Goal: Task Accomplishment & Management: Use online tool/utility

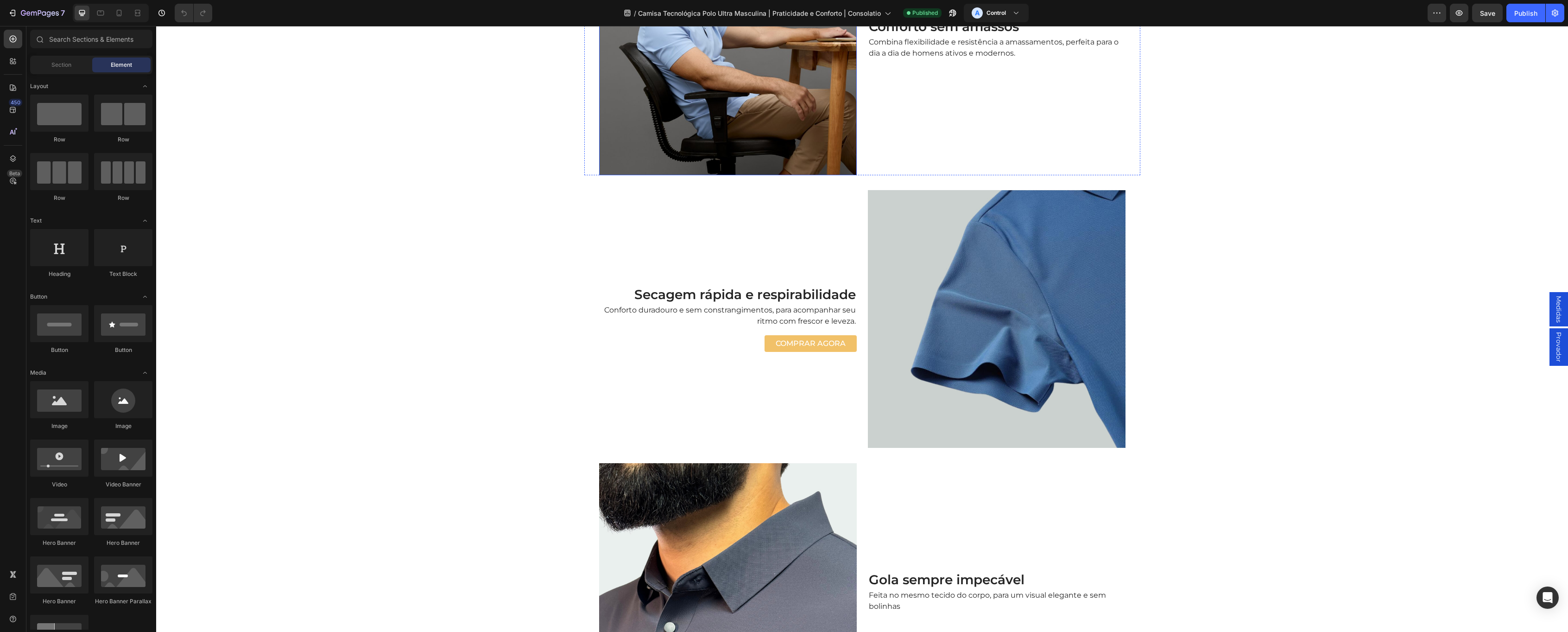
scroll to position [951, 0]
click at [698, 15] on span "Camisa Tecnológica Polo Ultra Masculina | Praticidade e Conforto | Consolatio" at bounding box center [759, 13] width 243 height 10
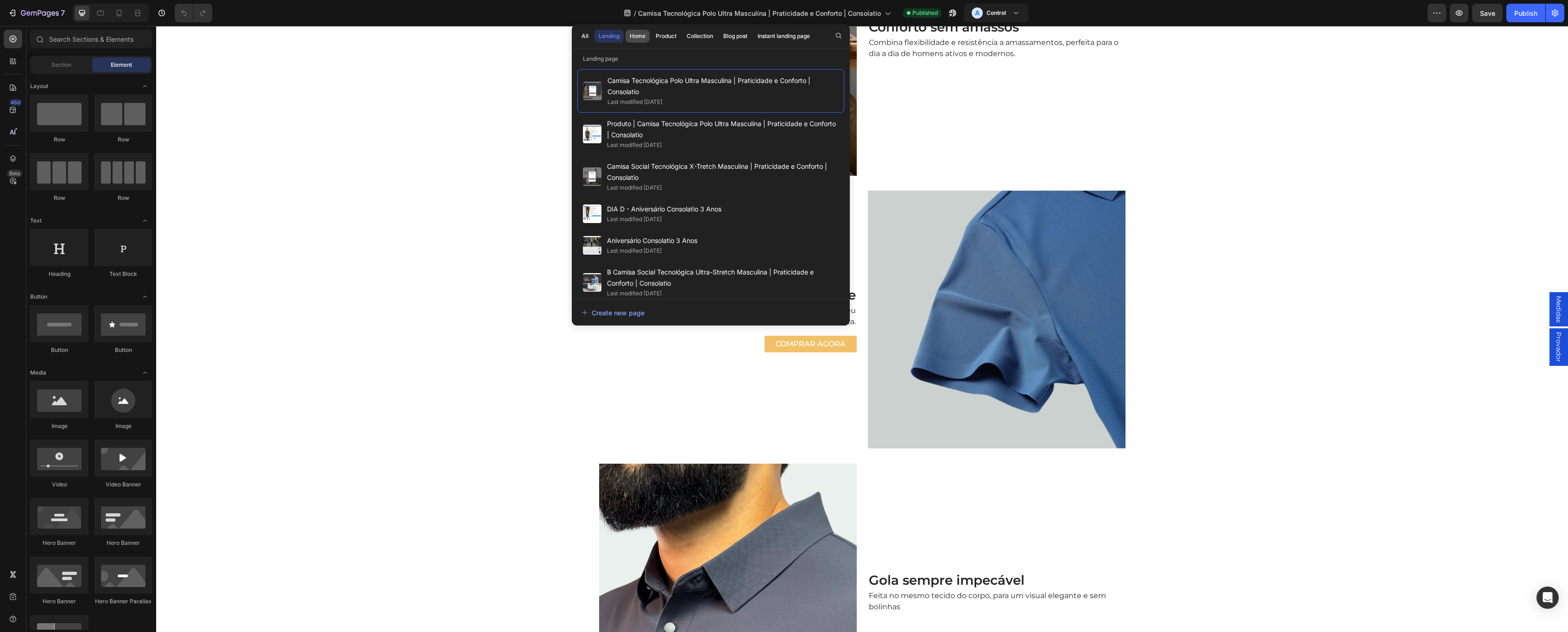
click at [643, 38] on div "Home" at bounding box center [638, 37] width 16 height 9
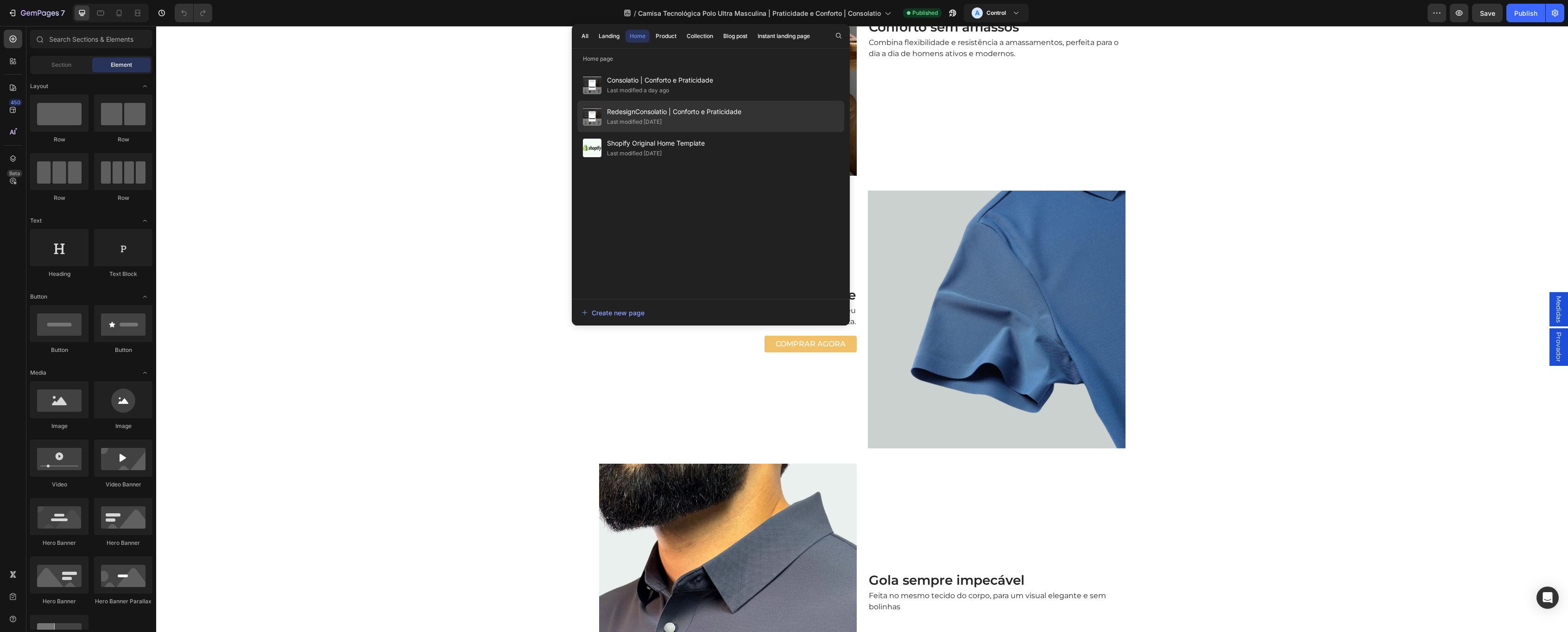
click at [676, 112] on span "RedesignConsolatio | Conforto e Praticidade" at bounding box center [674, 111] width 135 height 11
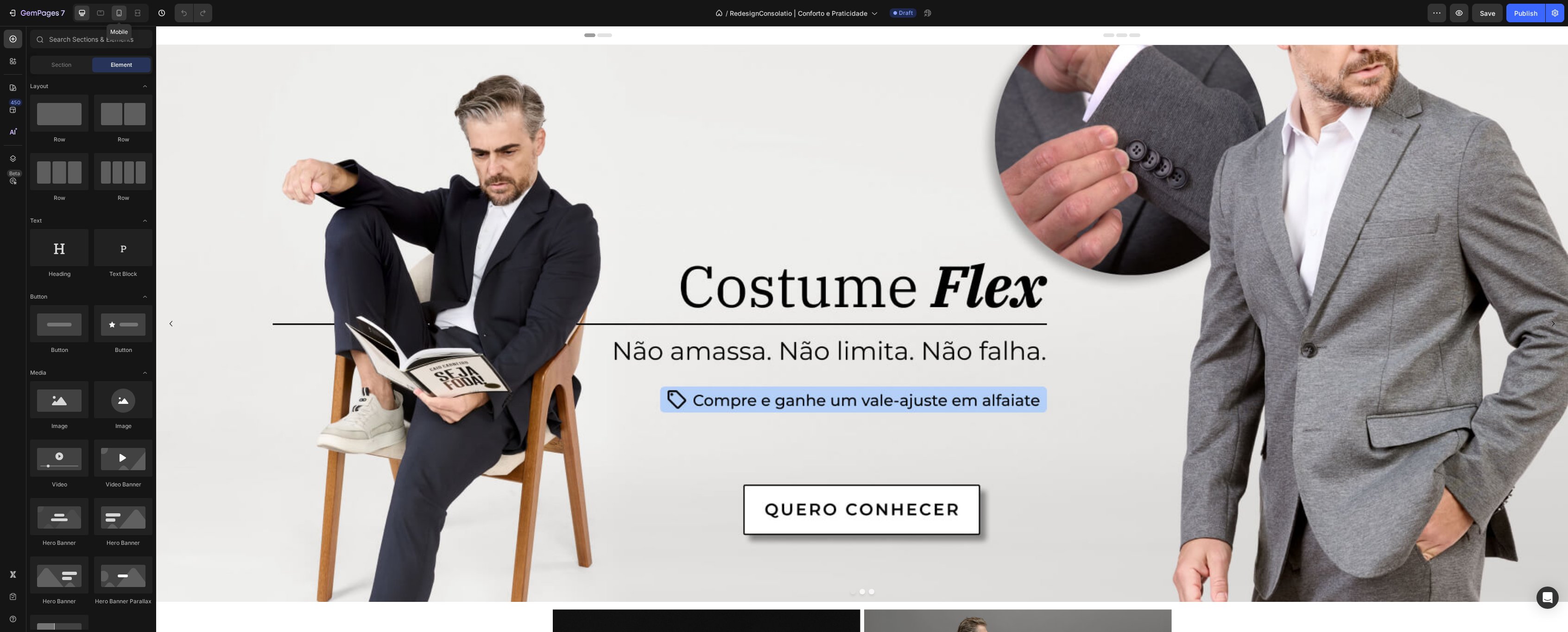
click at [118, 9] on icon at bounding box center [119, 13] width 9 height 9
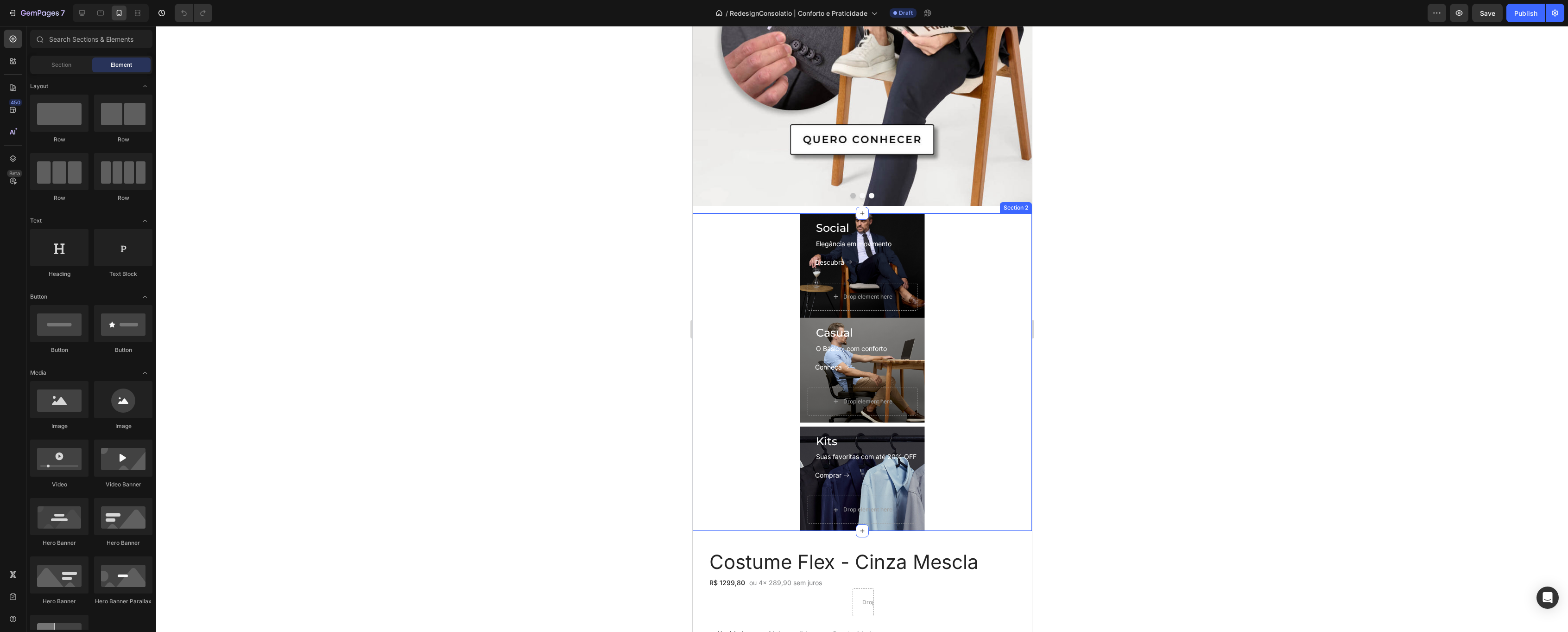
scroll to position [264, 0]
click at [973, 269] on div "Social Heading Elegância em movimento Text Block Descubra Button Drop element h…" at bounding box center [861, 371] width 339 height 317
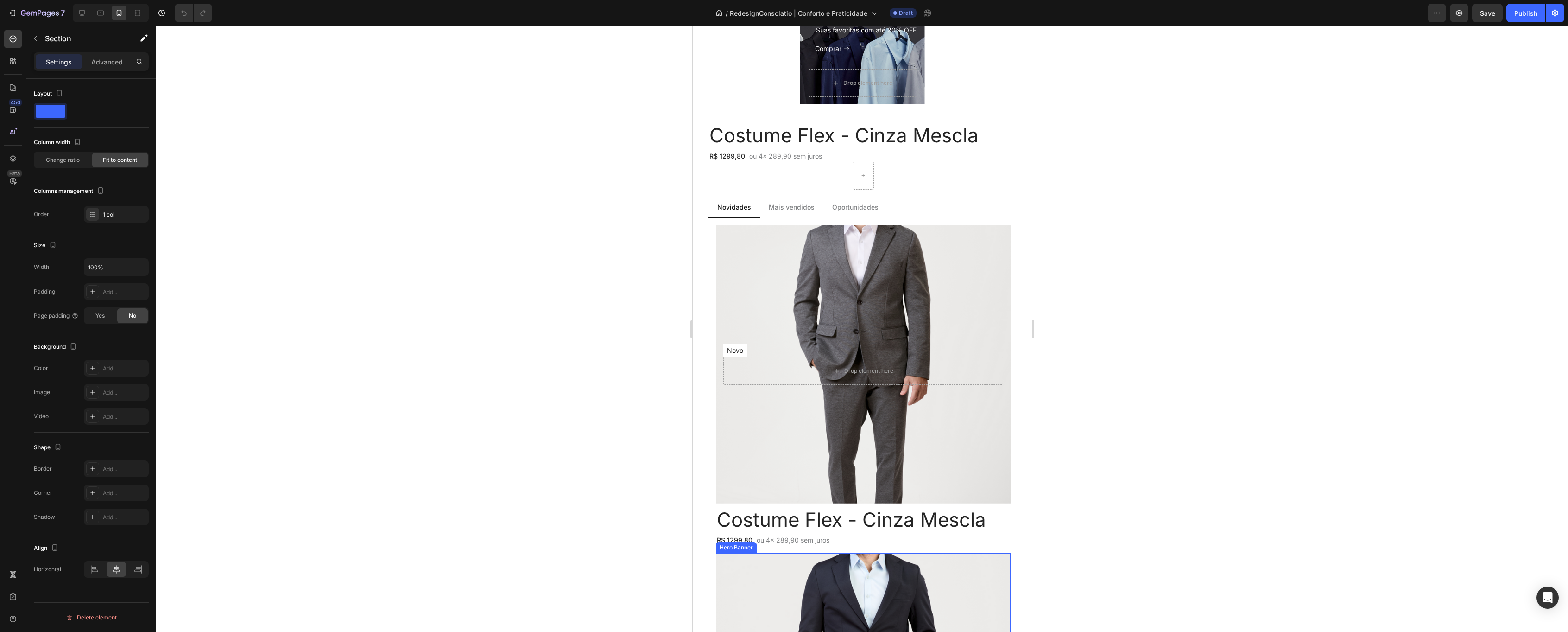
scroll to position [687, 0]
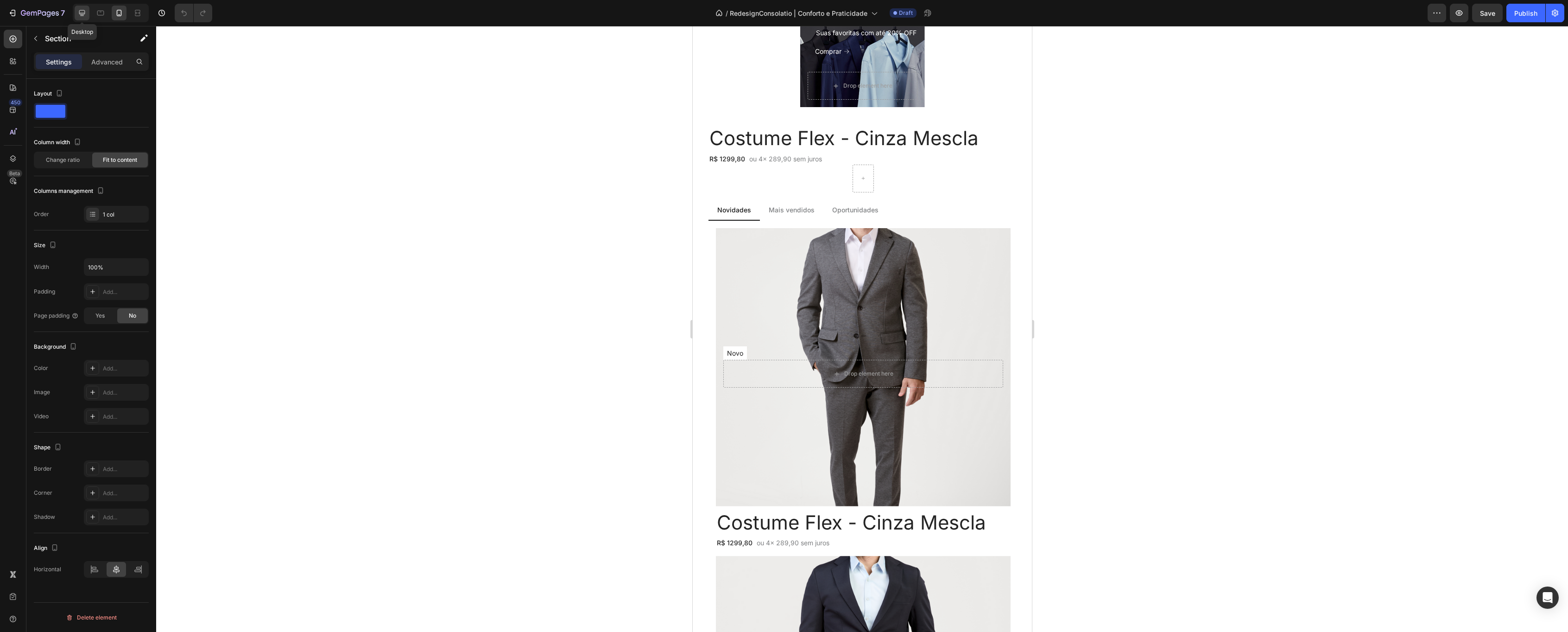
click at [83, 11] on icon at bounding box center [82, 13] width 6 height 6
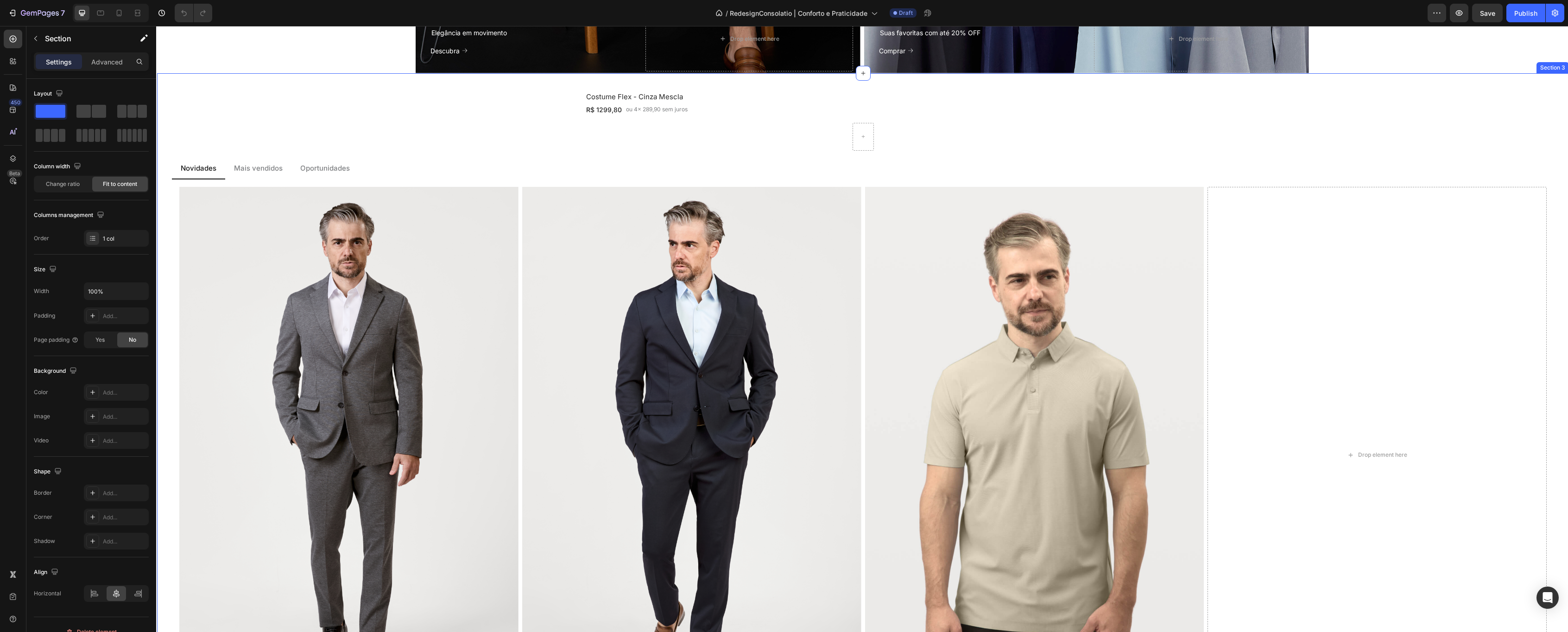
scroll to position [1057, 0]
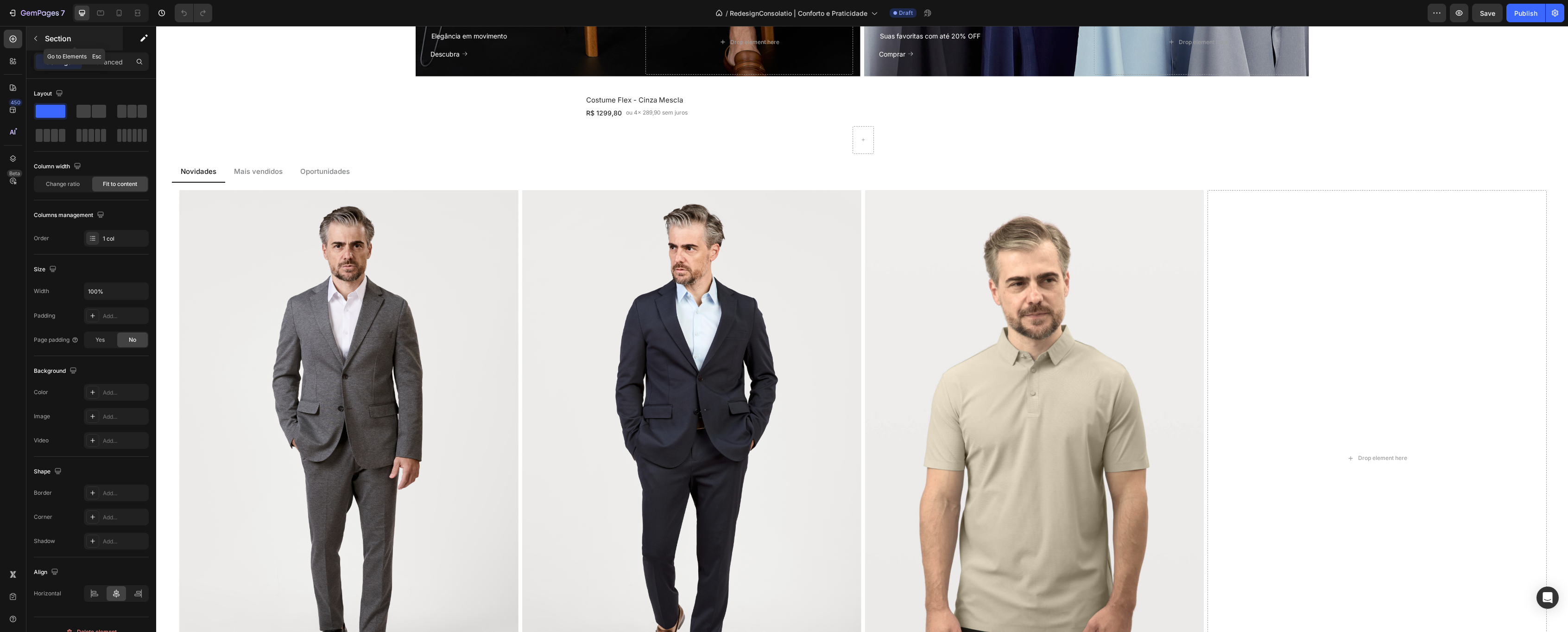
click at [32, 41] on icon "button" at bounding box center [36, 38] width 7 height 7
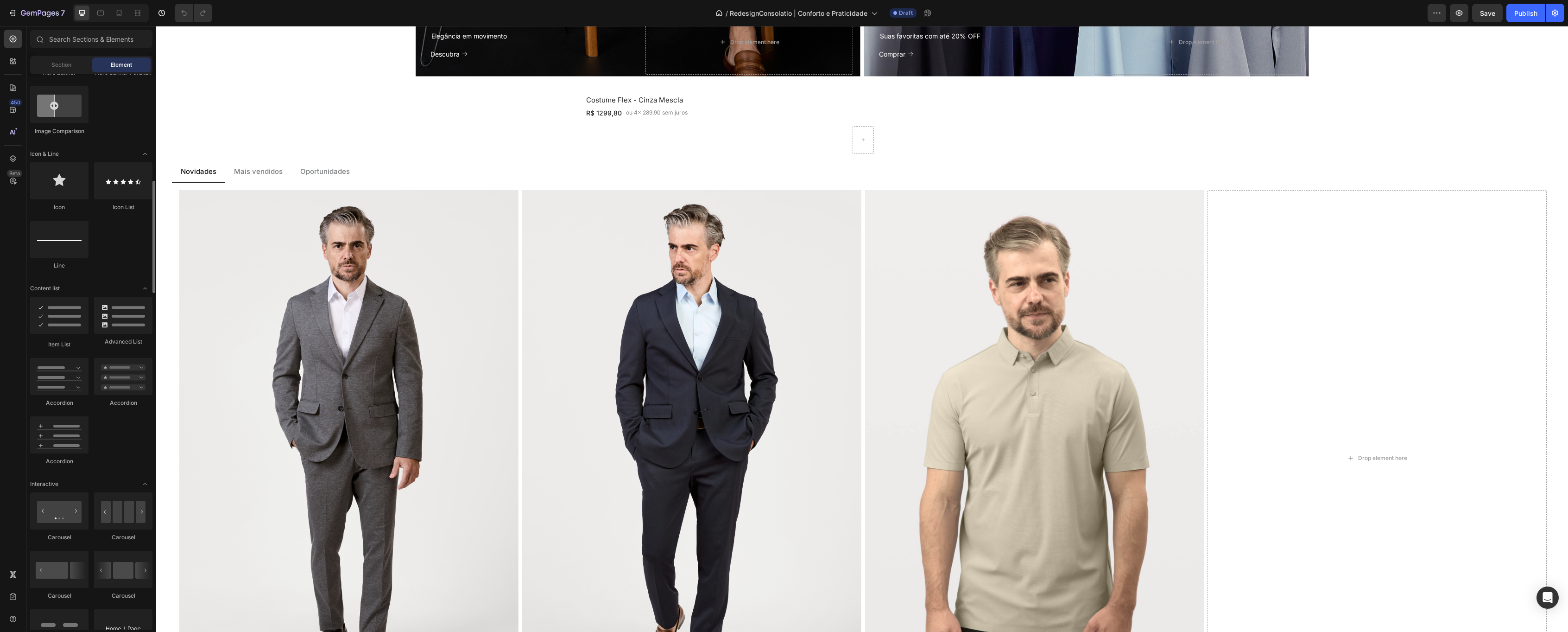
scroll to position [634, 0]
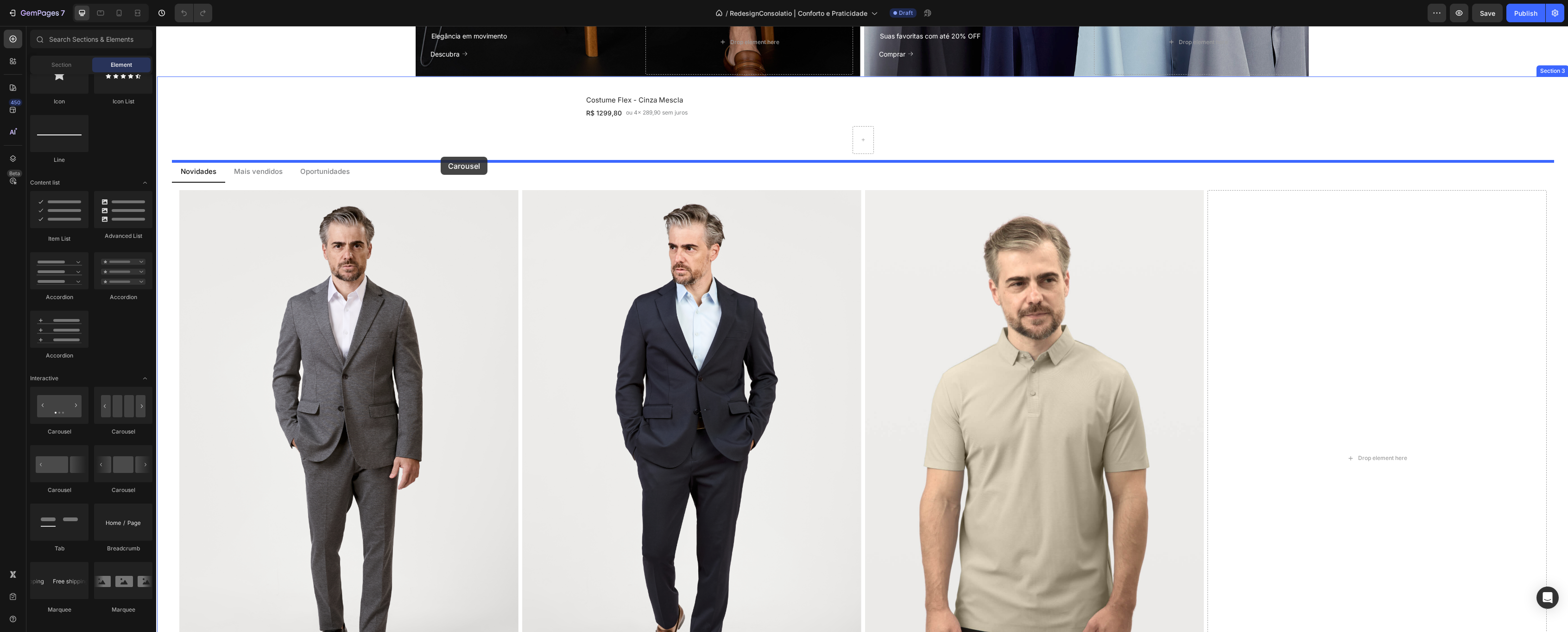
drag, startPoint x: 276, startPoint y: 430, endPoint x: 441, endPoint y: 156, distance: 319.8
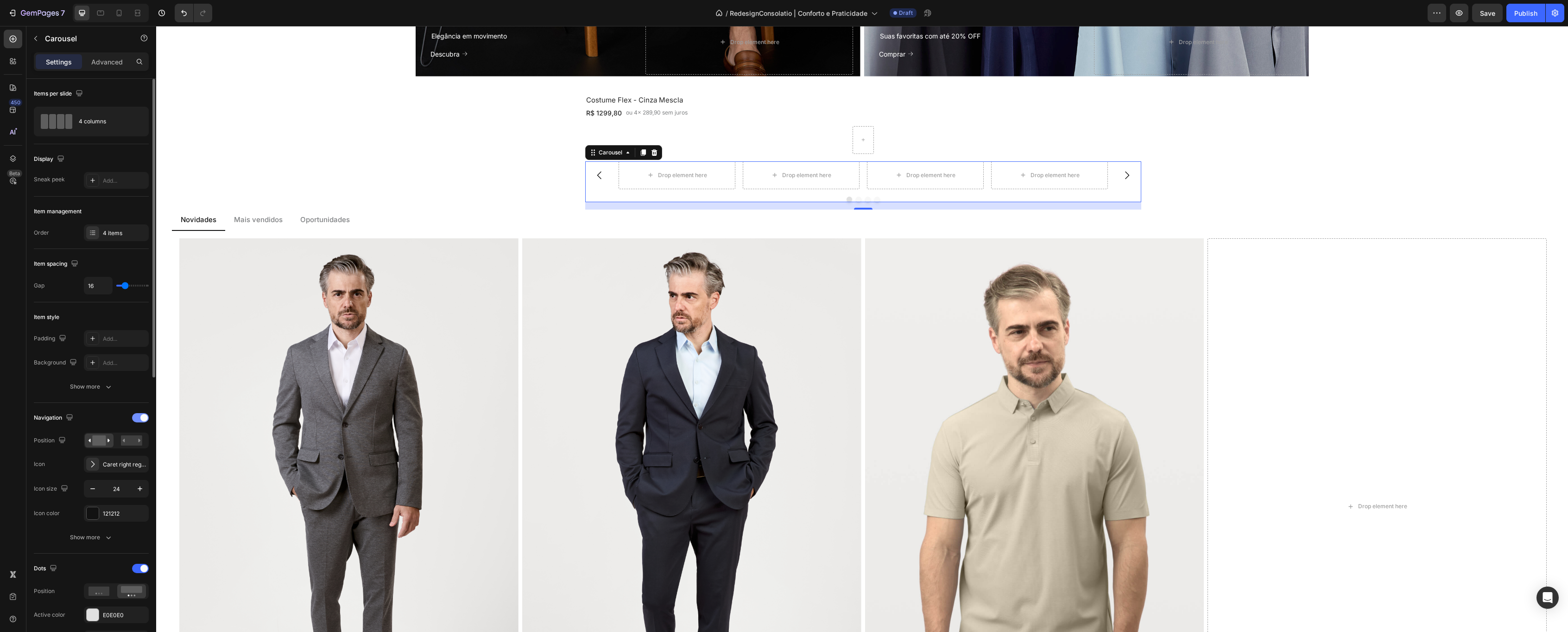
click at [143, 416] on span at bounding box center [144, 418] width 7 height 7
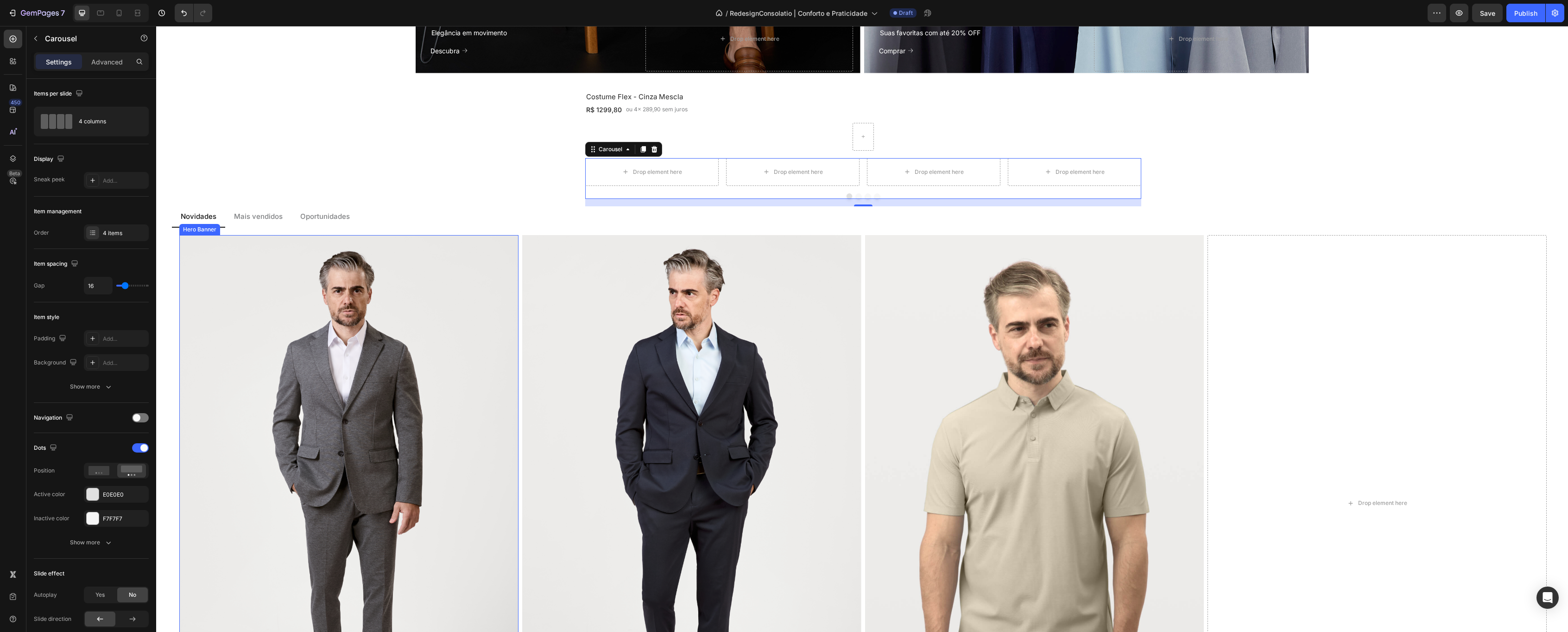
scroll to position [1057, 0]
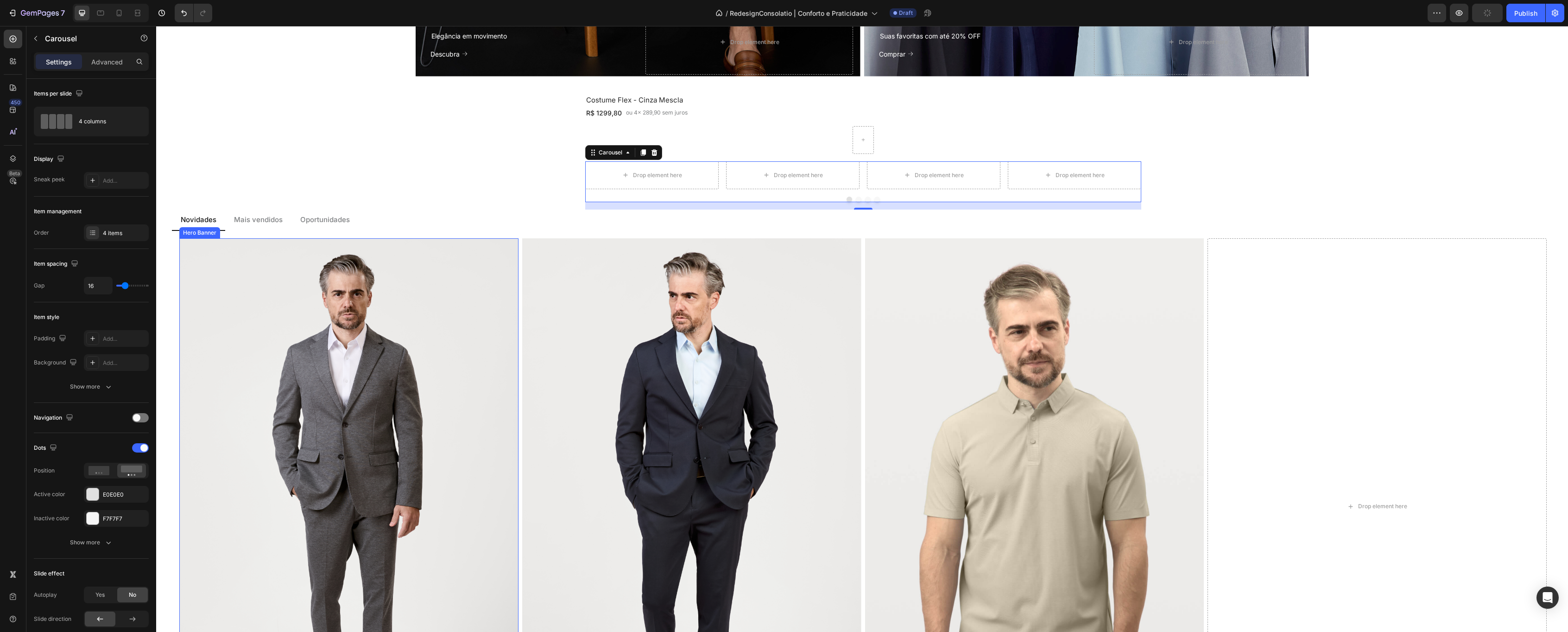
click at [259, 312] on div "Overlay" at bounding box center [349, 493] width 339 height 509
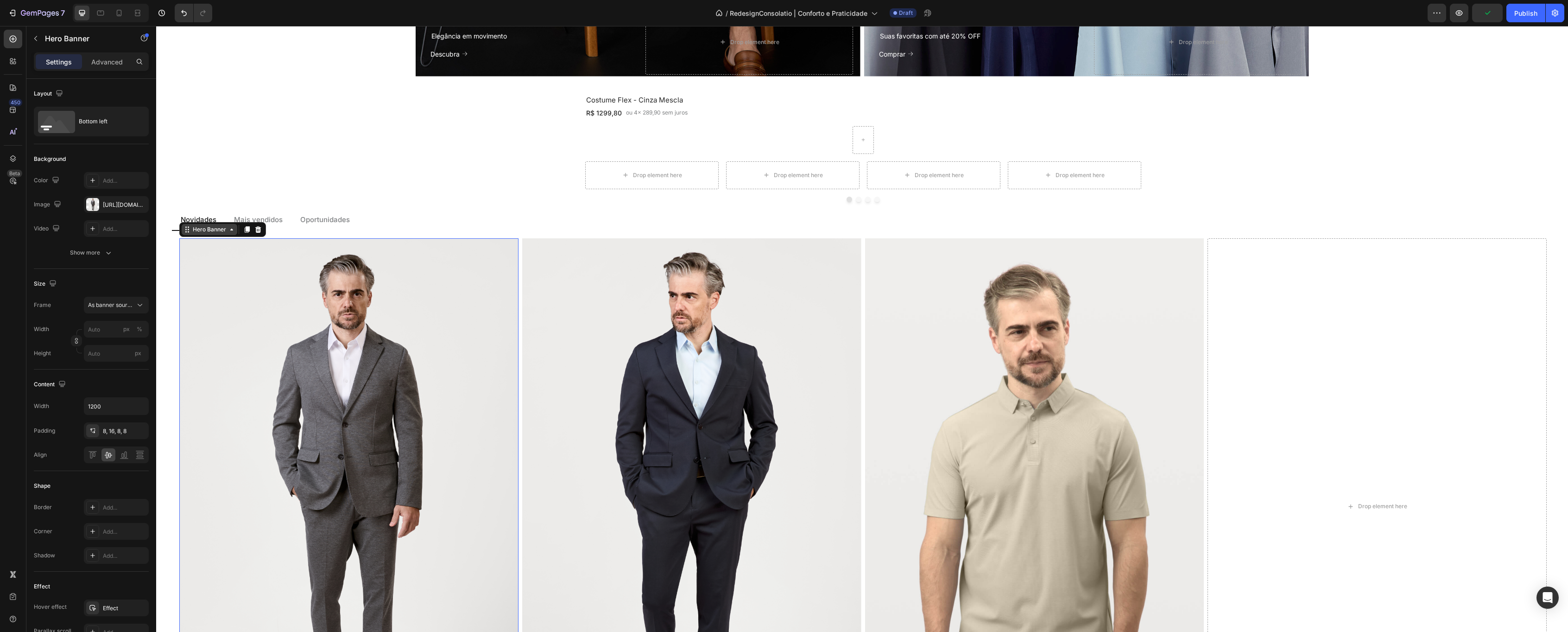
click at [220, 225] on div "Hero Banner" at bounding box center [209, 230] width 37 height 9
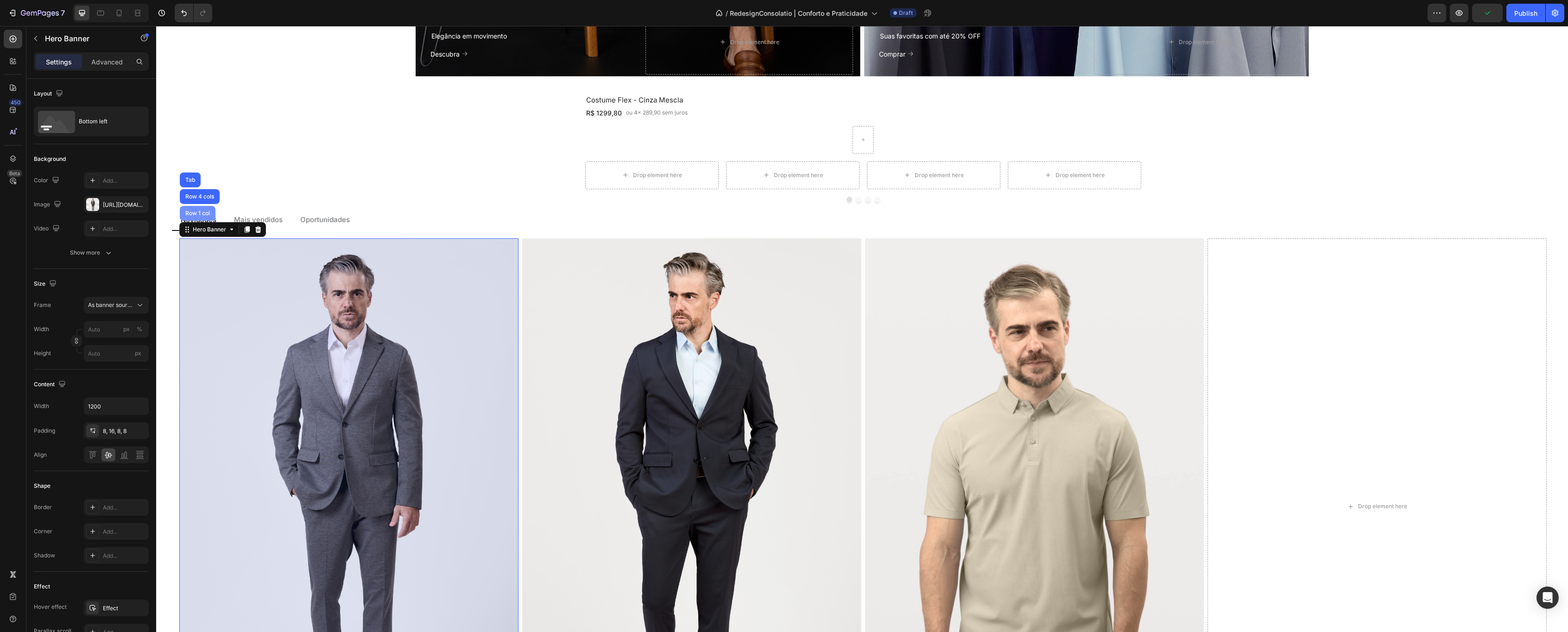
click at [203, 214] on div "Row 1 col" at bounding box center [197, 213] width 28 height 5
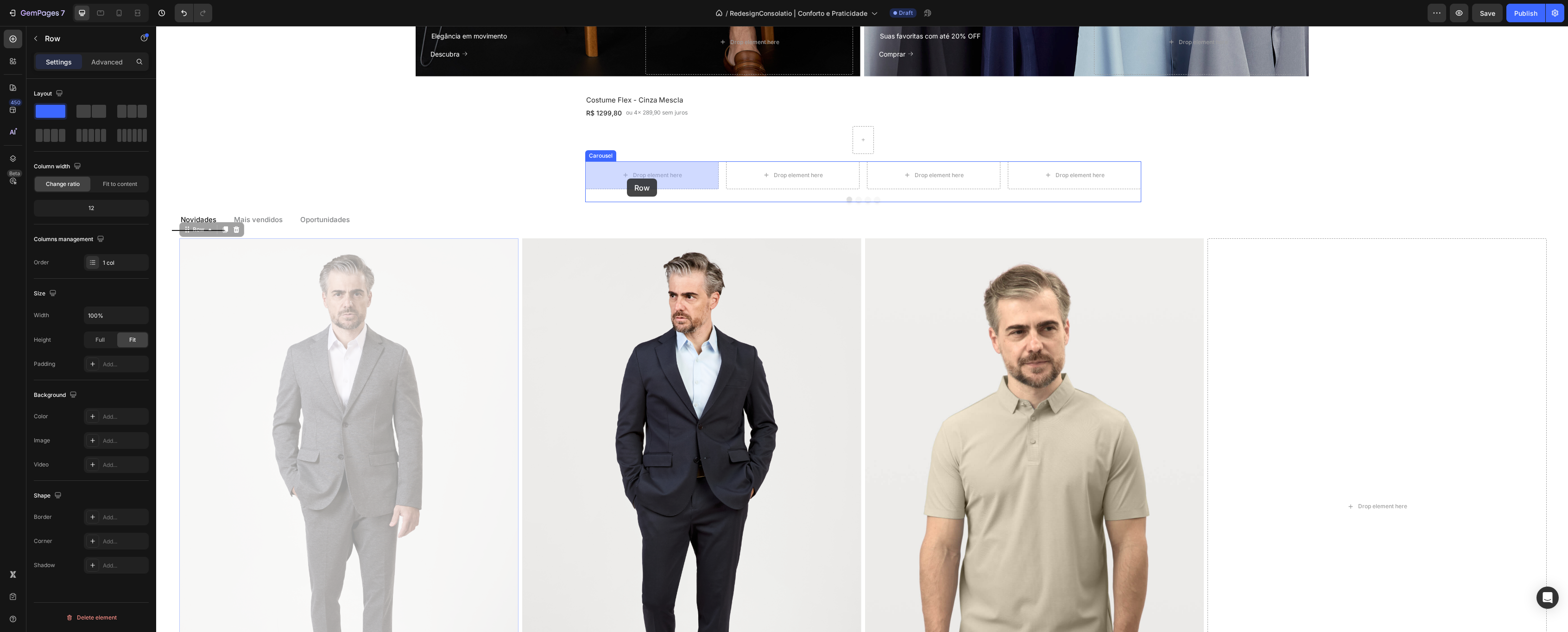
drag, startPoint x: 187, startPoint y: 230, endPoint x: 627, endPoint y: 178, distance: 443.1
click at [627, 178] on div "Header Social Heading Elegância em movimento Text Block Descubra Button Drop el…" at bounding box center [862, 335] width 1412 height 2732
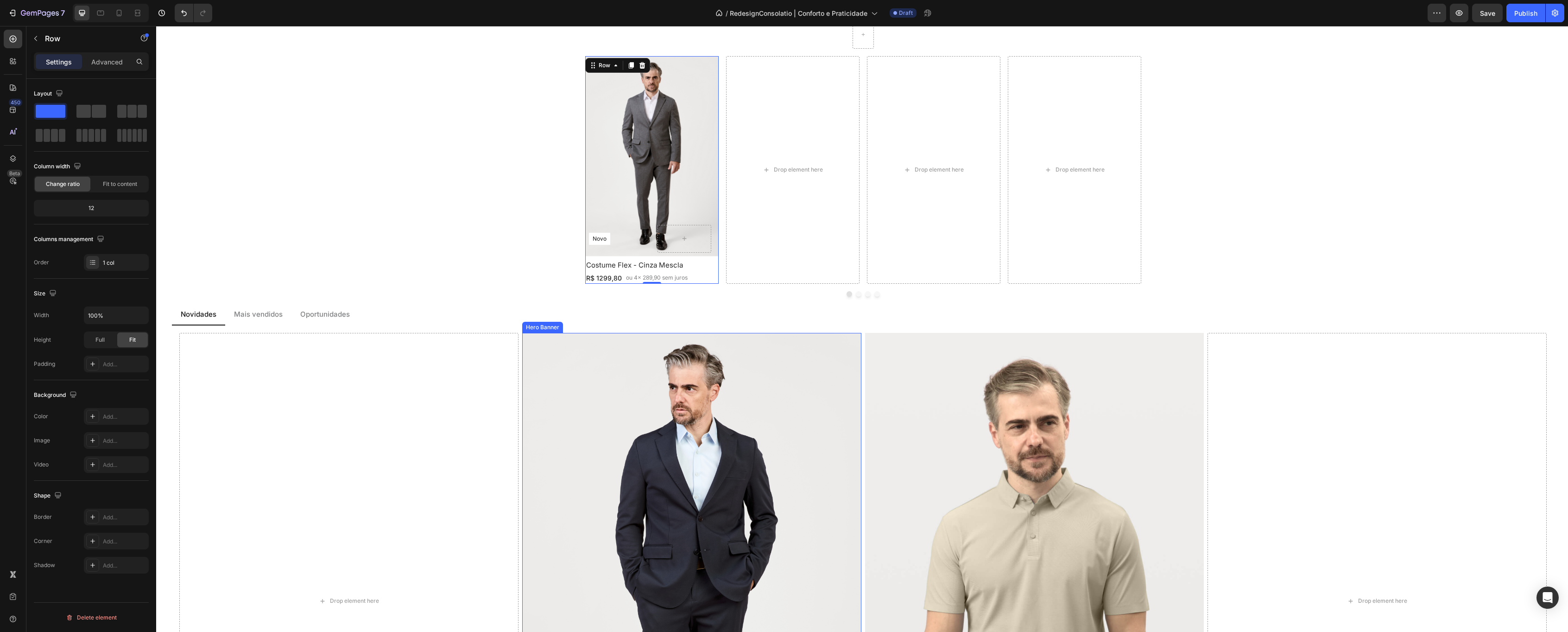
click at [615, 400] on div "Background Image" at bounding box center [691, 585] width 339 height 509
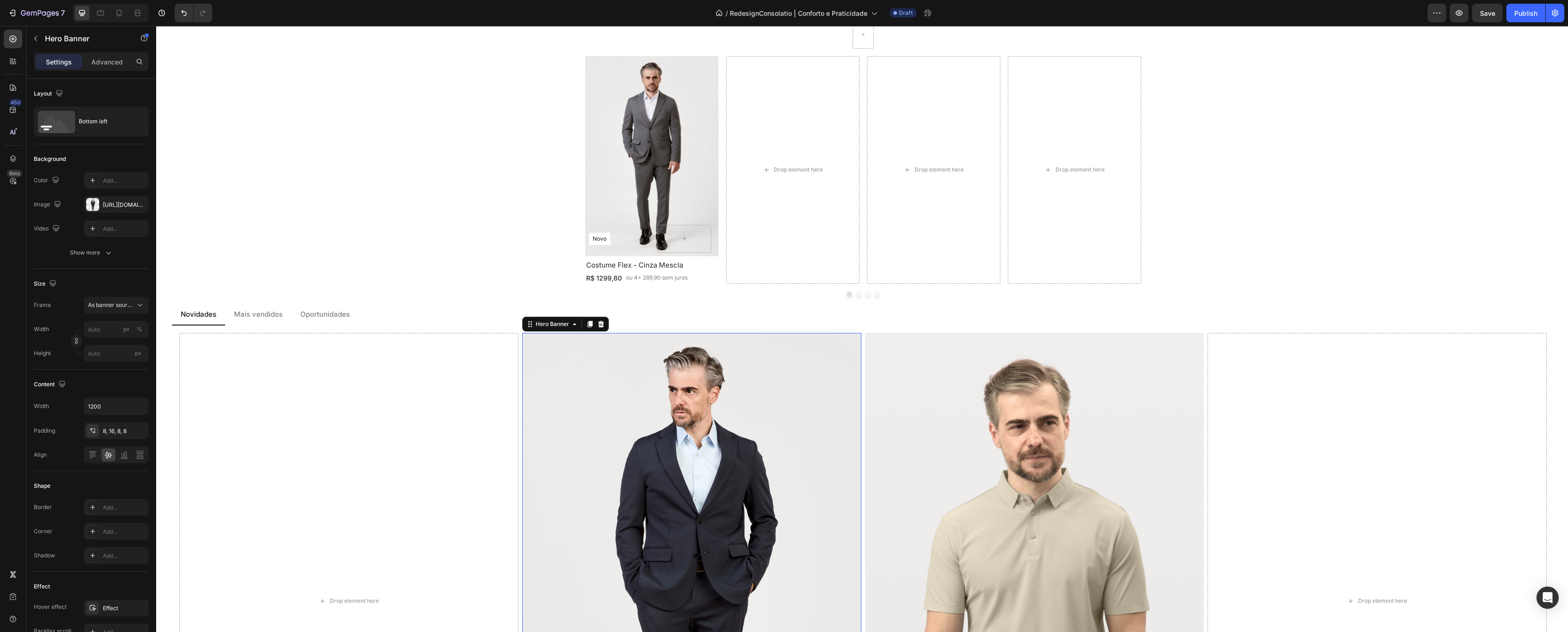
scroll to position [1162, 0]
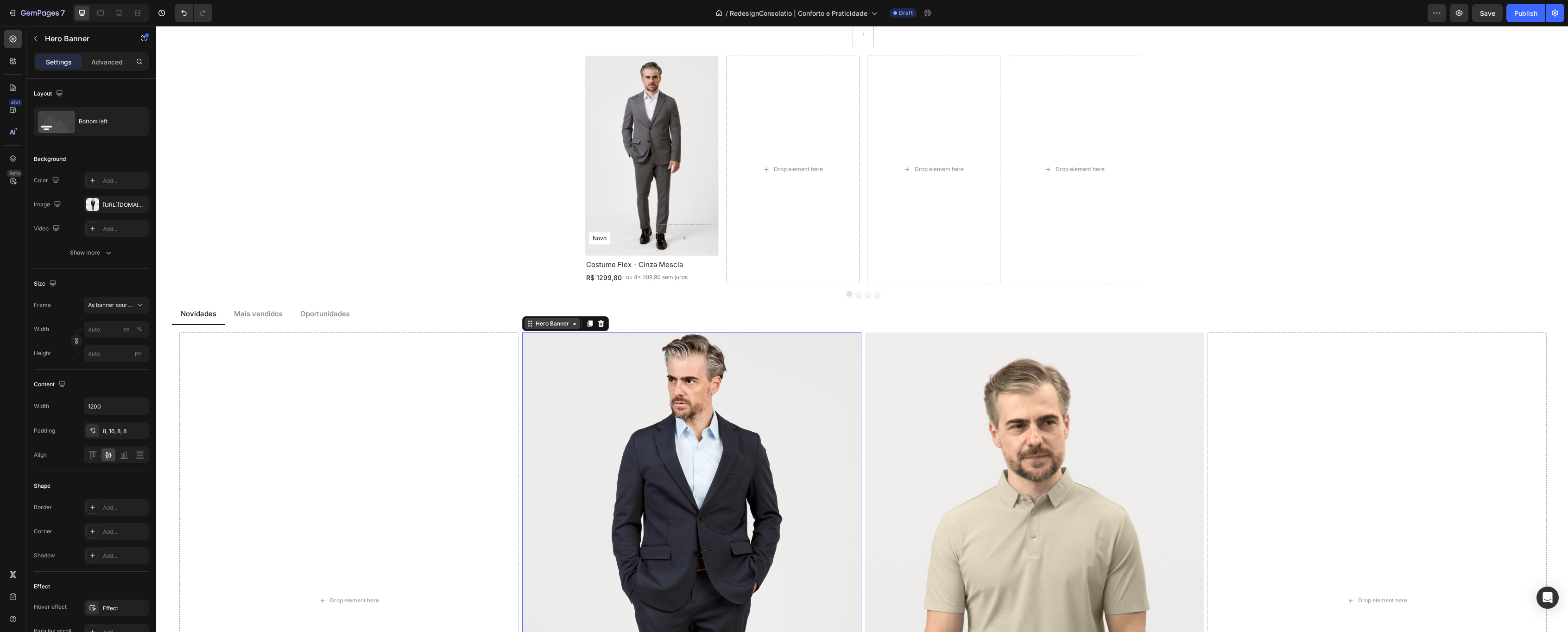
click at [541, 325] on div "Hero Banner" at bounding box center [552, 323] width 37 height 9
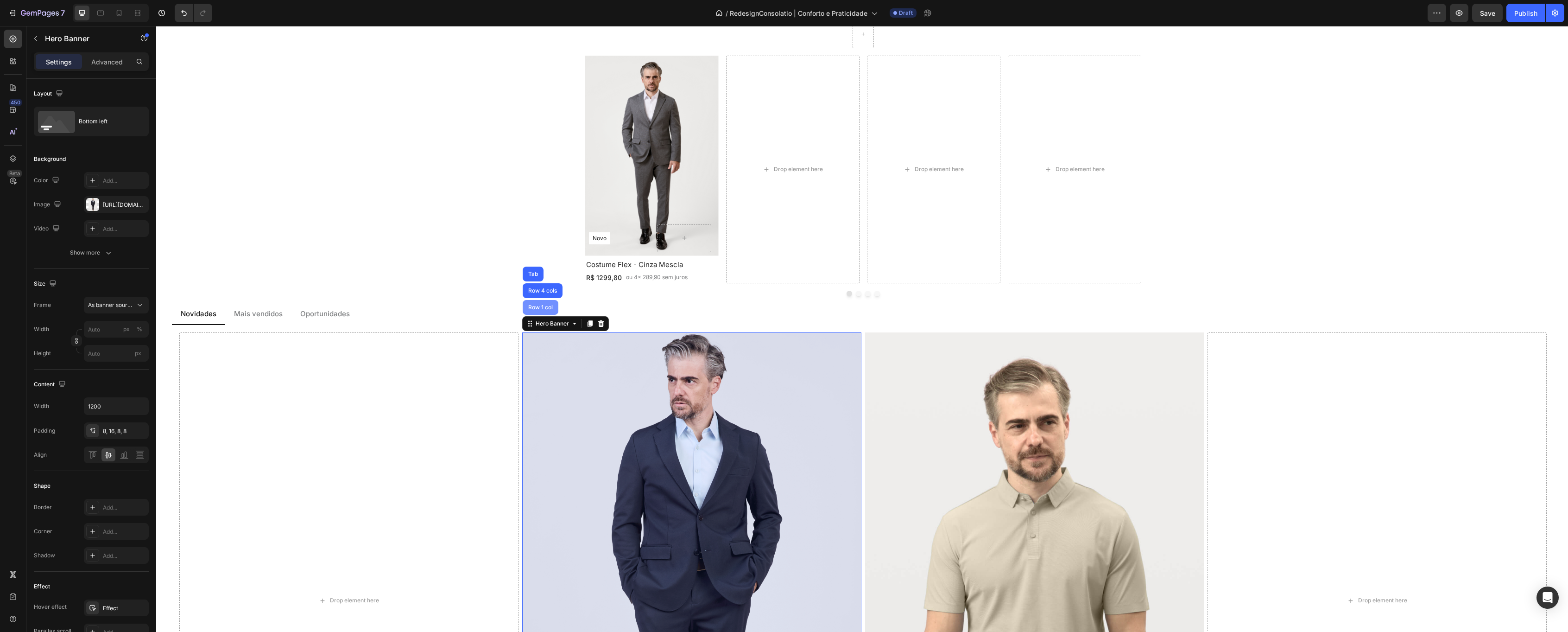
click at [541, 307] on div "Row 1 col" at bounding box center [541, 307] width 28 height 5
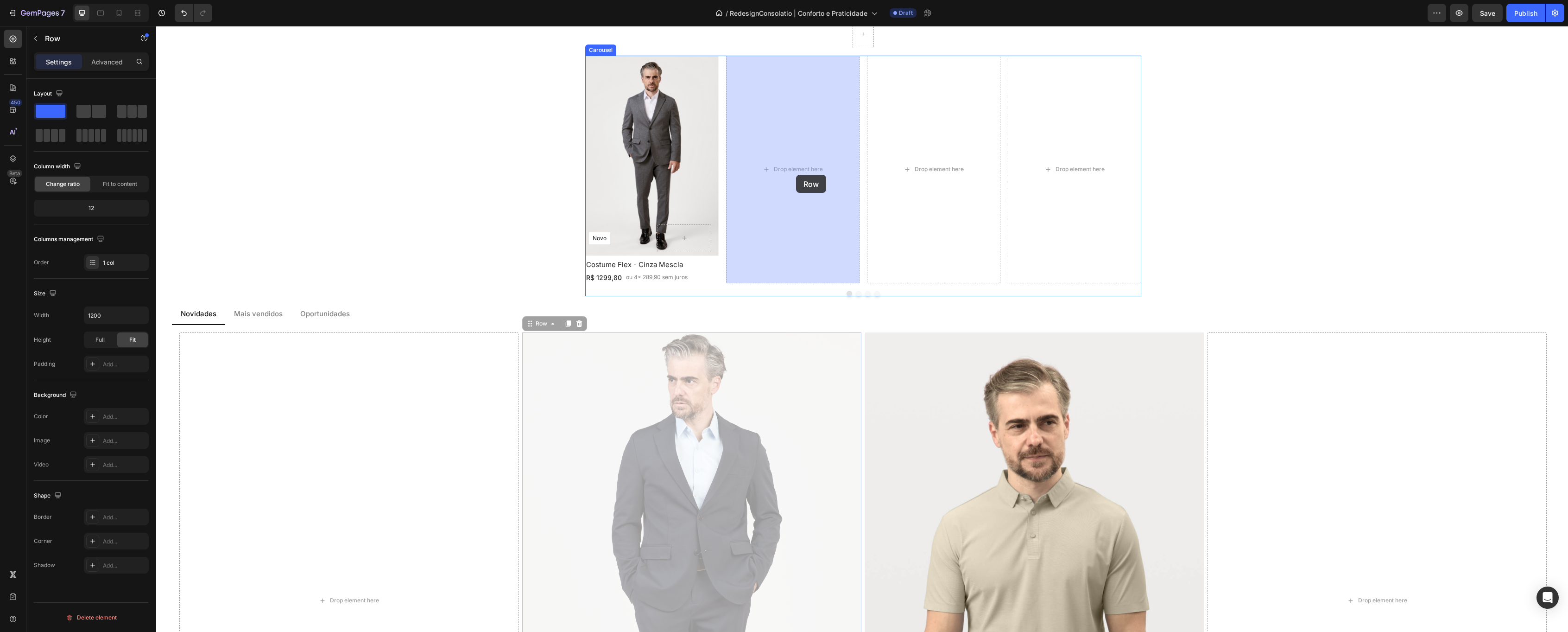
drag, startPoint x: 527, startPoint y: 325, endPoint x: 796, endPoint y: 175, distance: 308.0
click at [796, 175] on div "Header Costume Flex - Cinza Mescla Heading R$ 1299,80 Text Block ou 4x 289,90 s…" at bounding box center [862, 329] width 1412 height 2932
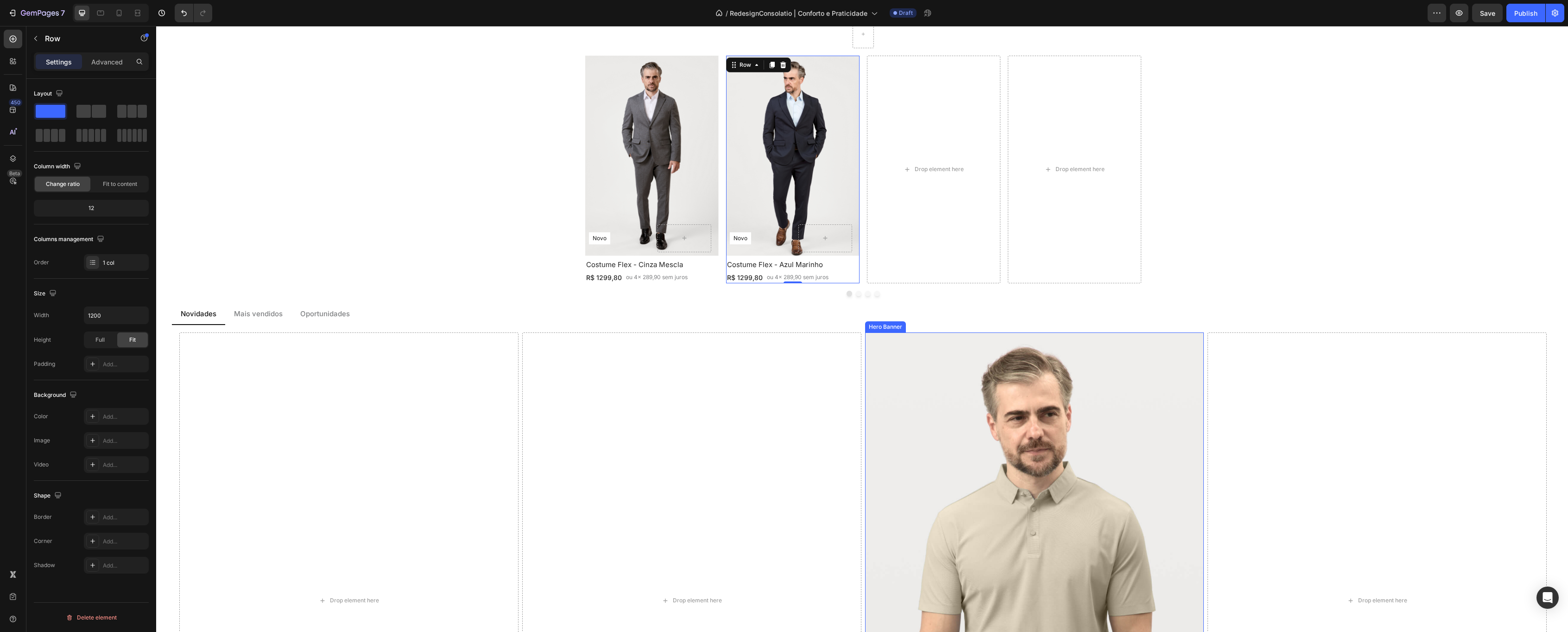
click at [946, 432] on div "Background Image" at bounding box center [1034, 587] width 356 height 535
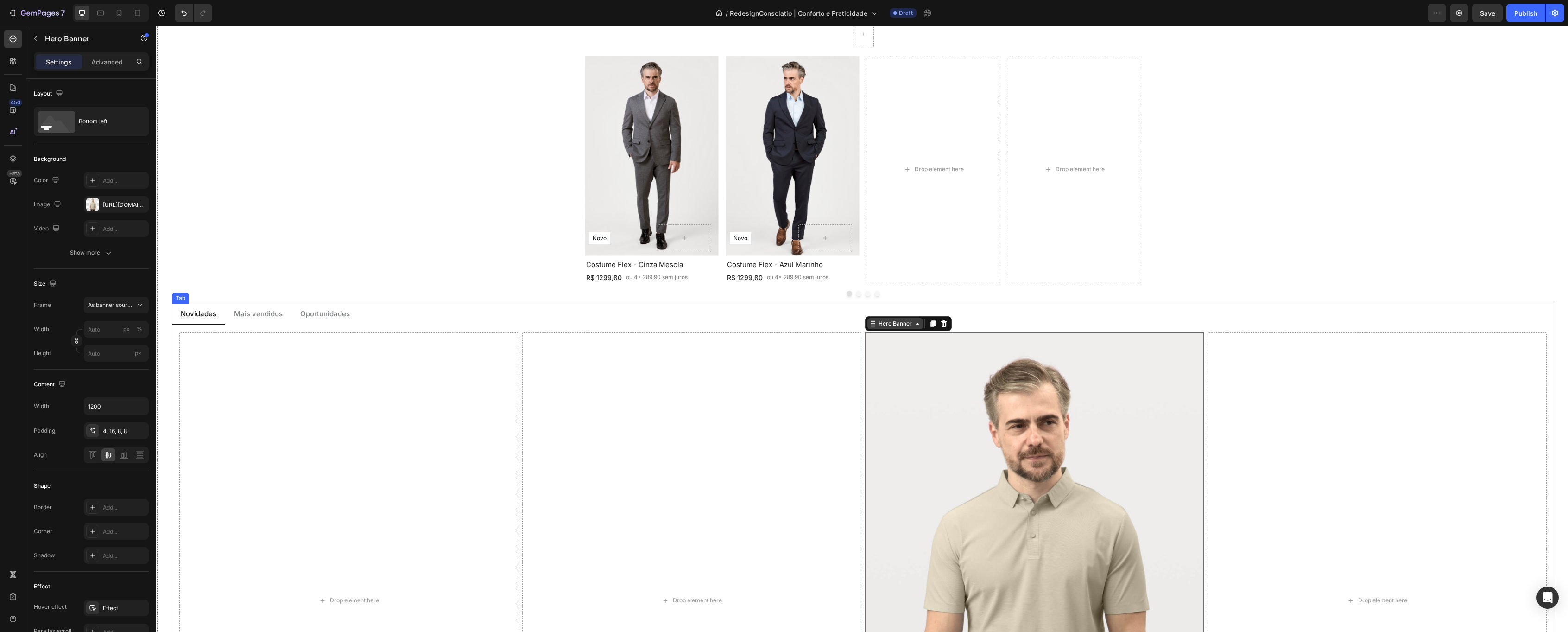
click at [905, 326] on div "Hero Banner" at bounding box center [895, 323] width 37 height 9
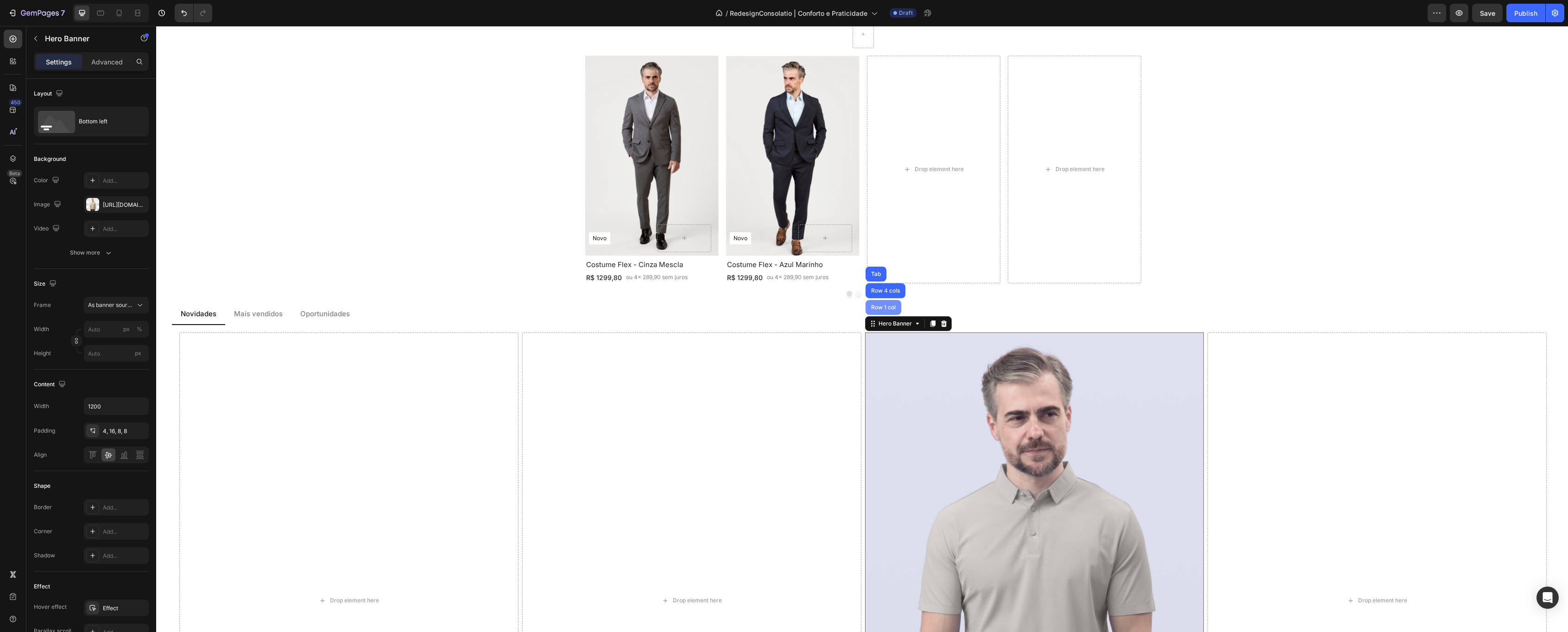
click at [886, 307] on div "Row 1 col" at bounding box center [883, 307] width 28 height 5
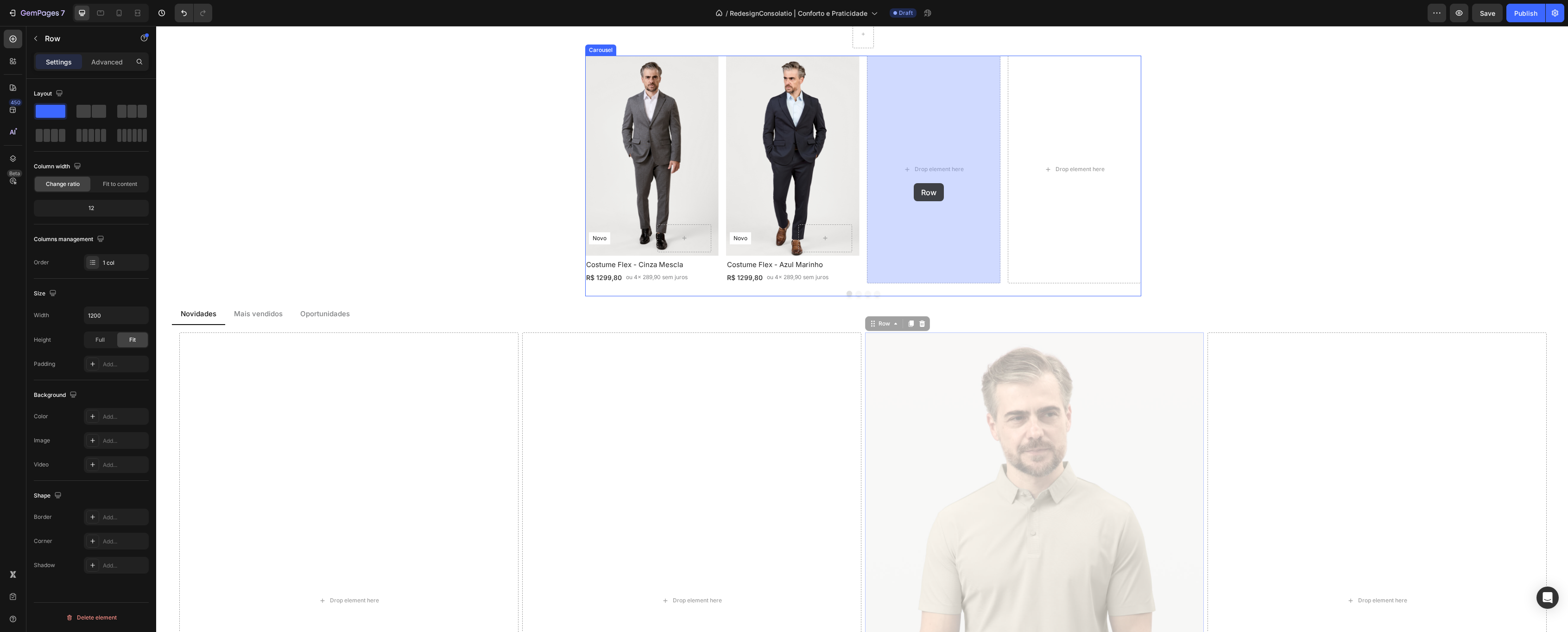
drag, startPoint x: 876, startPoint y: 323, endPoint x: 914, endPoint y: 183, distance: 145.1
click at [914, 183] on div "Header Costume Flex - Cinza Mescla Heading R$ 1299,80 Text Block ou 4x 289,90 s…" at bounding box center [862, 329] width 1412 height 2932
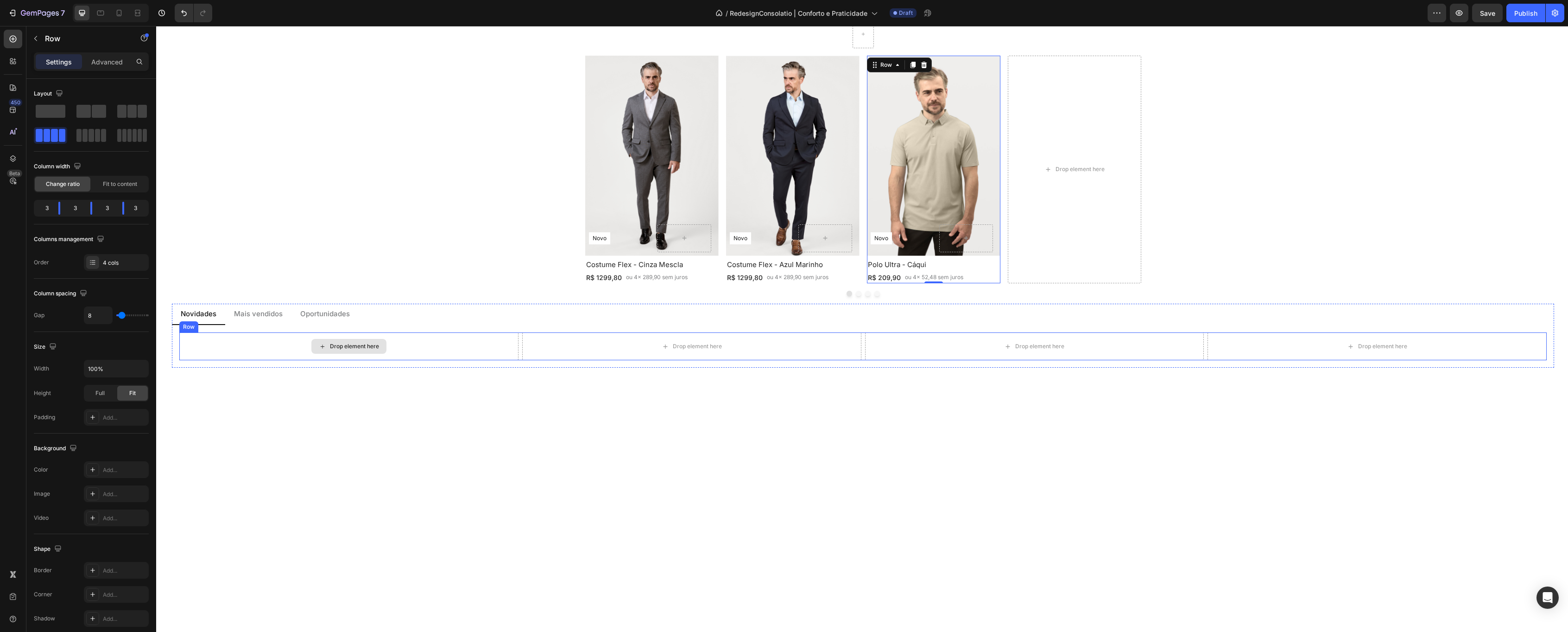
click at [480, 340] on div "Drop element here" at bounding box center [349, 346] width 339 height 28
click at [236, 325] on icon at bounding box center [237, 323] width 6 height 7
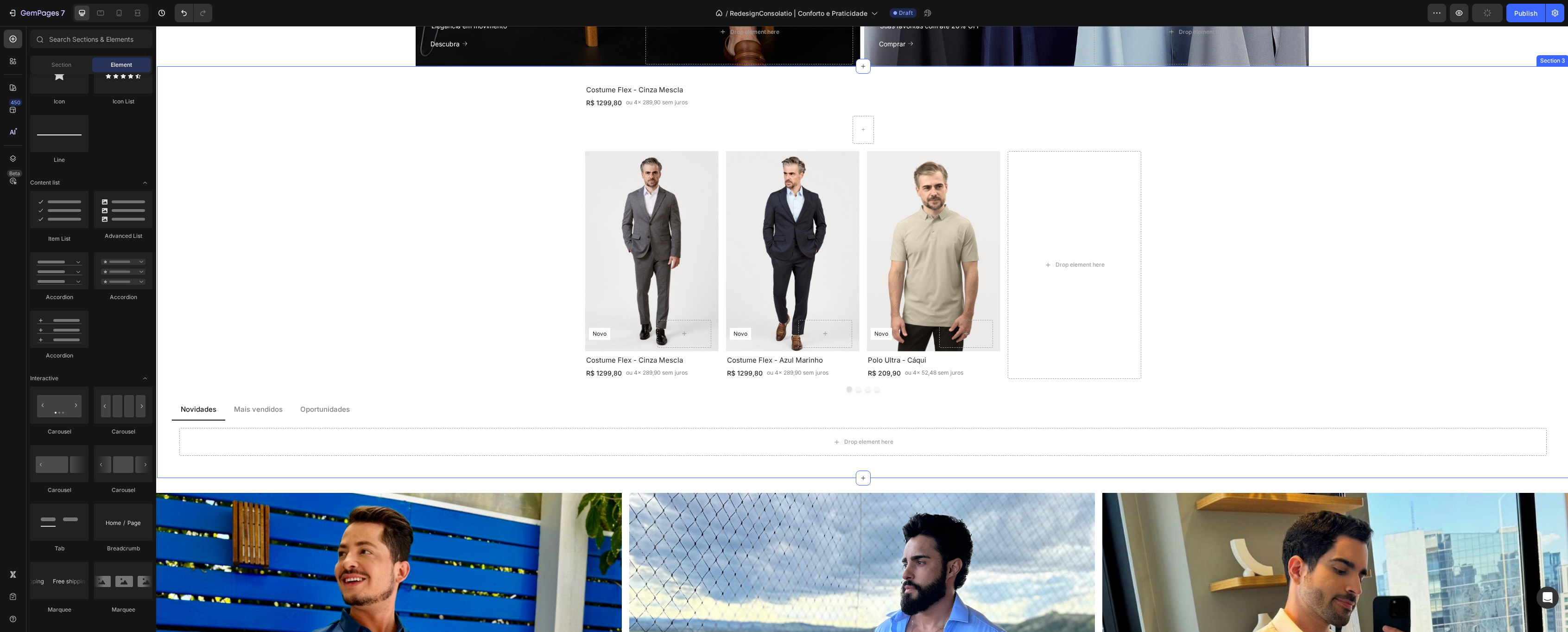
scroll to position [1057, 0]
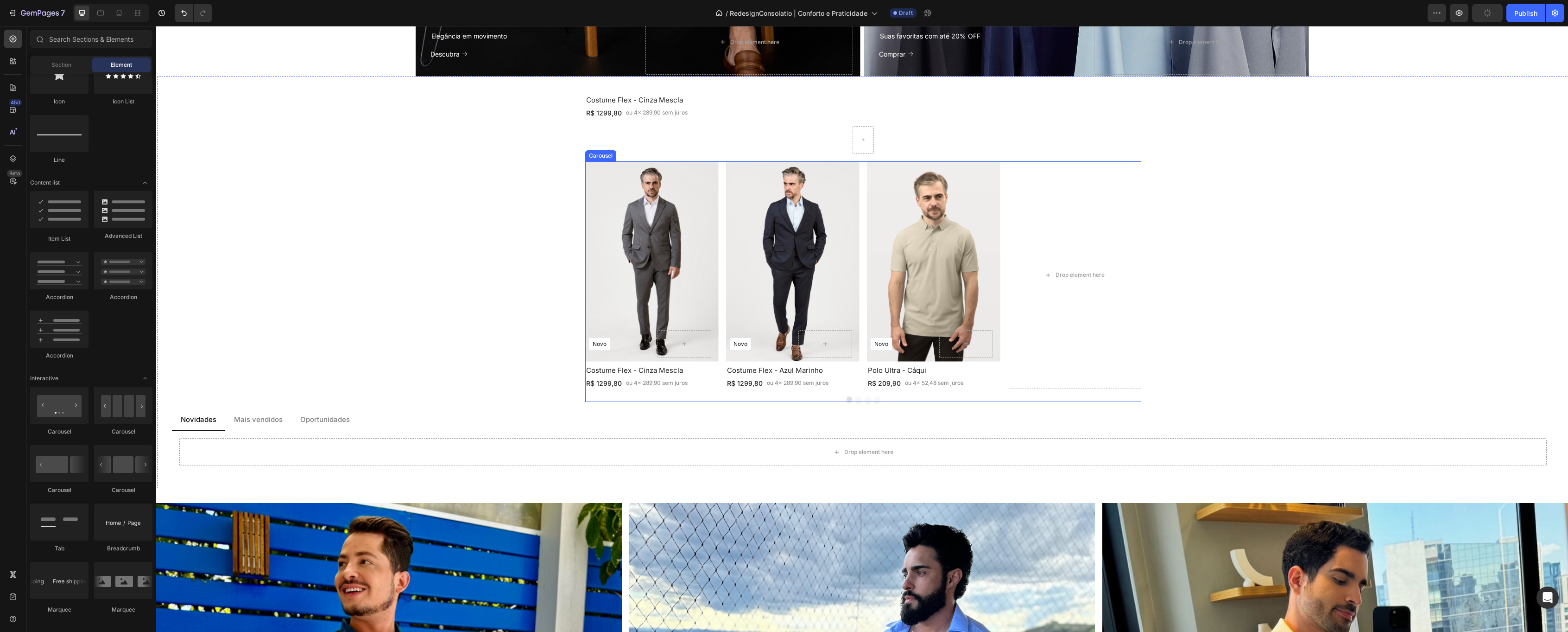
click at [725, 189] on div "Novo Text Block Row Row Hero Banner Costume Flex - Cinza Mescla Heading R$ 1299…" at bounding box center [863, 275] width 556 height 228
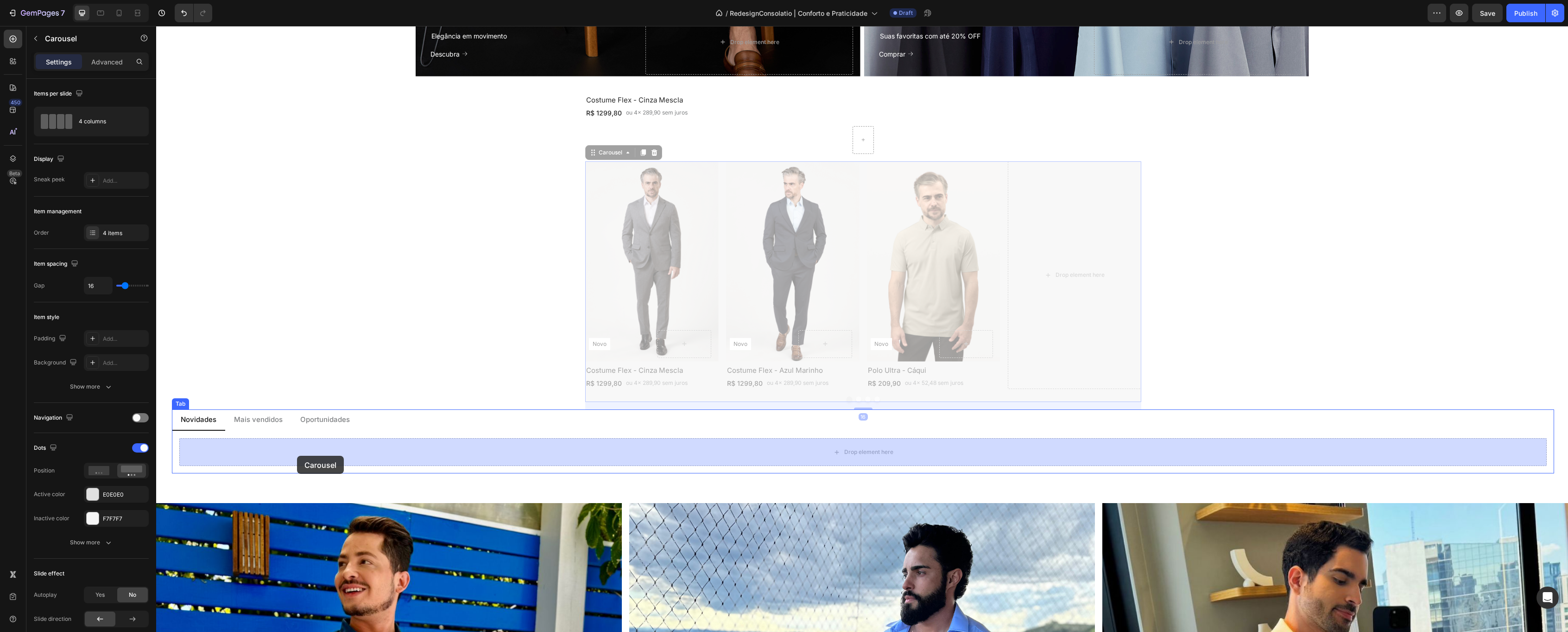
drag, startPoint x: 592, startPoint y: 151, endPoint x: 297, endPoint y: 455, distance: 423.6
click at [297, 455] on div "Header Social Heading Elegância em movimento Text Block Descubra Button Drop el…" at bounding box center [862, 181] width 1412 height 2423
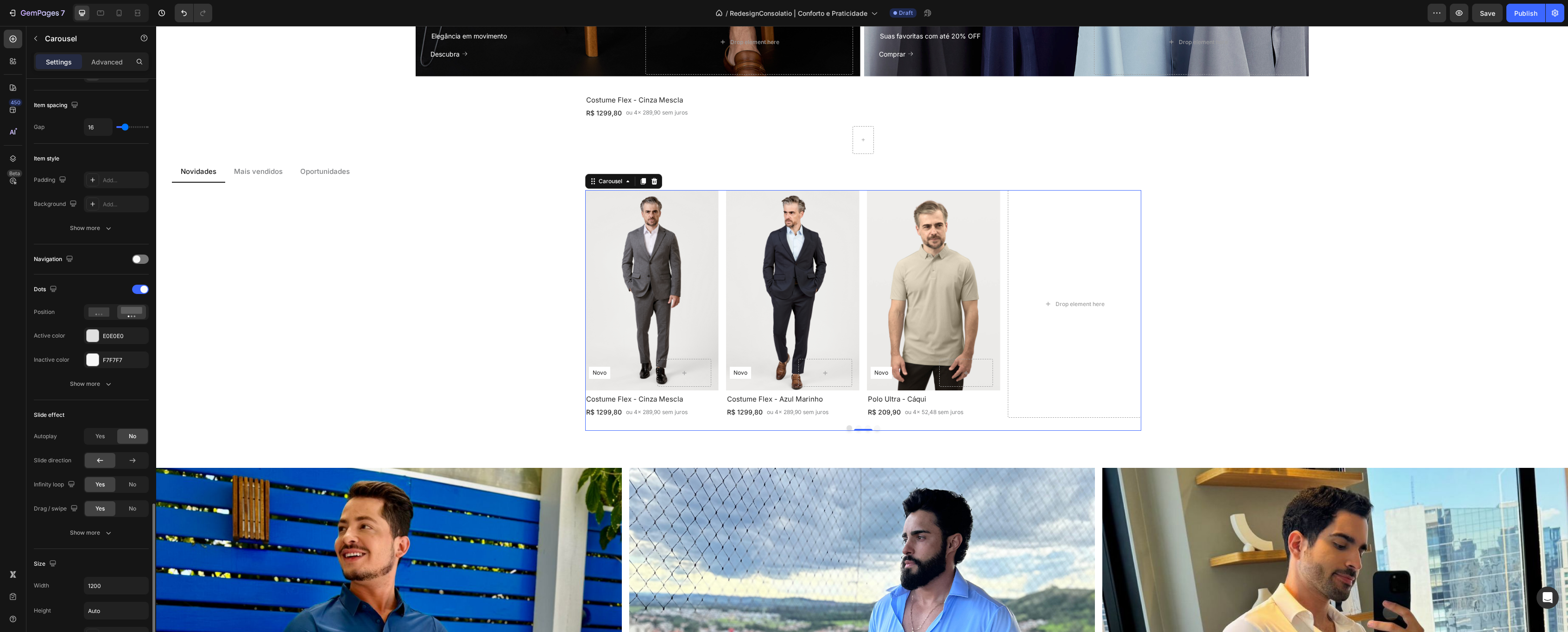
scroll to position [370, 0]
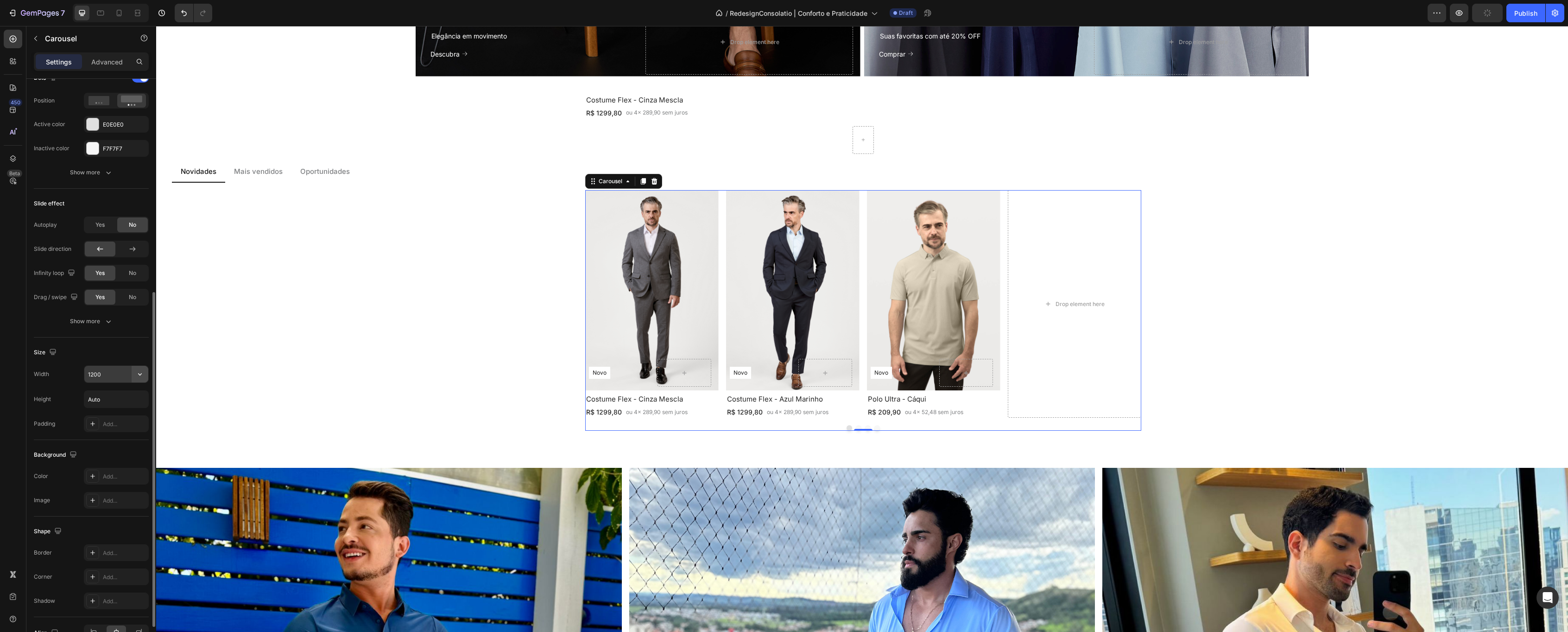
click at [145, 377] on button "button" at bounding box center [139, 374] width 16 height 16
click at [121, 413] on p "Full 100%" at bounding box center [114, 415] width 53 height 9
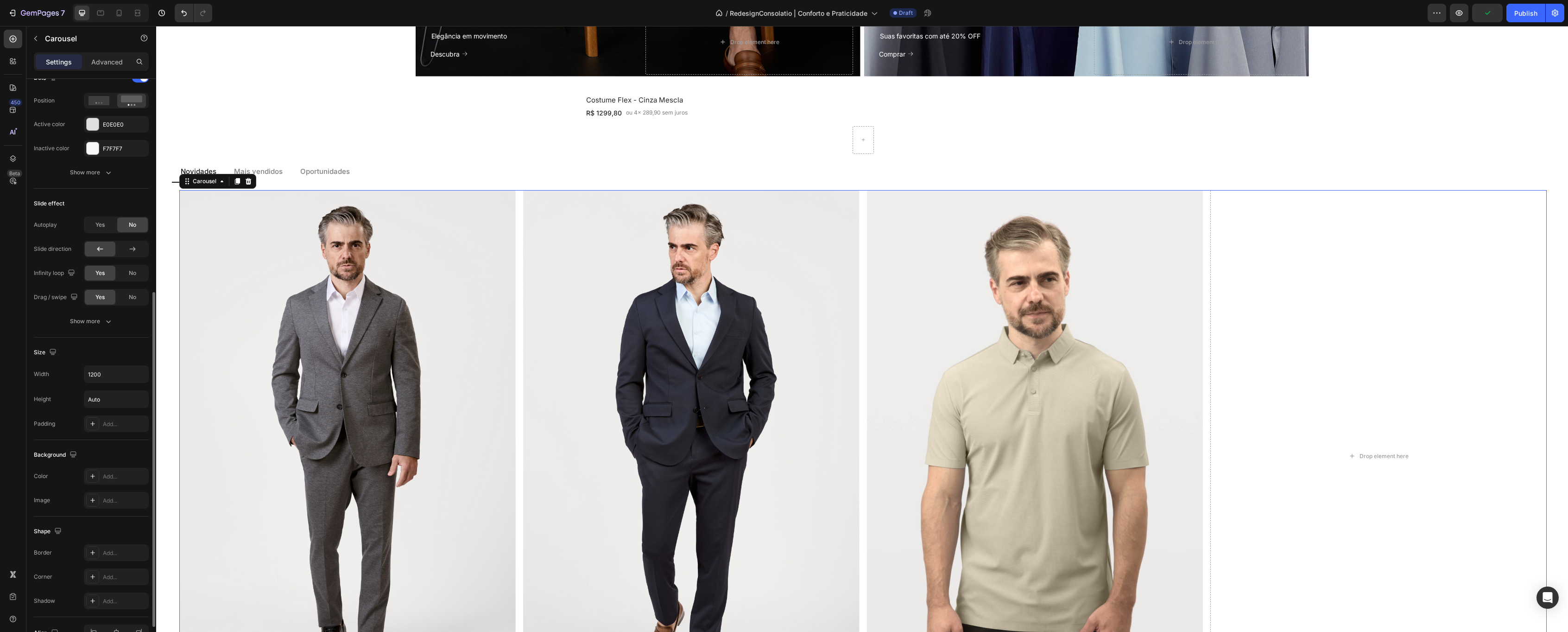
type input "100%"
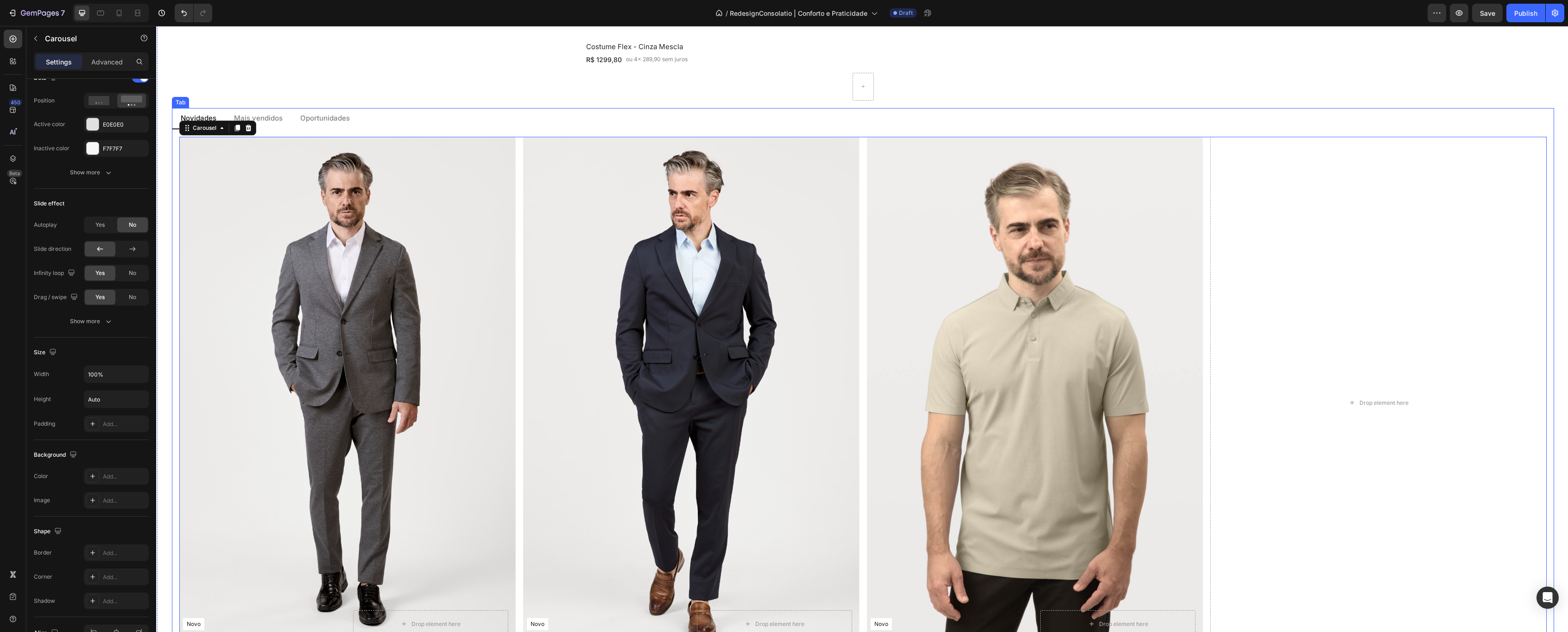
scroll to position [1109, 0]
click at [1493, 12] on span "Save" at bounding box center [1487, 13] width 15 height 8
click at [123, 13] on icon at bounding box center [119, 13] width 9 height 9
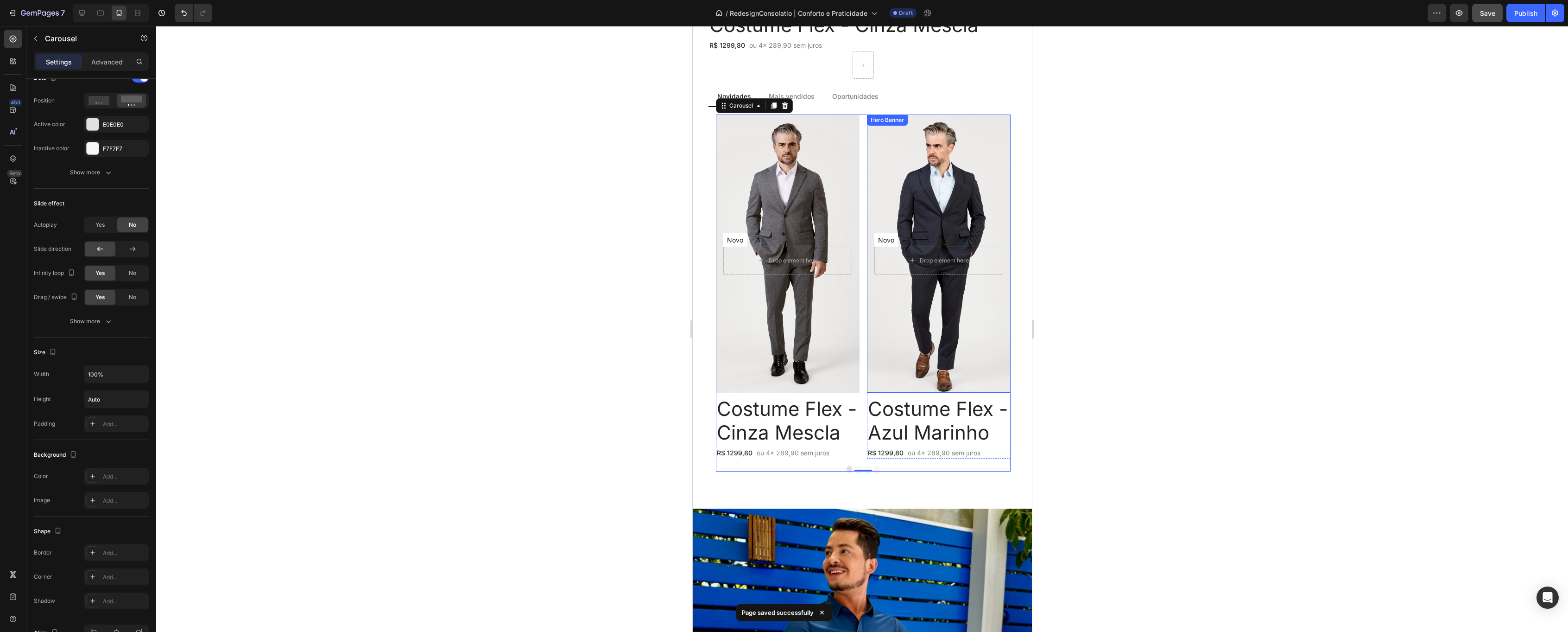
scroll to position [931, 0]
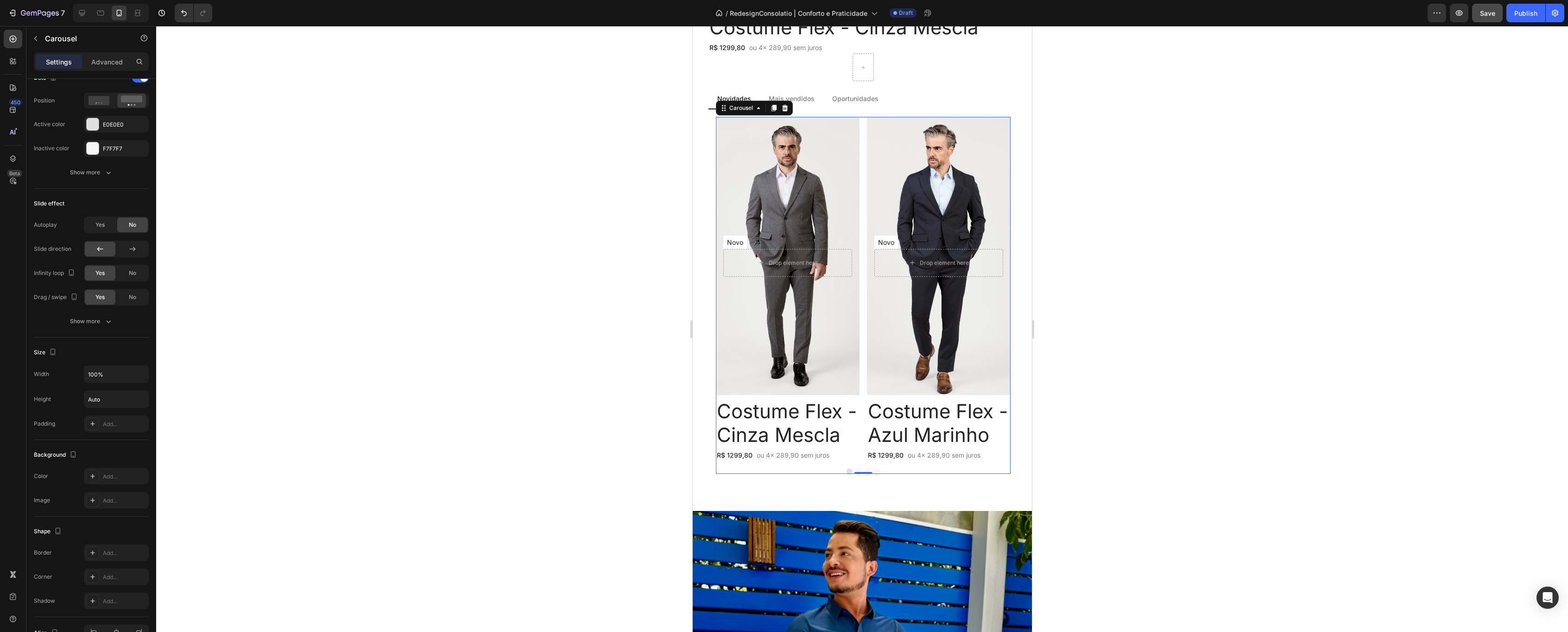
click at [863, 177] on div "Novo Text Block Row Row Drop element here Hero Banner Costume Flex - Cinza Mesc…" at bounding box center [863, 289] width 295 height 344
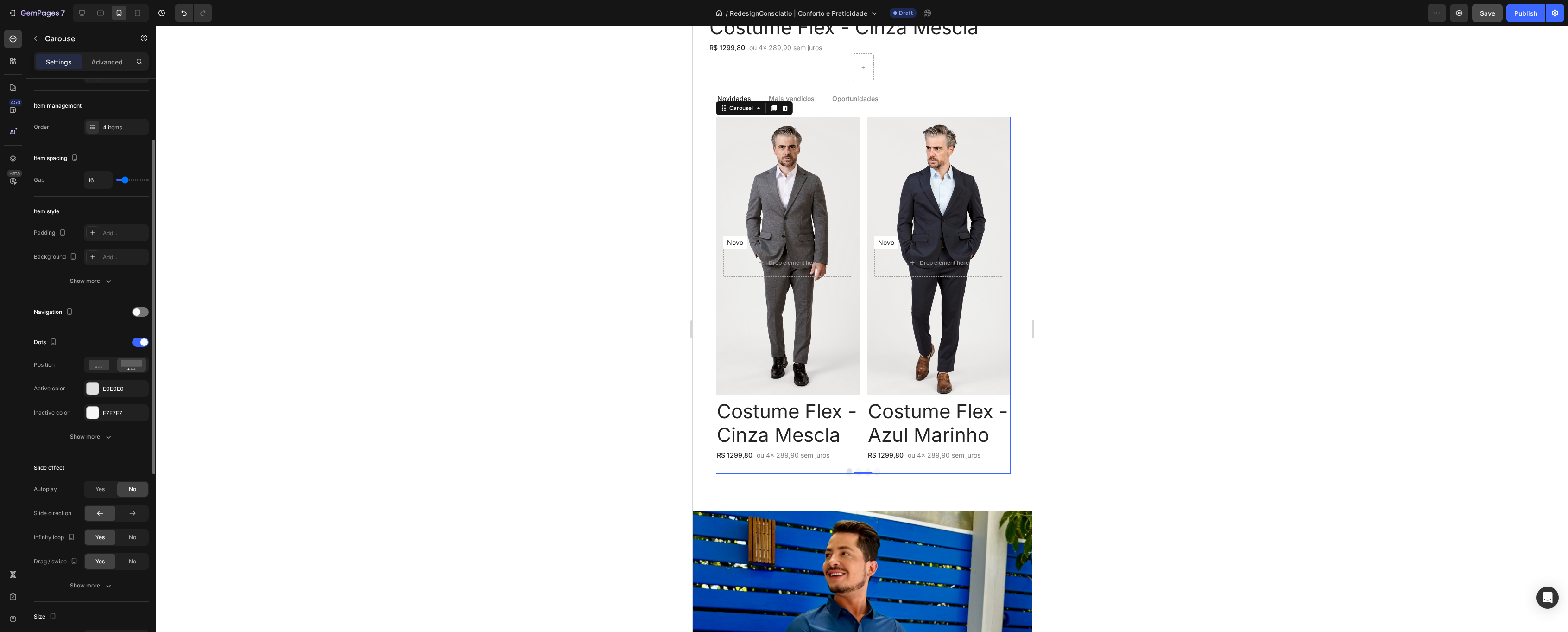
scroll to position [0, 0]
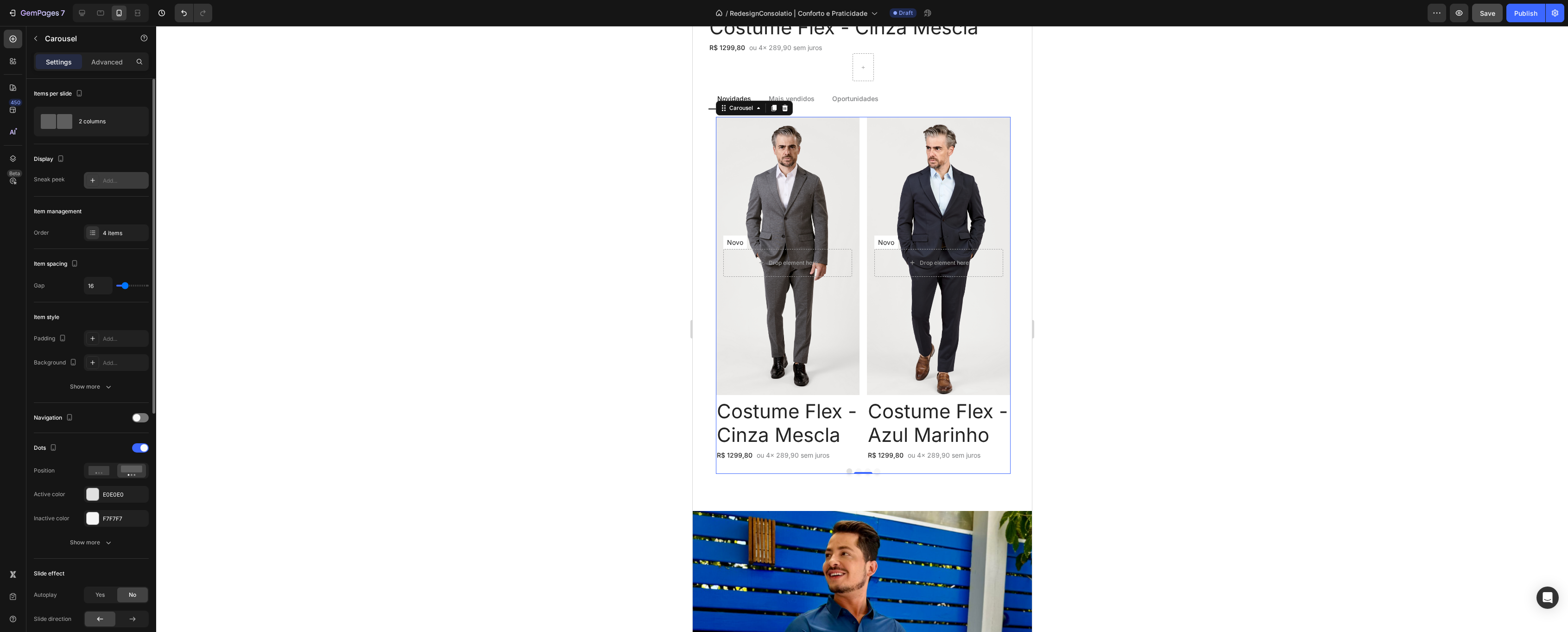
click at [106, 178] on div "Add..." at bounding box center [125, 181] width 44 height 9
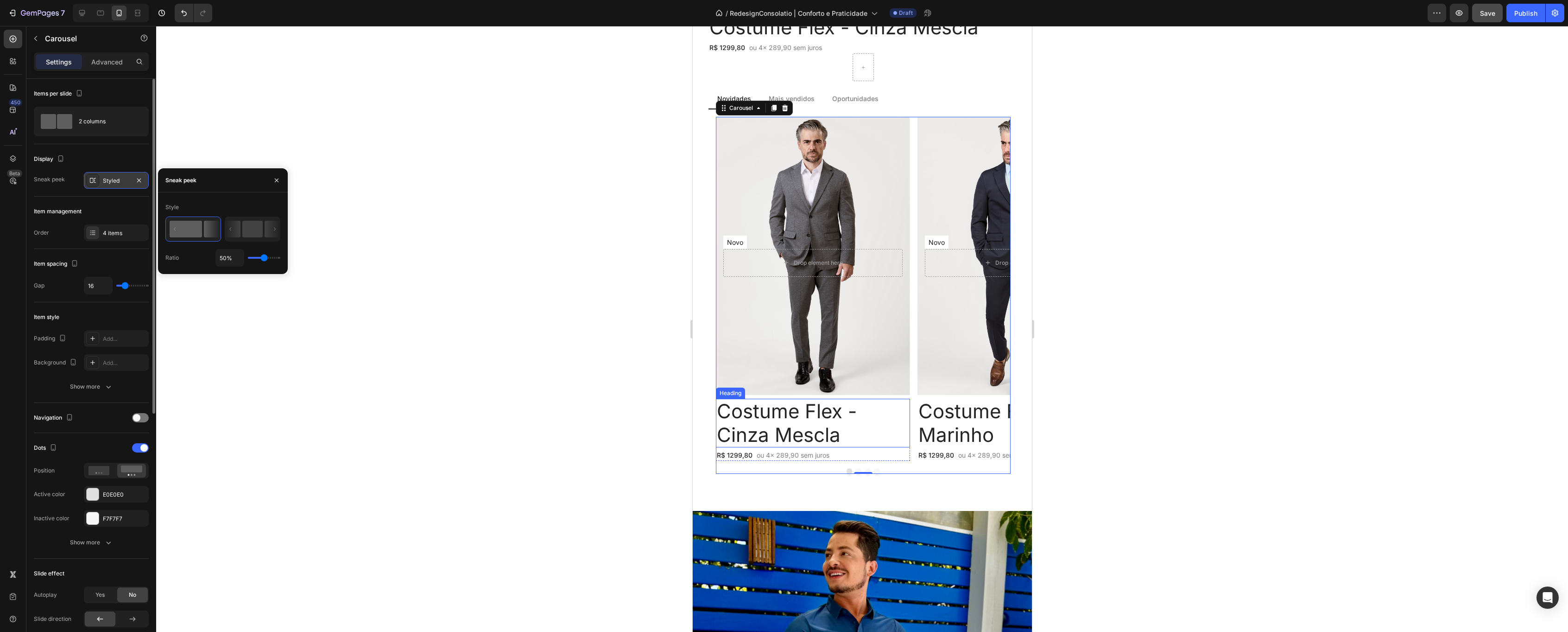
click at [810, 432] on h2 "Costume Flex - Cinza Mescla" at bounding box center [812, 423] width 194 height 49
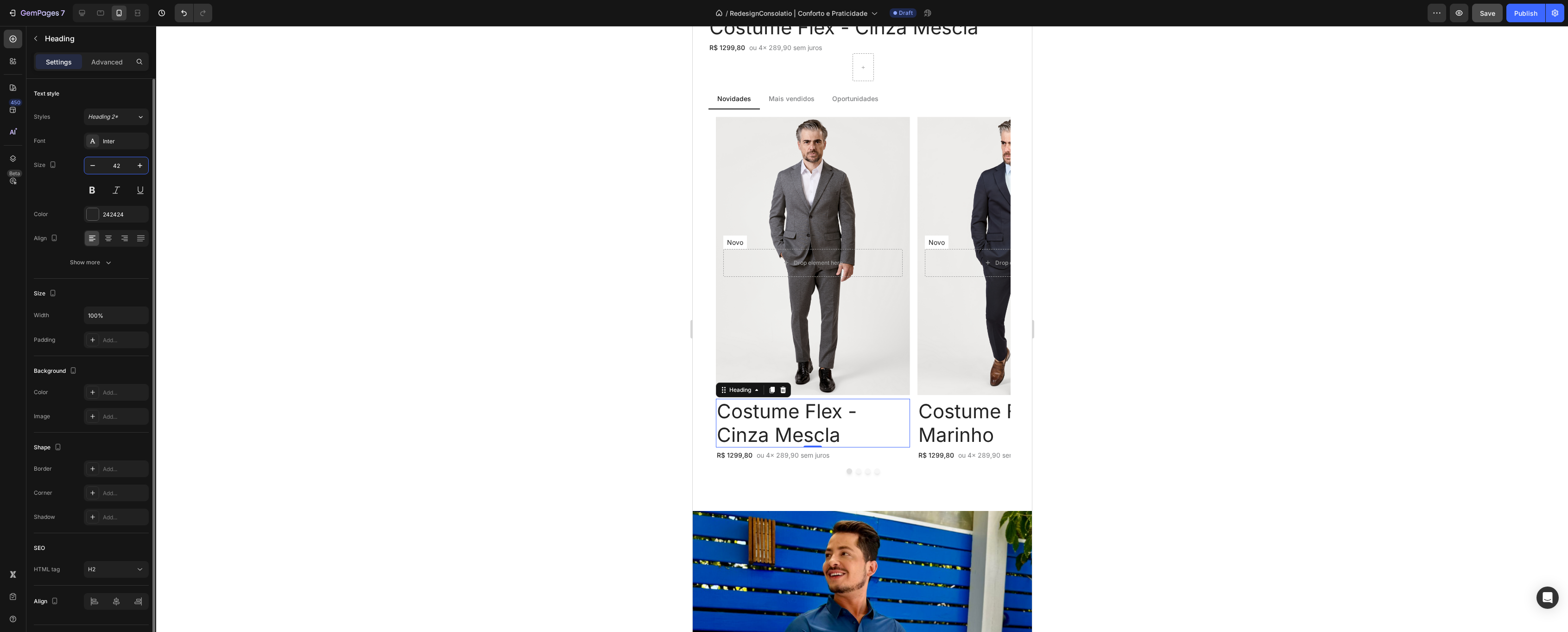
click at [112, 167] on input "42" at bounding box center [116, 165] width 30 height 16
type input "15"
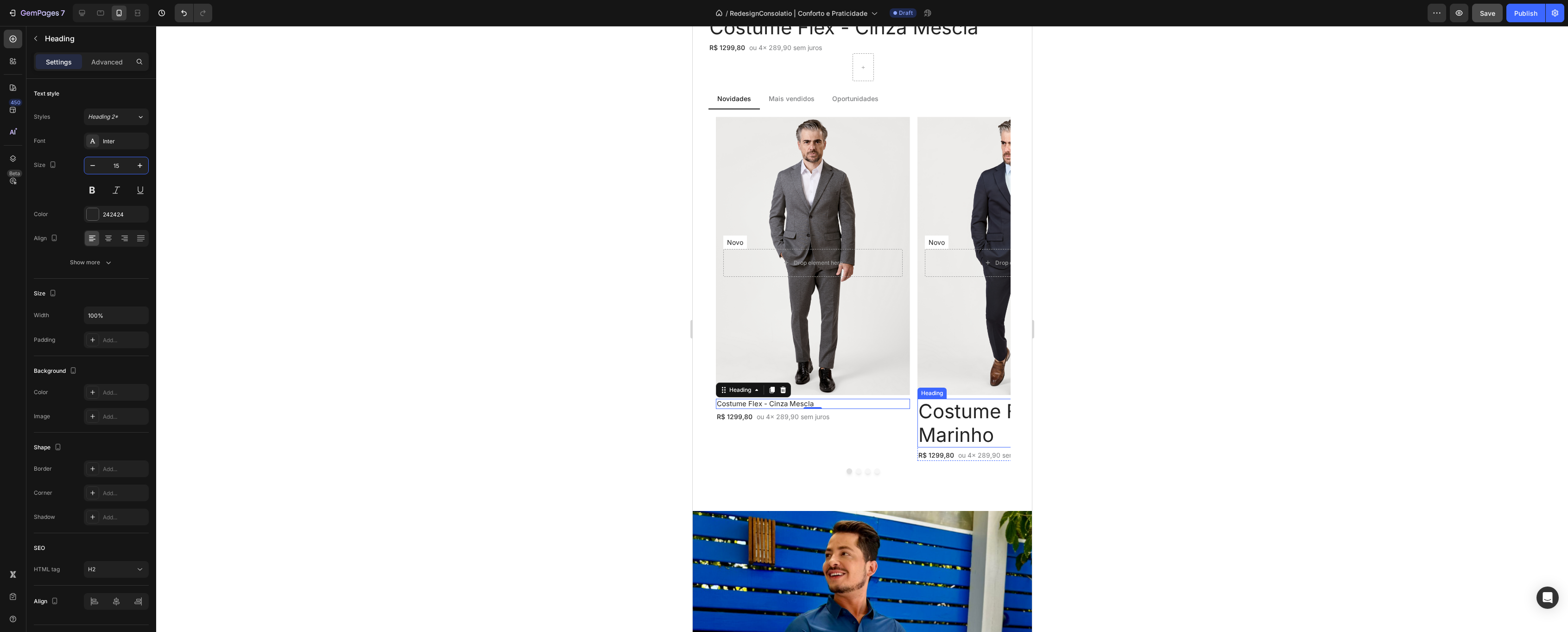
click at [948, 417] on h2 "Costume Flex - Azul Marinho" at bounding box center [1013, 423] width 194 height 49
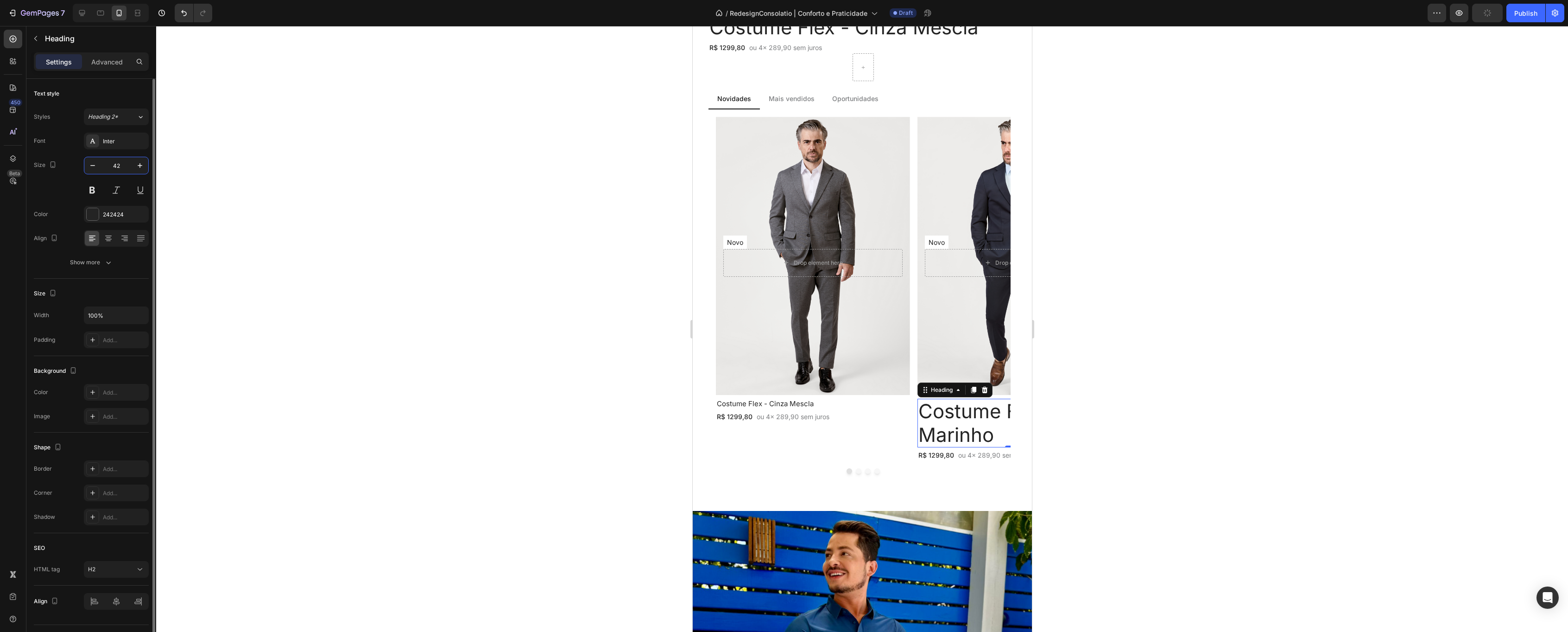
click at [117, 169] on input "42" at bounding box center [116, 165] width 30 height 16
type input "15"
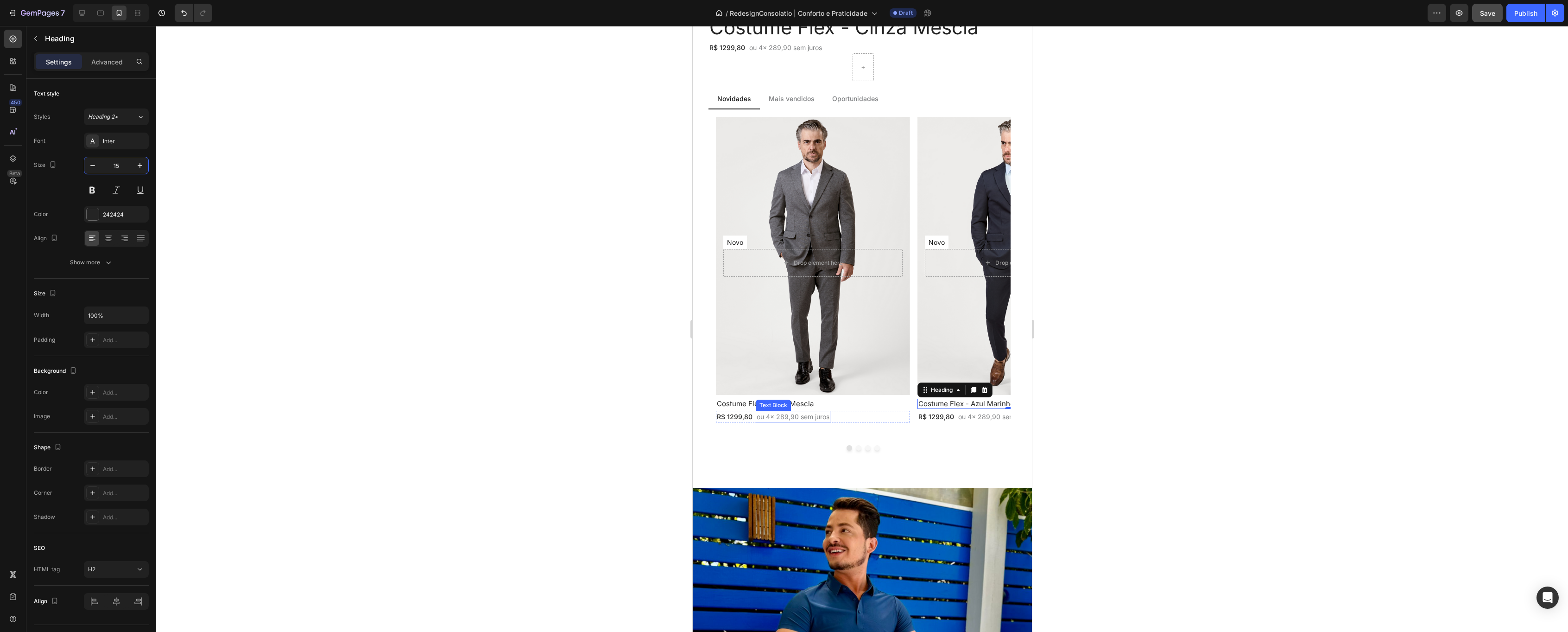
click at [797, 417] on p "ou 4x 289,90 sem juros" at bounding box center [793, 416] width 73 height 10
click at [93, 169] on icon "button" at bounding box center [93, 165] width 9 height 9
type input "12"
click at [737, 422] on div "R$ 1299,80" at bounding box center [734, 416] width 38 height 12
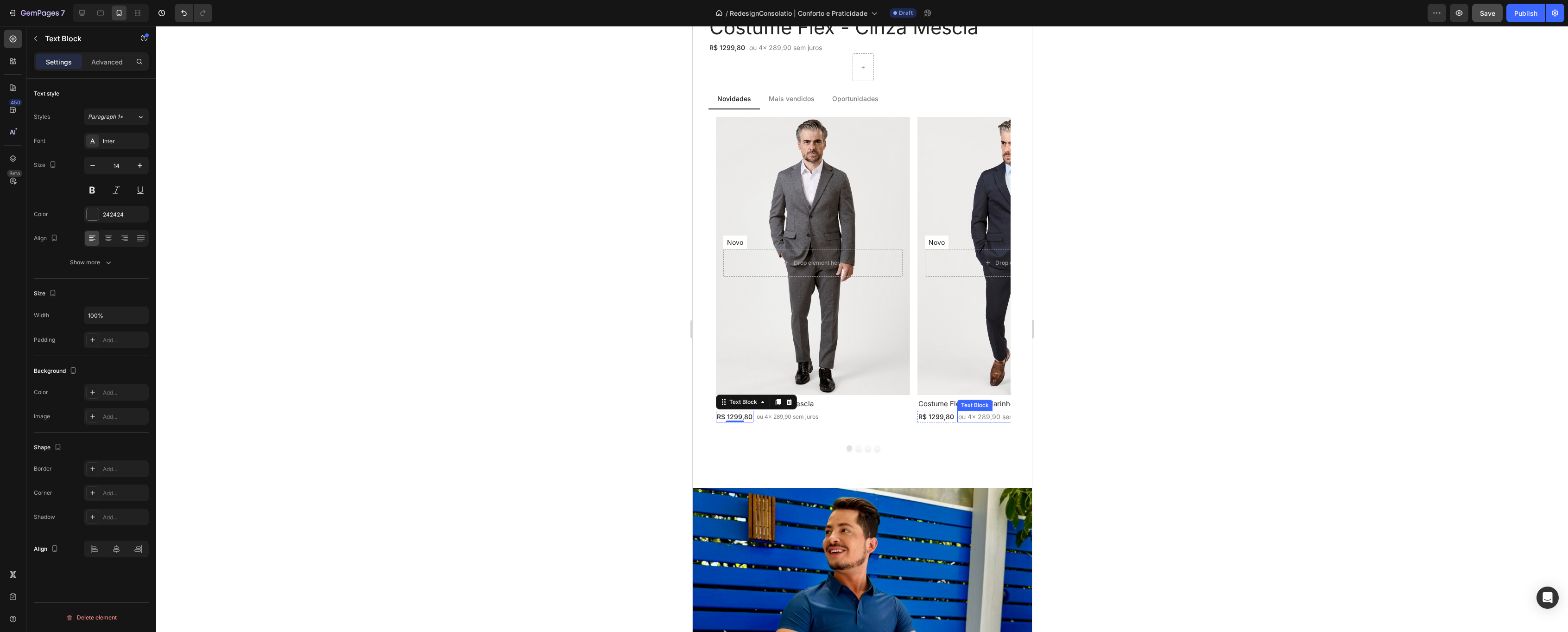
click at [985, 416] on p "ou 4x 289,90 sem juros" at bounding box center [994, 416] width 73 height 10
click at [92, 166] on icon "button" at bounding box center [93, 165] width 9 height 9
type input "12"
click at [345, 231] on div at bounding box center [862, 329] width 1412 height 606
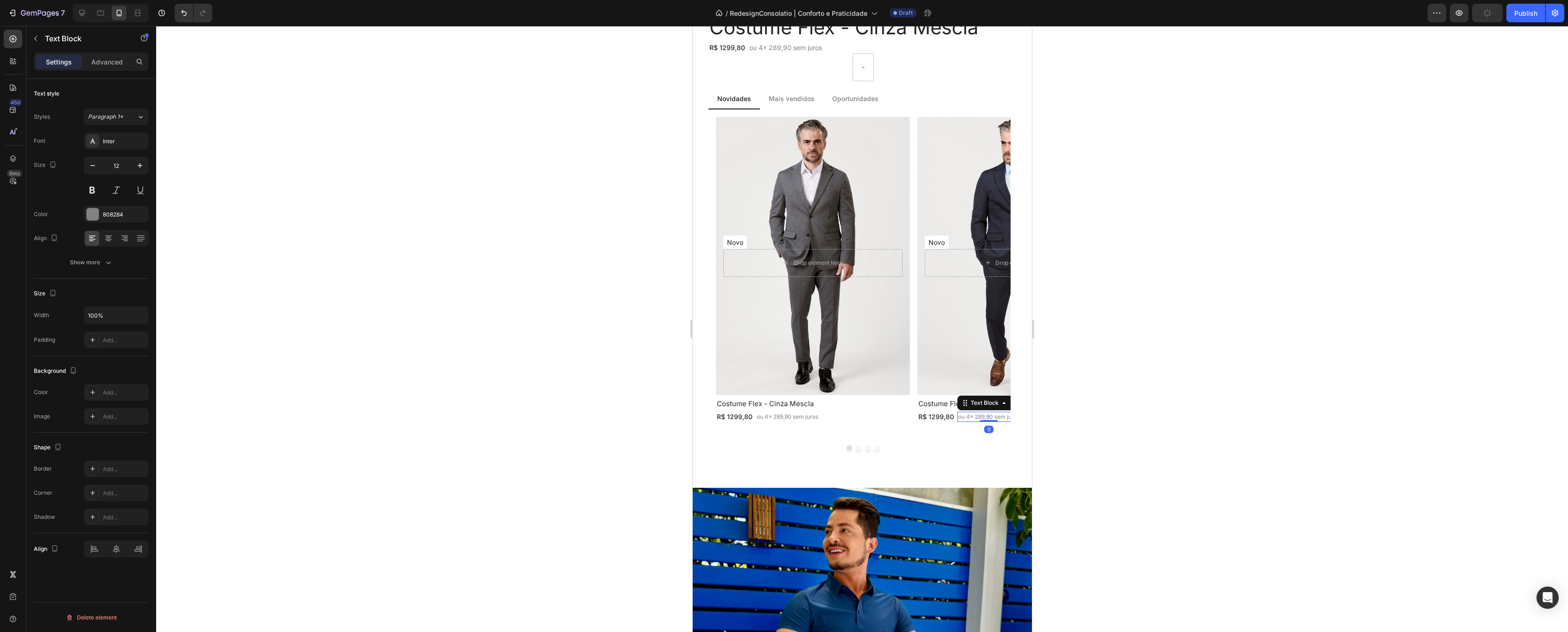
scroll to position [634, 0]
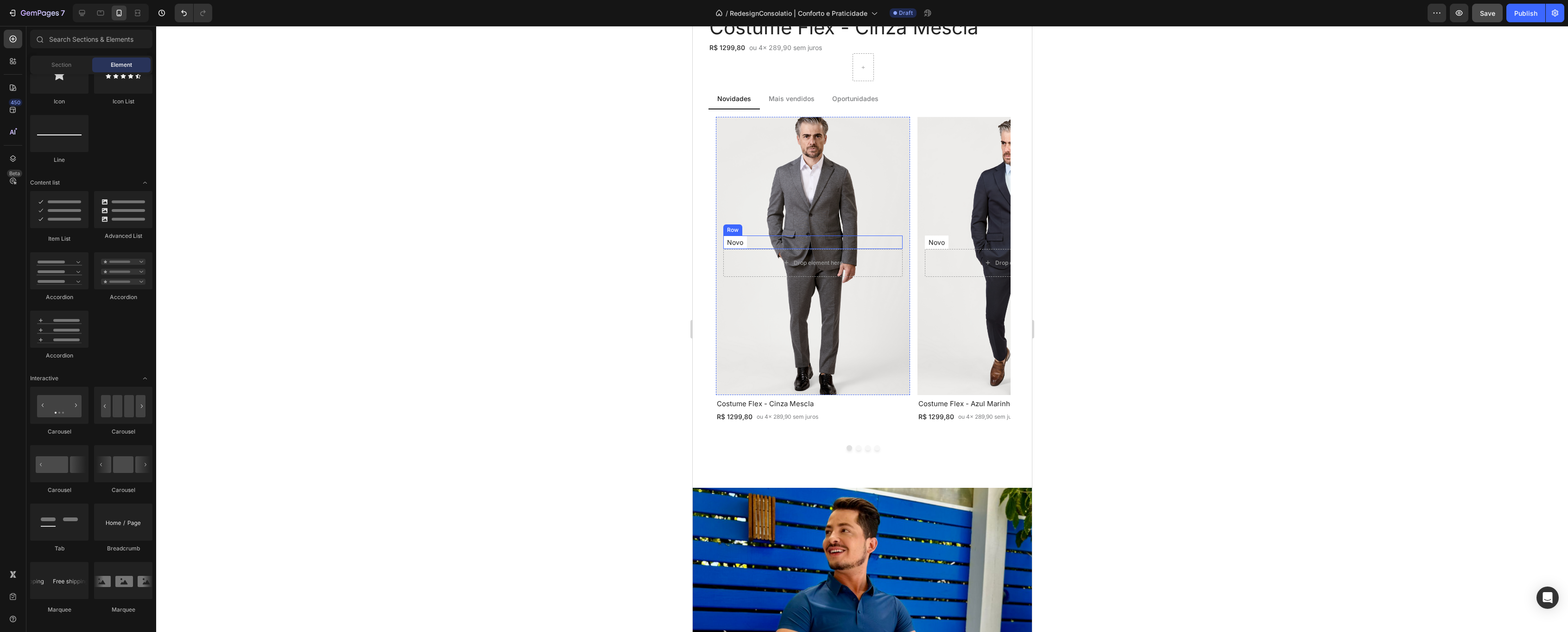
click at [789, 241] on div "Novo Text Block Row Row" at bounding box center [813, 242] width 180 height 13
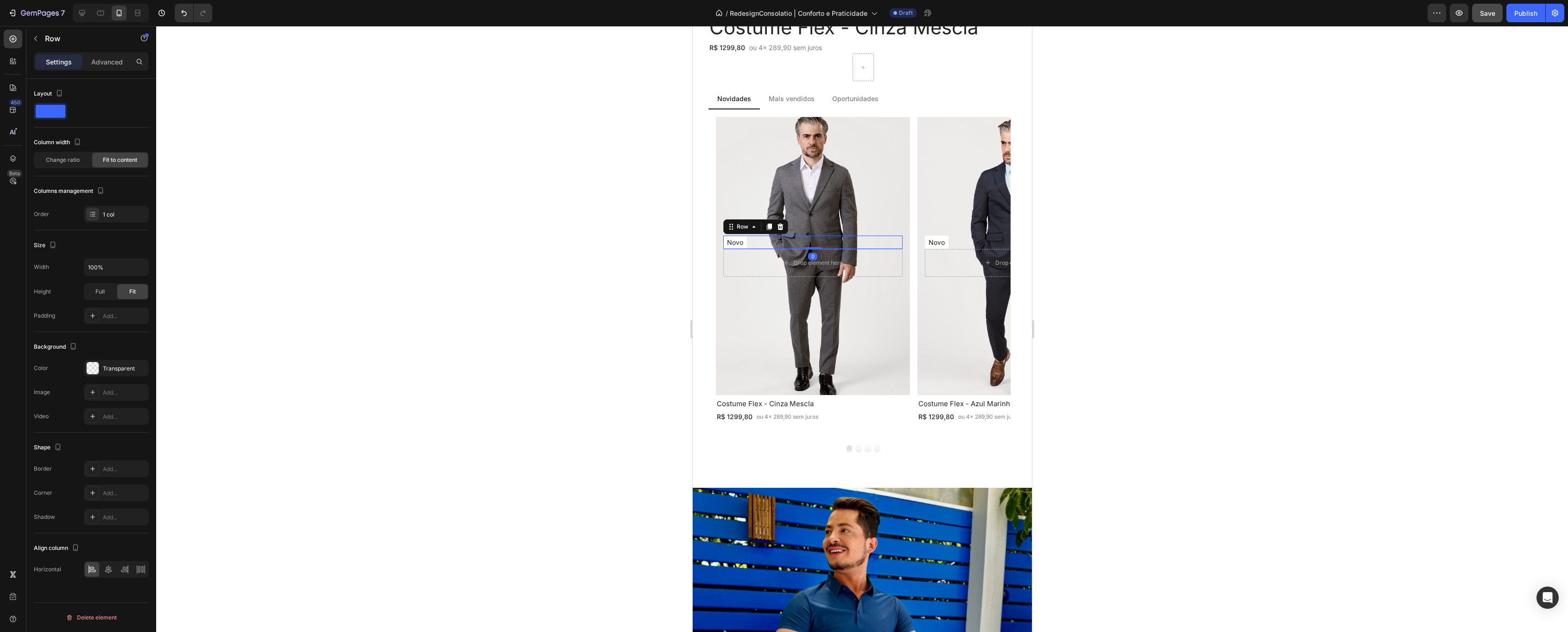
click at [827, 195] on div "Overlay" at bounding box center [812, 256] width 194 height 278
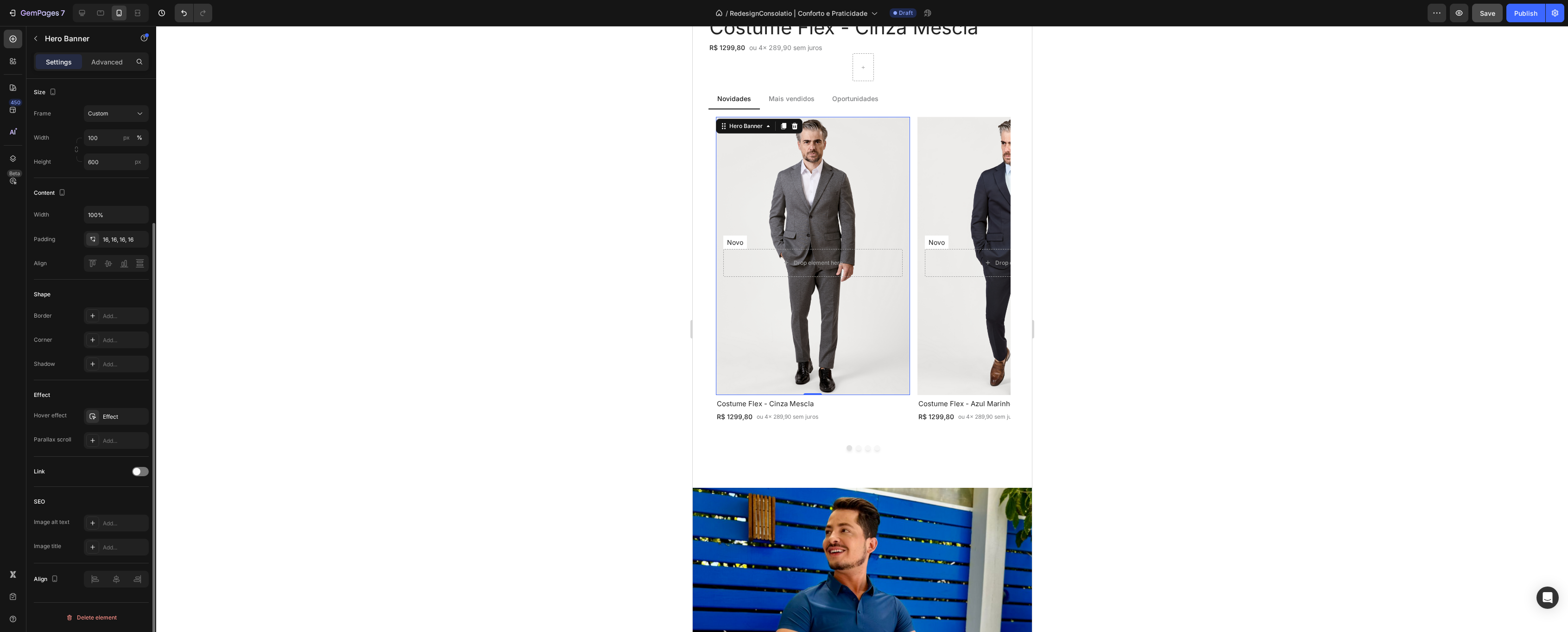
scroll to position [0, 0]
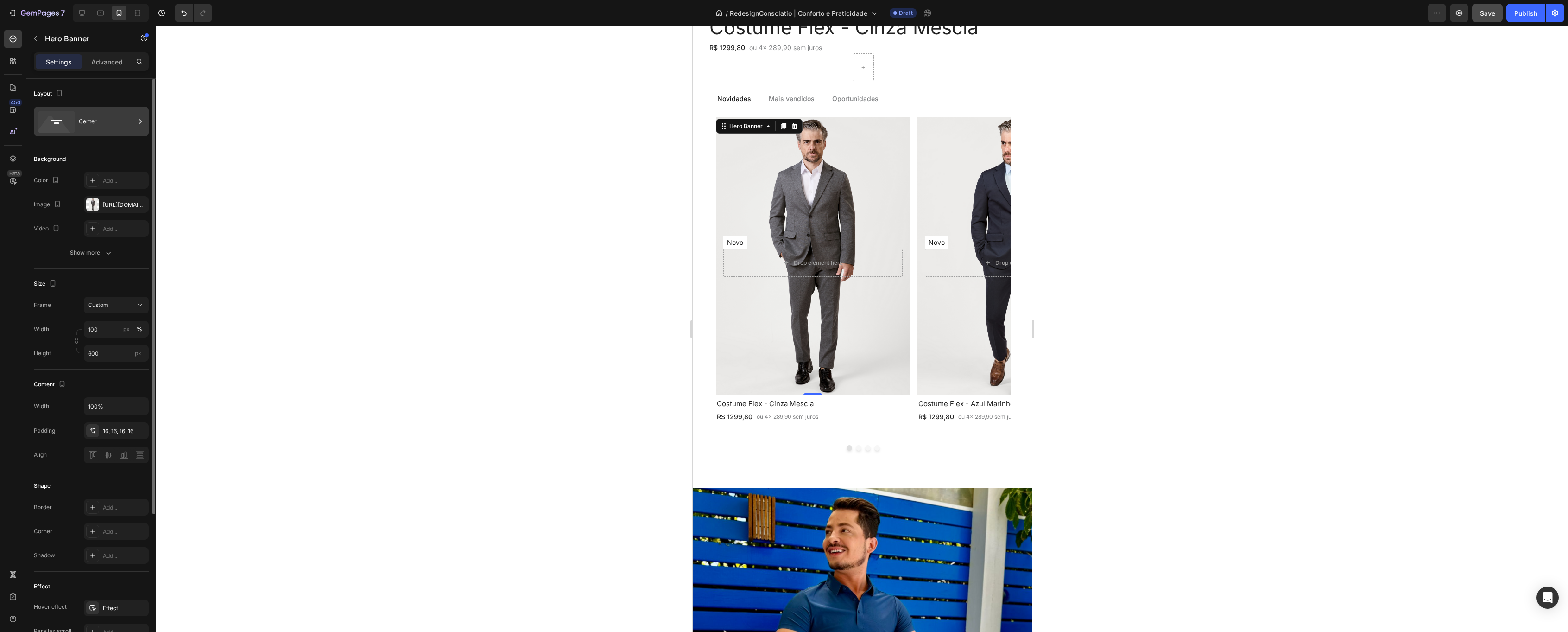
click at [102, 114] on div "Center" at bounding box center [107, 121] width 57 height 21
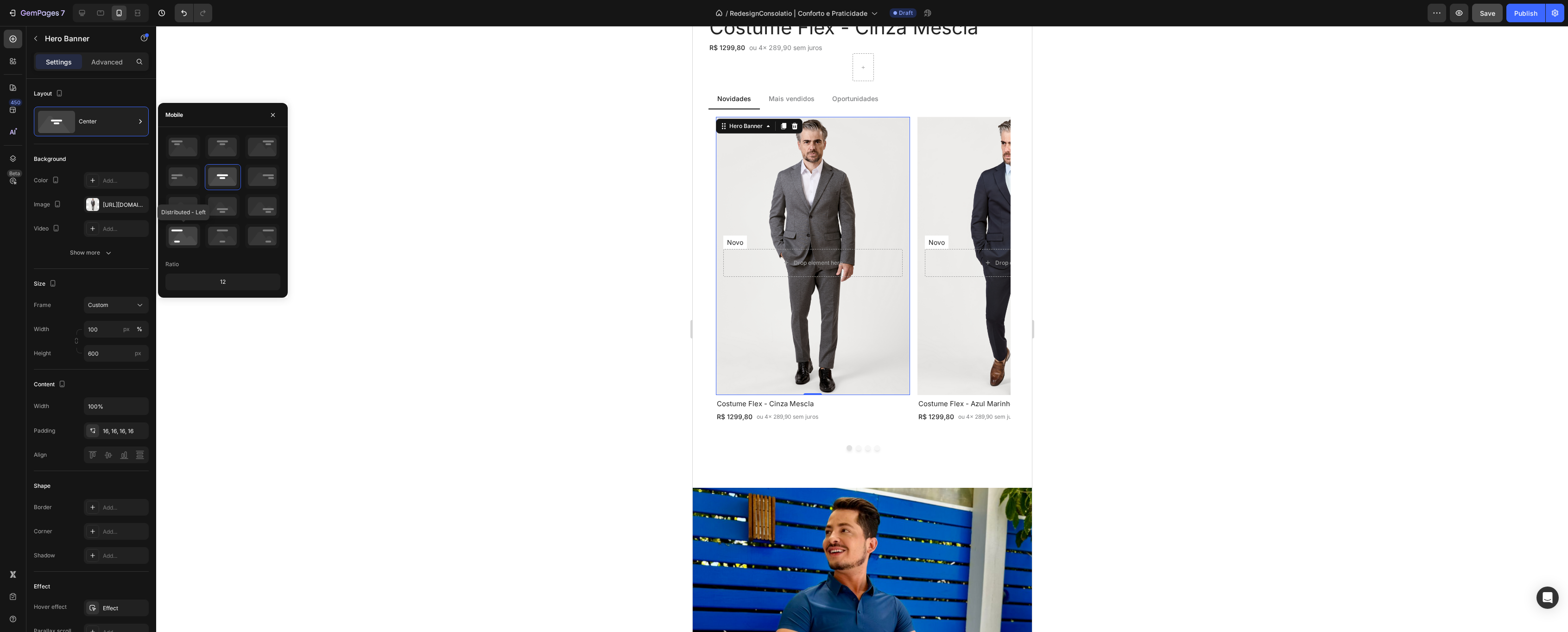
click at [186, 237] on icon at bounding box center [183, 236] width 34 height 24
click at [184, 200] on icon at bounding box center [183, 206] width 34 height 24
click at [928, 156] on div "Background Image" at bounding box center [1013, 256] width 204 height 292
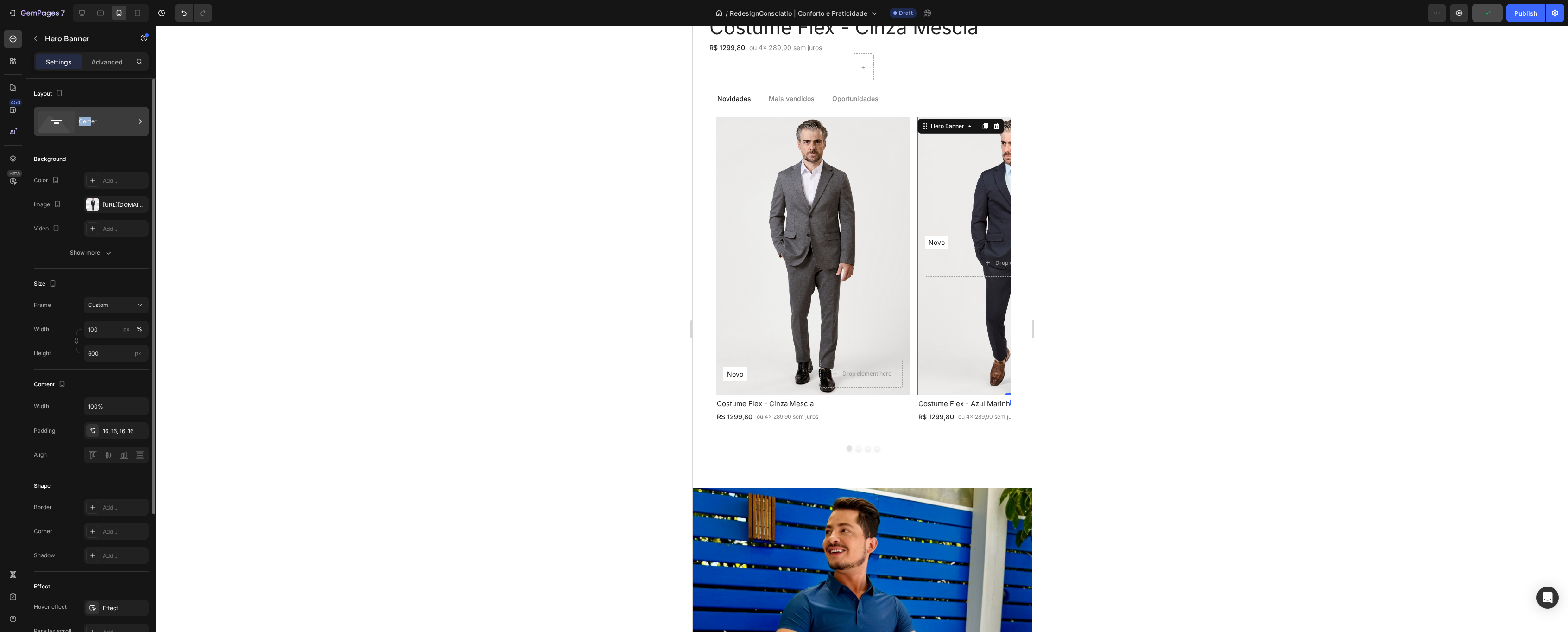
click at [92, 118] on div "Center" at bounding box center [107, 121] width 57 height 21
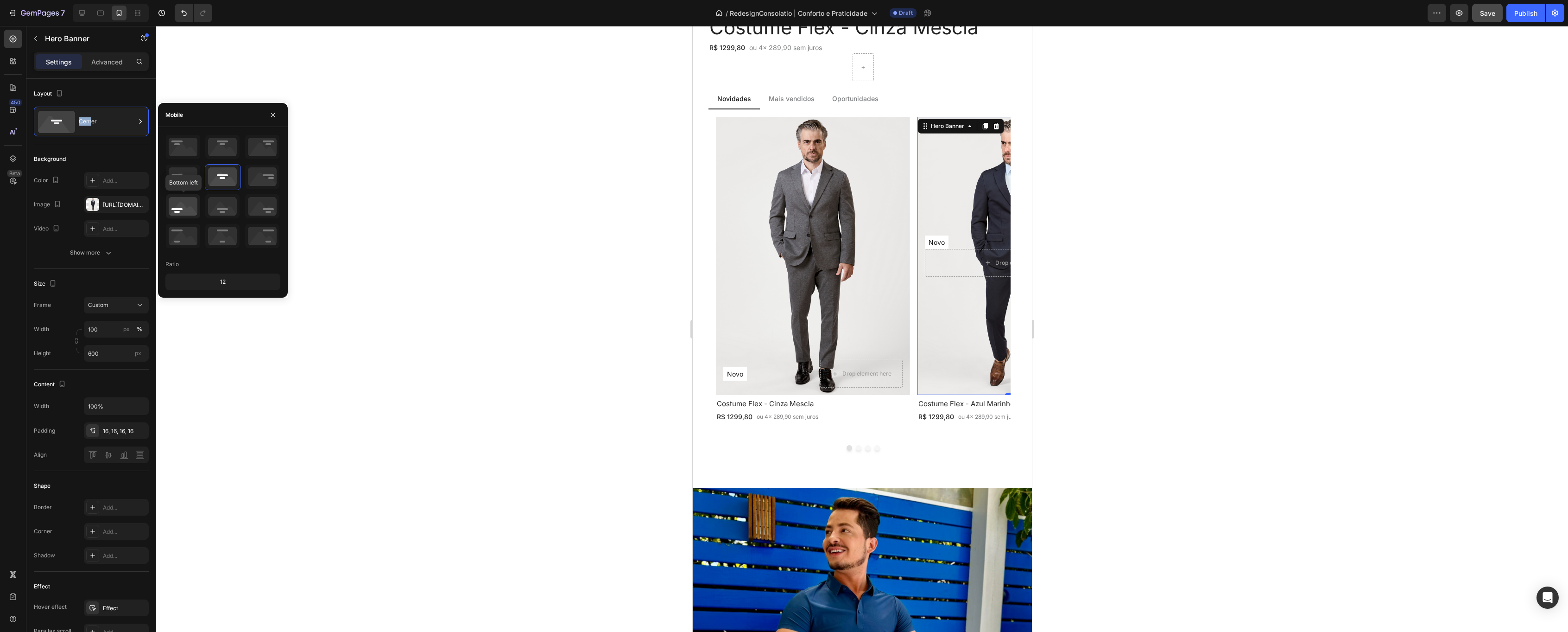
click at [185, 206] on icon at bounding box center [183, 206] width 34 height 24
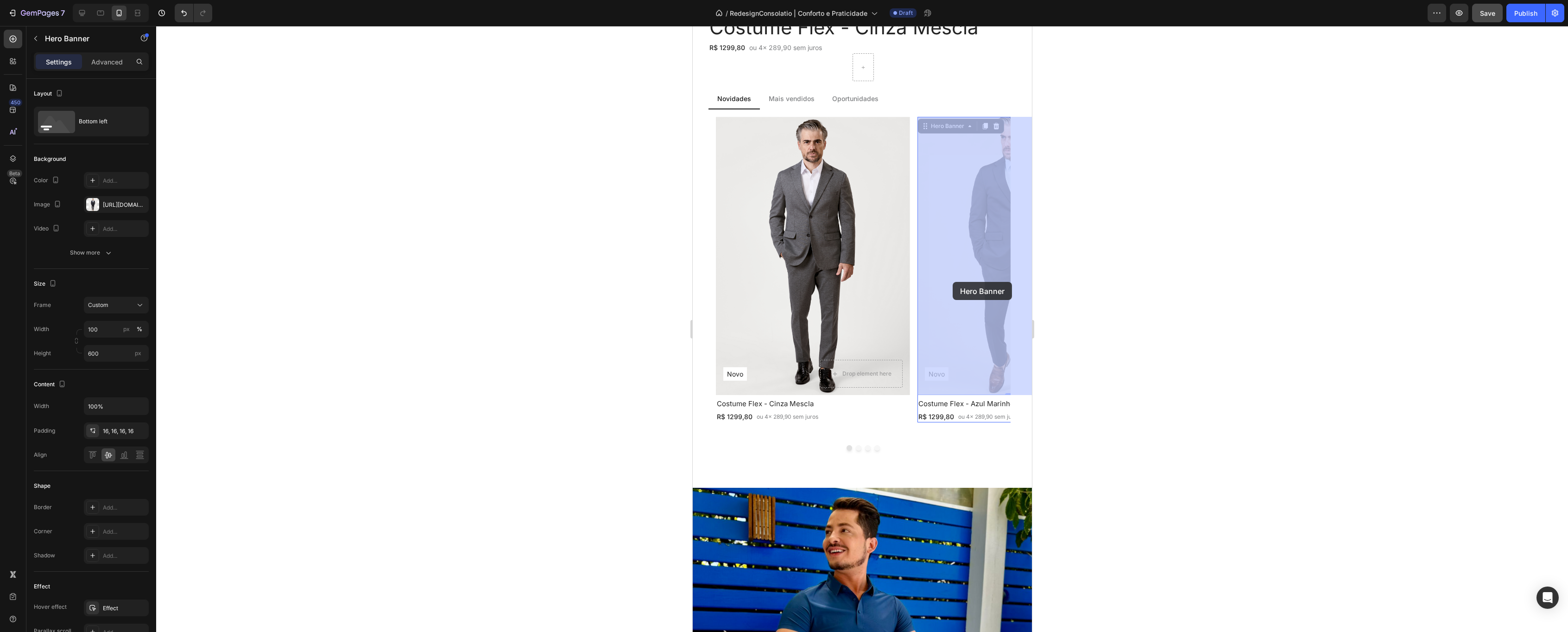
drag, startPoint x: 973, startPoint y: 280, endPoint x: 952, endPoint y: 282, distance: 21.1
click at [952, 282] on div "Mobile ( 732 px) iPhone 13 Mini iPhone 13 Pro iPhone 11 Pro Max iPhone 15 Pro M…" at bounding box center [861, 590] width 339 height 2990
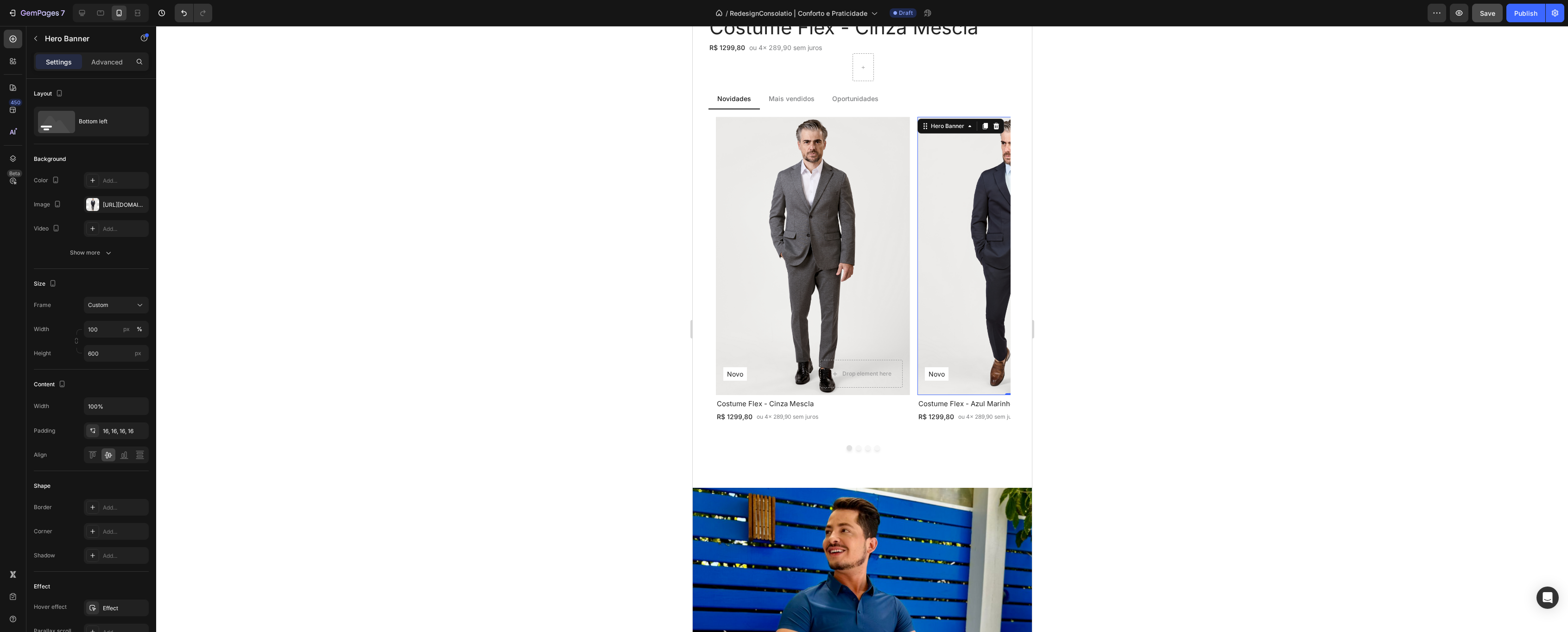
click at [1195, 209] on div at bounding box center [862, 329] width 1412 height 606
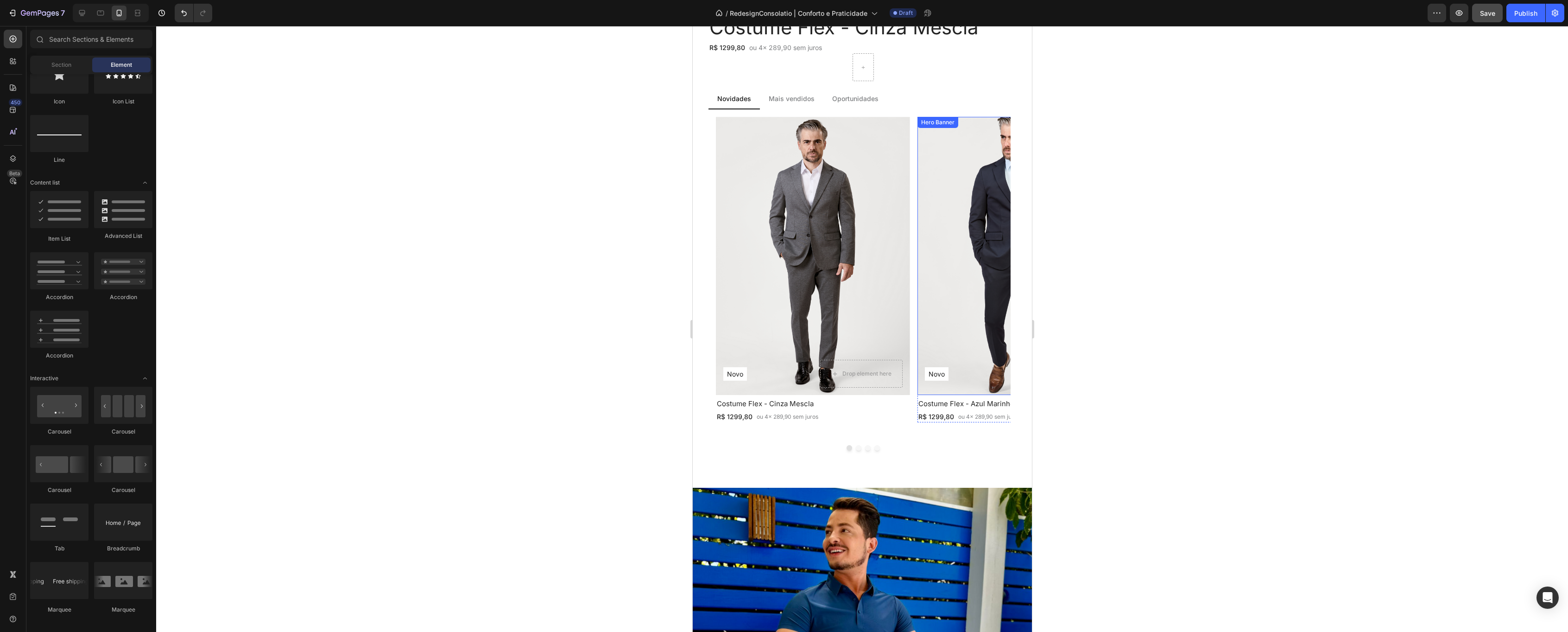
click at [944, 132] on div "Novo Text Block Row Row Drop element here Hero Banner" at bounding box center [1013, 256] width 194 height 278
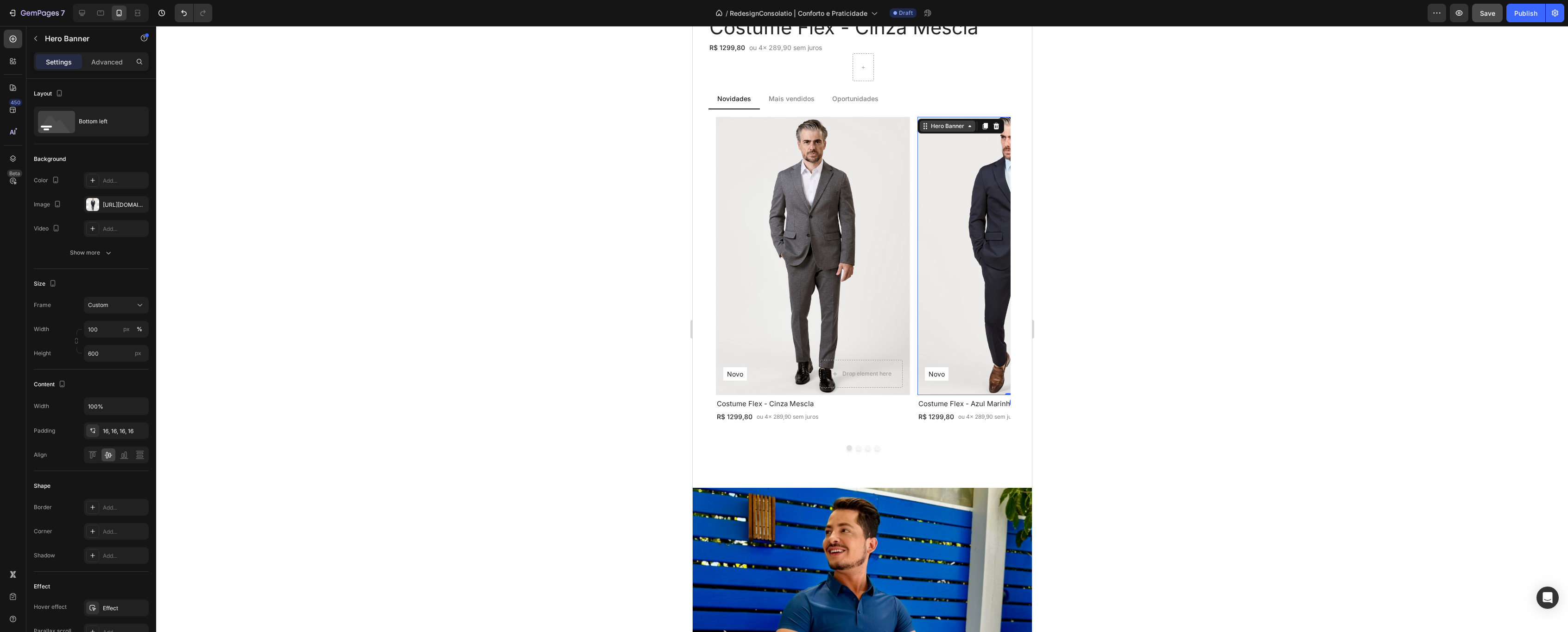
click at [945, 125] on div "Hero Banner" at bounding box center [947, 126] width 37 height 9
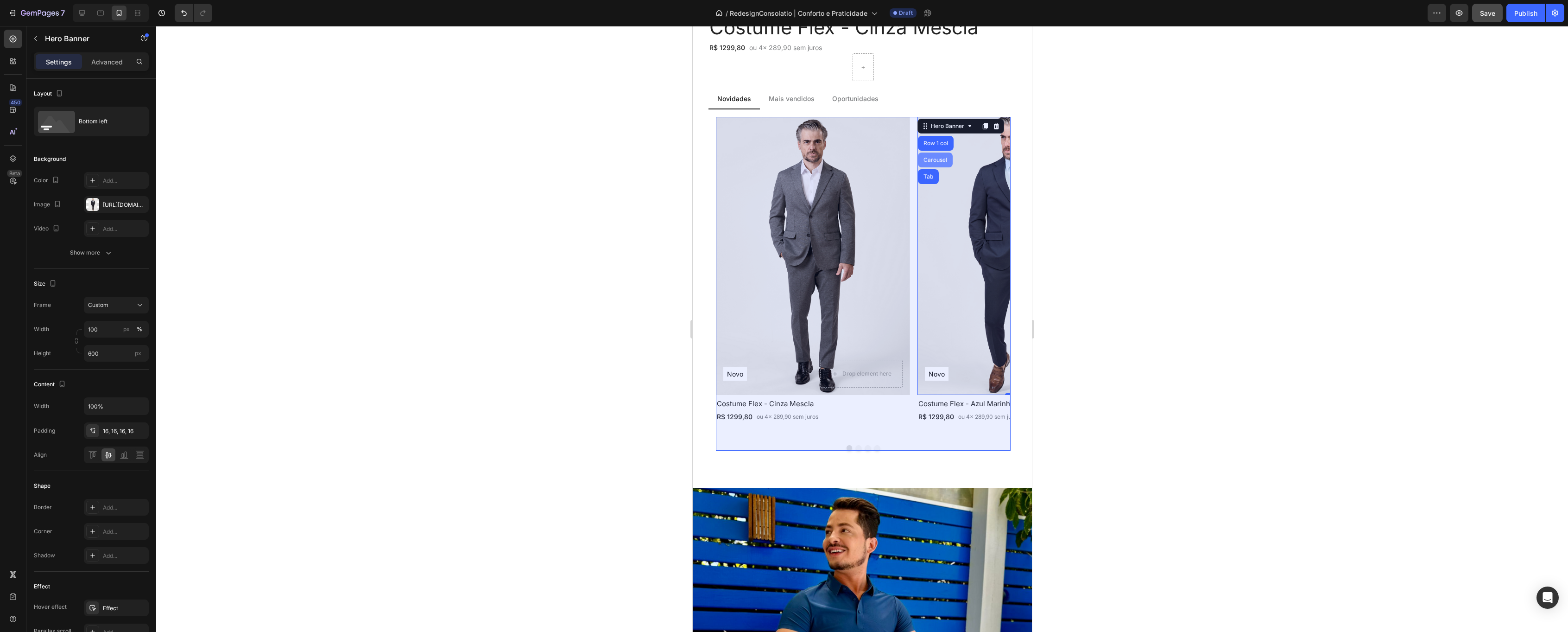
click at [939, 158] on div "Carousel" at bounding box center [934, 160] width 27 height 5
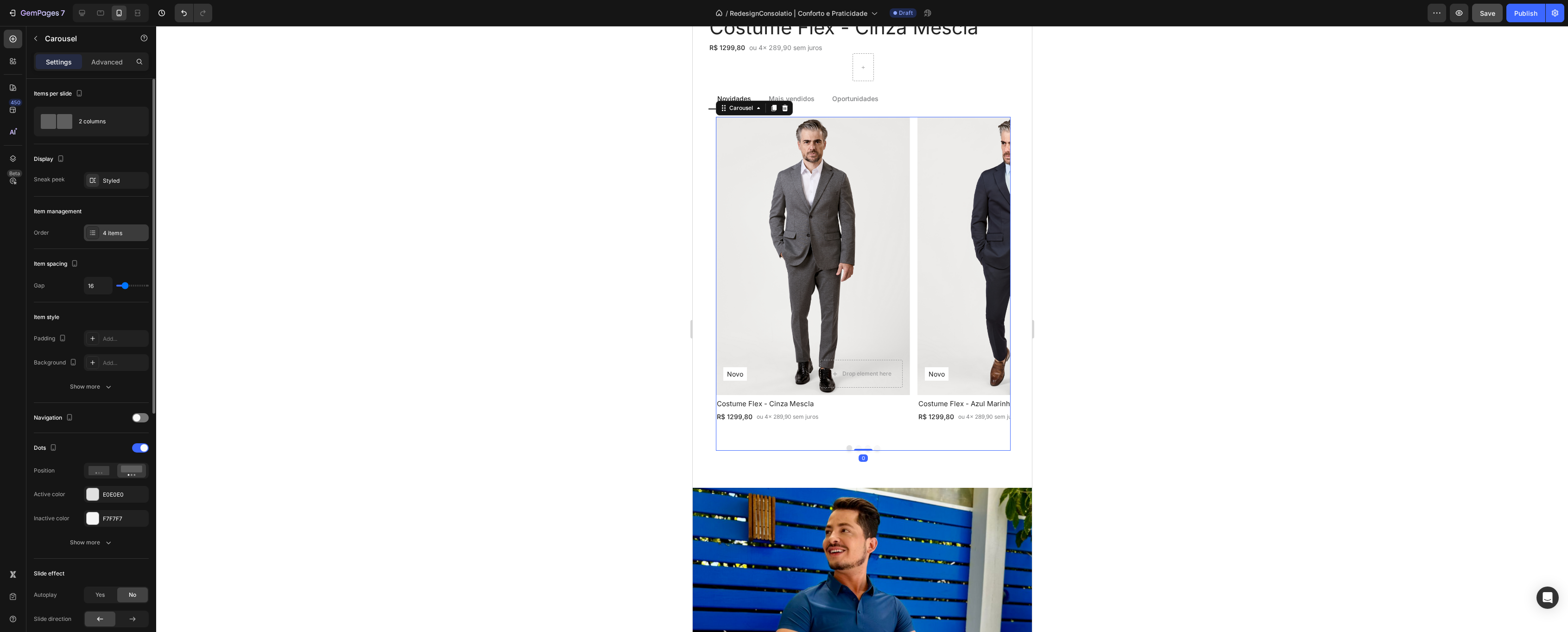
click at [102, 233] on div "4 items" at bounding box center [116, 232] width 65 height 16
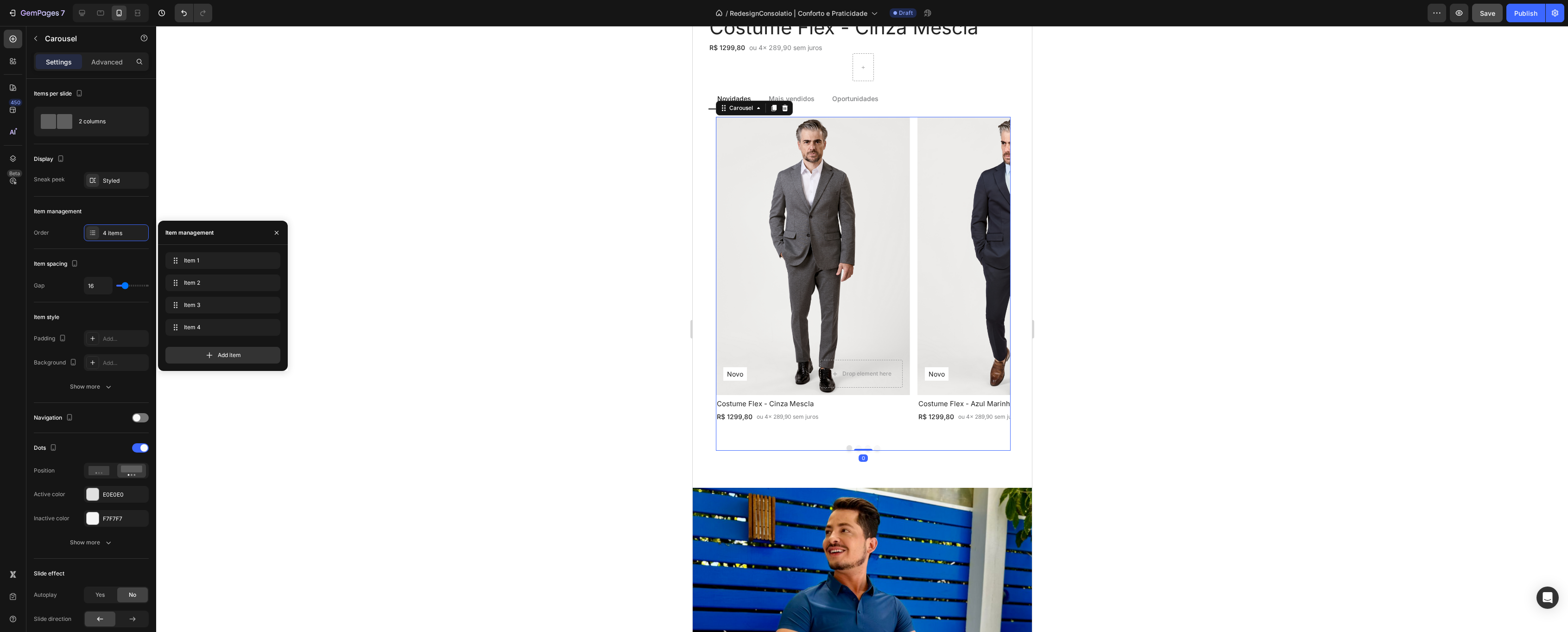
click at [211, 319] on div "Item 3 Item 3" at bounding box center [223, 329] width 115 height 20
click at [209, 306] on span "Item 3" at bounding box center [210, 305] width 52 height 9
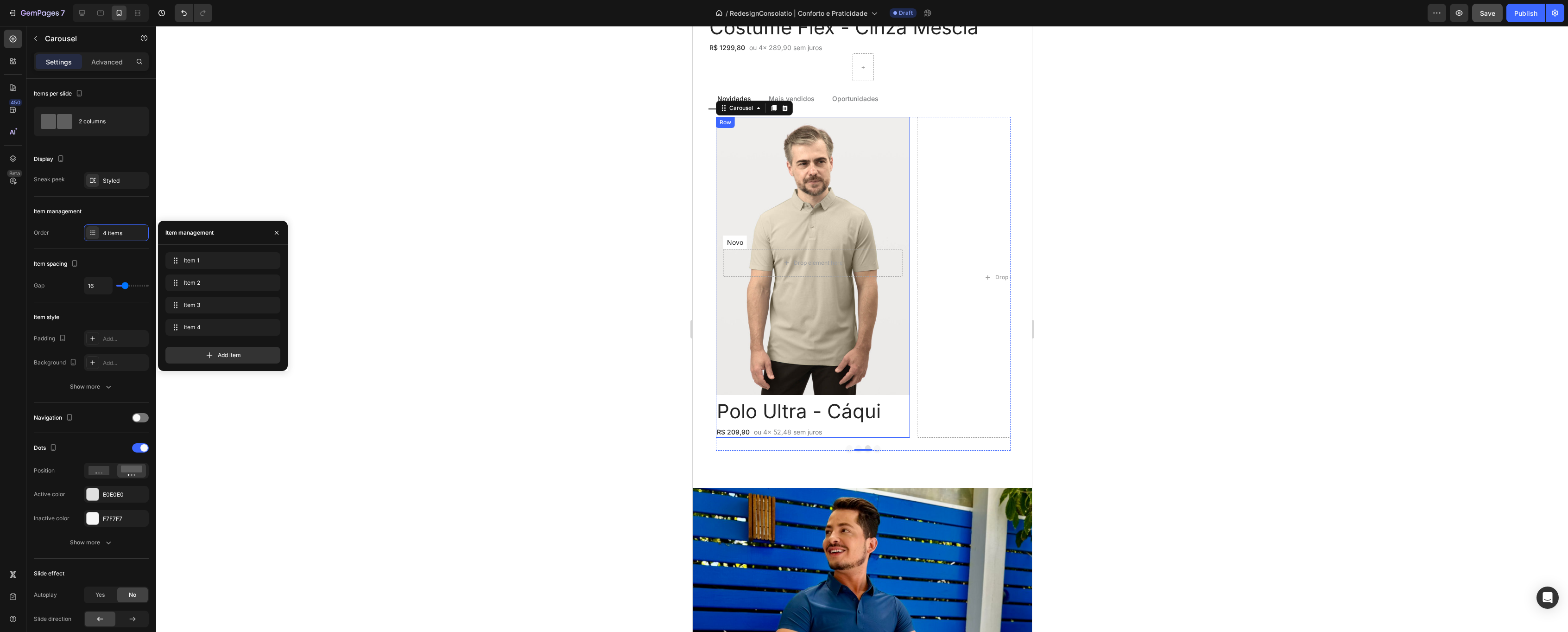
click at [773, 404] on h2 "Polo Ultra - Cáqui" at bounding box center [812, 411] width 194 height 25
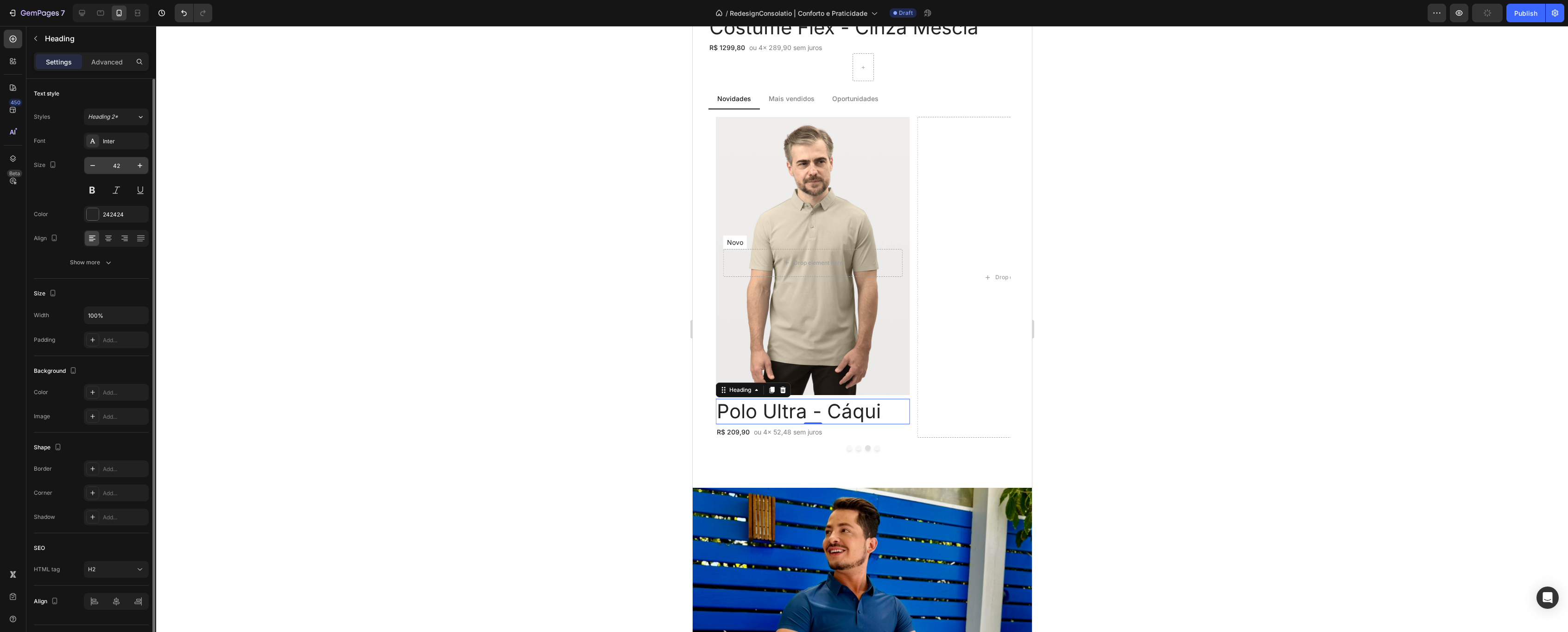
click at [124, 172] on input "42" at bounding box center [116, 165] width 30 height 16
type input "15"
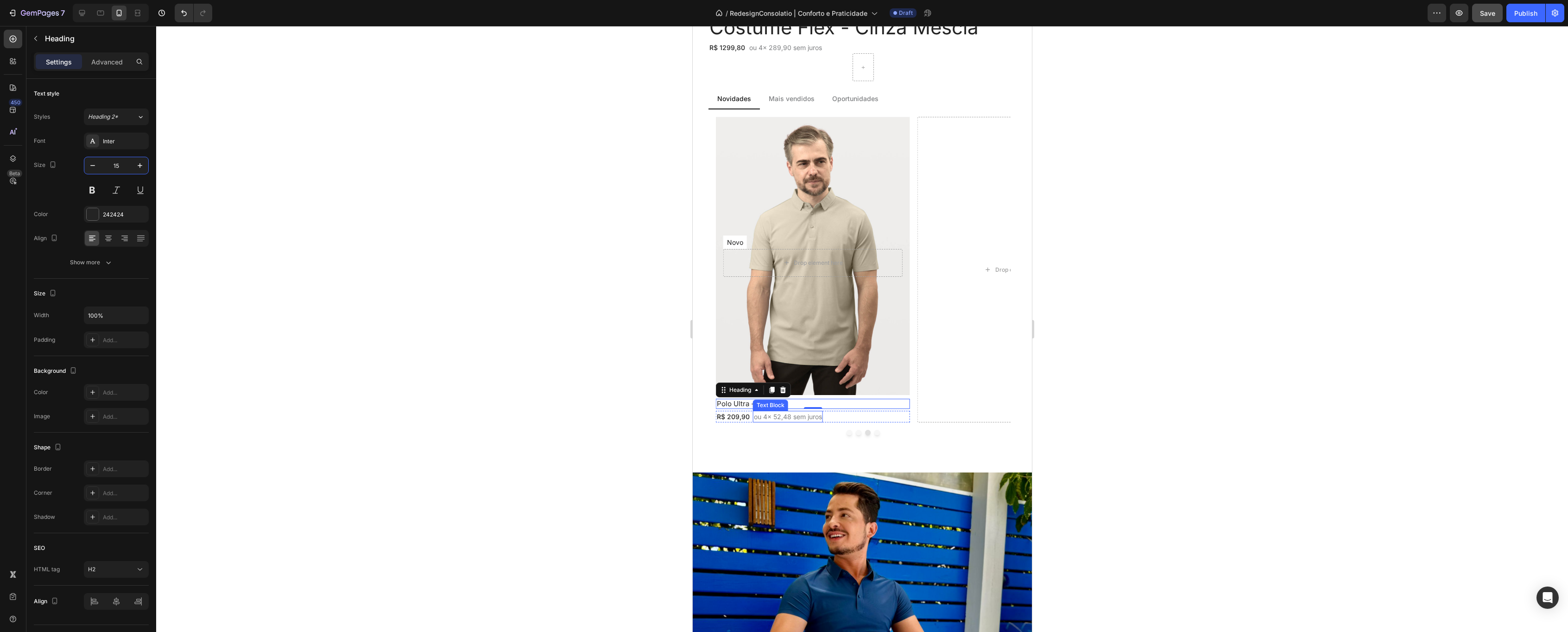
click at [791, 416] on p "ou 4x 52,48 sem juros" at bounding box center [788, 416] width 68 height 10
click at [97, 163] on icon "button" at bounding box center [93, 165] width 9 height 9
type input "12"
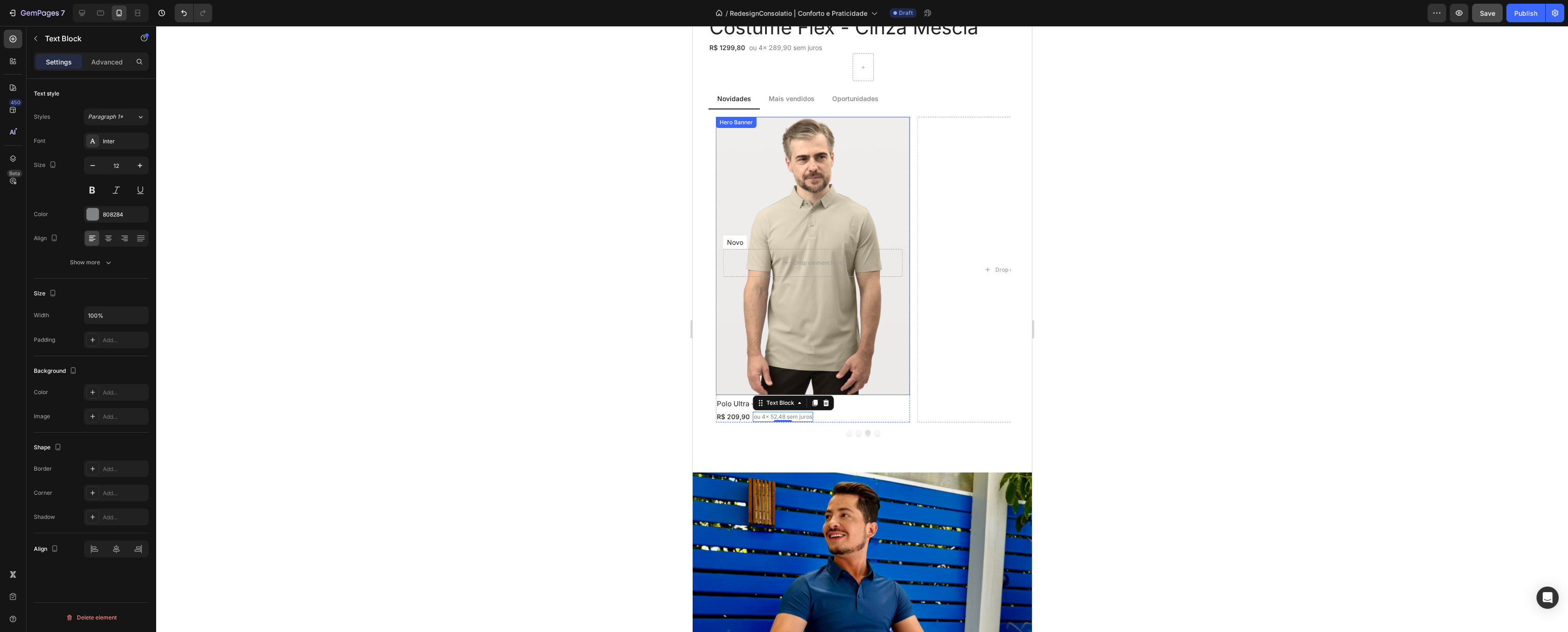
click at [757, 229] on div "Novo Text Block Row Row Drop element here" at bounding box center [812, 256] width 194 height 56
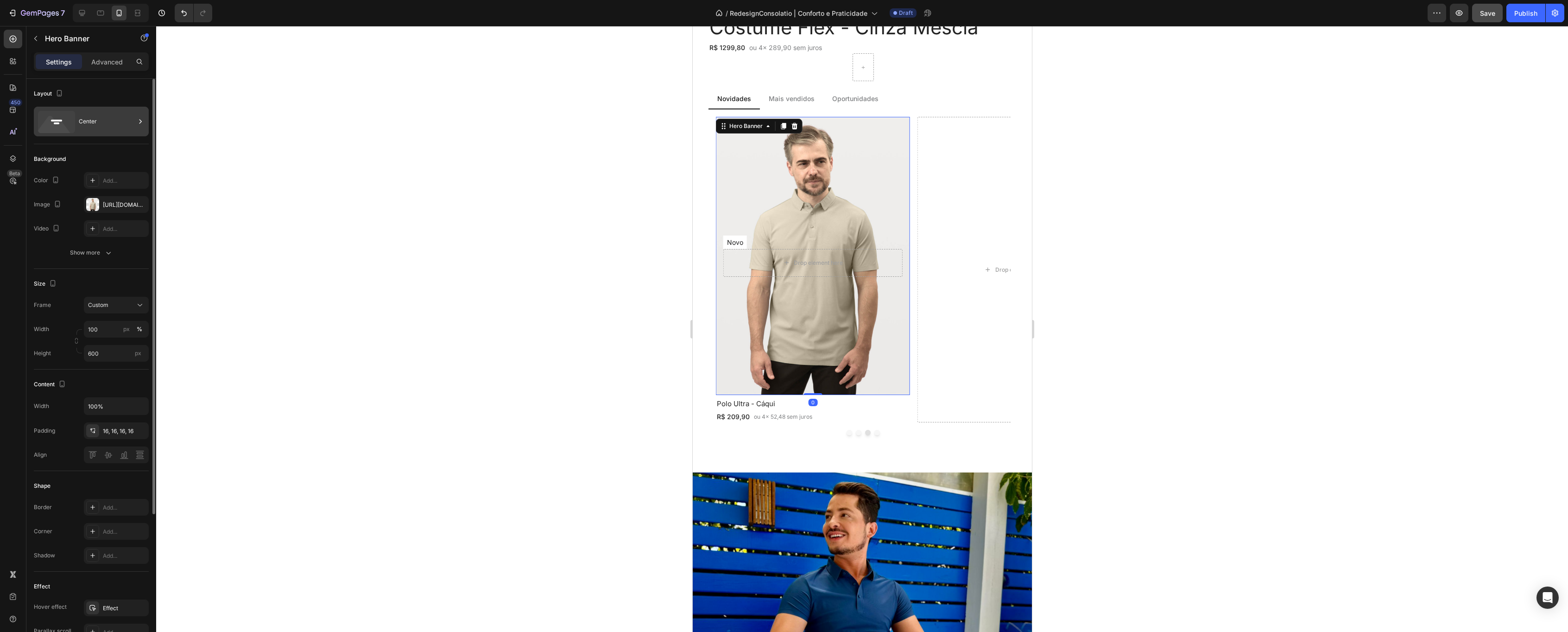
click at [80, 124] on div "Center" at bounding box center [107, 121] width 57 height 21
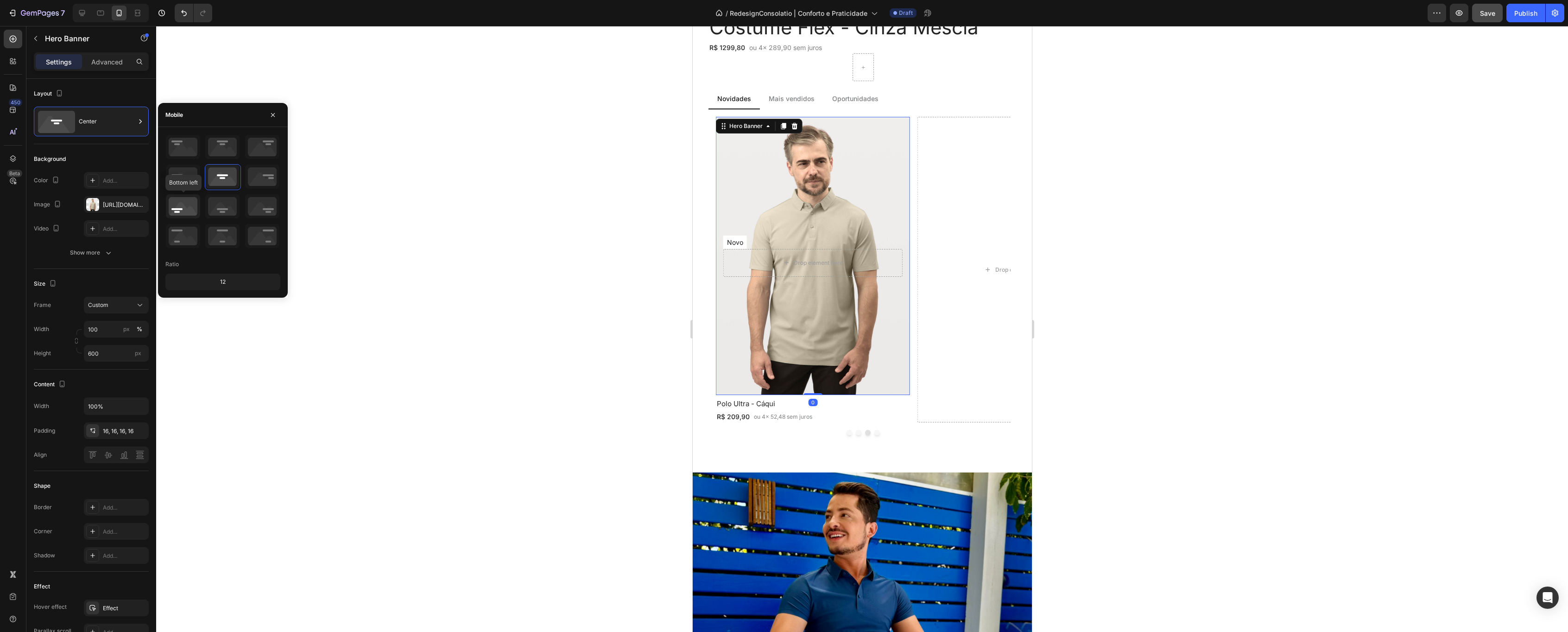
click at [177, 207] on icon at bounding box center [183, 206] width 34 height 24
click at [432, 198] on div at bounding box center [862, 329] width 1412 height 606
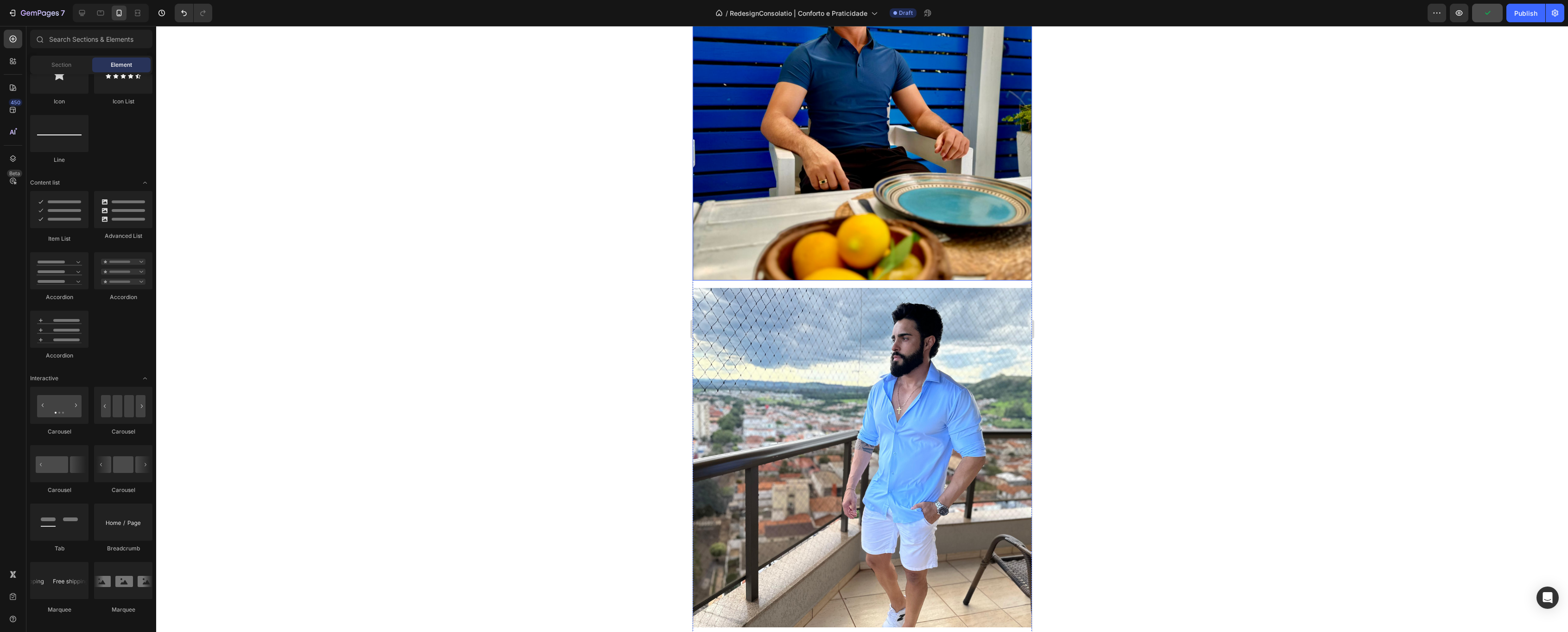
scroll to position [1142, 0]
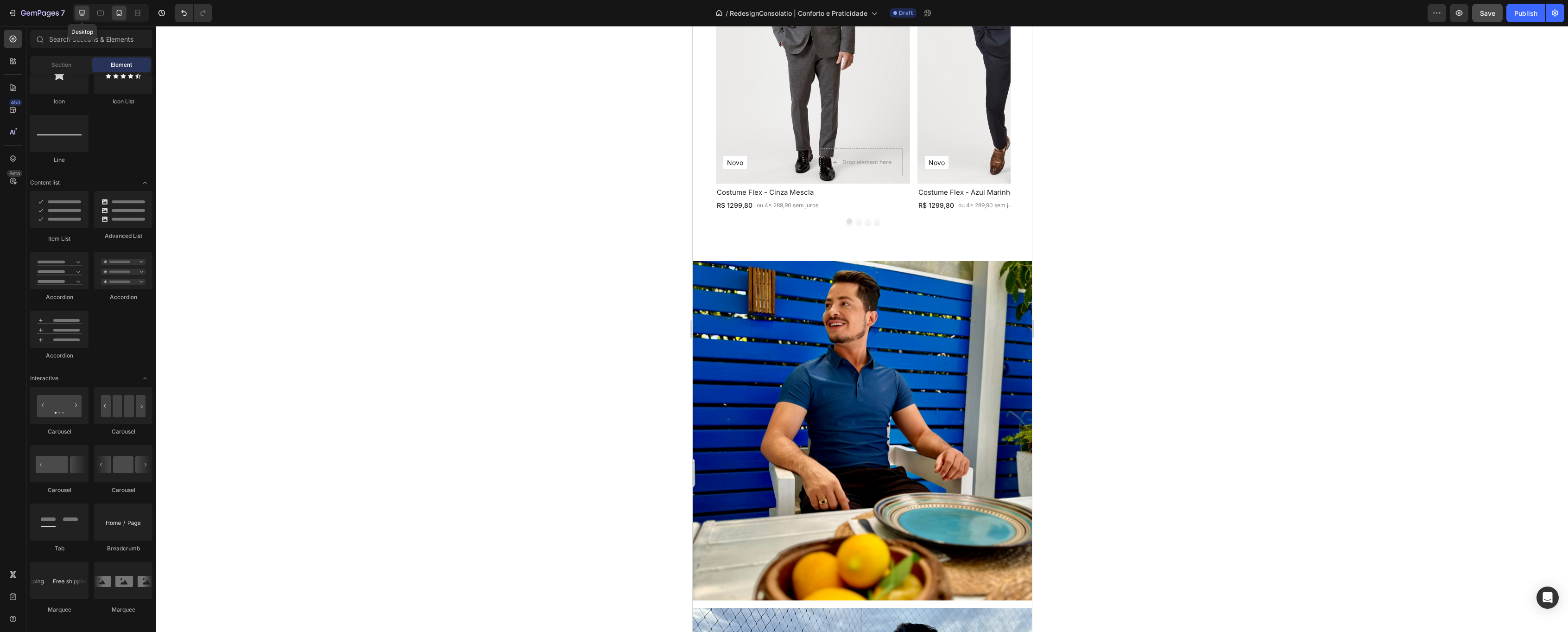
click at [82, 13] on icon at bounding box center [82, 13] width 9 height 9
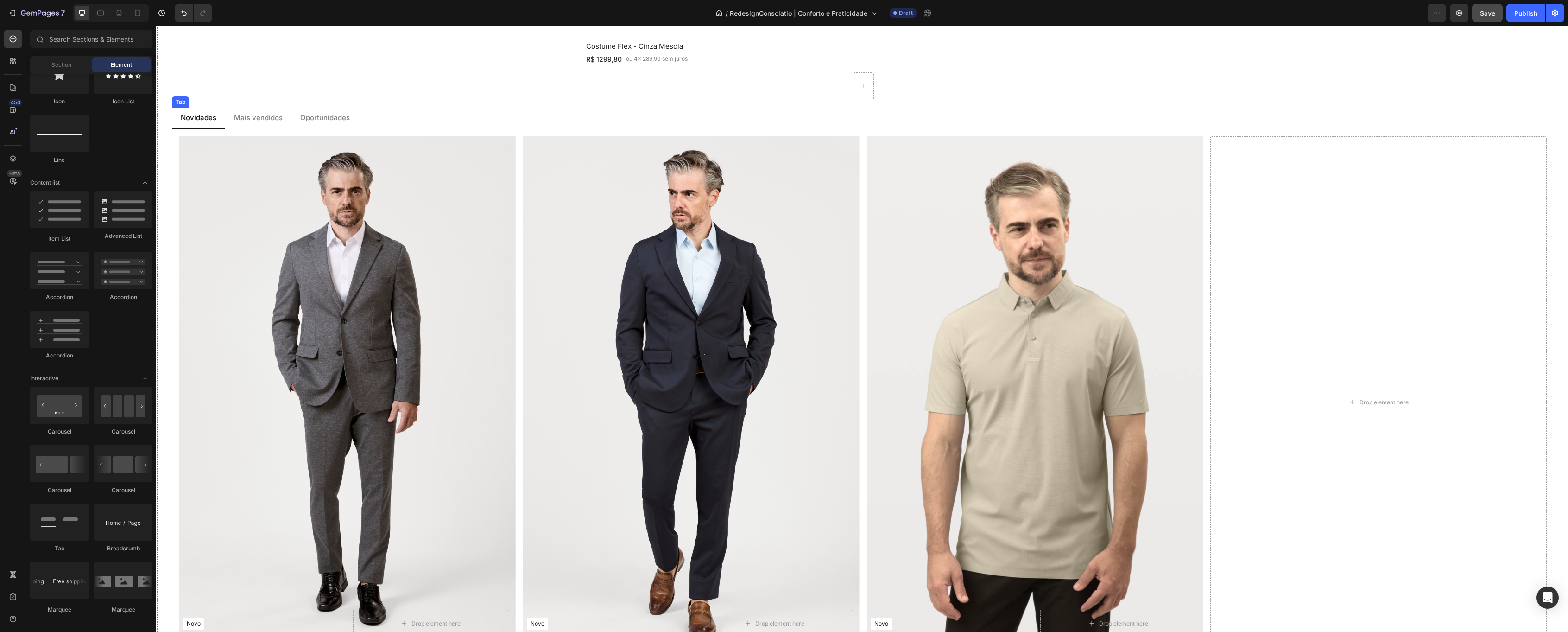
scroll to position [1109, 0]
click at [264, 118] on p "Mais vendidos" at bounding box center [258, 119] width 49 height 11
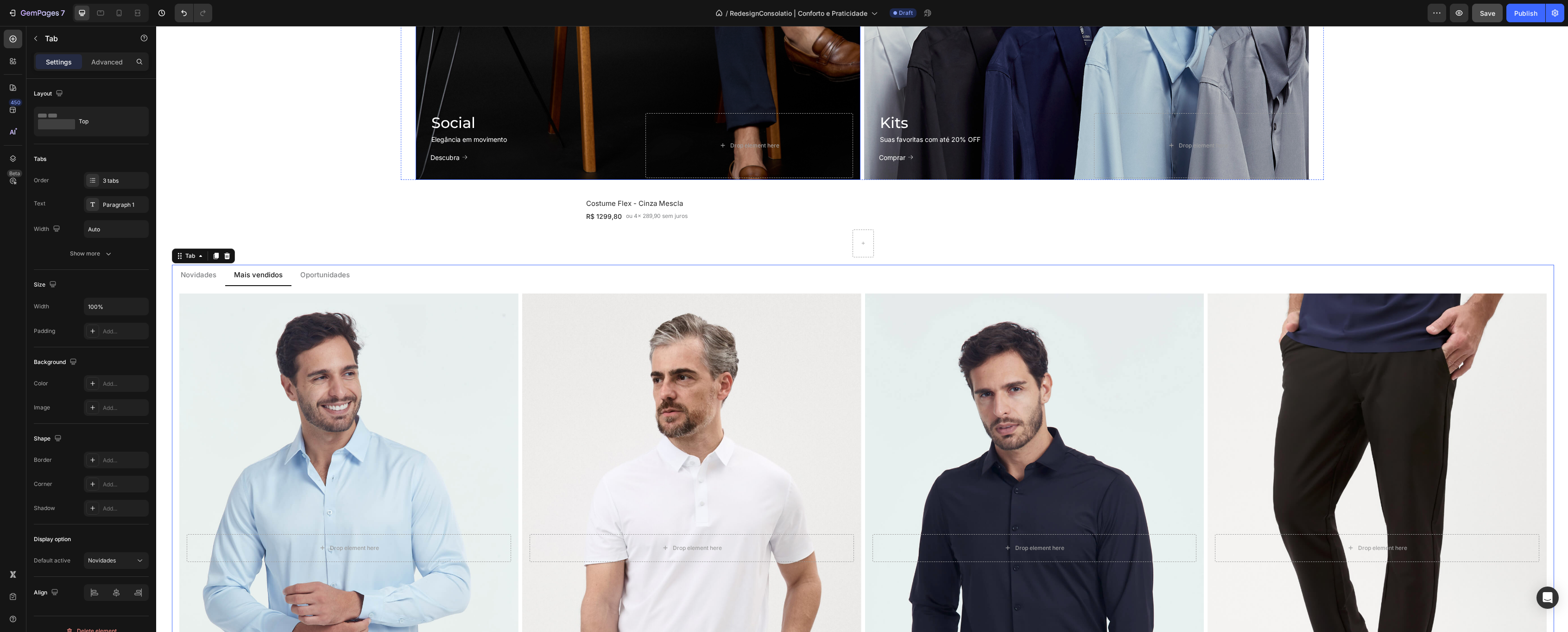
scroll to position [951, 0]
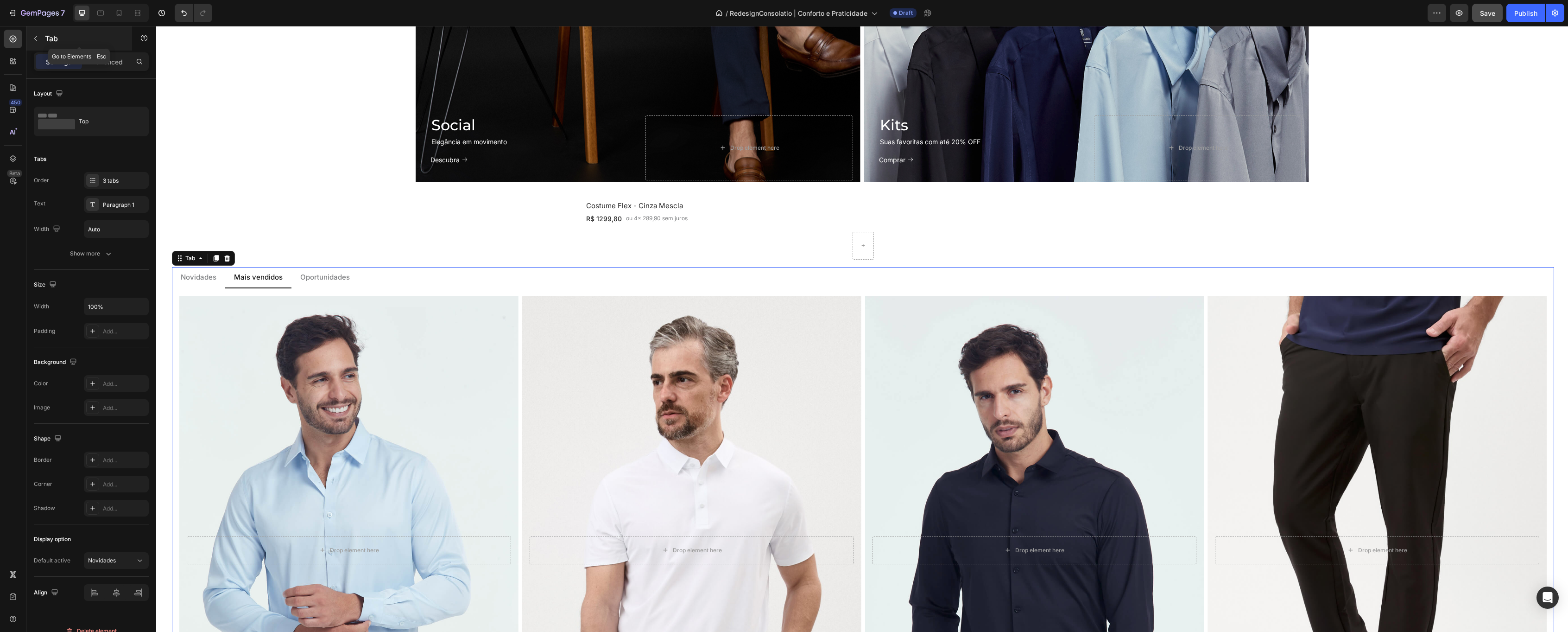
click at [44, 37] on div "Tab" at bounding box center [79, 38] width 106 height 24
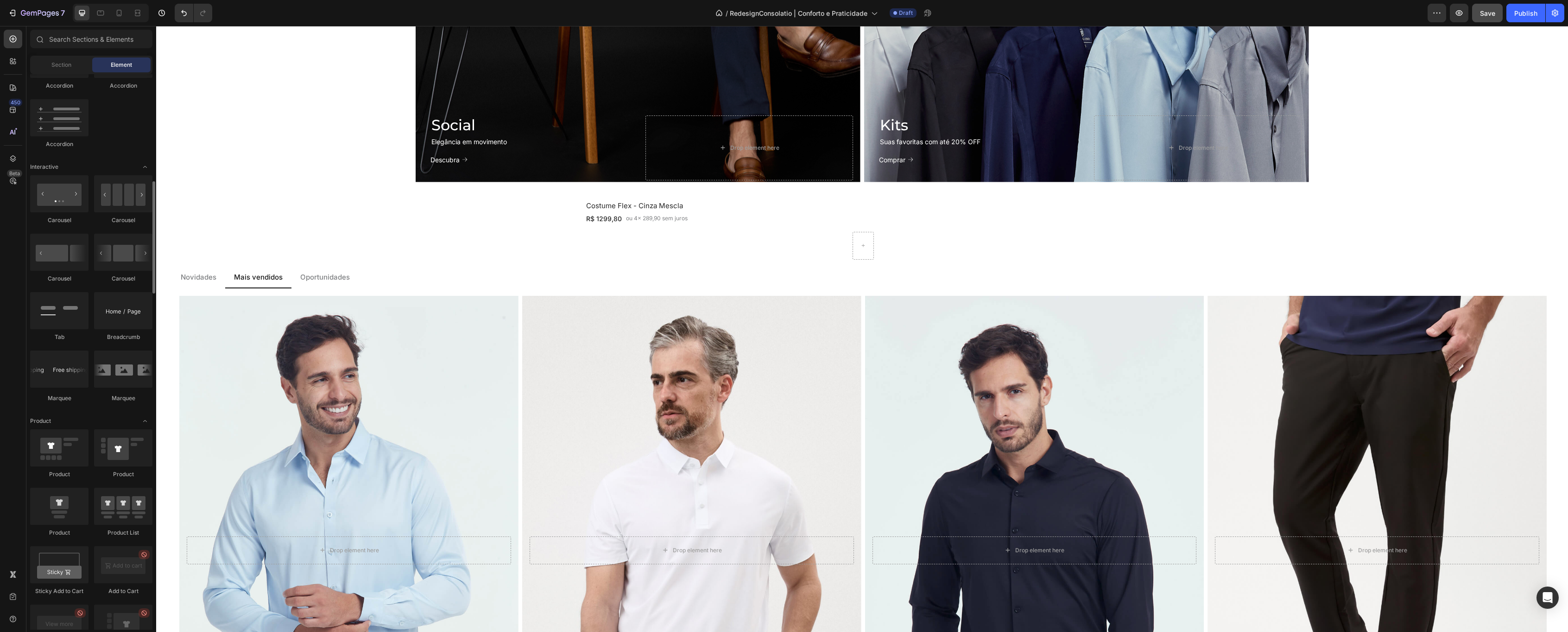
scroll to position [740, 0]
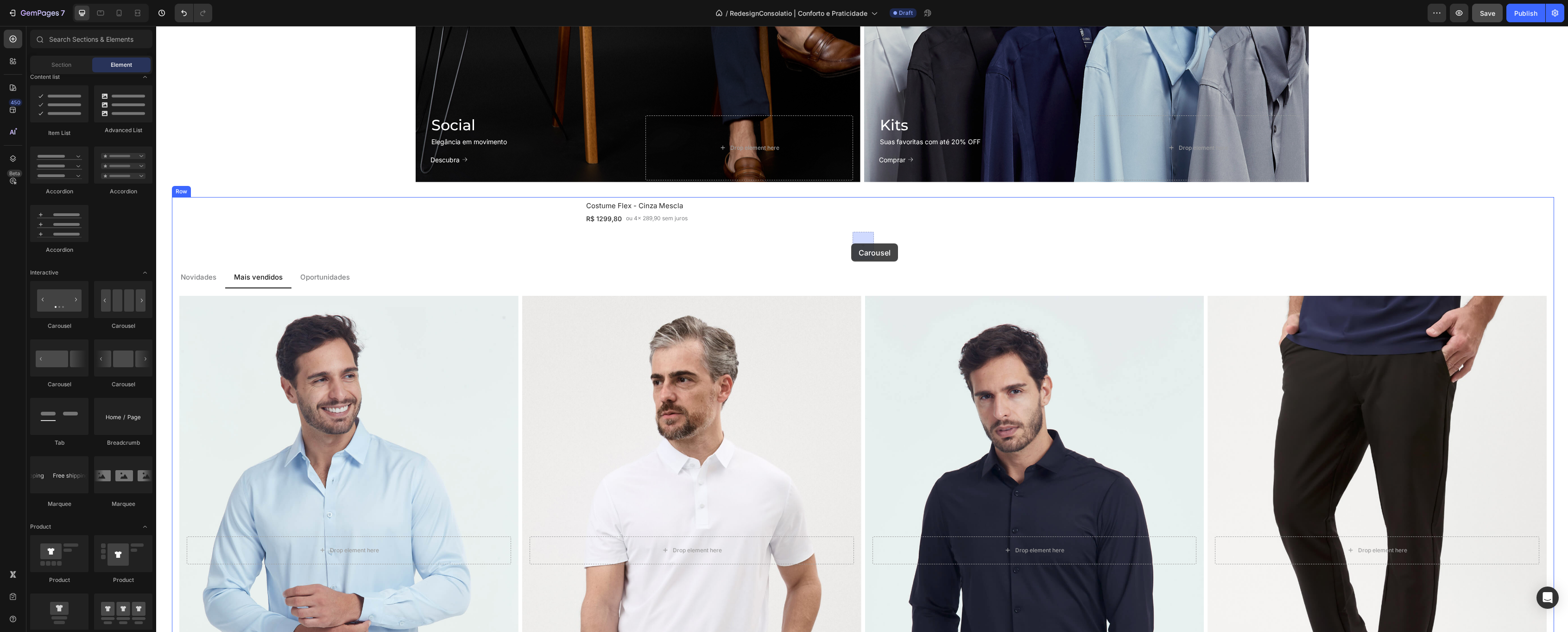
drag, startPoint x: 301, startPoint y: 331, endPoint x: 874, endPoint y: 242, distance: 579.9
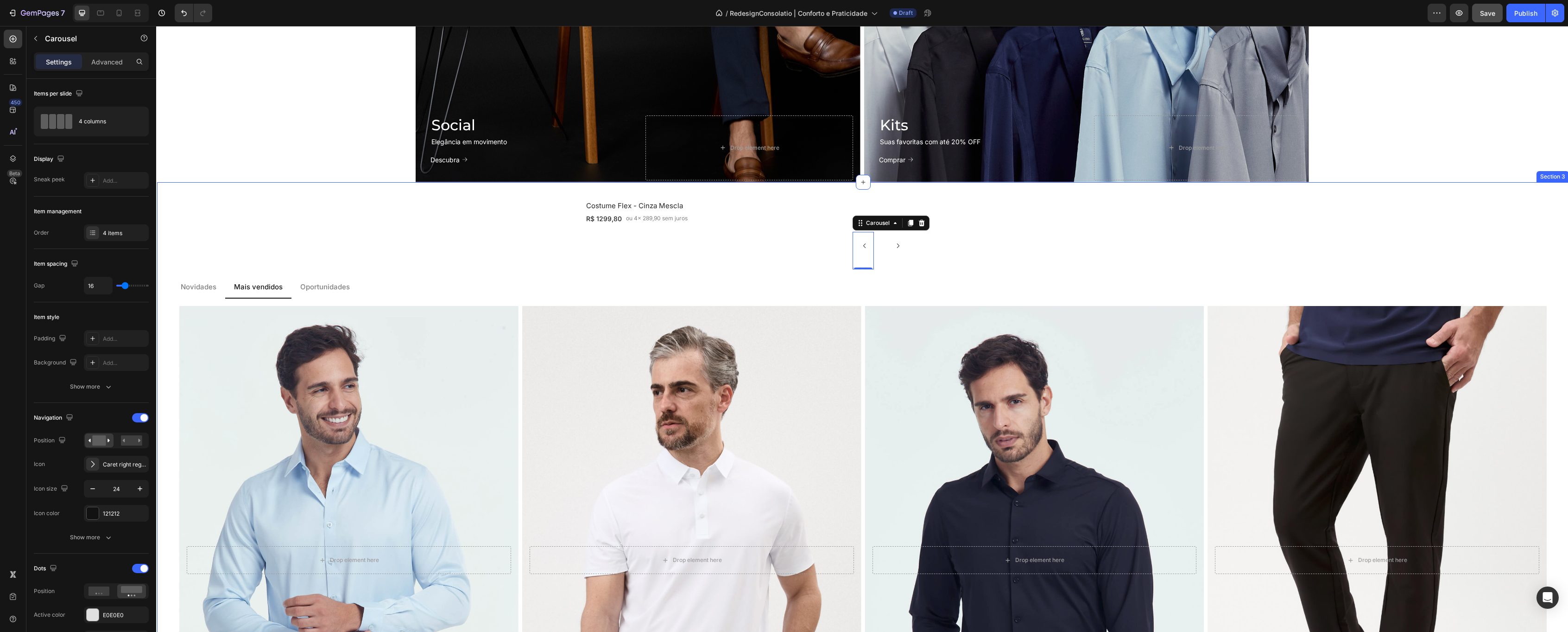
drag, startPoint x: 912, startPoint y: 222, endPoint x: 845, endPoint y: 268, distance: 81.3
click at [845, 268] on div "Costume Flex - Cinza Mescla Heading R$ 1299,80 Text Block ou 4x 289,90 sem juro…" at bounding box center [863, 523] width 1382 height 651
click at [184, 15] on icon "Undo/Redo" at bounding box center [184, 13] width 9 height 9
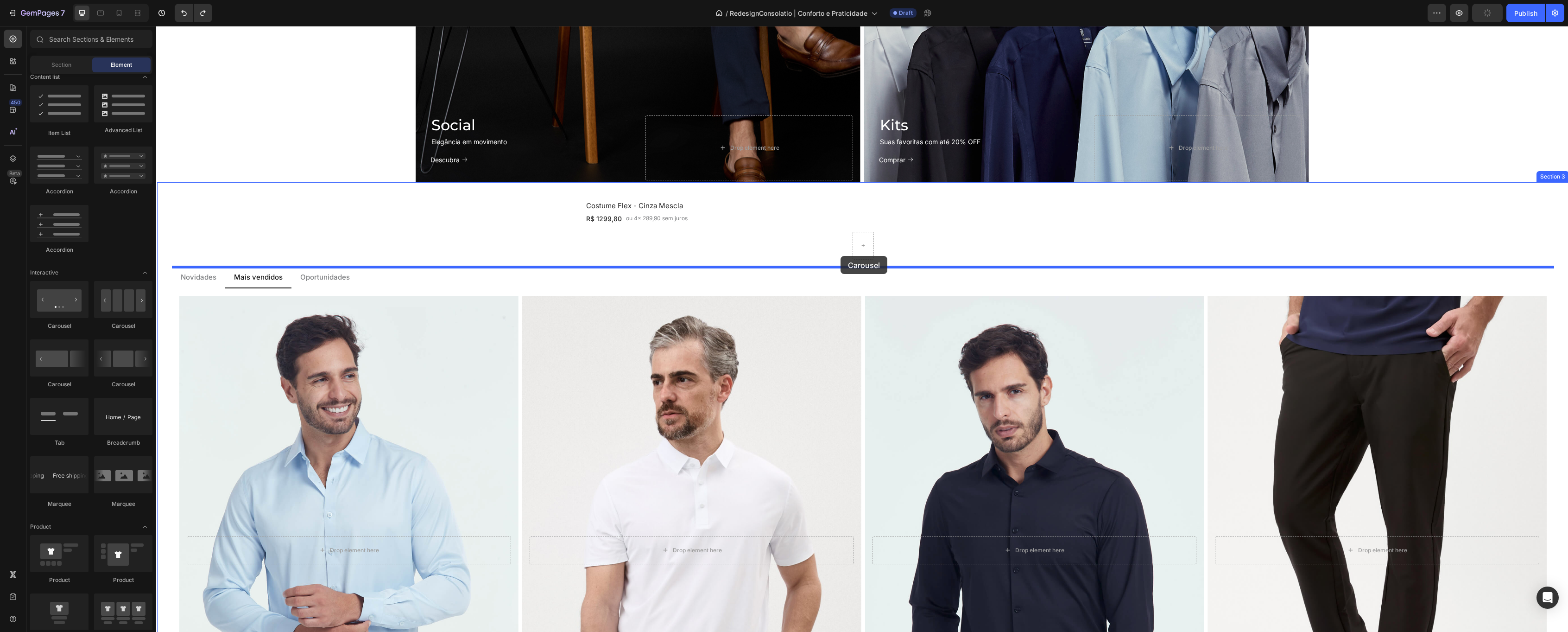
drag, startPoint x: 290, startPoint y: 321, endPoint x: 841, endPoint y: 256, distance: 554.8
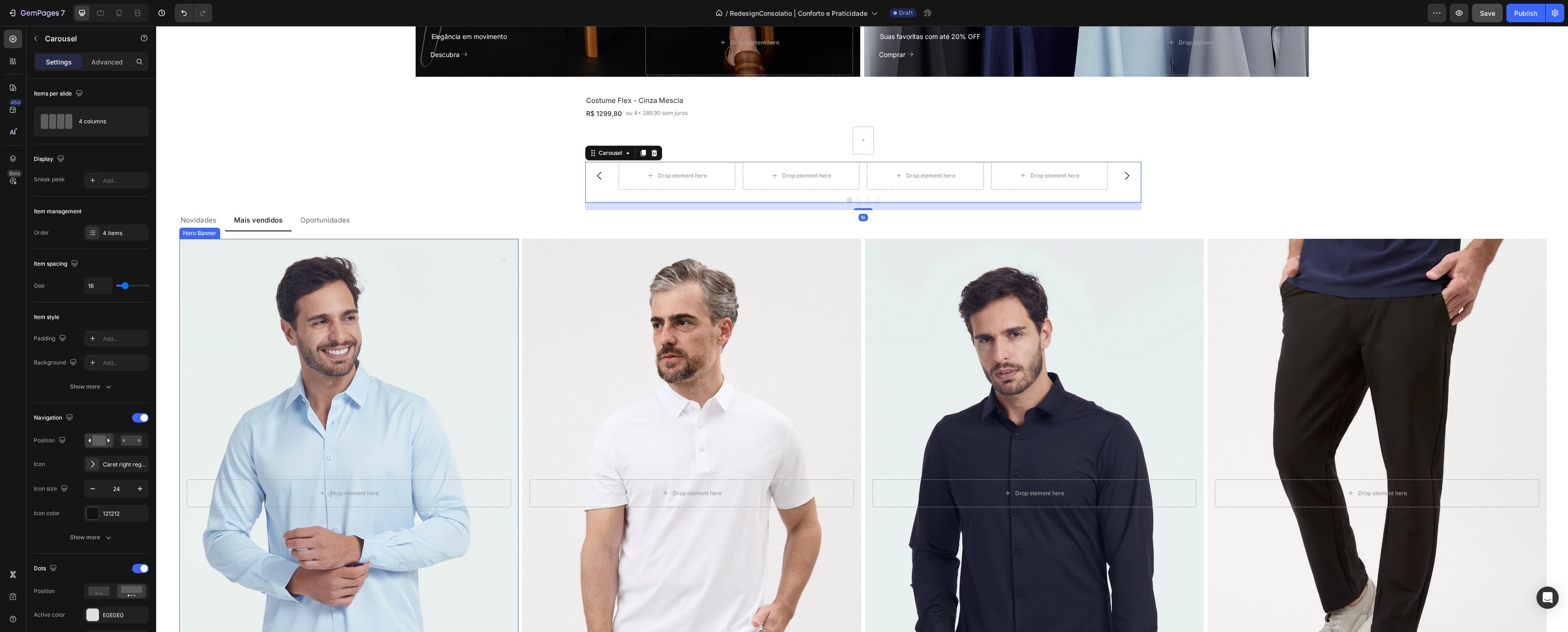
click at [369, 348] on div "Overlay" at bounding box center [349, 493] width 339 height 509
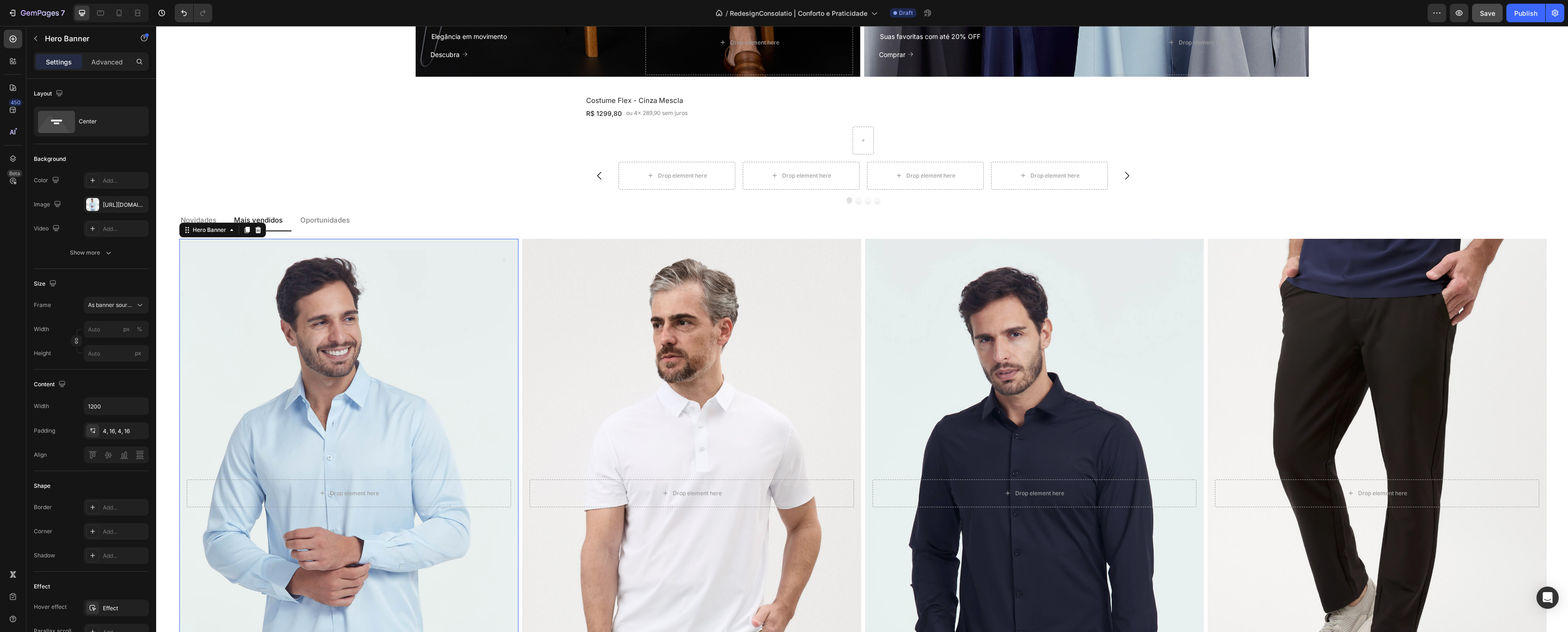
scroll to position [1057, 0]
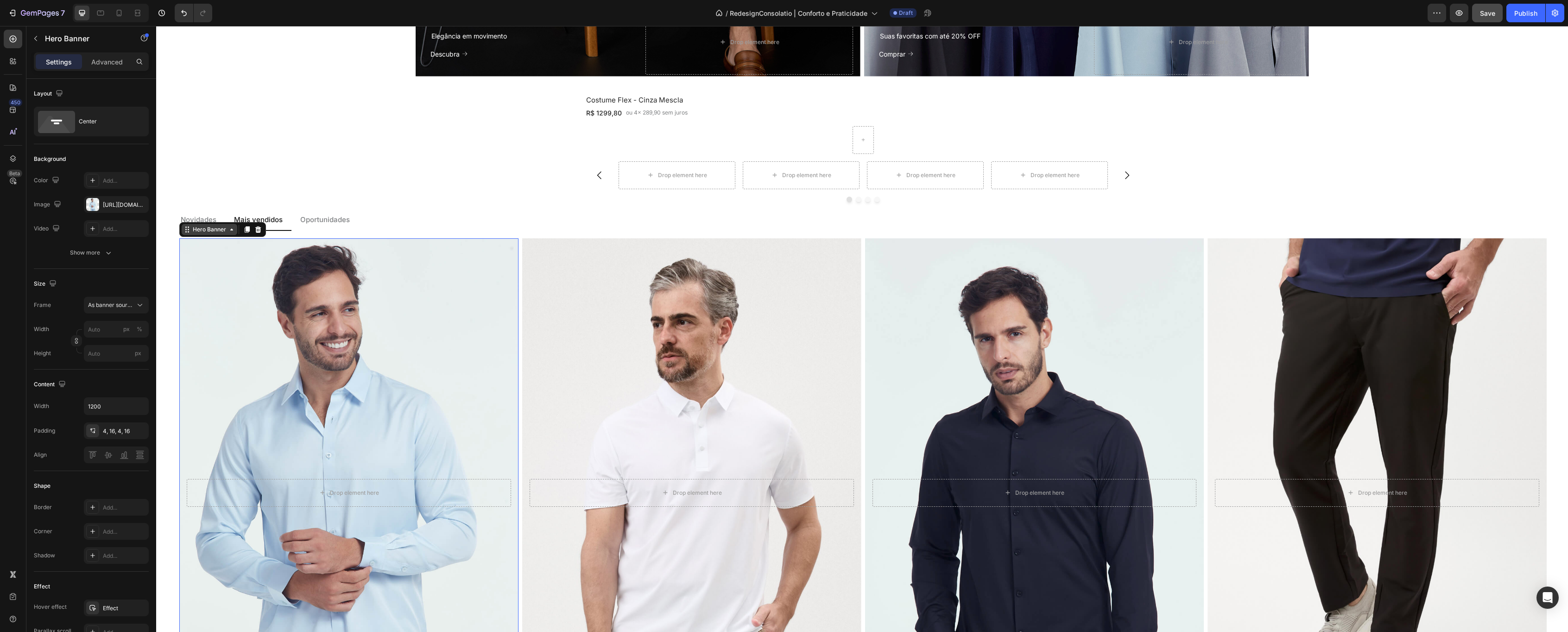
click at [214, 224] on div "Hero Banner" at bounding box center [209, 230] width 55 height 11
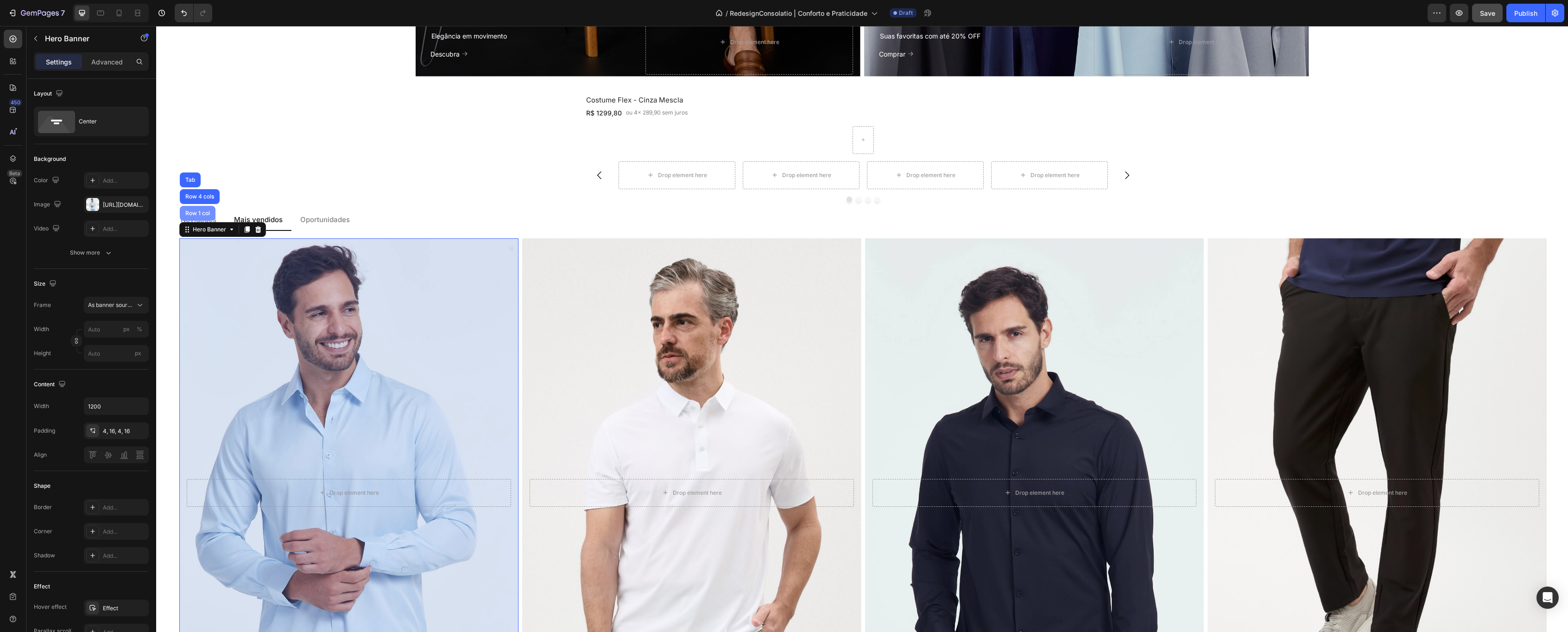
click at [206, 213] on div "Row 1 col" at bounding box center [197, 213] width 28 height 5
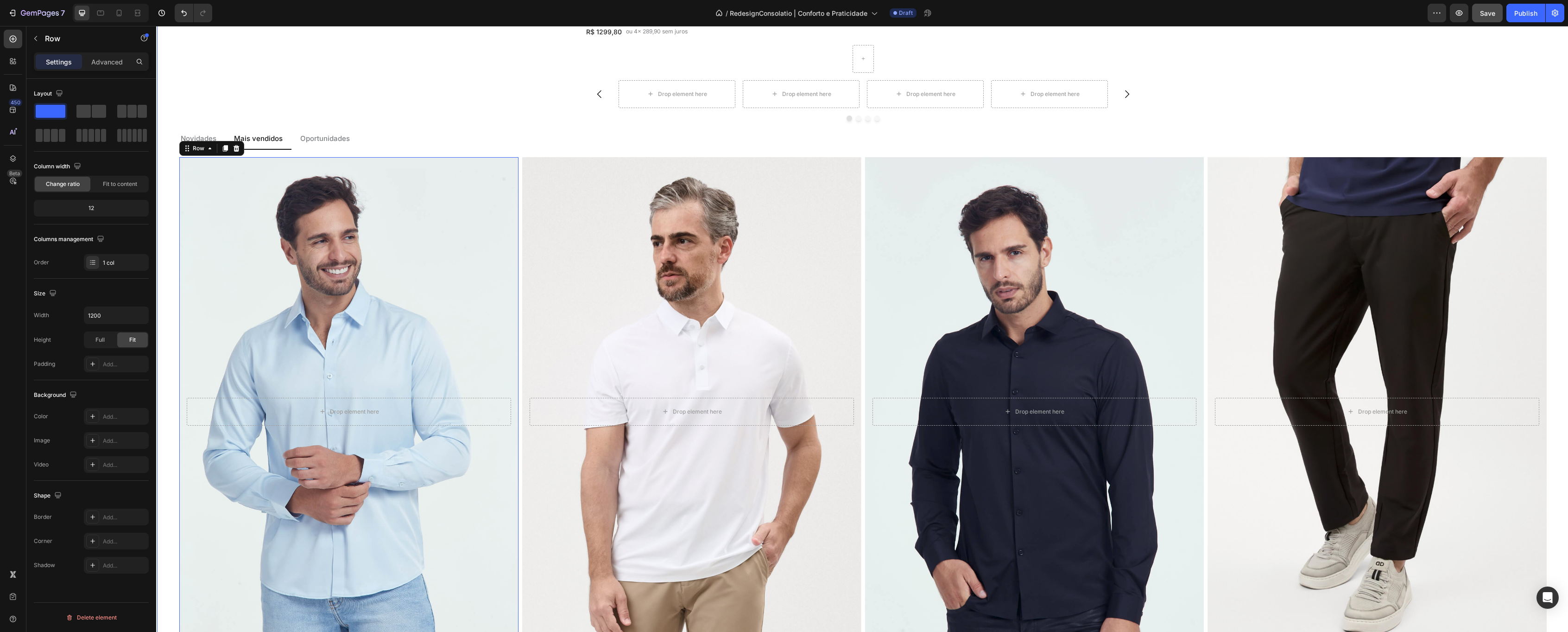
scroll to position [1004, 0]
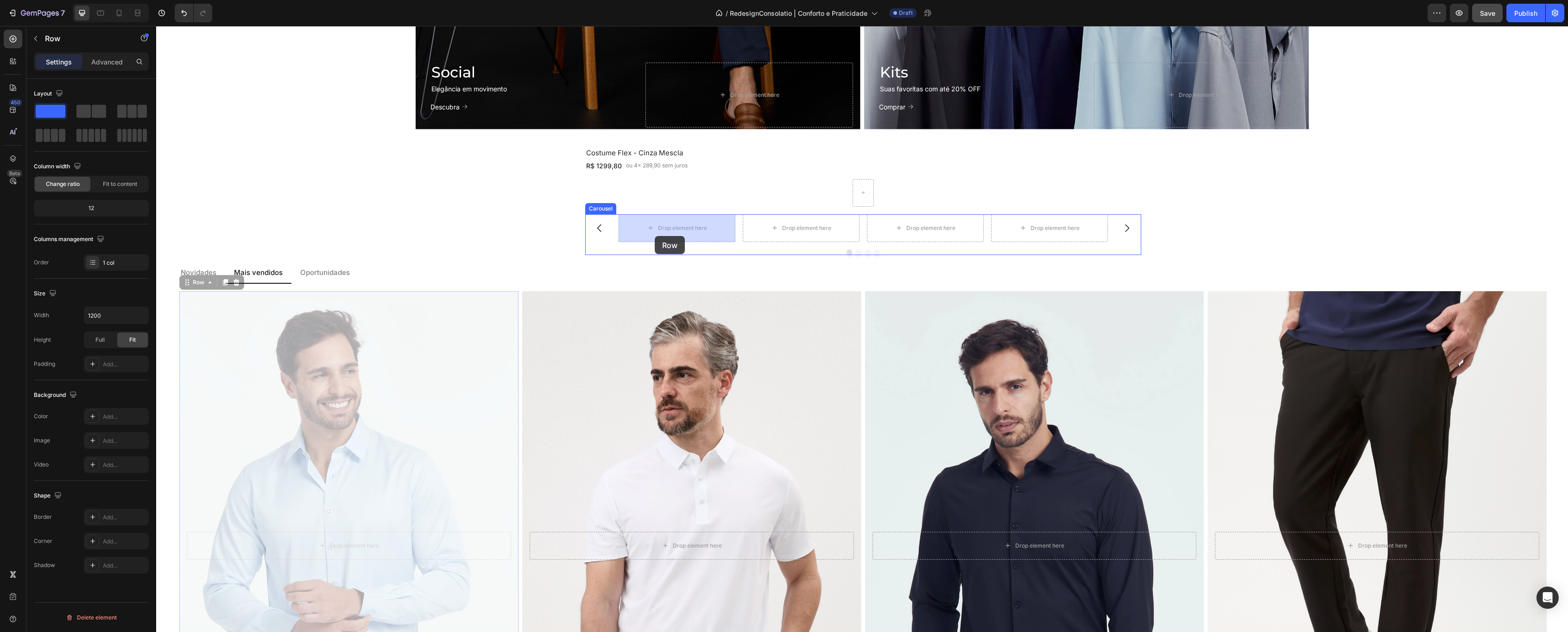
drag, startPoint x: 185, startPoint y: 283, endPoint x: 655, endPoint y: 236, distance: 472.3
click at [655, 236] on div "Header Social Heading Elegância em movimento Text Block Descubra Button Drop el…" at bounding box center [862, 387] width 1412 height 2731
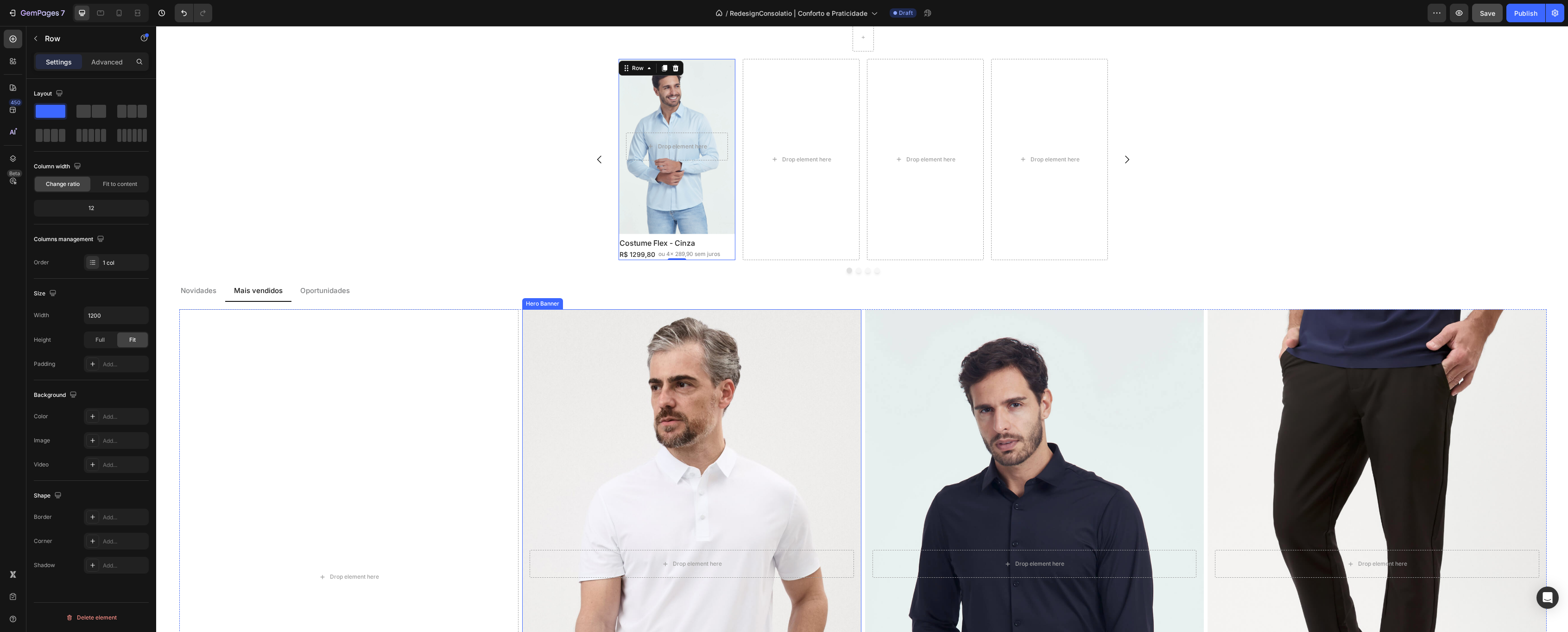
click at [655, 440] on div "Background Image" at bounding box center [691, 564] width 356 height 535
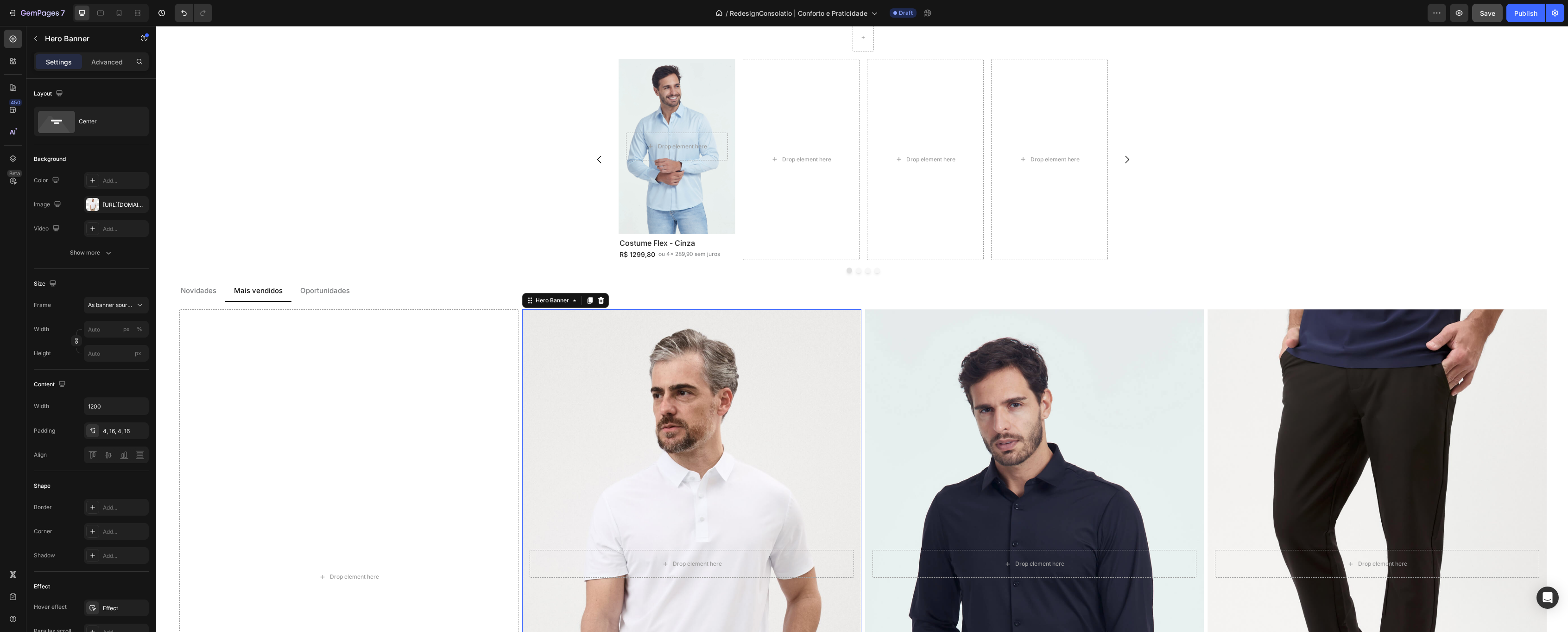
scroll to position [1162, 0]
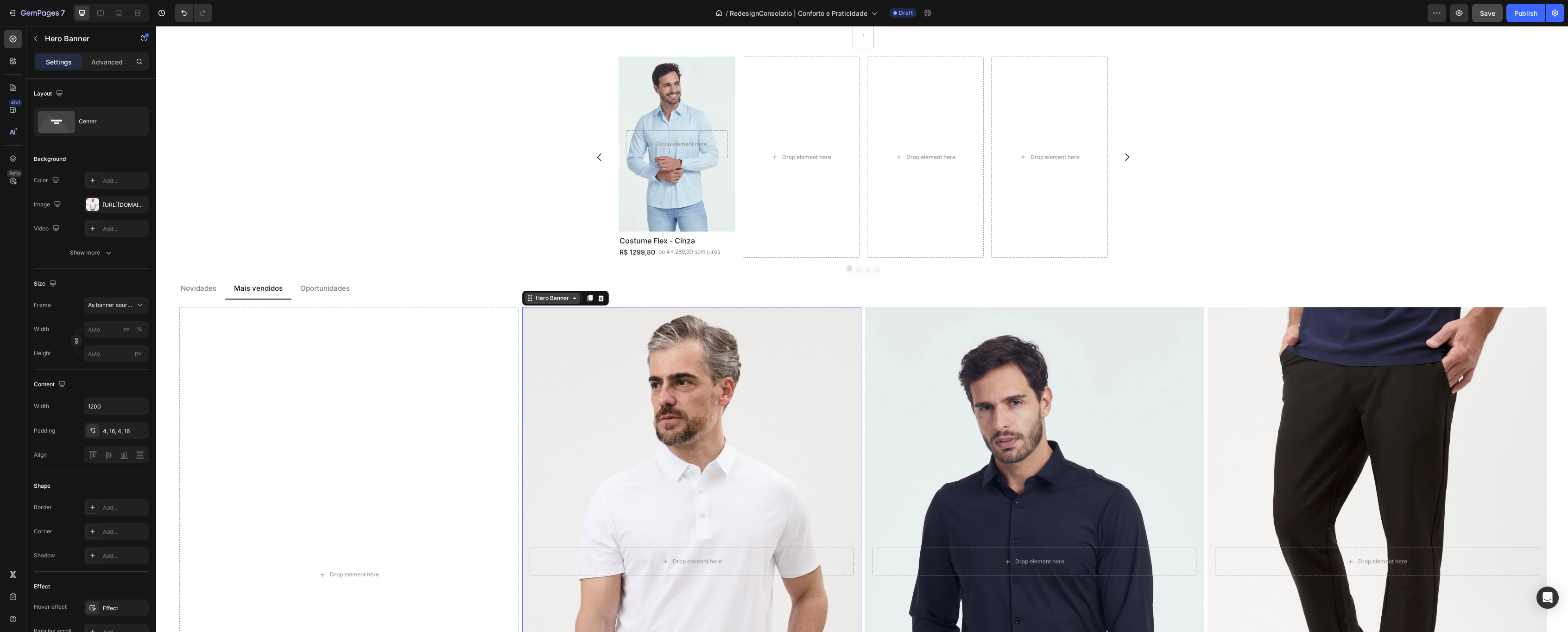
click at [546, 293] on div "Hero Banner" at bounding box center [552, 298] width 55 height 11
click at [593, 351] on div "Background Image" at bounding box center [691, 561] width 356 height 535
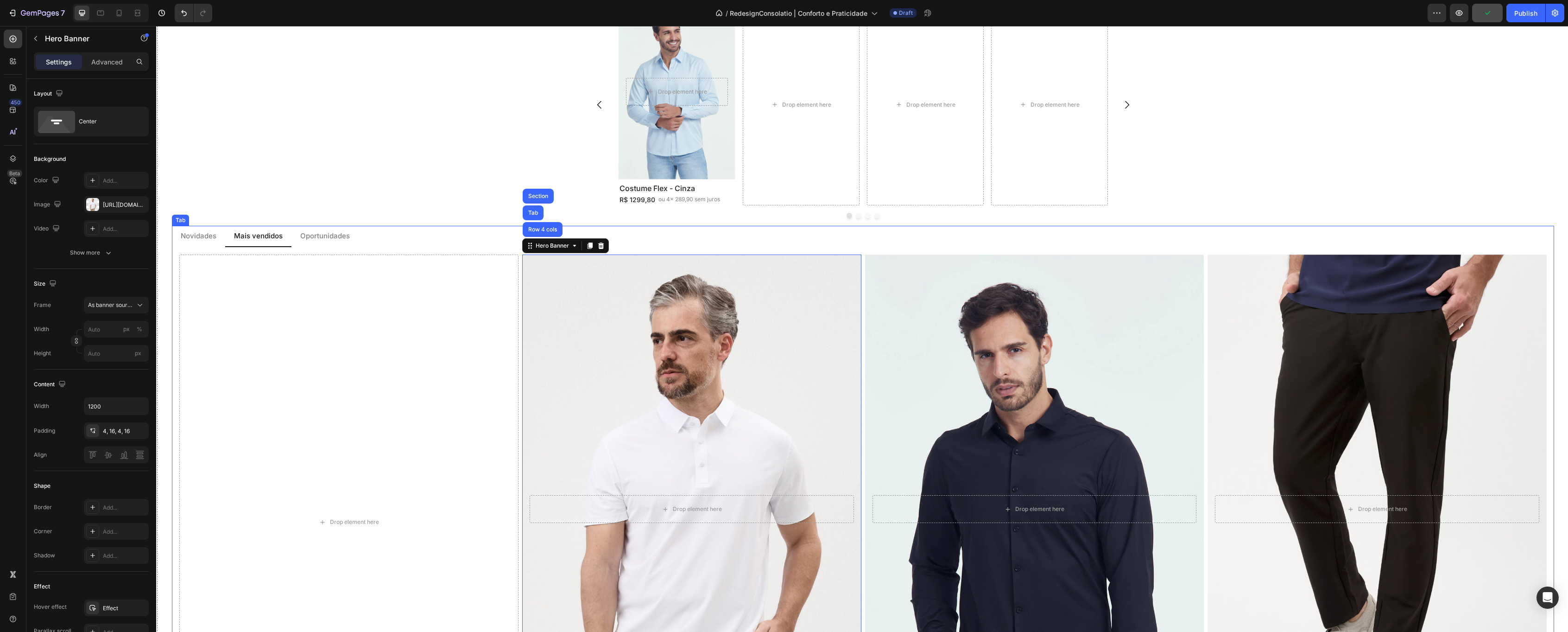
scroll to position [1214, 0]
click at [36, 40] on icon "button" at bounding box center [35, 38] width 3 height 5
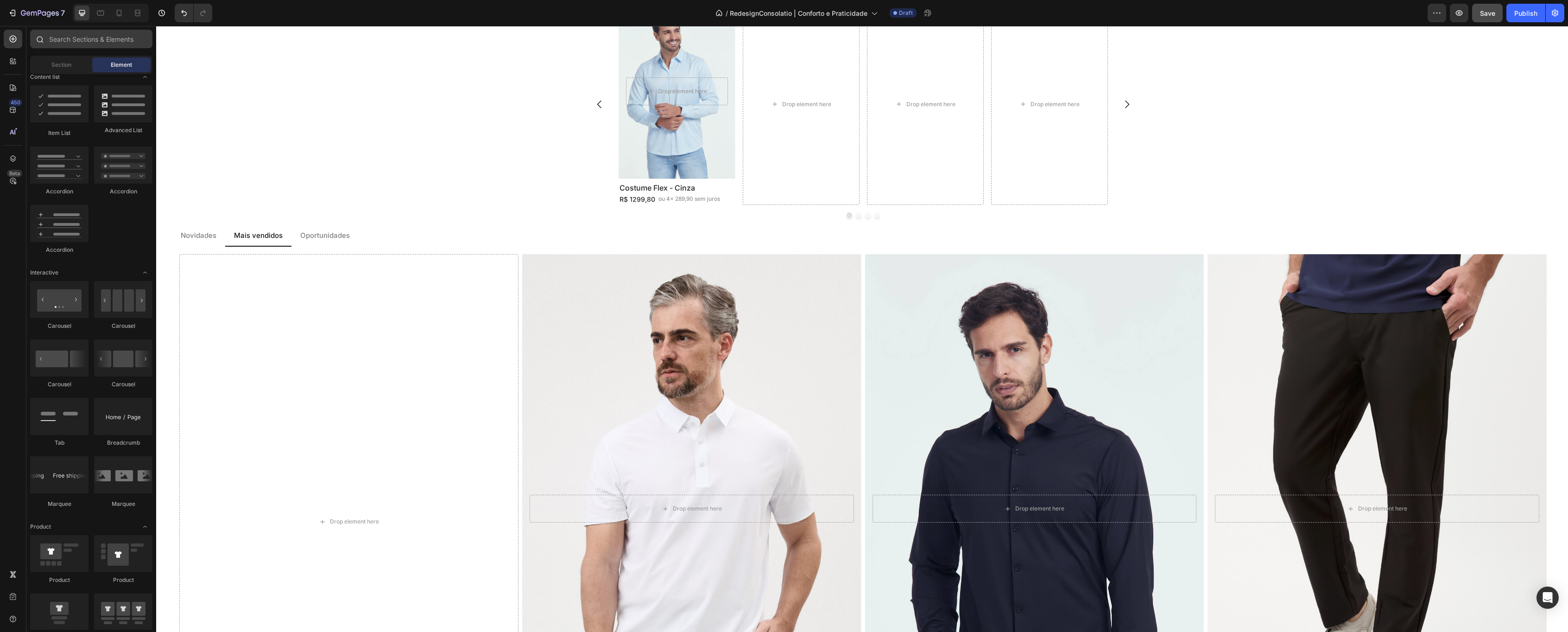
scroll to position [740, 0]
drag, startPoint x: 54, startPoint y: 42, endPoint x: 71, endPoint y: 44, distance: 17.1
click at [55, 43] on input "text" at bounding box center [91, 39] width 122 height 18
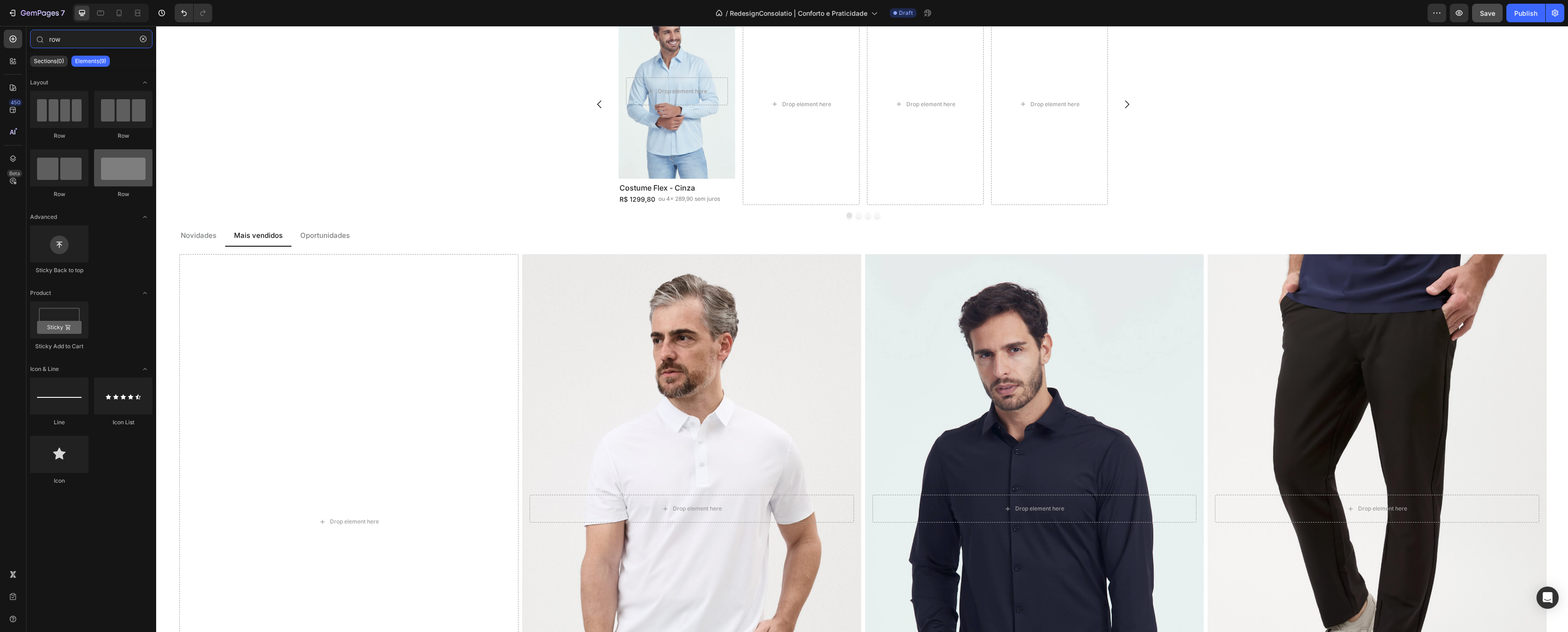
type input "row"
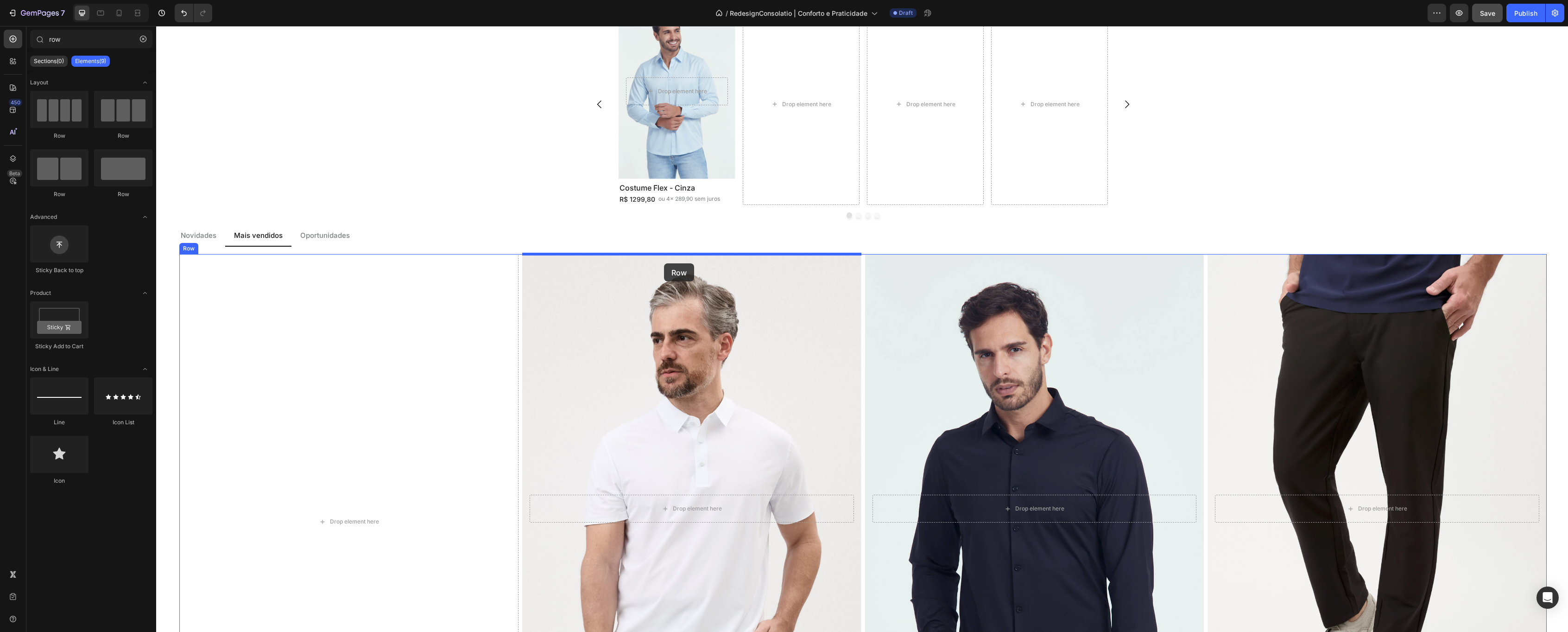
drag, startPoint x: 286, startPoint y: 200, endPoint x: 664, endPoint y: 263, distance: 383.2
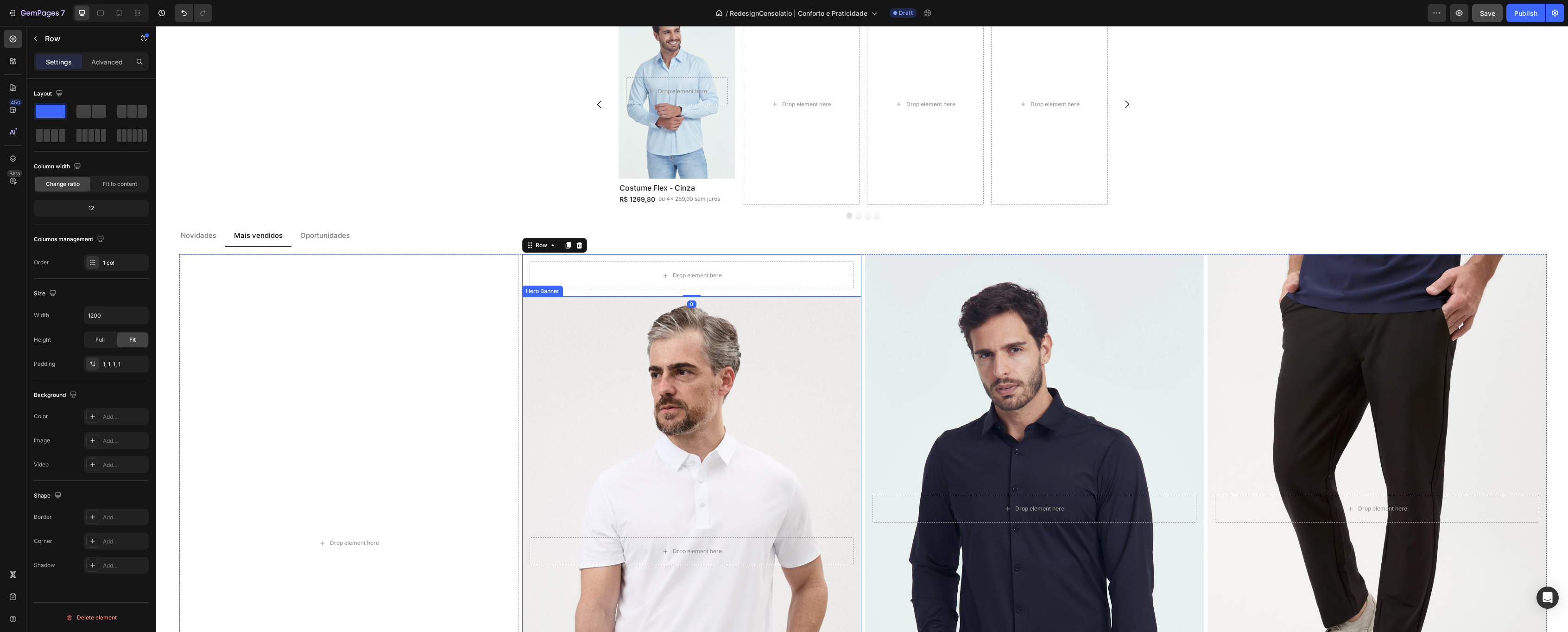
click at [655, 443] on div "Background Image" at bounding box center [691, 552] width 356 height 535
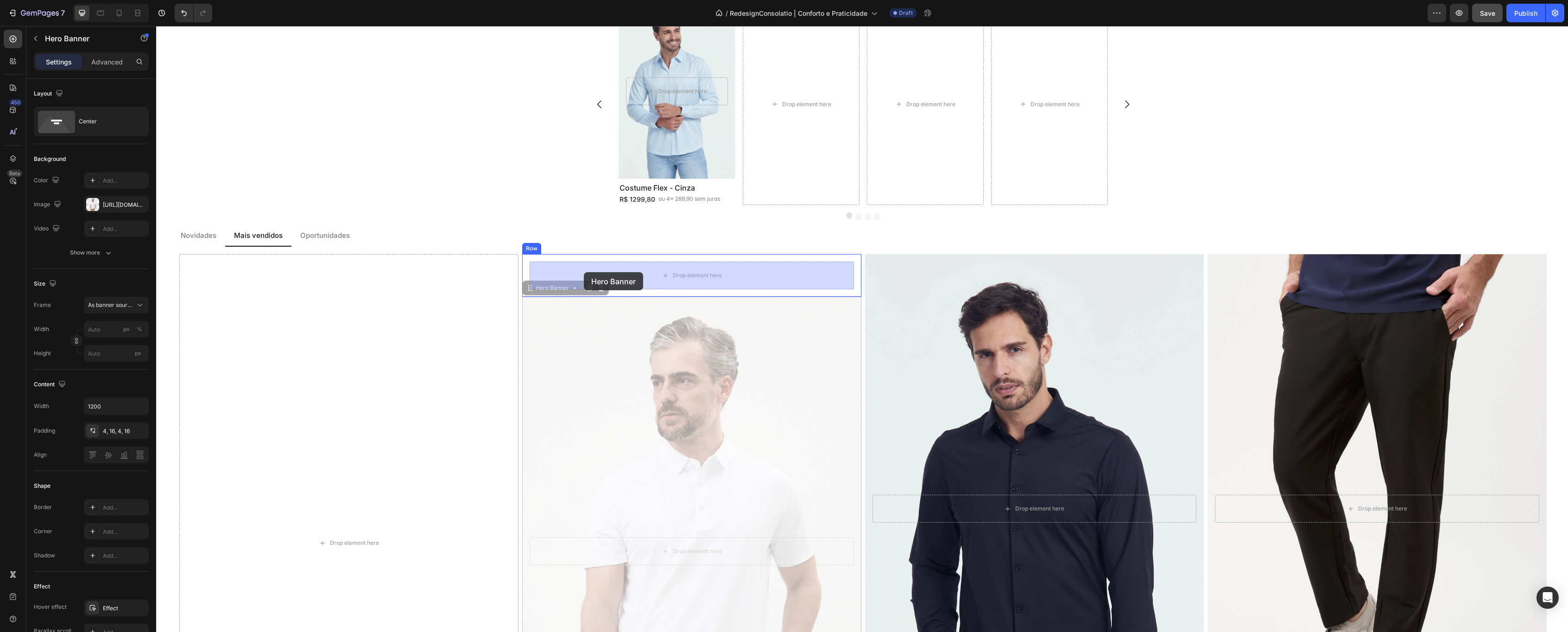
drag, startPoint x: 530, startPoint y: 284, endPoint x: 583, endPoint y: 272, distance: 54.3
click at [584, 272] on div "Header Costume Flex - Cinza Mescla Heading R$ 1299,80 Text Block ou 4x 289,90 s…" at bounding box center [862, 285] width 1412 height 2947
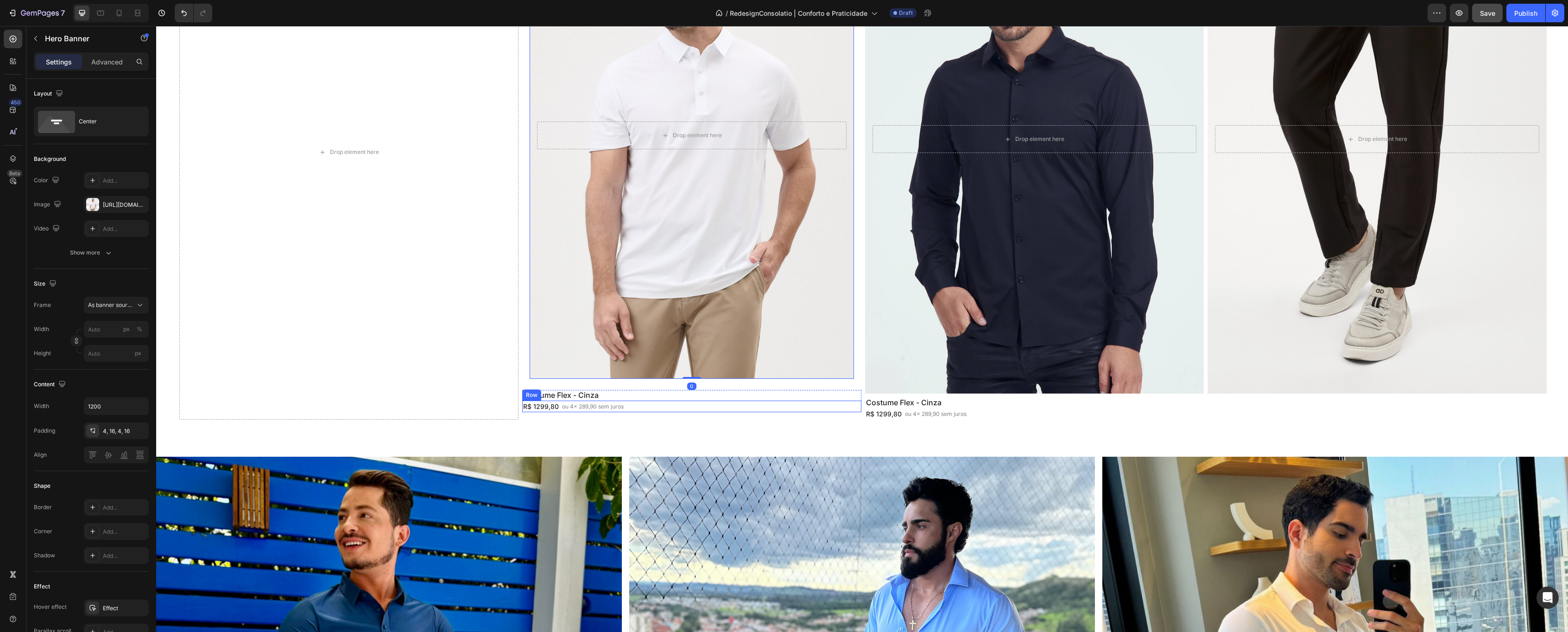
scroll to position [1584, 0]
click at [644, 402] on div "R$ 1299,80 Text Block ou 4x 289,90 sem juros Text Block Row" at bounding box center [691, 406] width 339 height 12
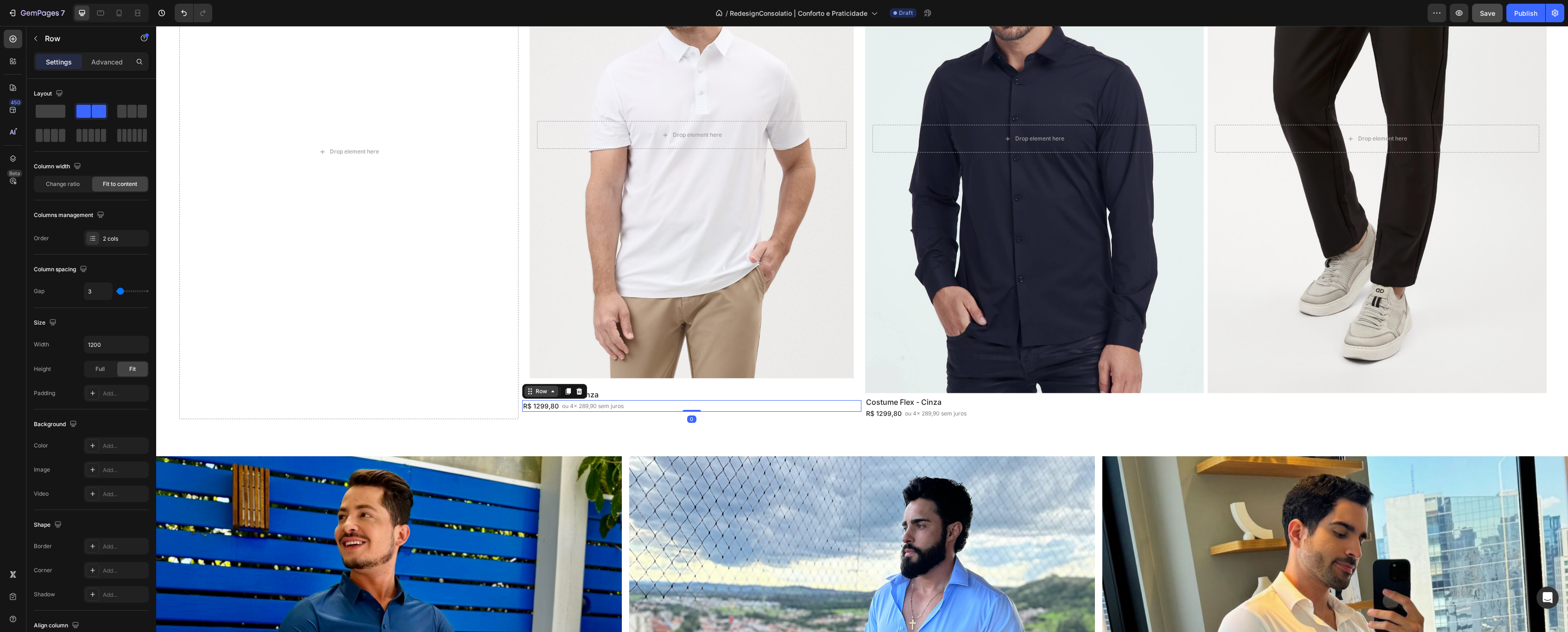
click at [544, 389] on div "Row" at bounding box center [541, 391] width 15 height 9
click at [537, 372] on div "Row 1 col" at bounding box center [541, 375] width 36 height 15
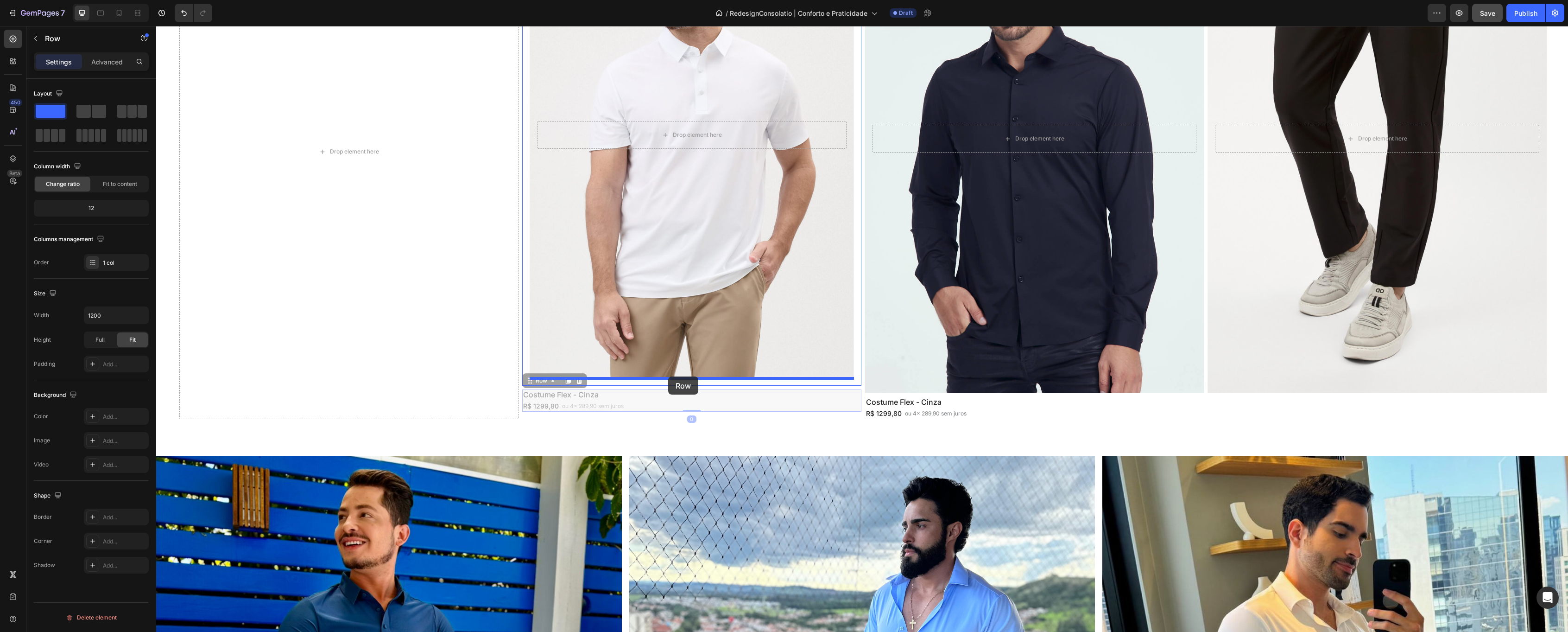
drag, startPoint x: 531, startPoint y: 380, endPoint x: 668, endPoint y: 376, distance: 137.1
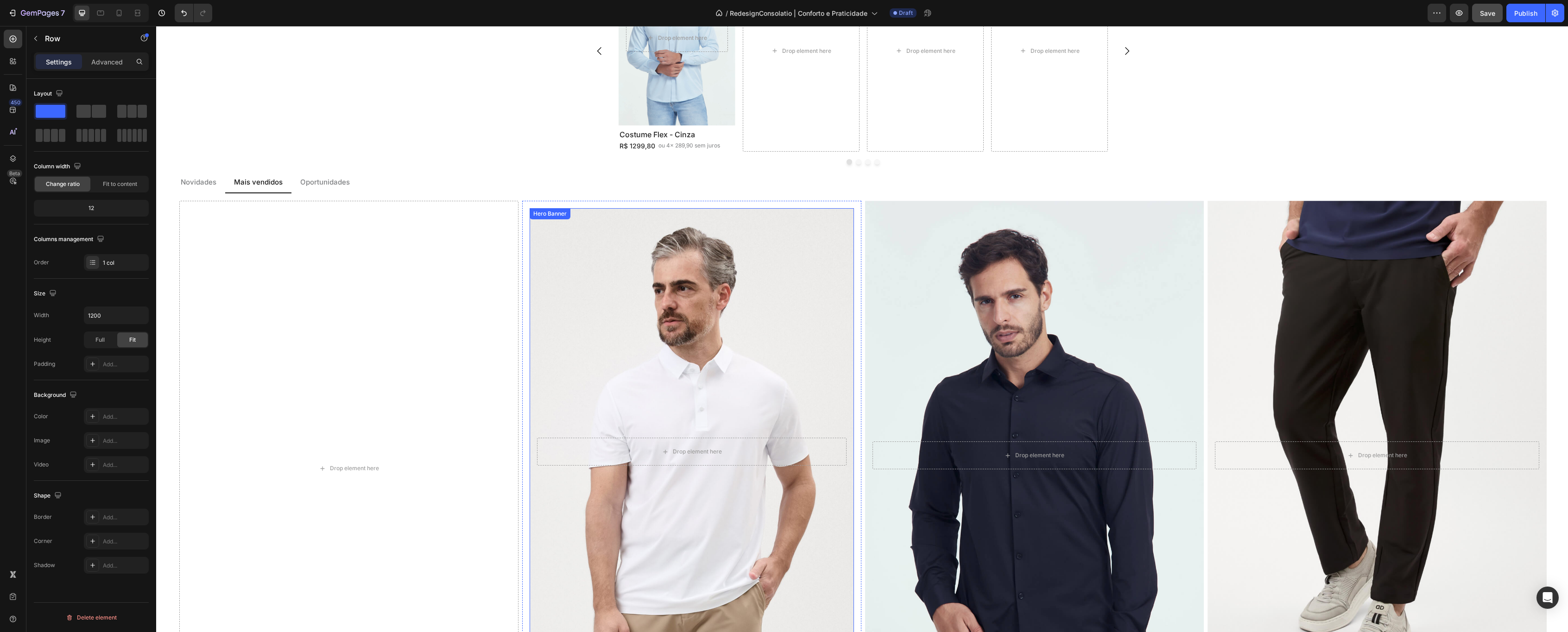
scroll to position [1267, 0]
click at [560, 222] on div "Background Image" at bounding box center [691, 452] width 324 height 486
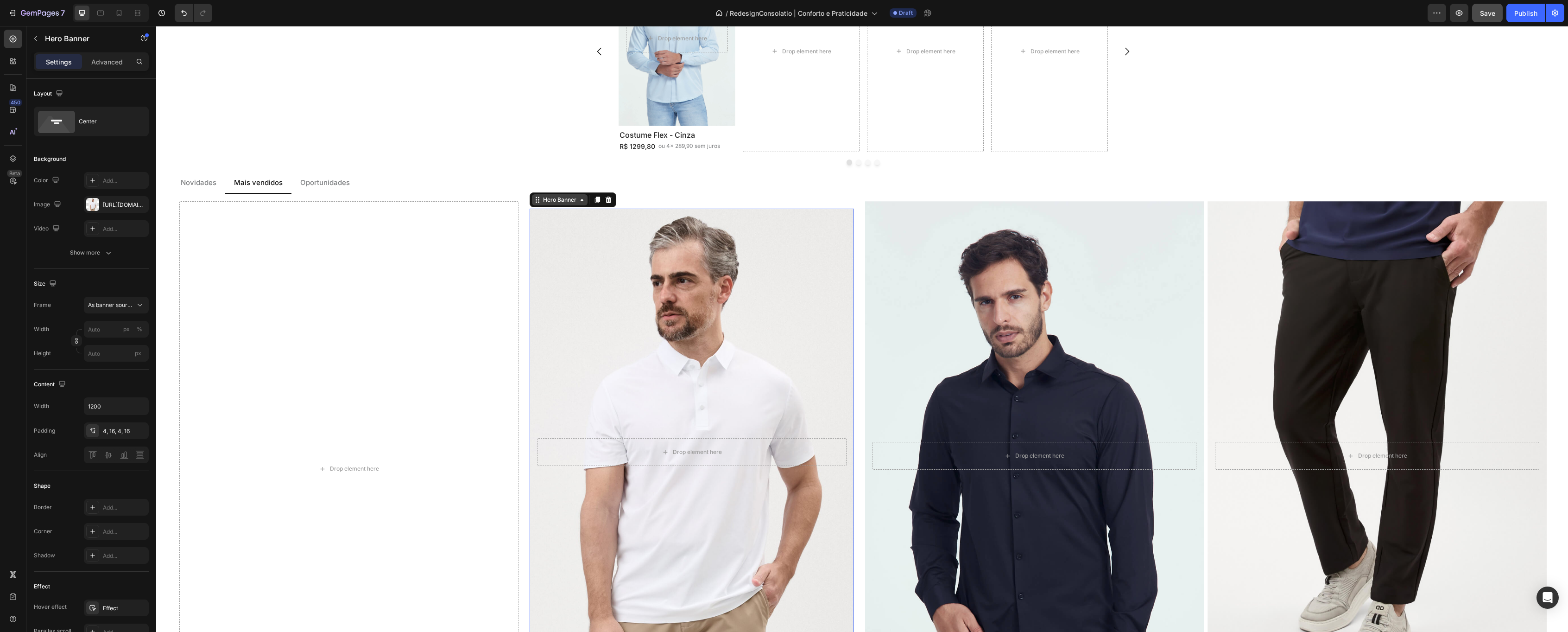
click at [565, 203] on div "Hero Banner" at bounding box center [559, 200] width 37 height 9
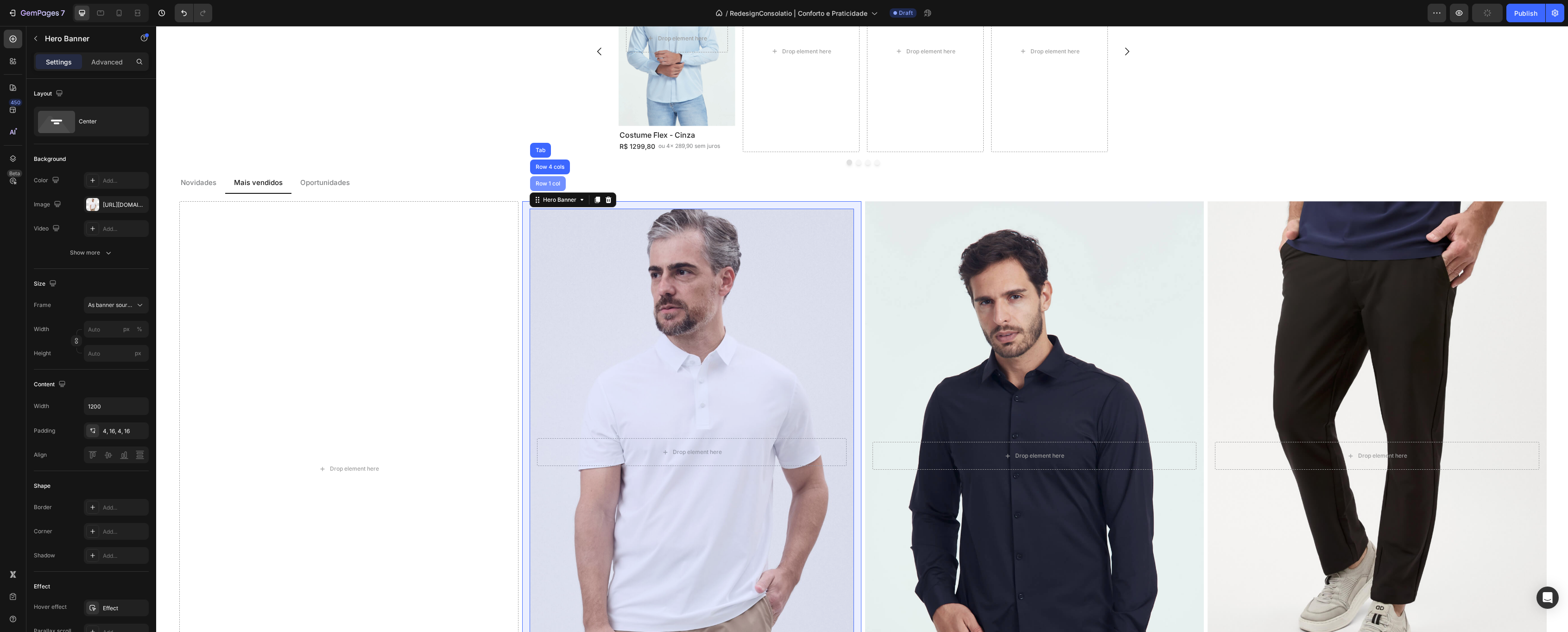
click at [550, 184] on div "Row 1 col" at bounding box center [548, 183] width 28 height 5
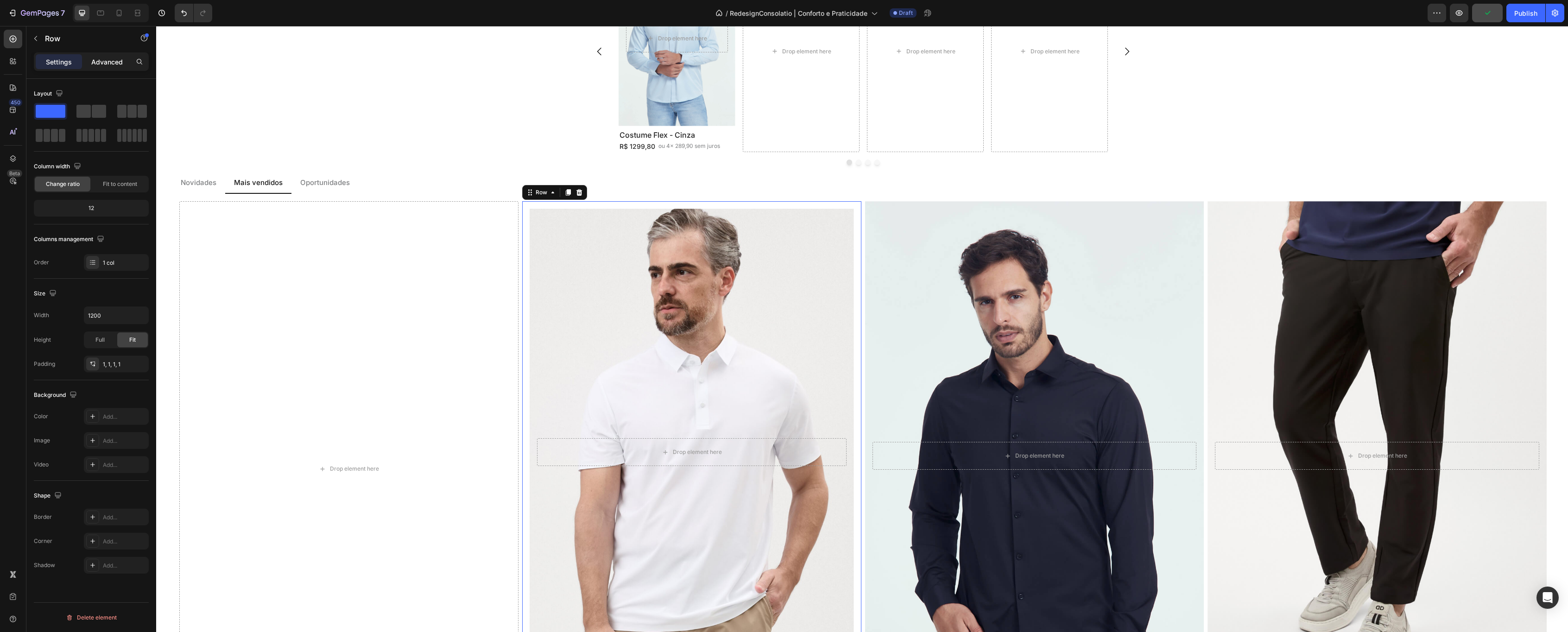
click at [107, 68] on div "Advanced" at bounding box center [107, 61] width 46 height 15
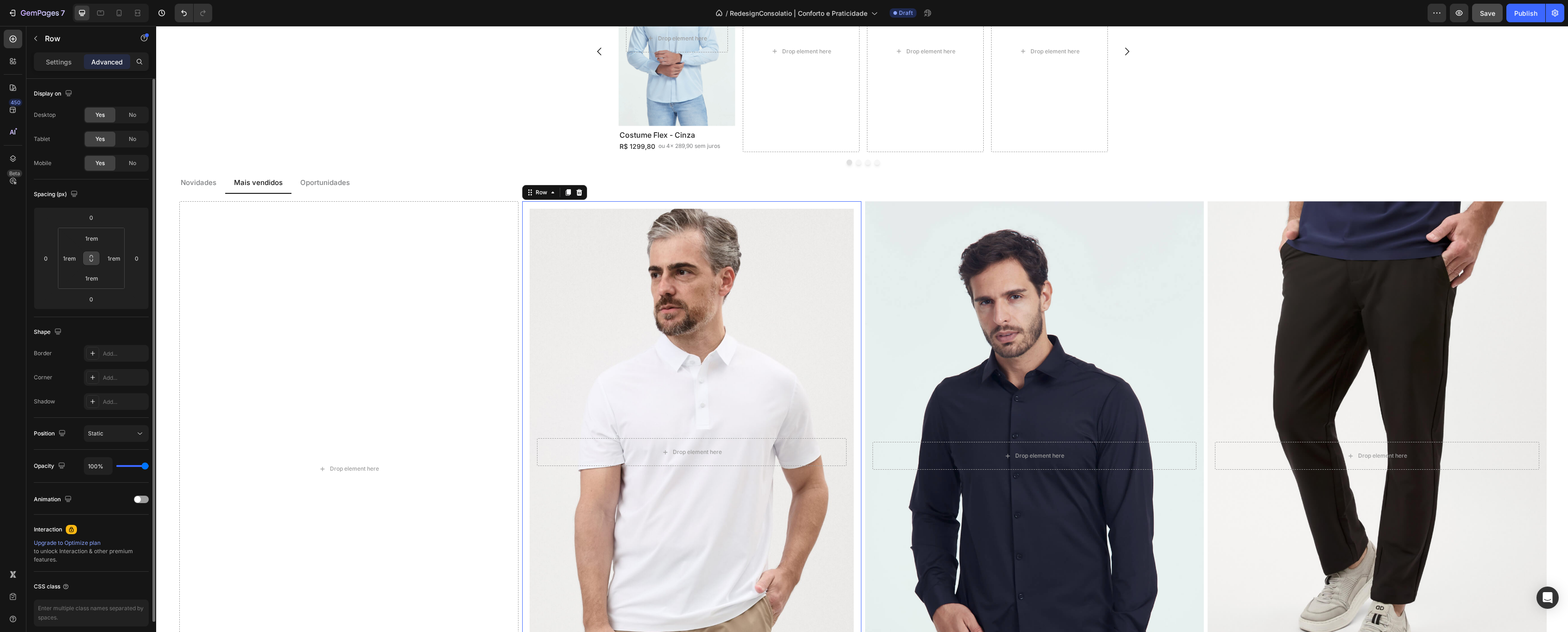
click at [93, 261] on icon at bounding box center [91, 258] width 7 height 7
click at [90, 240] on input "1rem" at bounding box center [91, 238] width 18 height 14
click at [93, 0] on html "7 Version history / RedesignConsolatio | [PERSON_NAME] e Praticidade Draft Prev…" at bounding box center [784, 0] width 1568 height 0
click at [92, 240] on input "1rem" at bounding box center [91, 238] width 18 height 14
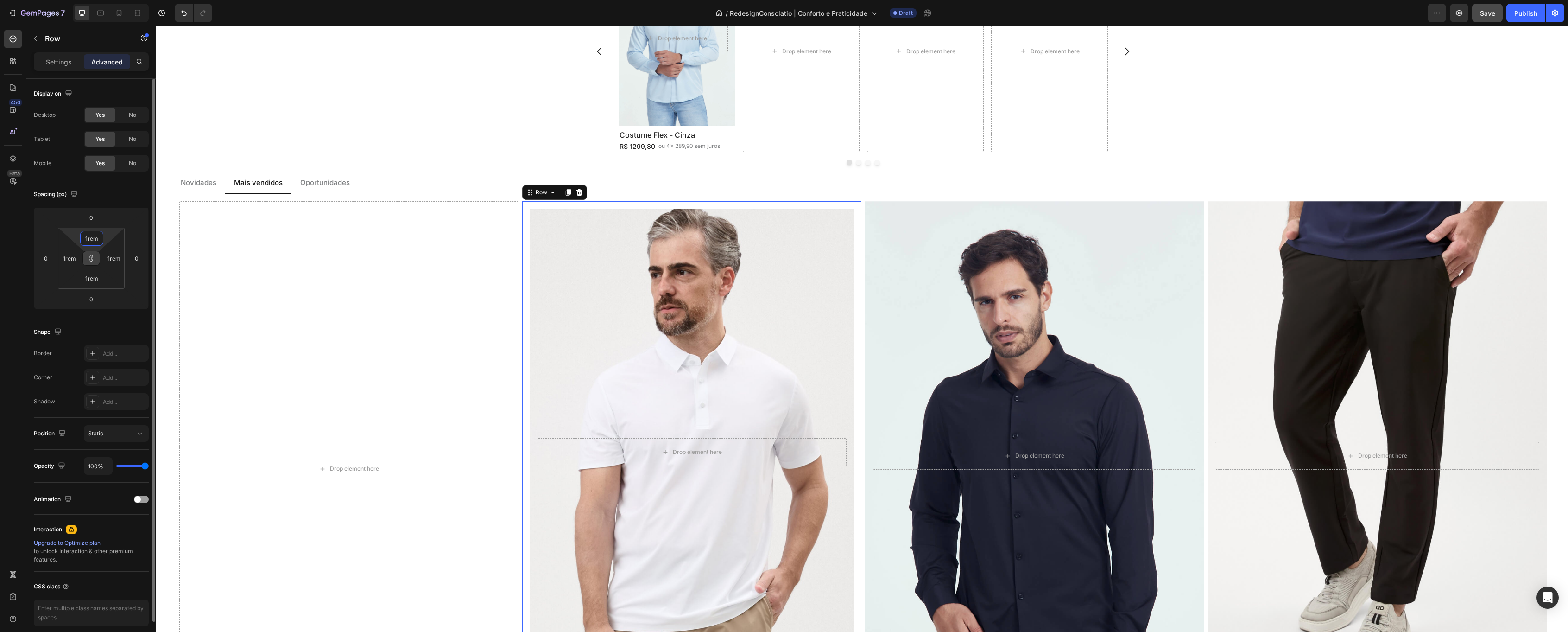
click at [94, 242] on input "1rem" at bounding box center [91, 238] width 18 height 14
type input "0"
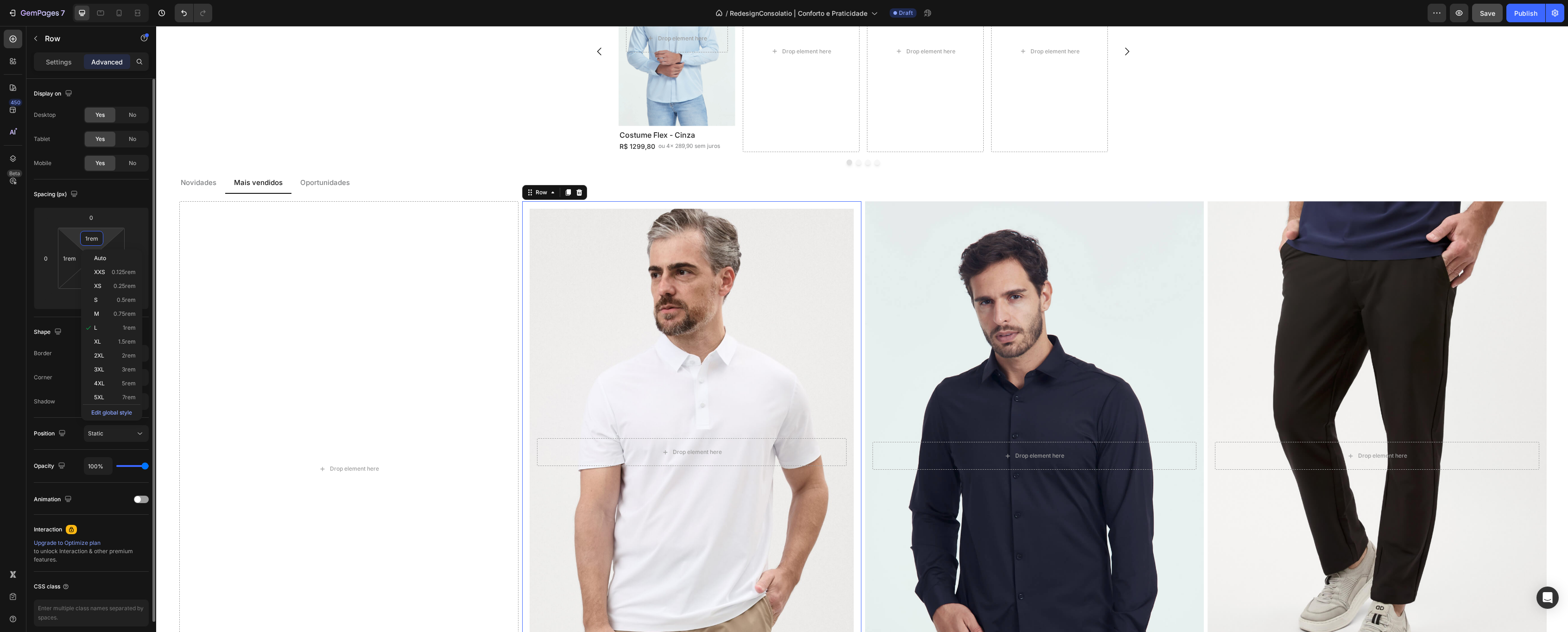
type input "0"
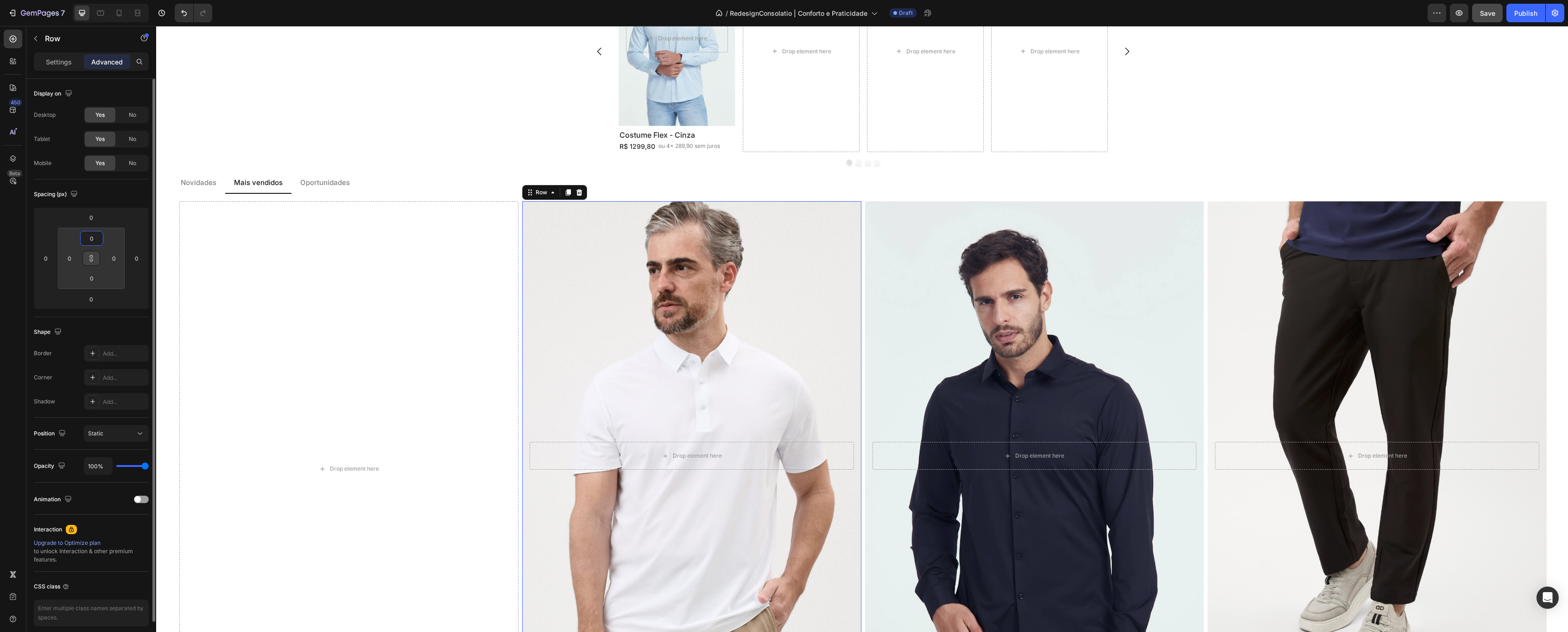
type input "0"
click at [105, 195] on div "Spacing (px)" at bounding box center [91, 194] width 115 height 15
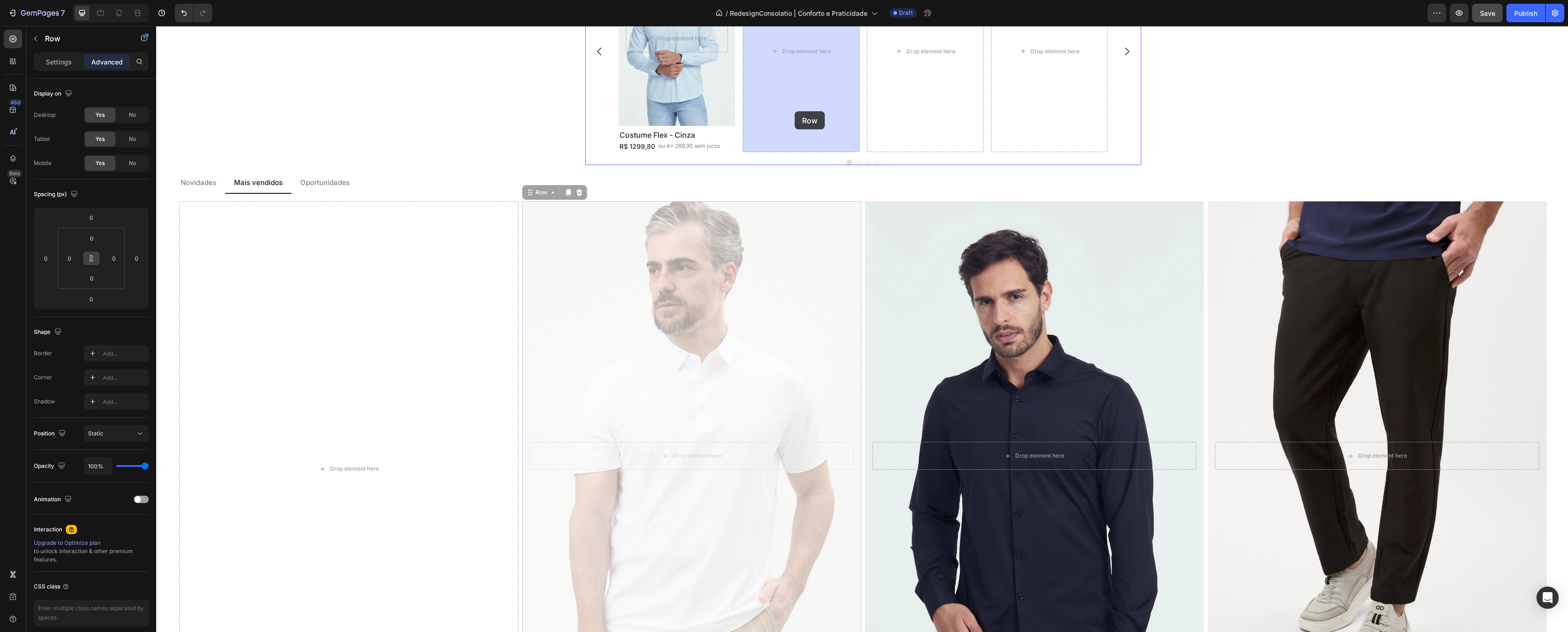
drag, startPoint x: 528, startPoint y: 192, endPoint x: 777, endPoint y: 119, distance: 259.5
click at [795, 111] on div "Header Costume Flex - Cinza Mescla Heading R$ 1299,80 Text Block ou 4x 289,90 s…" at bounding box center [862, 211] width 1412 height 2904
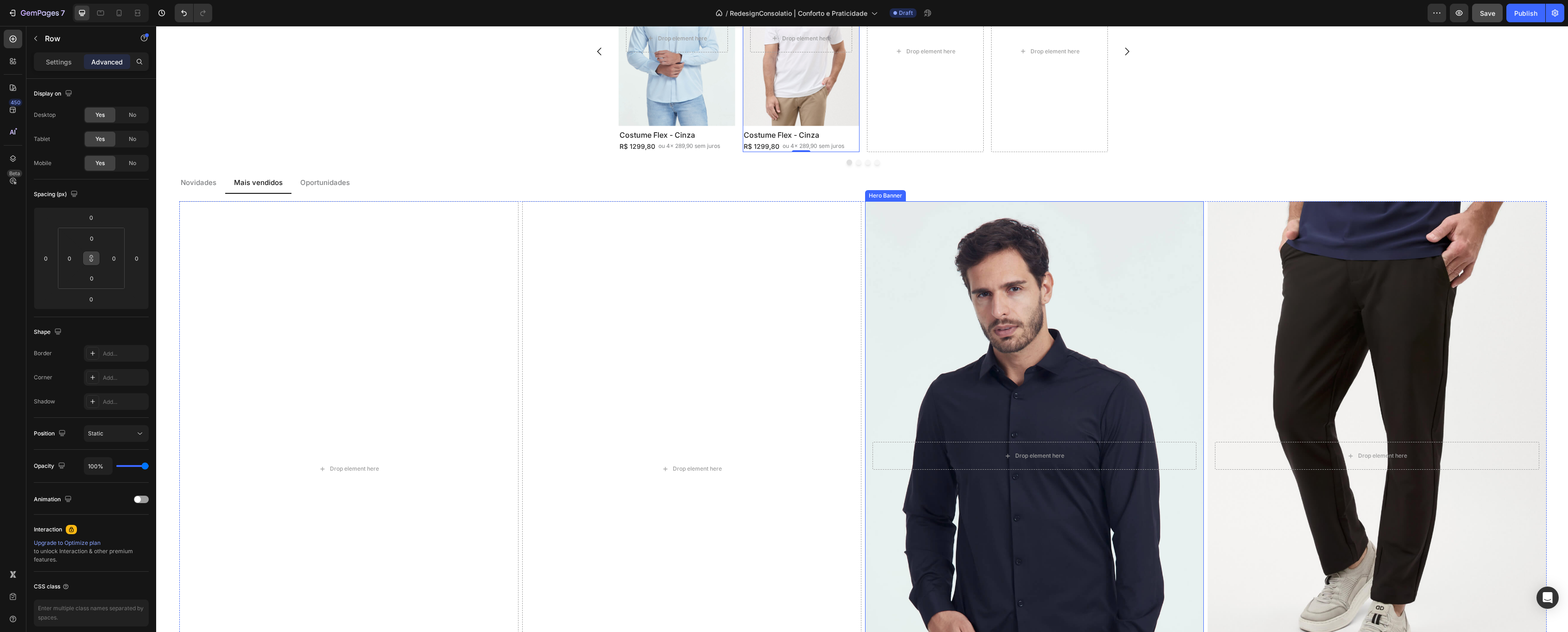
click at [929, 267] on div "Background Image" at bounding box center [1034, 456] width 356 height 535
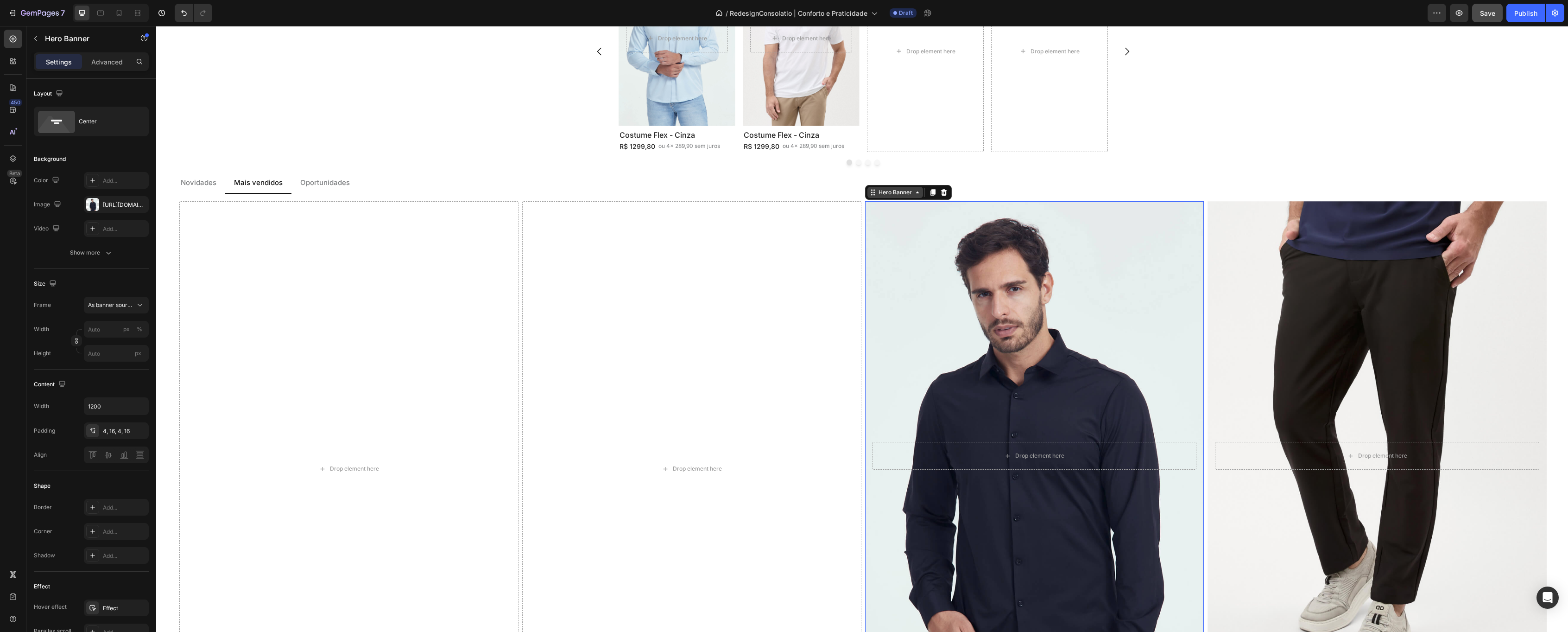
click at [895, 188] on div "Hero Banner" at bounding box center [895, 192] width 55 height 11
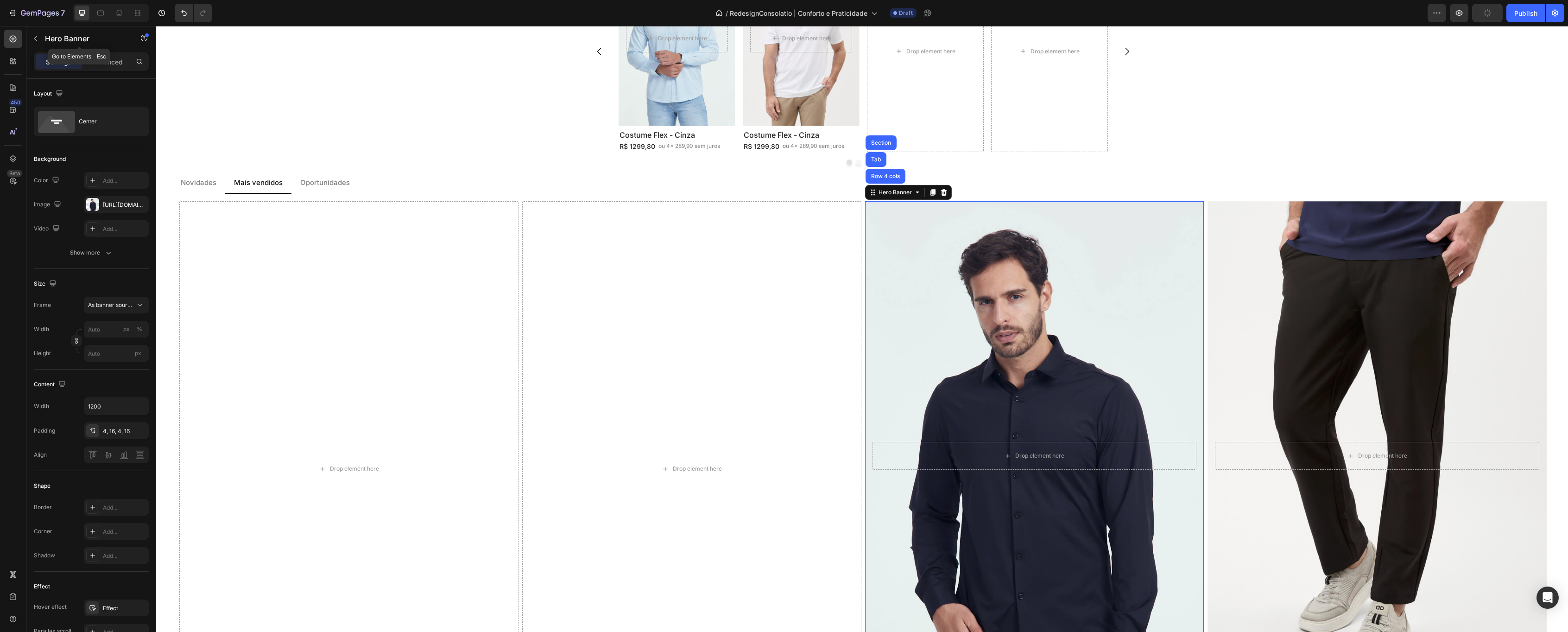
drag, startPoint x: 47, startPoint y: 40, endPoint x: 69, endPoint y: 57, distance: 27.8
click at [46, 40] on p "Hero Banner" at bounding box center [84, 38] width 79 height 11
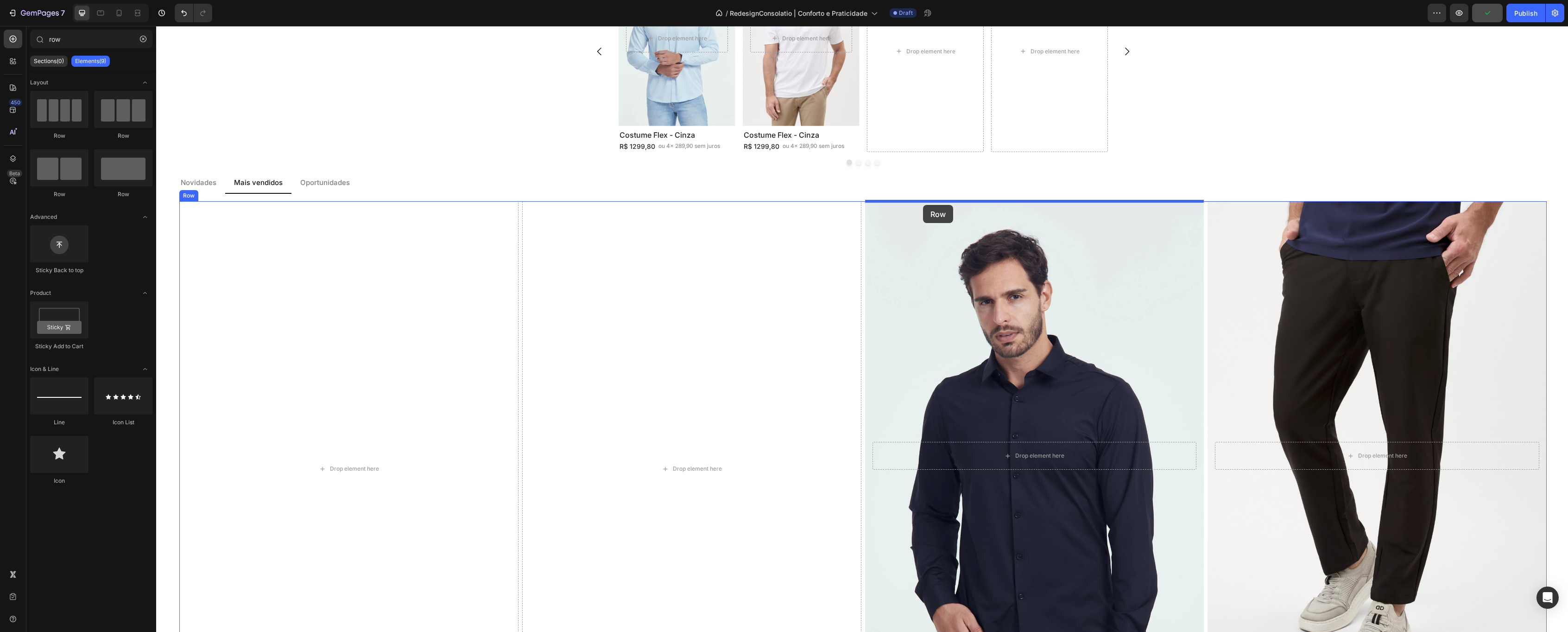
drag, startPoint x: 283, startPoint y: 193, endPoint x: 923, endPoint y: 205, distance: 640.1
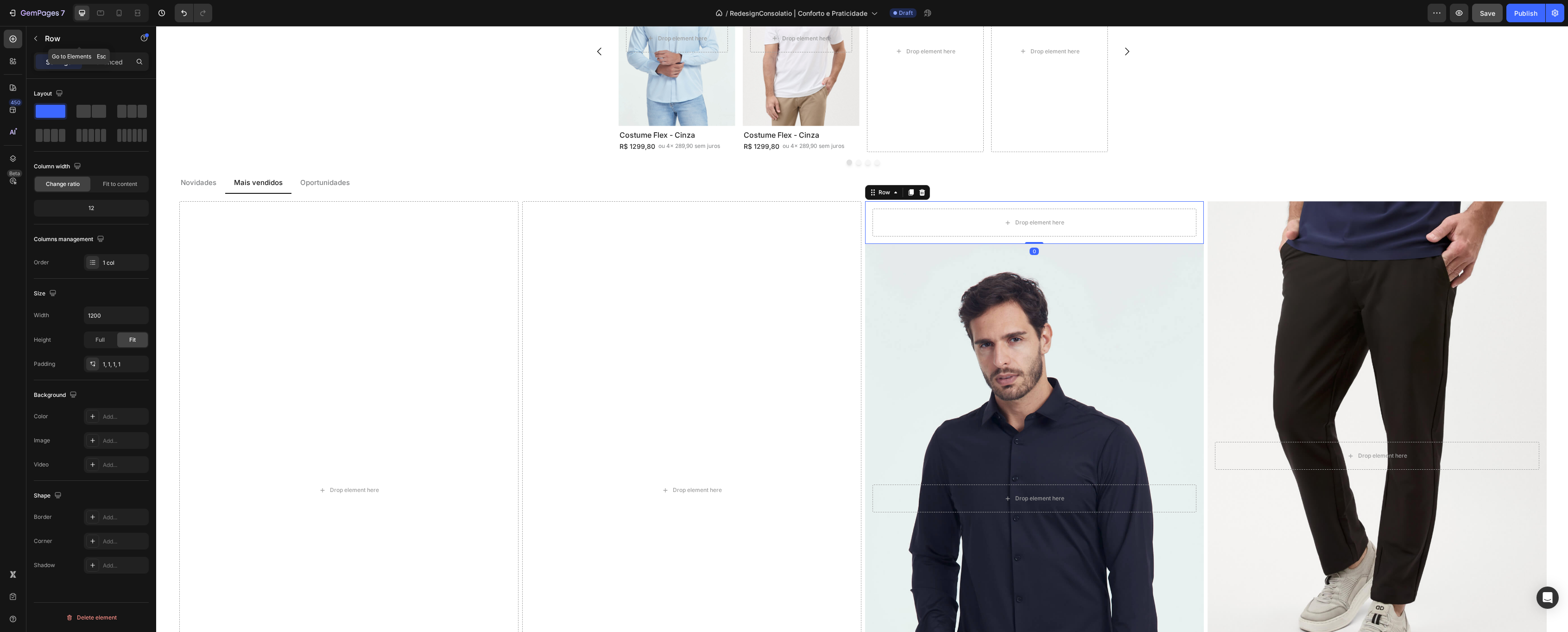
click at [41, 41] on button "button" at bounding box center [35, 38] width 15 height 15
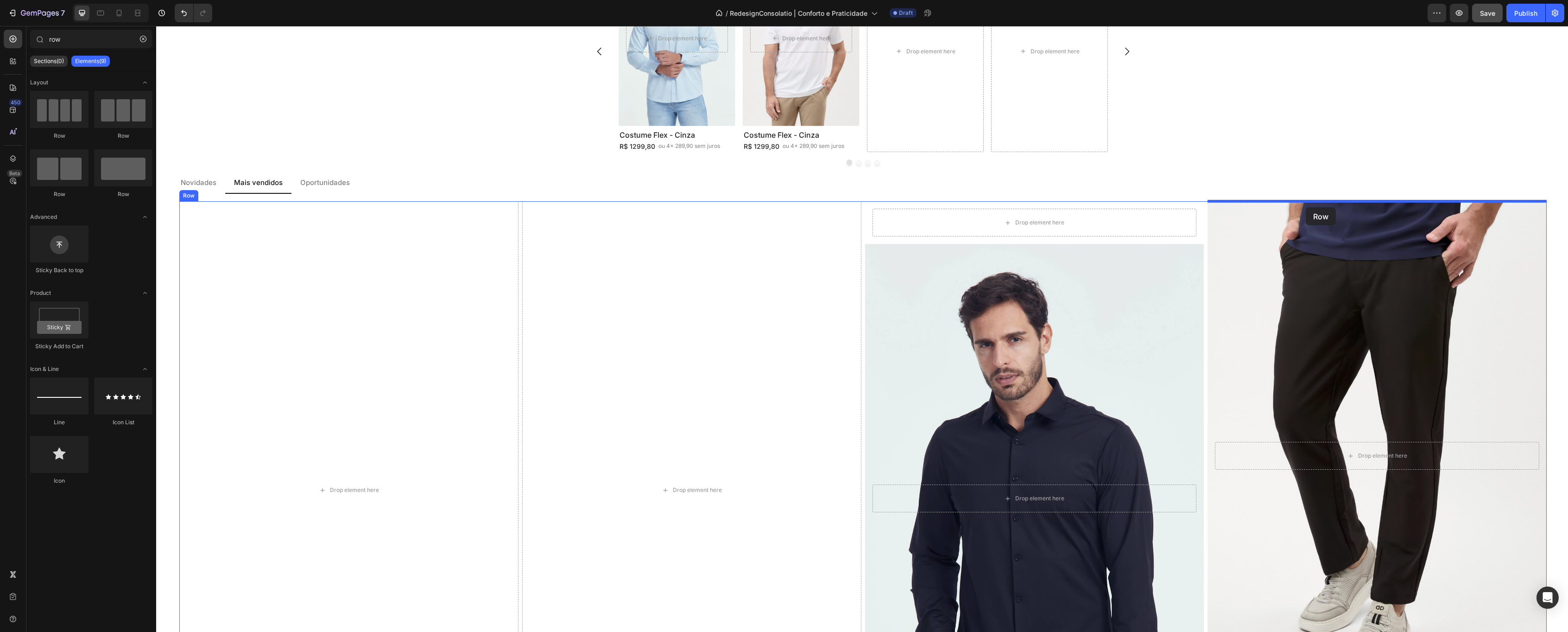
drag, startPoint x: 290, startPoint y: 187, endPoint x: 1306, endPoint y: 207, distance: 1016.2
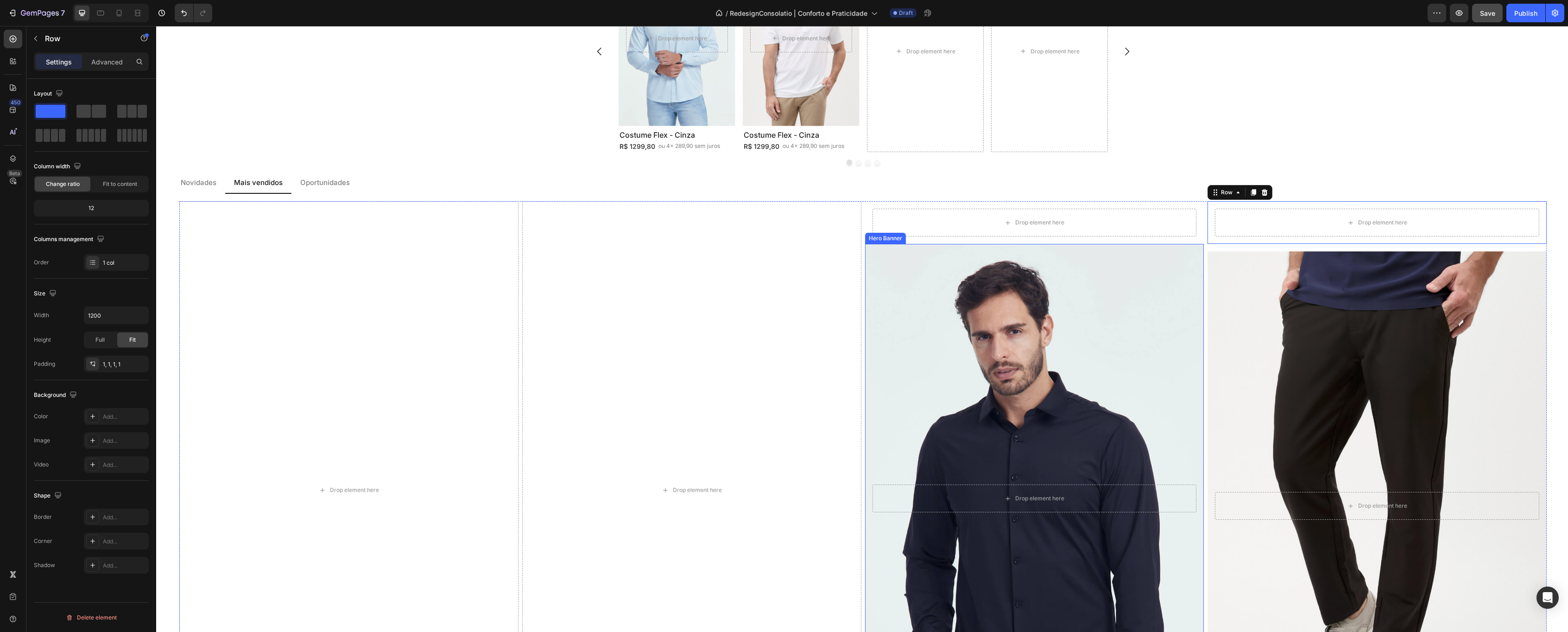
click at [989, 343] on div "Background Image" at bounding box center [1034, 499] width 356 height 535
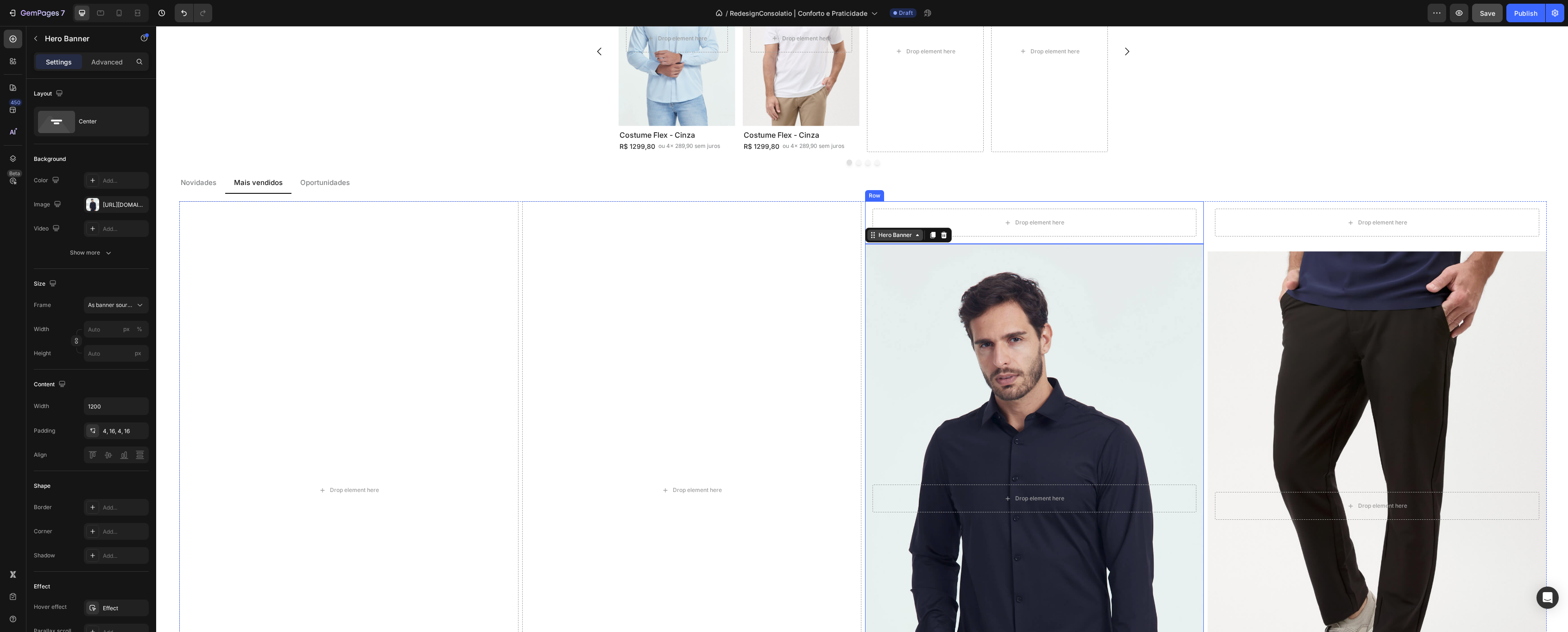
click at [904, 239] on div "Hero Banner" at bounding box center [895, 235] width 37 height 9
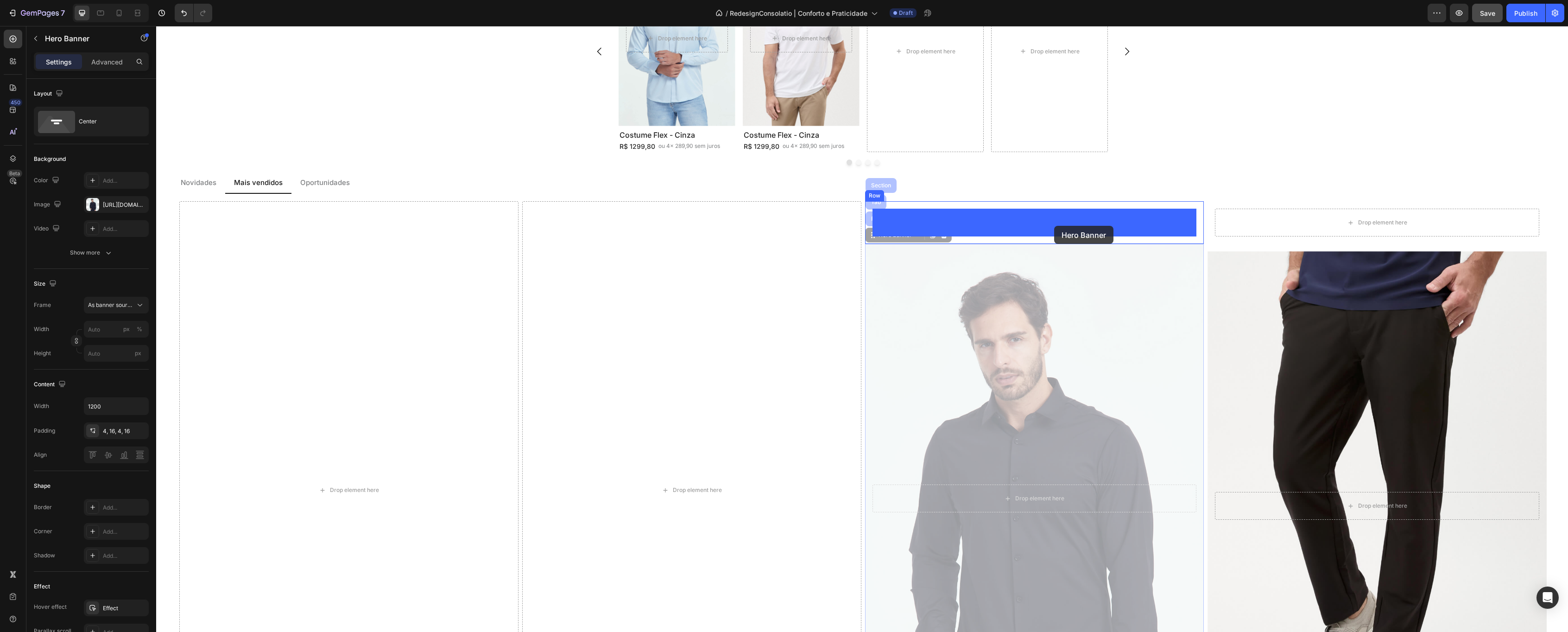
drag, startPoint x: 905, startPoint y: 236, endPoint x: 1054, endPoint y: 226, distance: 149.3
click at [1054, 226] on div "Header Costume Flex - Cinza Mescla Heading R$ 1299,80 Text Block ou 4x 289,90 s…" at bounding box center [862, 232] width 1412 height 2947
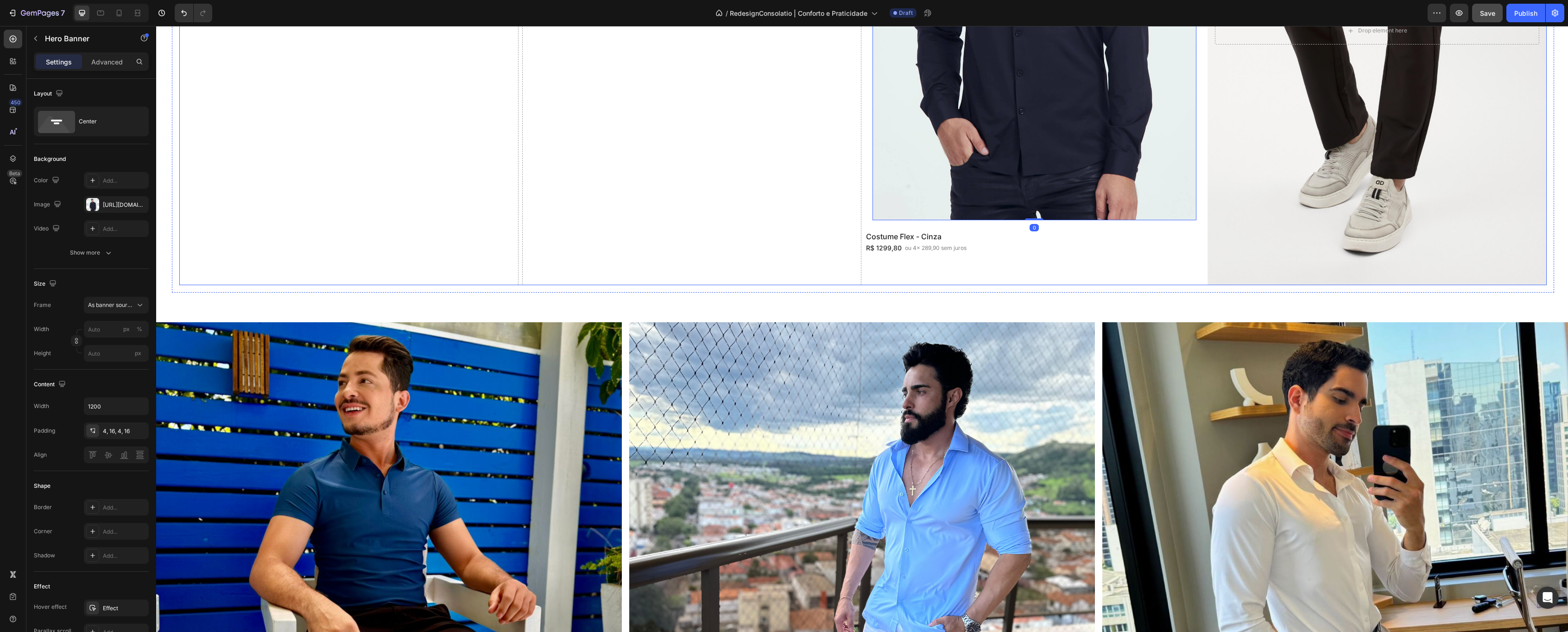
scroll to position [1743, 0]
click at [986, 244] on div "R$ 1299,80 Text Block ou 4x 289,90 sem juros Text Block Row" at bounding box center [1034, 247] width 339 height 12
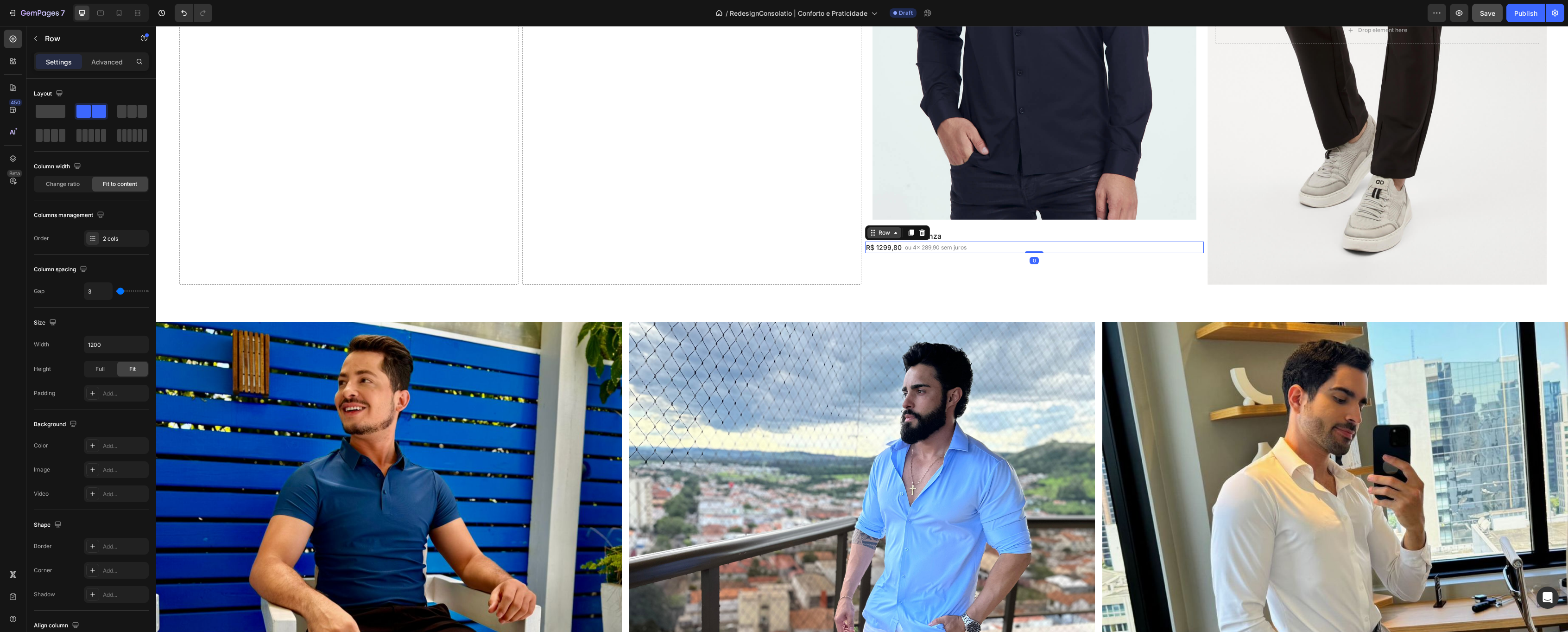
click at [883, 234] on div "Row" at bounding box center [884, 233] width 15 height 9
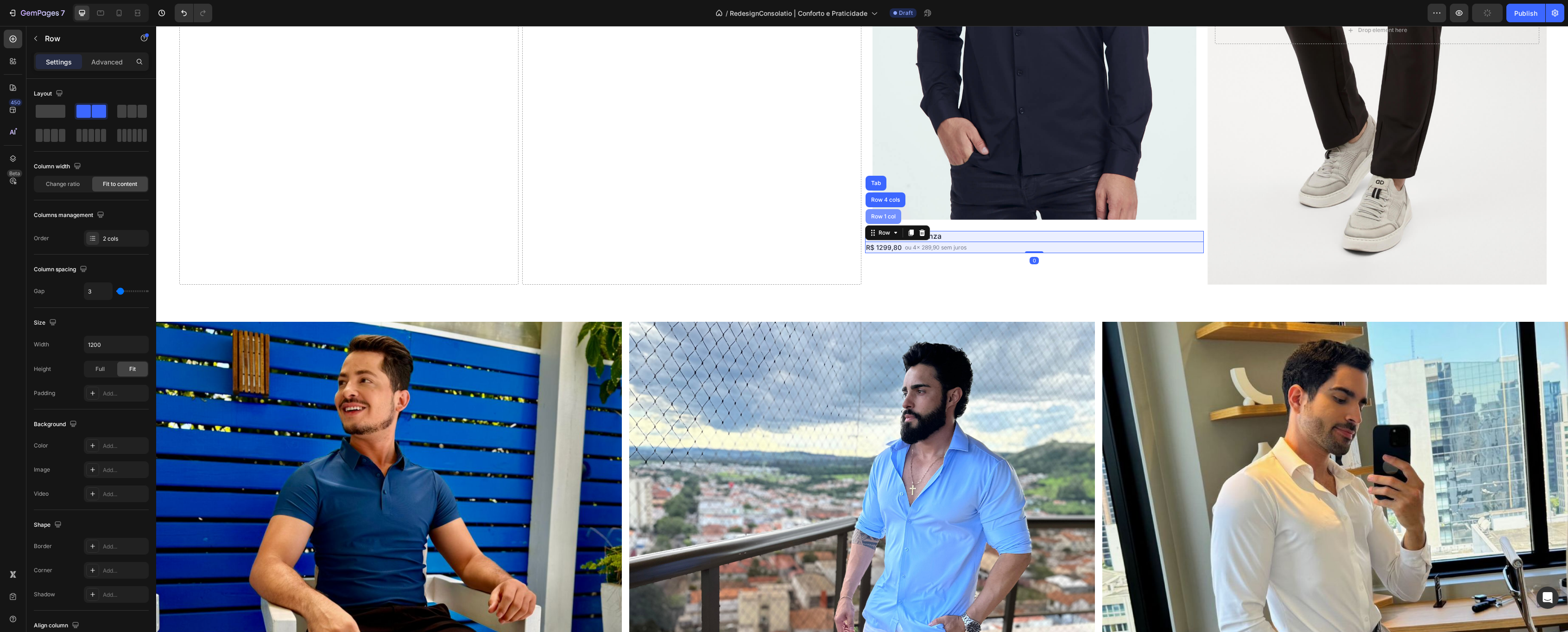
click at [883, 214] on div "Row 1 col" at bounding box center [883, 216] width 28 height 5
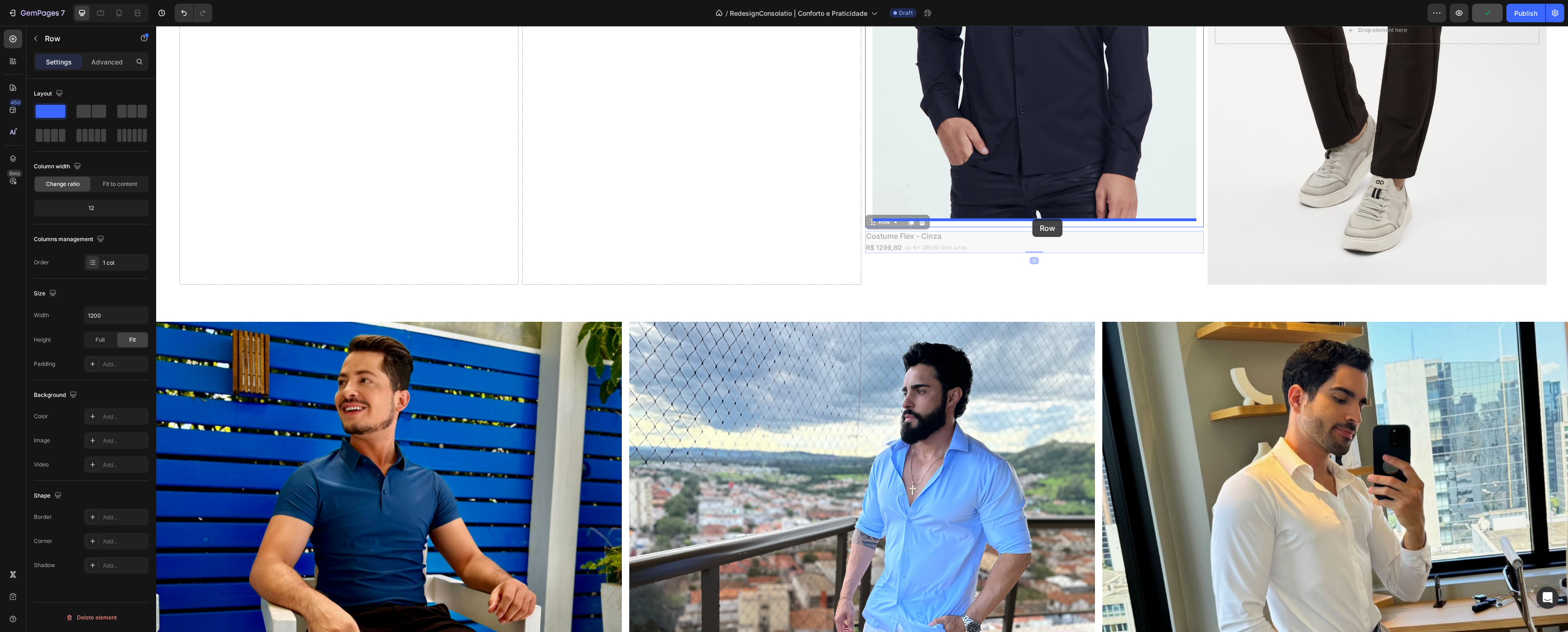
drag, startPoint x: 870, startPoint y: 220, endPoint x: 1032, endPoint y: 219, distance: 162.0
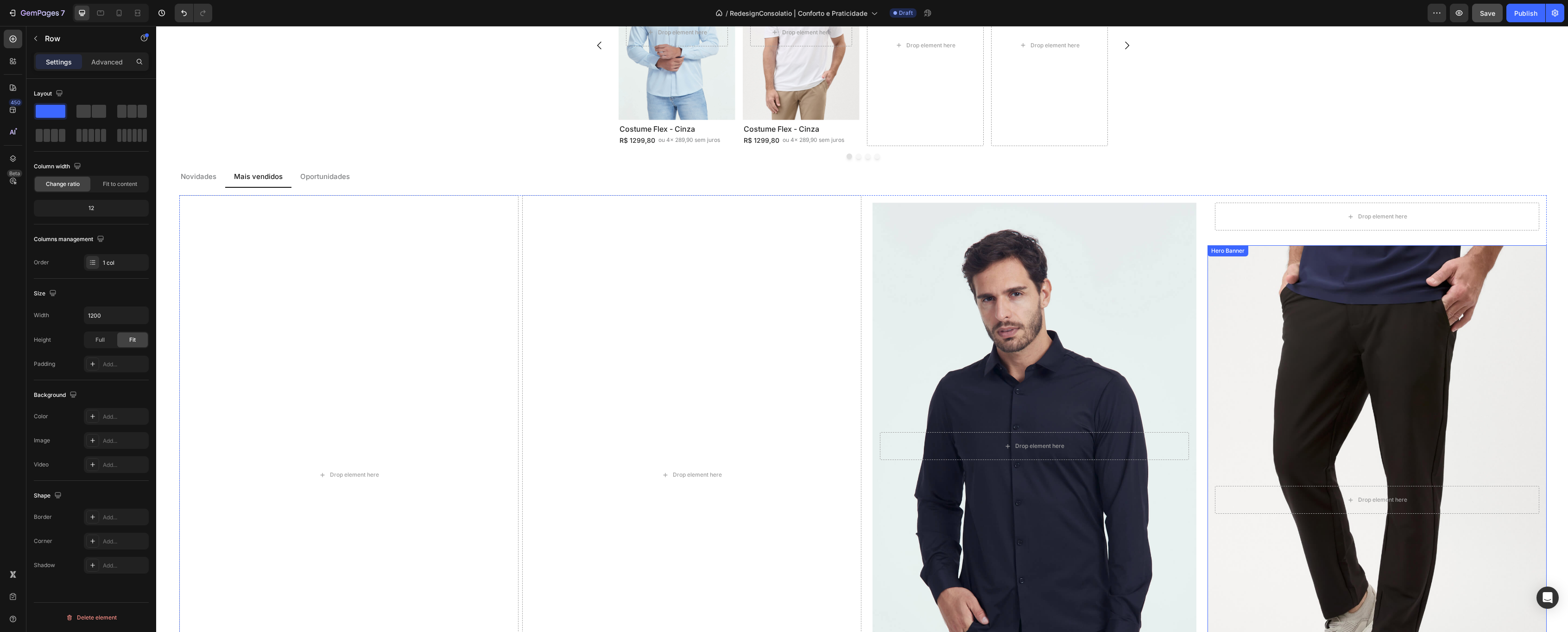
scroll to position [1267, 0]
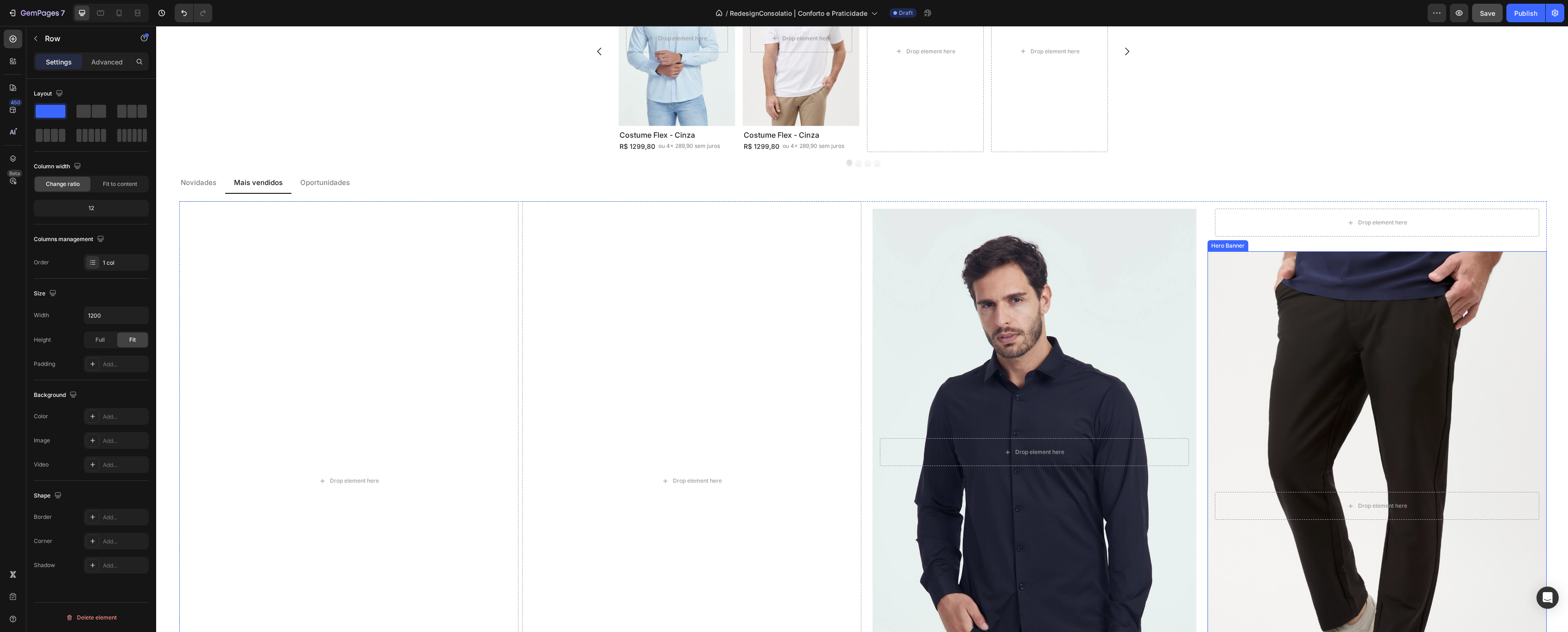
click at [1303, 311] on div "Background Image" at bounding box center [1377, 506] width 356 height 535
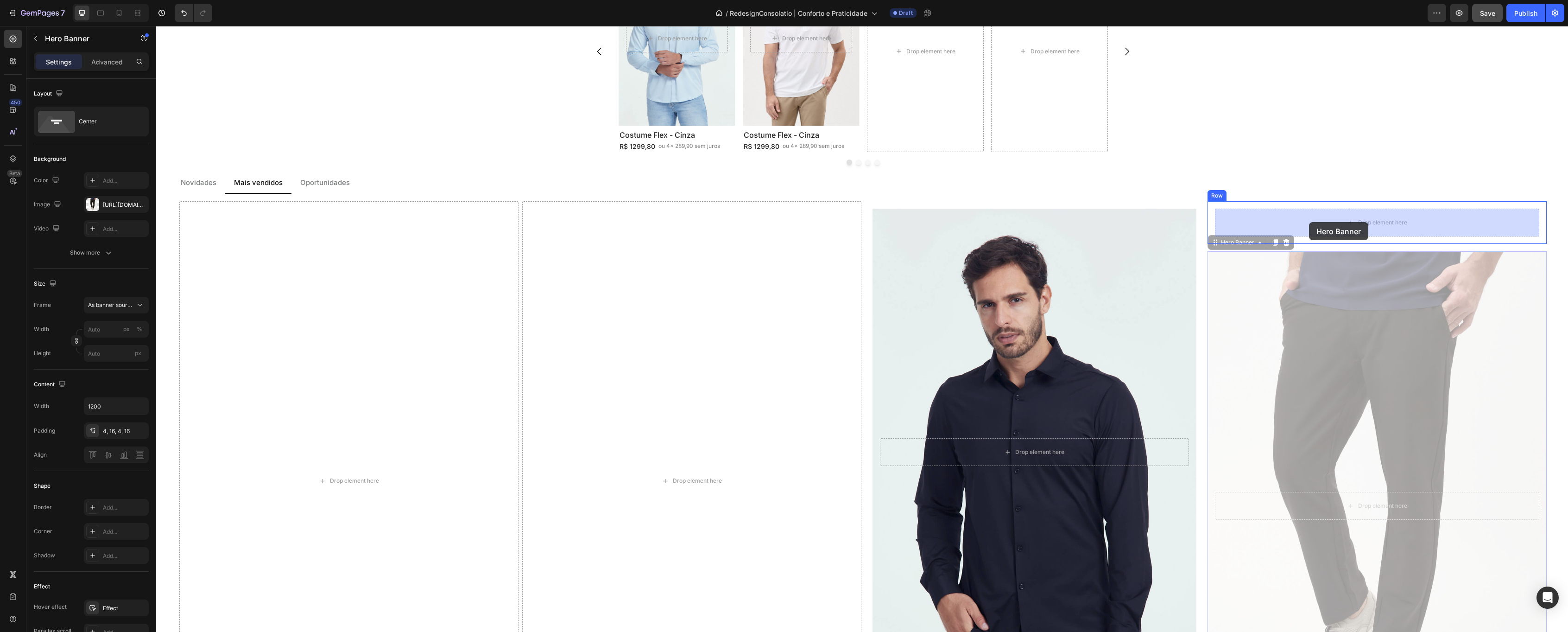
drag, startPoint x: 1216, startPoint y: 242, endPoint x: 1307, endPoint y: 222, distance: 93.2
click at [1309, 222] on div "Header Costume Flex - Cinza Mescla Heading R$ 1299,80 Text Block ou 4x 289,90 s…" at bounding box center [862, 222] width 1412 height 2928
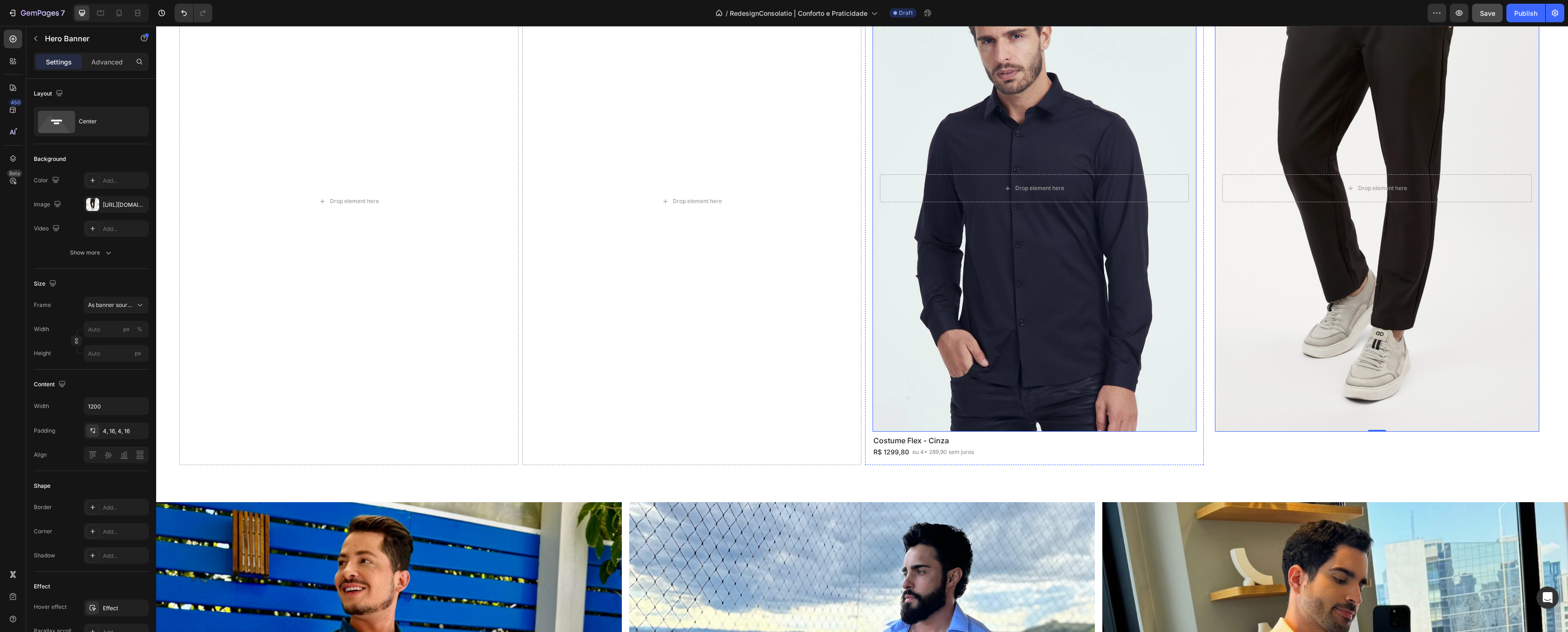
scroll to position [1531, 0]
click at [994, 451] on div "R$ 1299,80 Text Block ou 4x 289,90 sem juros Text Block Row" at bounding box center [1034, 451] width 324 height 12
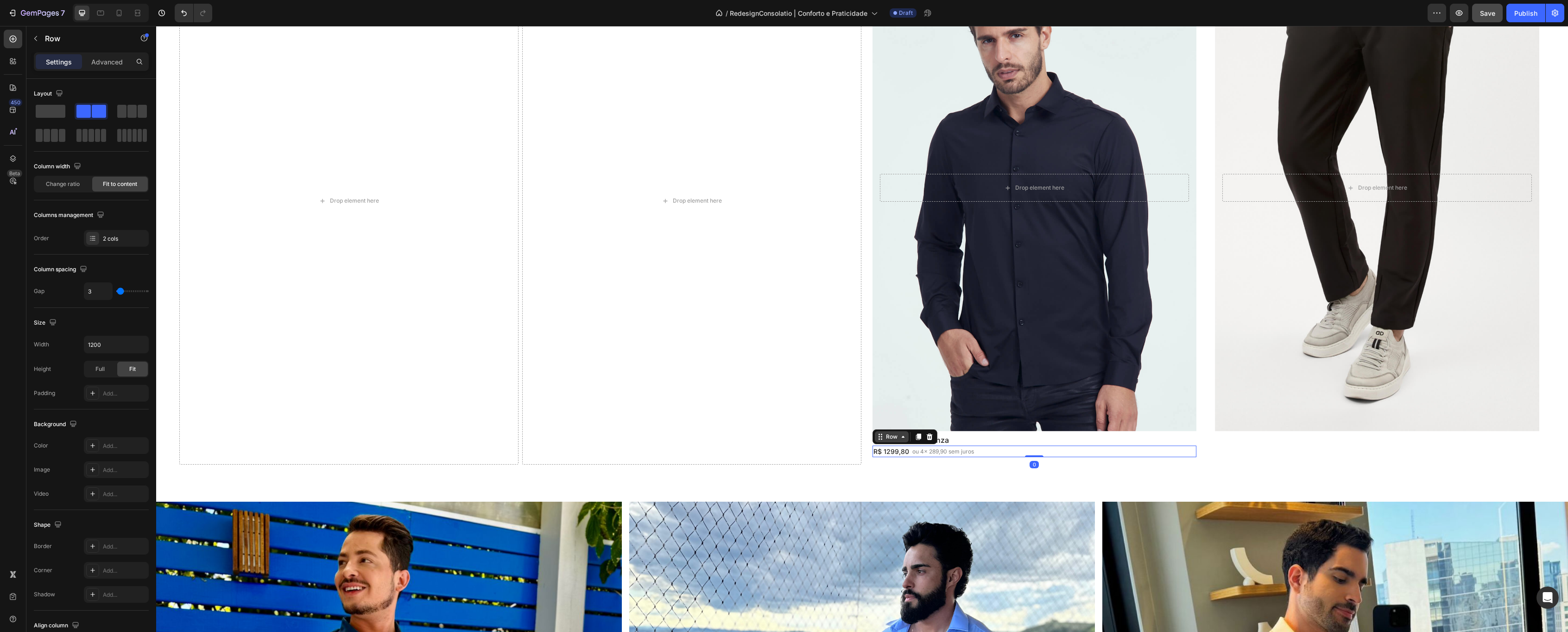
click at [897, 441] on div "Row" at bounding box center [891, 437] width 15 height 9
click at [894, 423] on div "Row 1 col" at bounding box center [891, 420] width 28 height 5
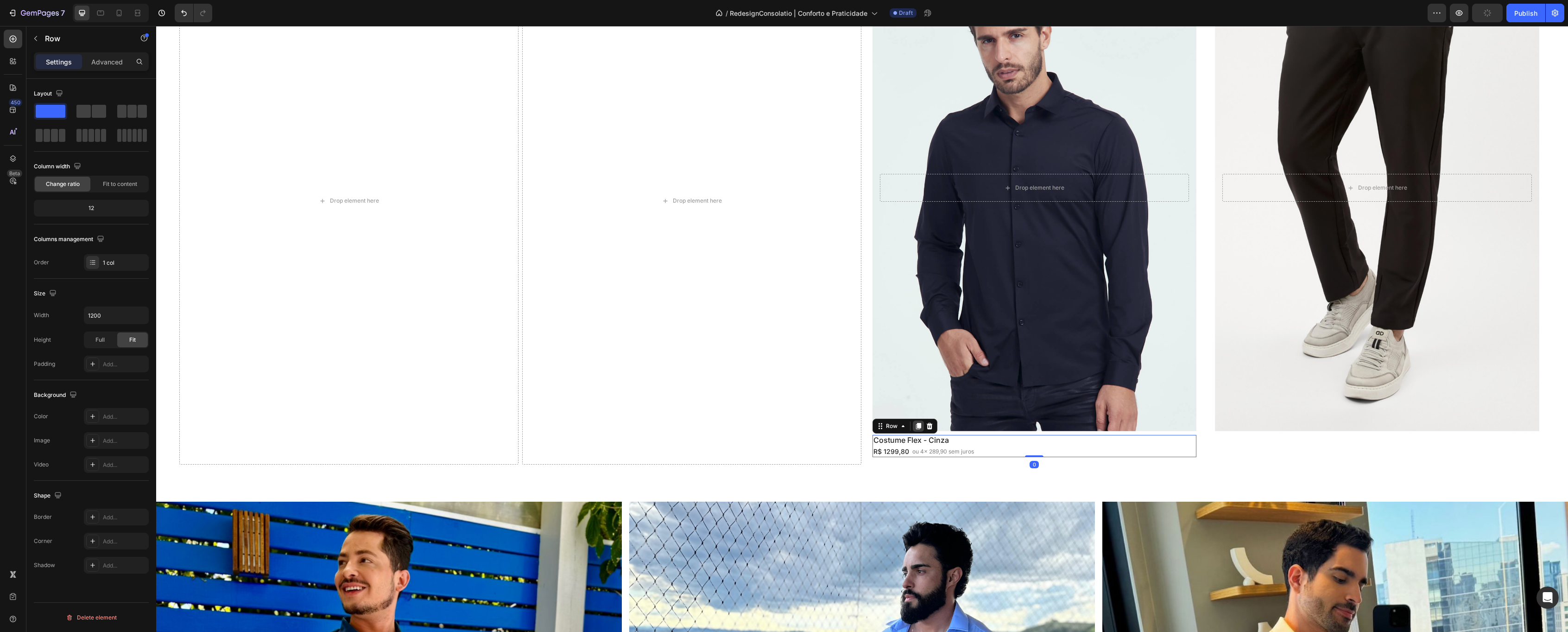
click at [920, 424] on icon at bounding box center [918, 426] width 5 height 7
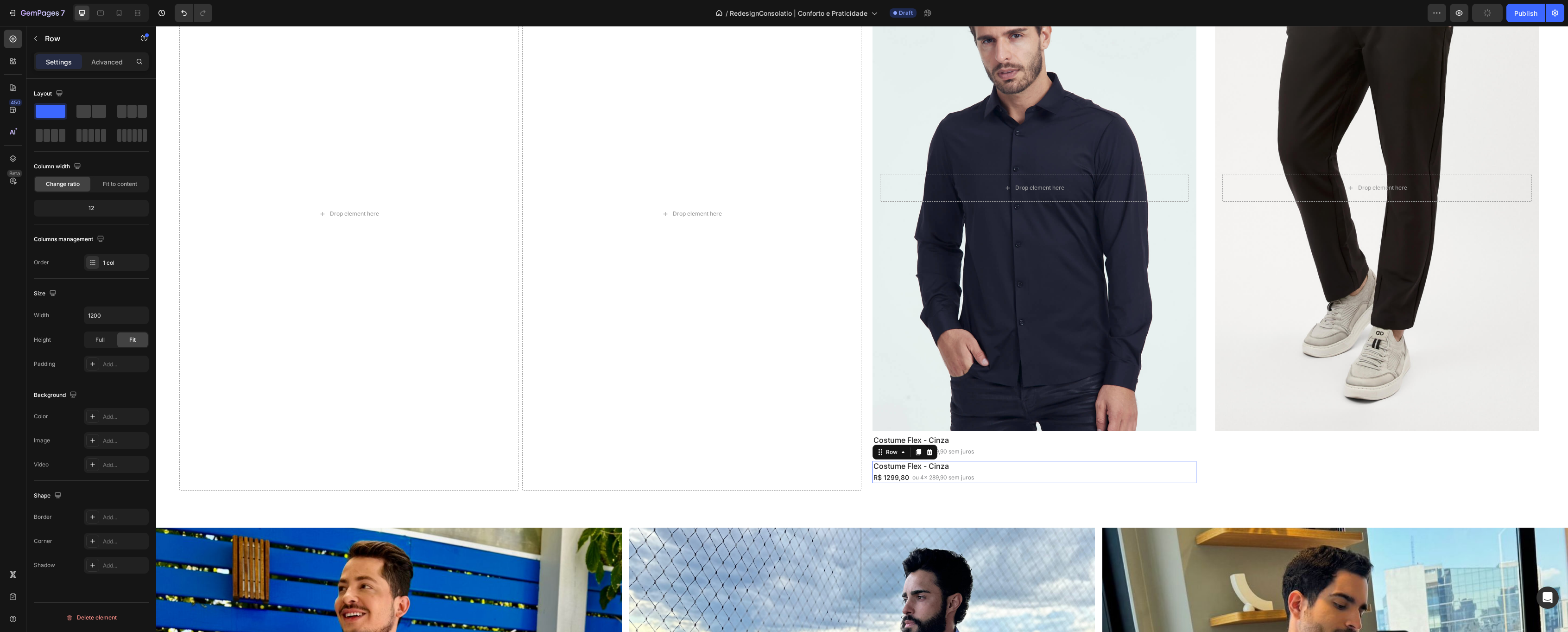
scroll to position [1544, 0]
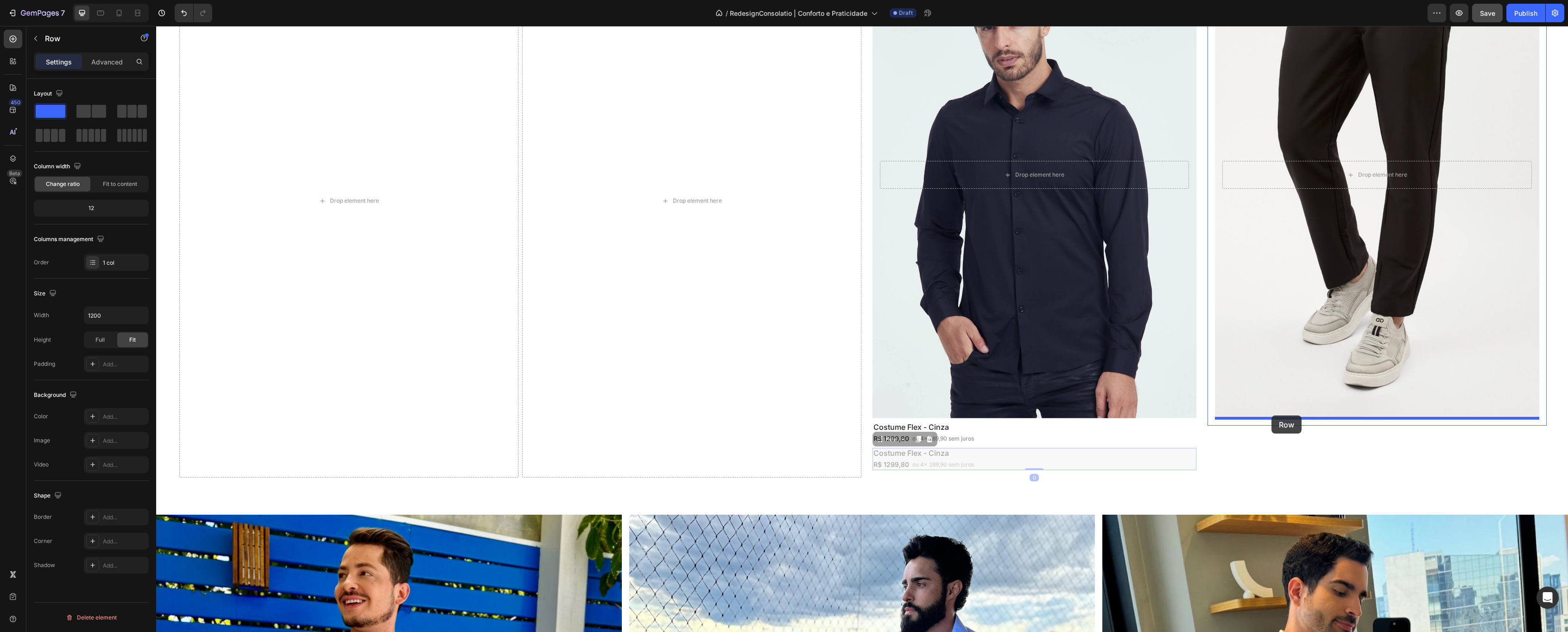
drag, startPoint x: 883, startPoint y: 435, endPoint x: 1272, endPoint y: 415, distance: 389.5
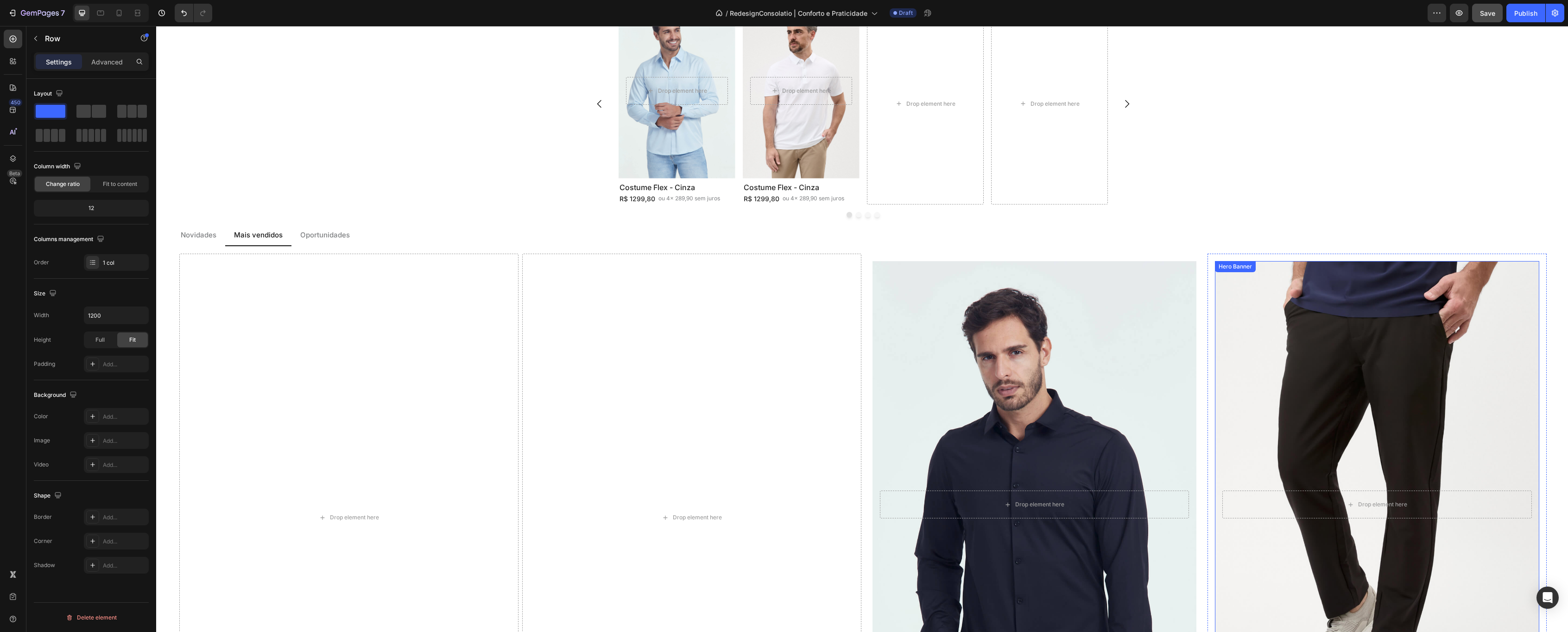
scroll to position [1214, 0]
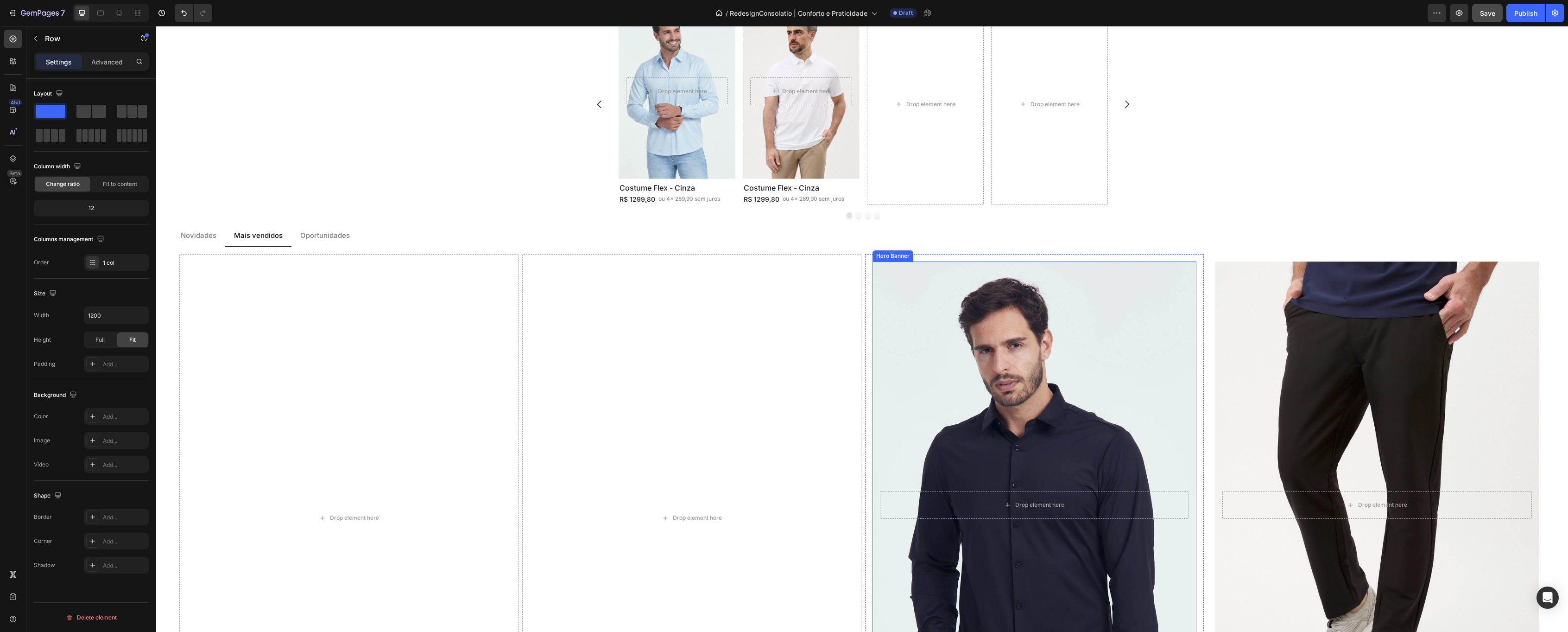
click at [993, 328] on div "Background Image" at bounding box center [1035, 505] width 341 height 511
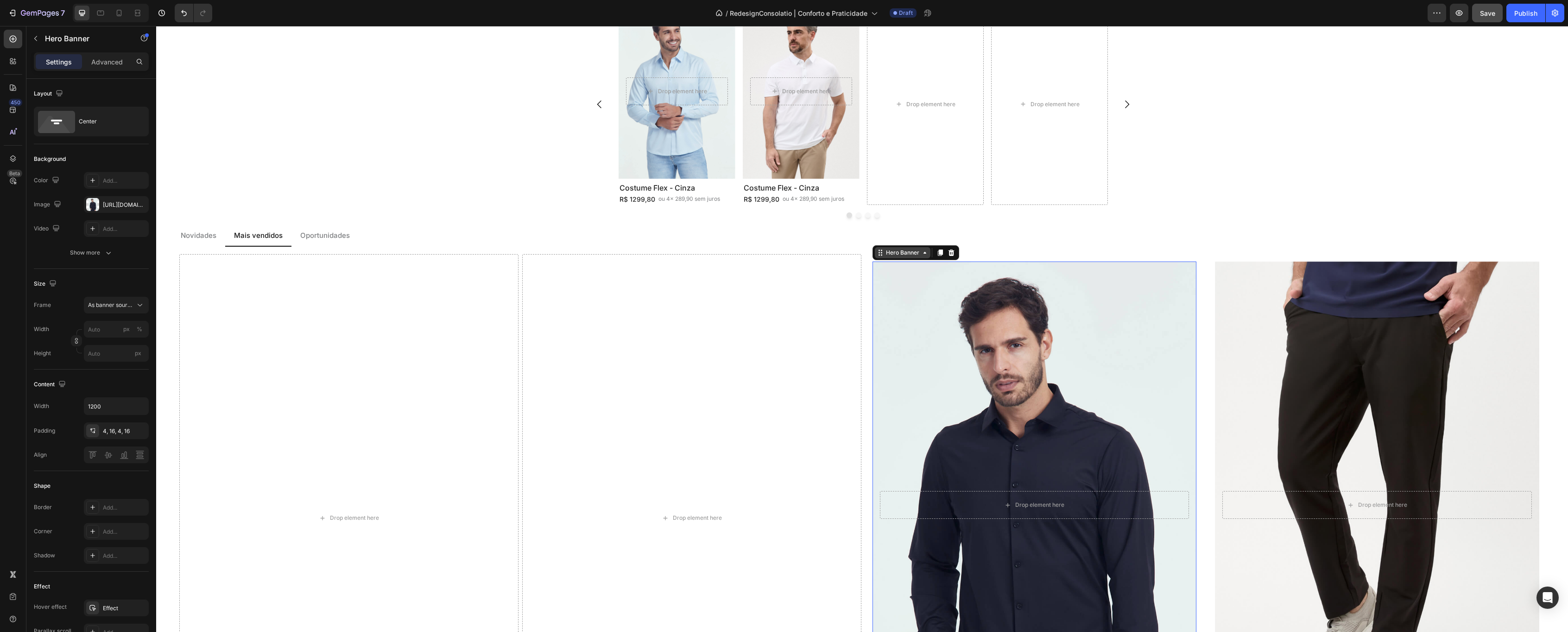
click at [891, 254] on div "Hero Banner" at bounding box center [902, 253] width 37 height 9
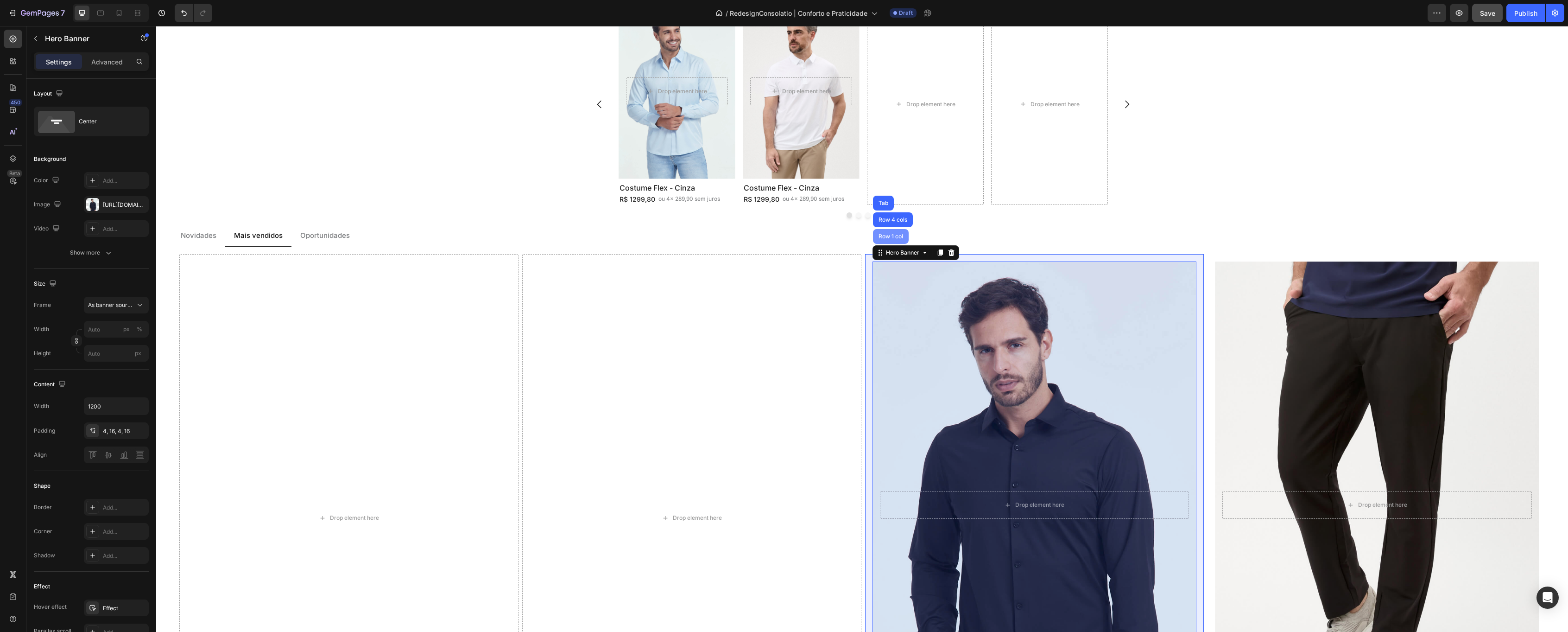
click at [891, 237] on div "Row 1 col" at bounding box center [891, 236] width 28 height 5
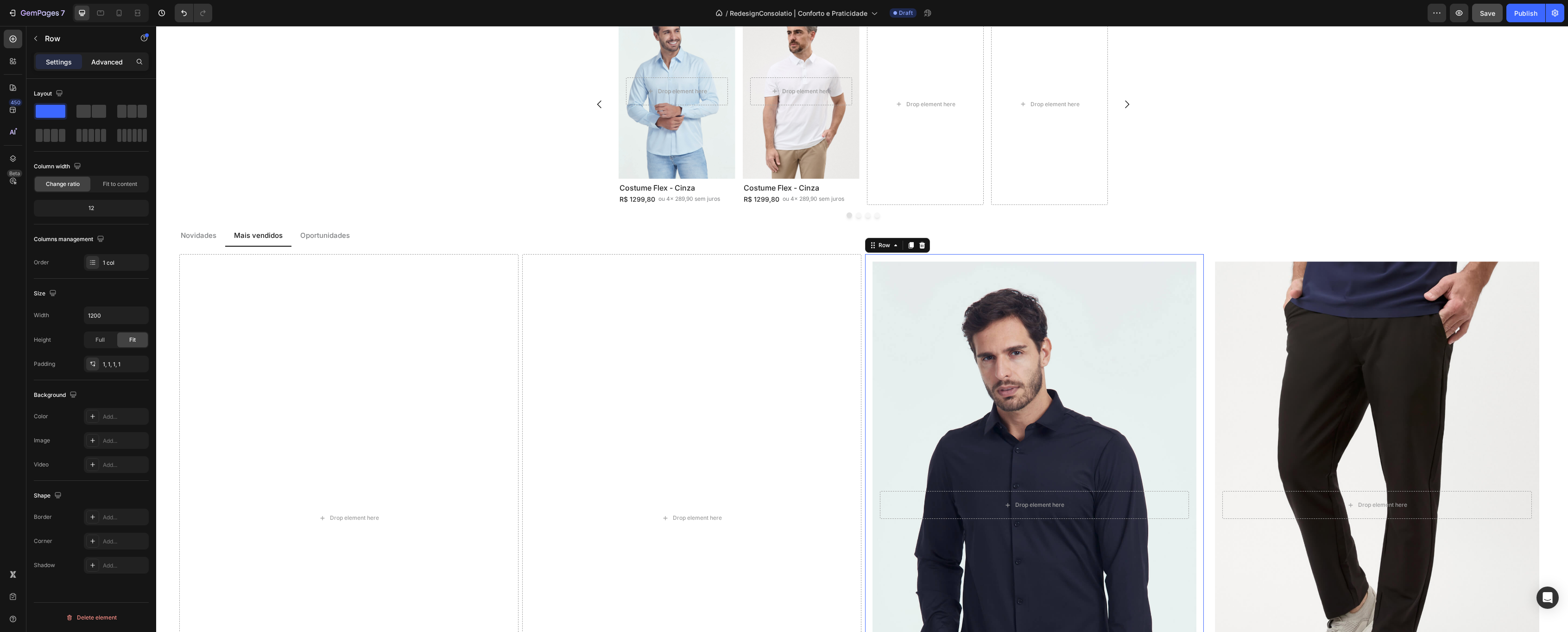
click at [111, 67] on div "Advanced" at bounding box center [107, 61] width 46 height 15
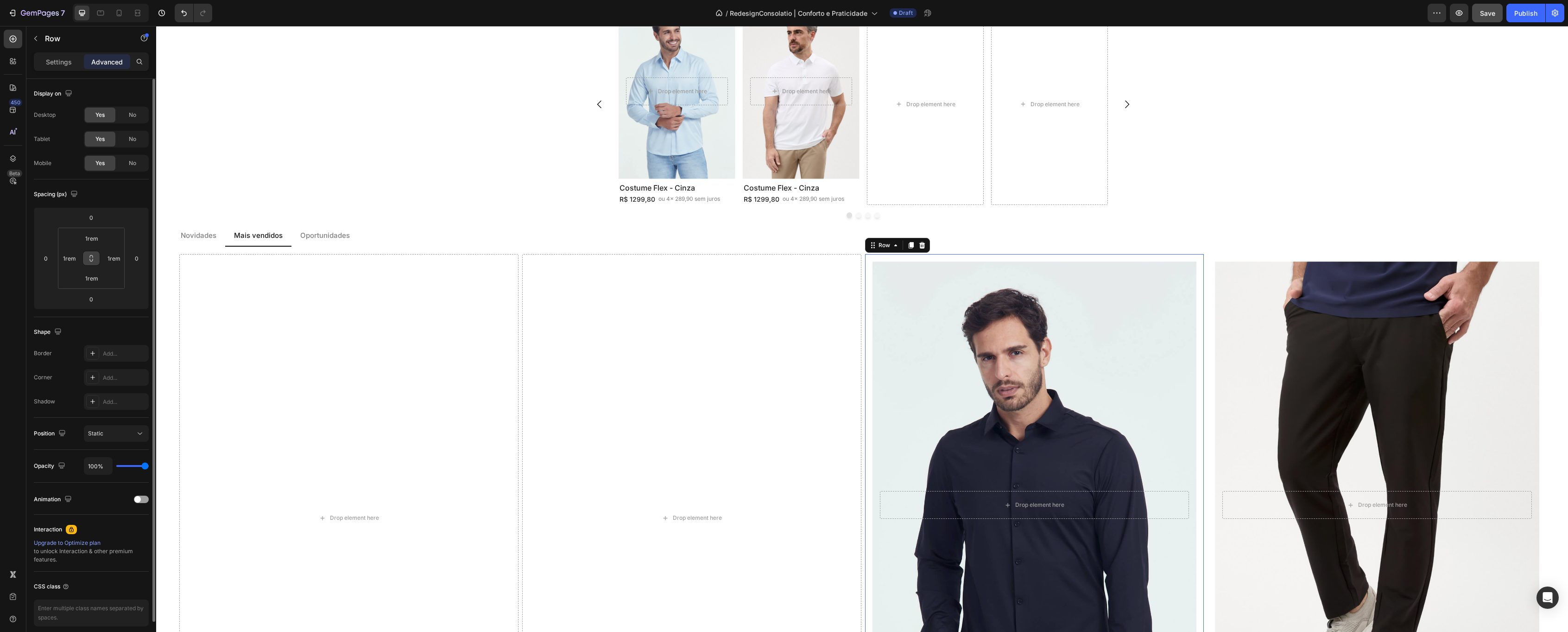
click at [90, 253] on button at bounding box center [91, 258] width 18 height 15
click at [92, 241] on input "1rem" at bounding box center [91, 238] width 18 height 14
type input "0"
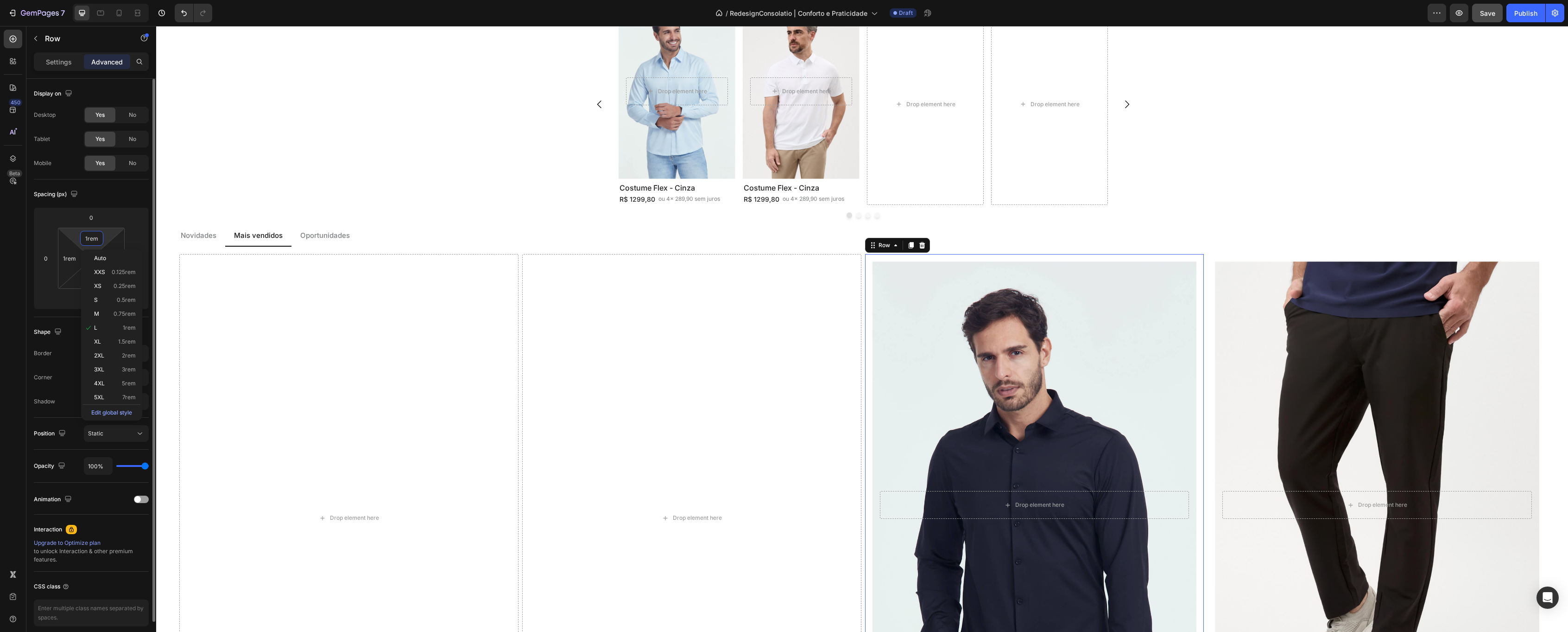
type input "0"
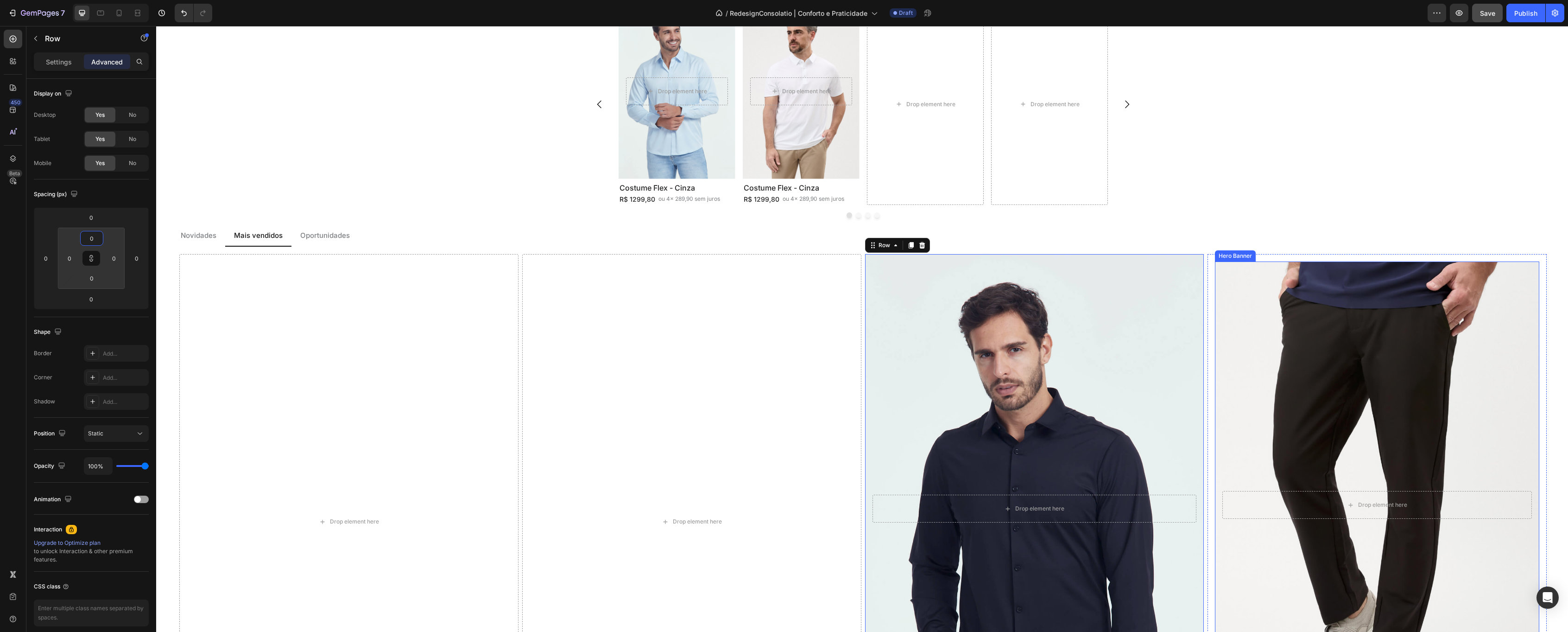
click at [1288, 314] on div "Background Image" at bounding box center [1377, 505] width 341 height 511
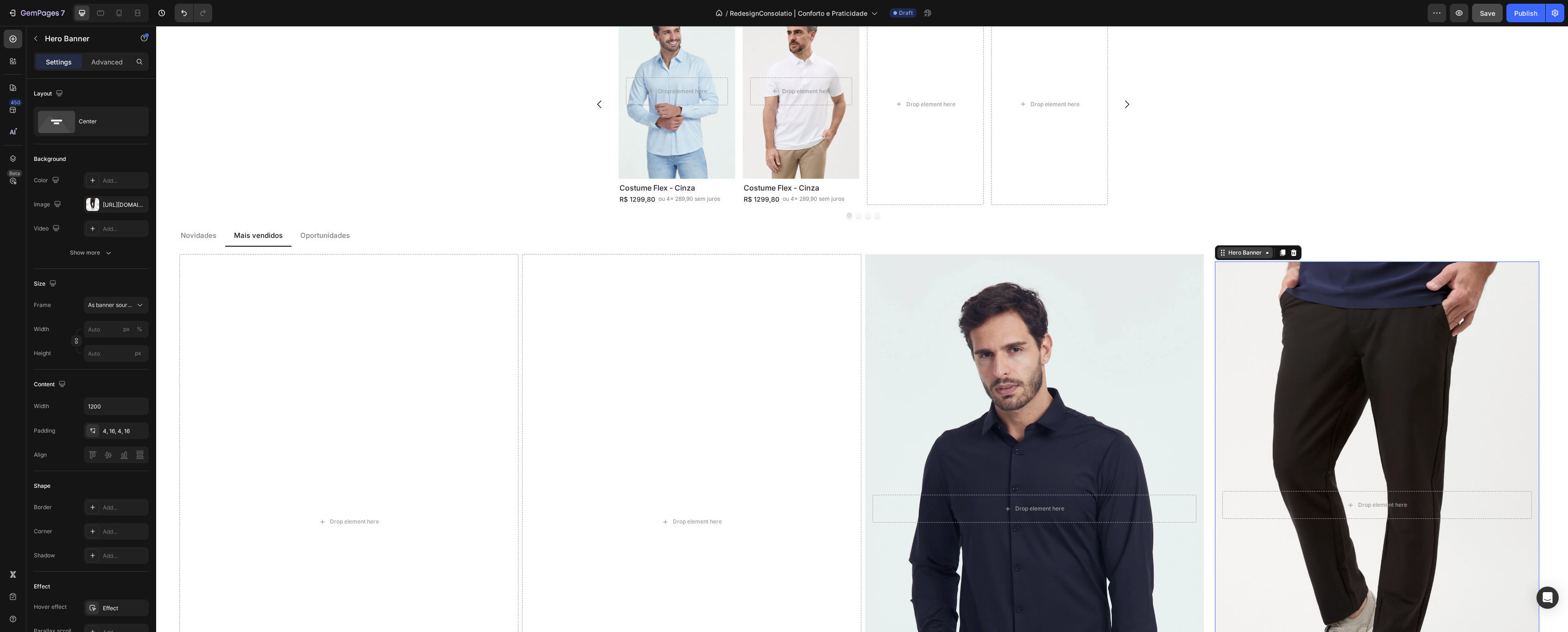
click at [1242, 253] on div "Hero Banner" at bounding box center [1245, 253] width 37 height 9
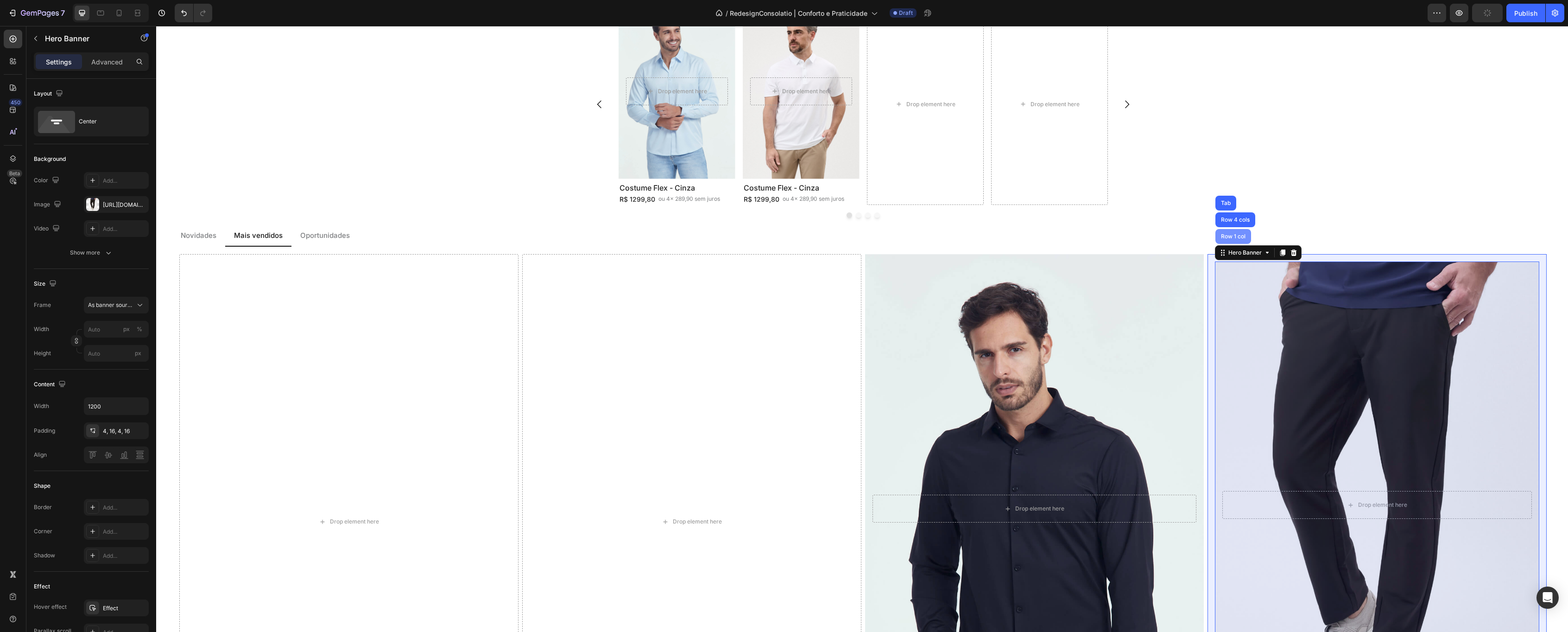
click at [1236, 237] on div "Row 1 col" at bounding box center [1233, 236] width 28 height 5
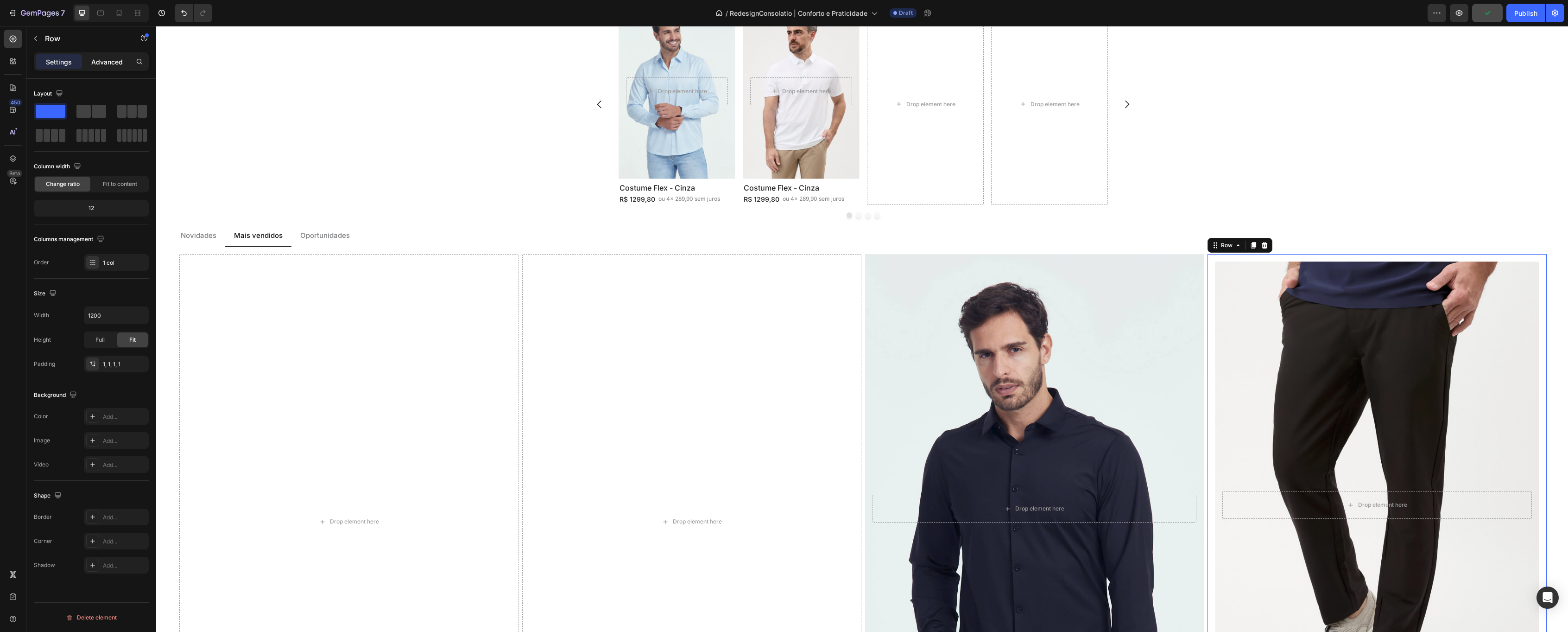
click at [115, 65] on p "Advanced" at bounding box center [107, 62] width 32 height 10
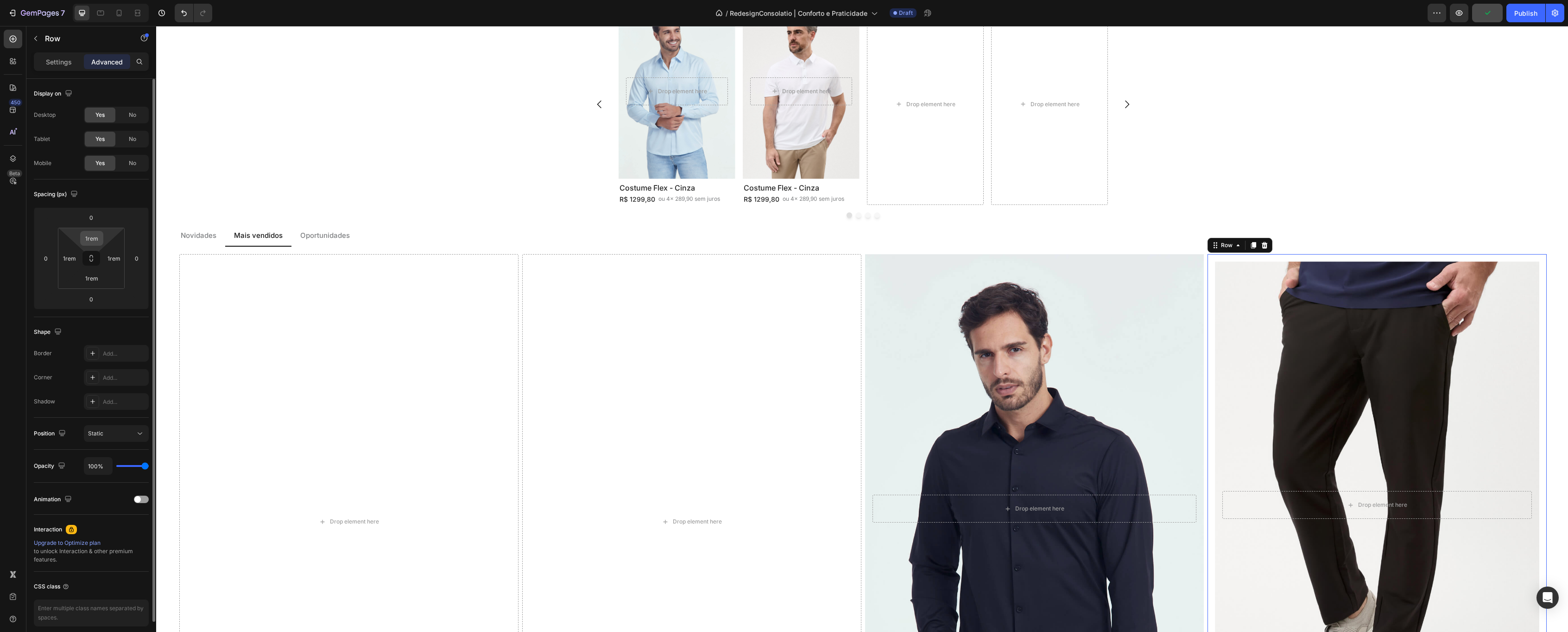
click at [88, 237] on input "1rem" at bounding box center [91, 238] width 18 height 14
click at [72, 265] on div "1rem" at bounding box center [69, 258] width 18 height 15
click at [91, 257] on icon at bounding box center [91, 258] width 7 height 7
click at [92, 238] on input "1rem" at bounding box center [91, 238] width 18 height 14
click at [100, 238] on input "1rem" at bounding box center [91, 238] width 18 height 14
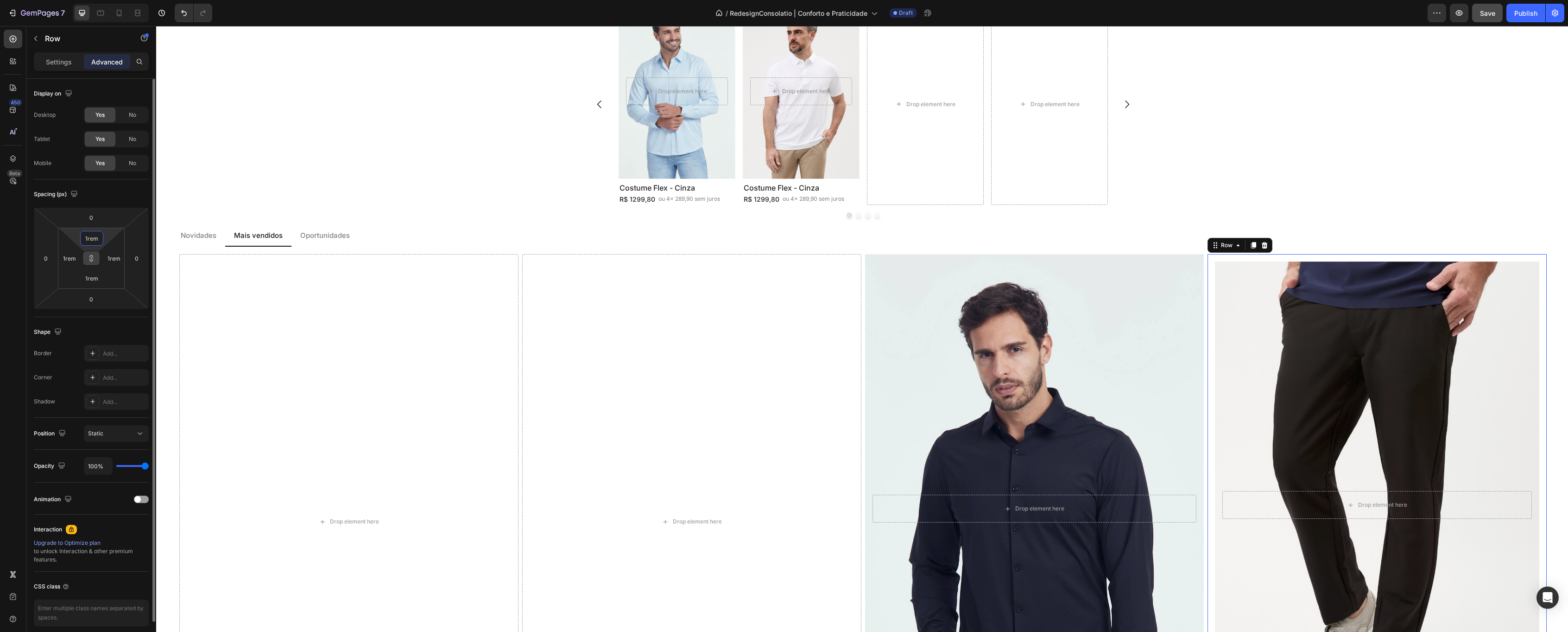
click at [100, 238] on input "1rem" at bounding box center [91, 238] width 18 height 14
type input "0"
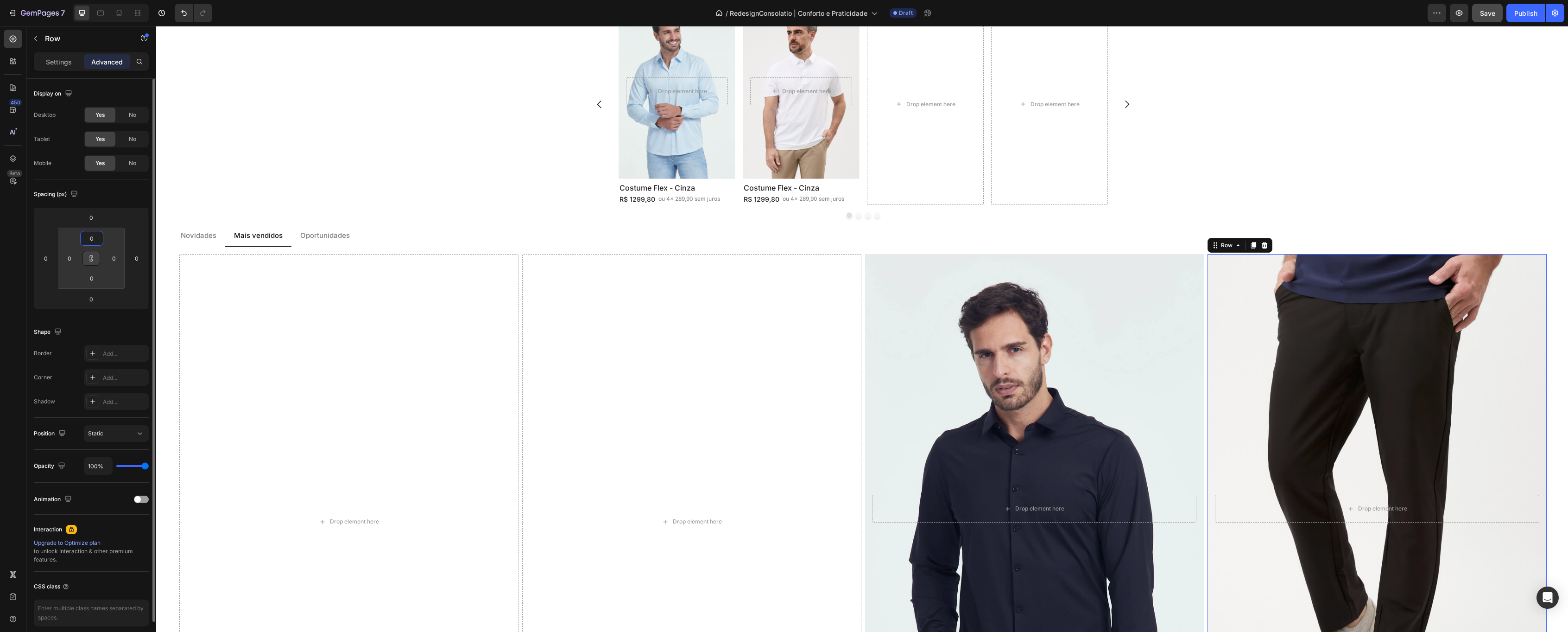
type input "0"
click at [0, 0] on div "Spacing (px) 0 0 0 0 0 0 0 0" at bounding box center [0, 0] width 0 height 0
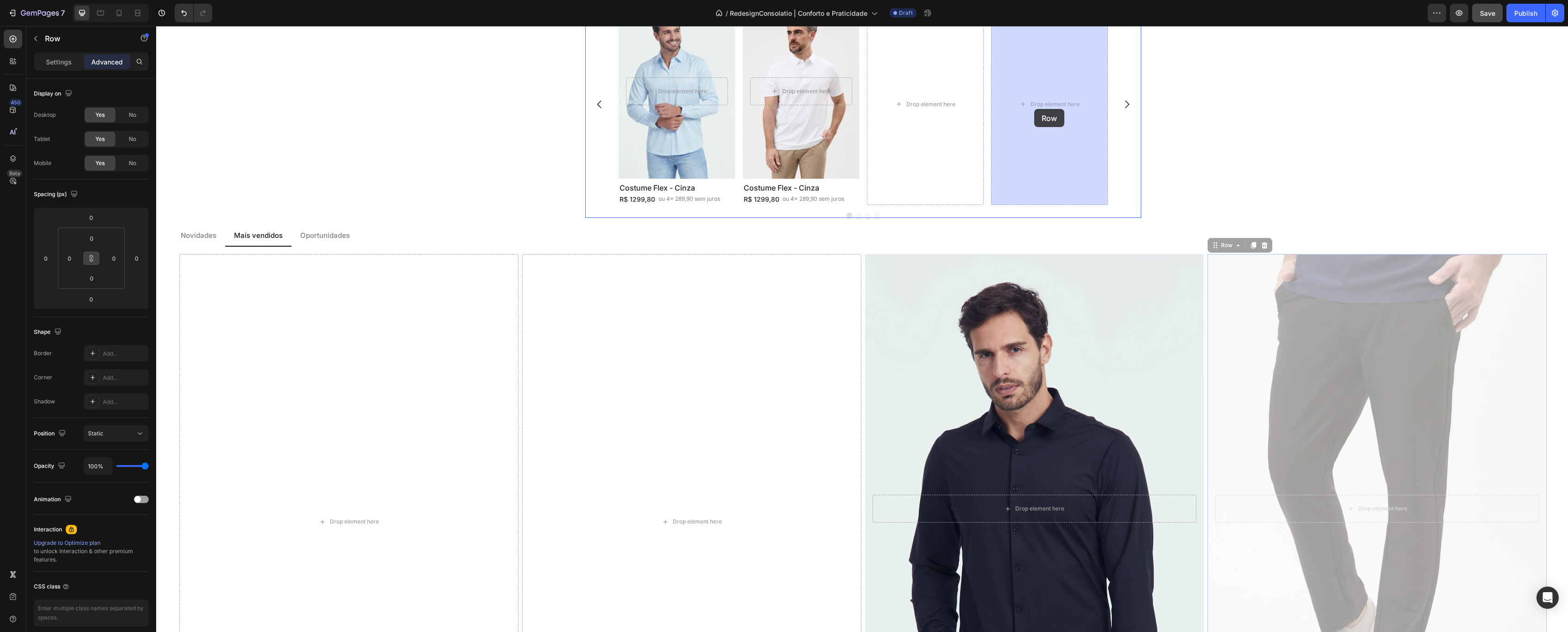
drag, startPoint x: 1213, startPoint y: 244, endPoint x: 1034, endPoint y: 109, distance: 224.2
click at [1034, 109] on div "Header Costume Flex - Cinza Mescla Heading R$ 1299,80 Text Block ou 4x 289,90 s…" at bounding box center [862, 264] width 1412 height 2904
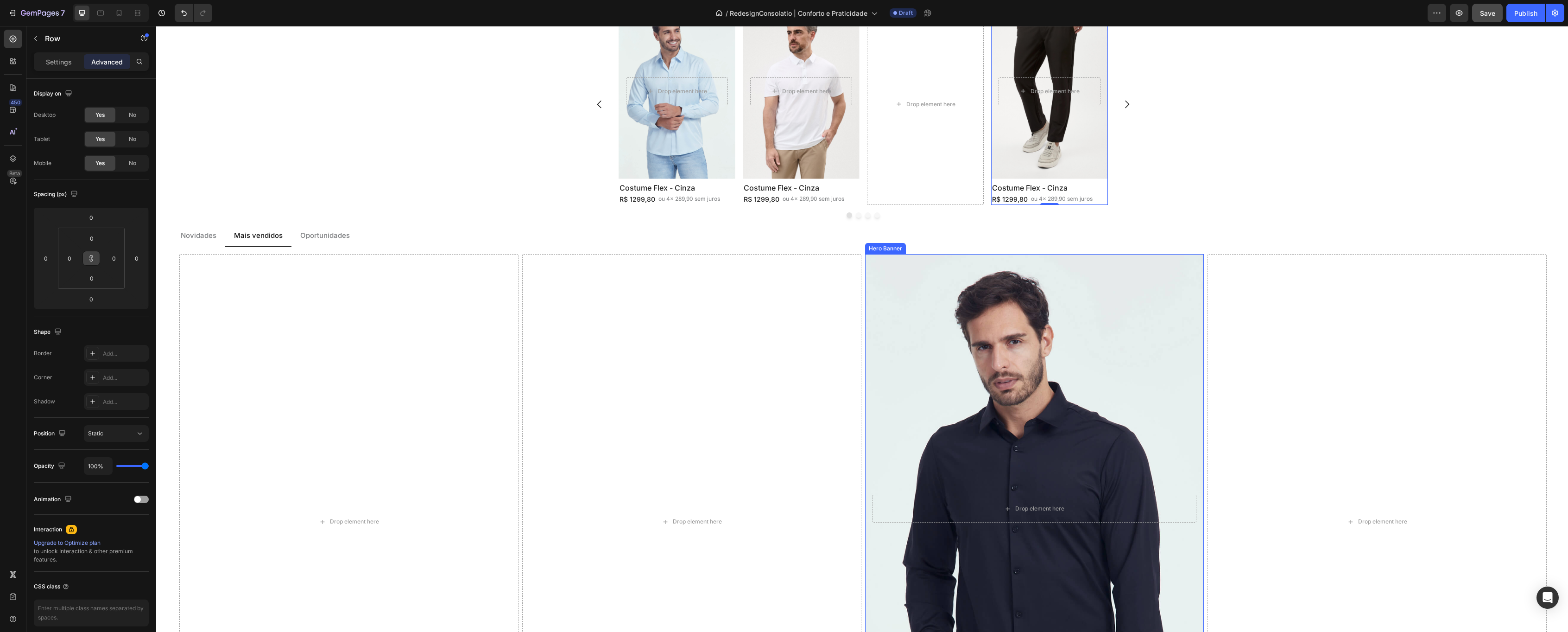
click at [947, 292] on div "Background Image" at bounding box center [1034, 509] width 356 height 535
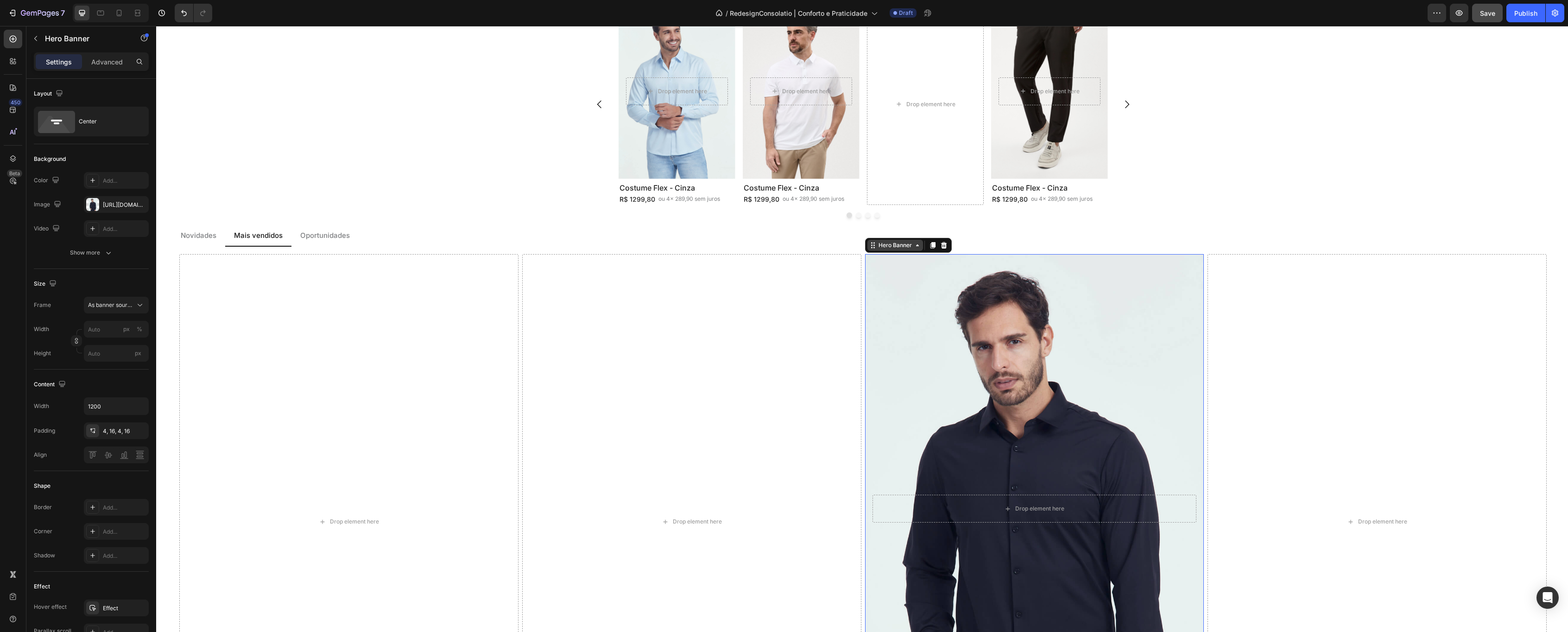
drag, startPoint x: 906, startPoint y: 247, endPoint x: 901, endPoint y: 251, distance: 6.4
click at [906, 248] on div "Hero Banner" at bounding box center [895, 245] width 37 height 9
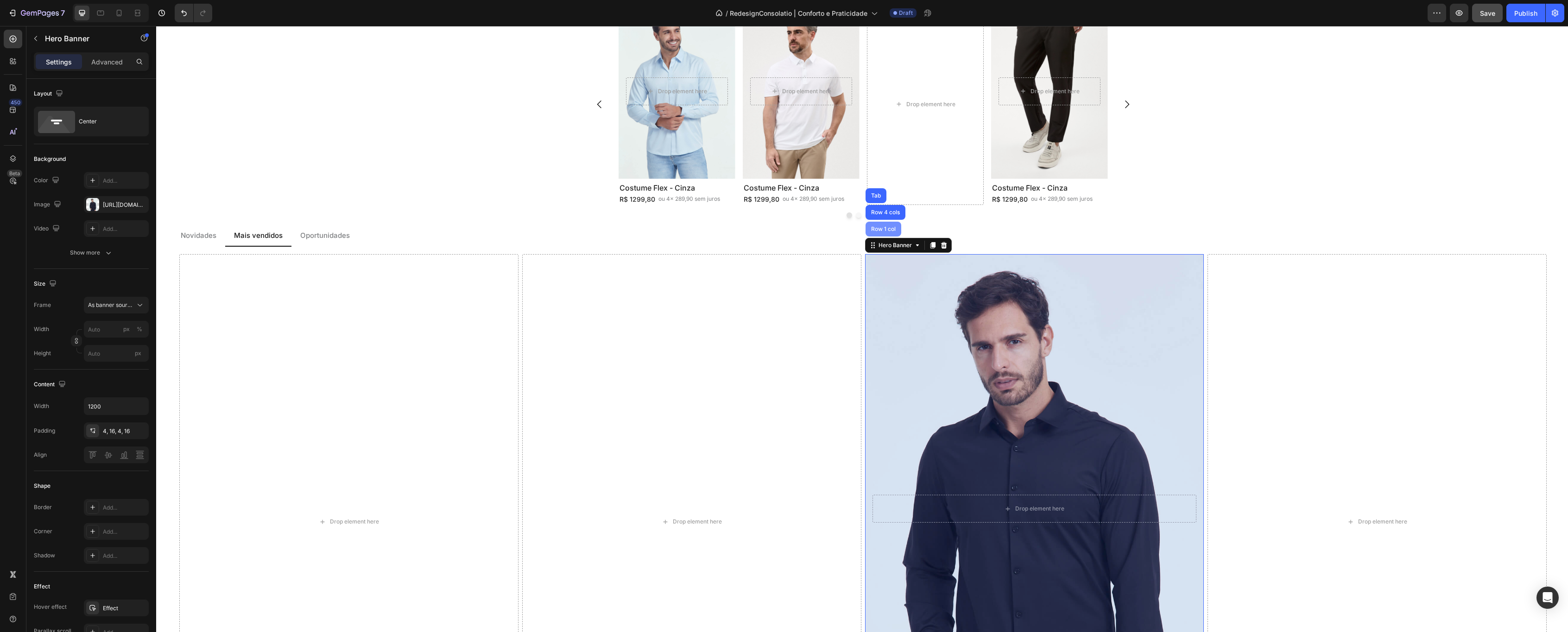
click at [877, 226] on div "Row 1 col" at bounding box center [883, 229] width 36 height 15
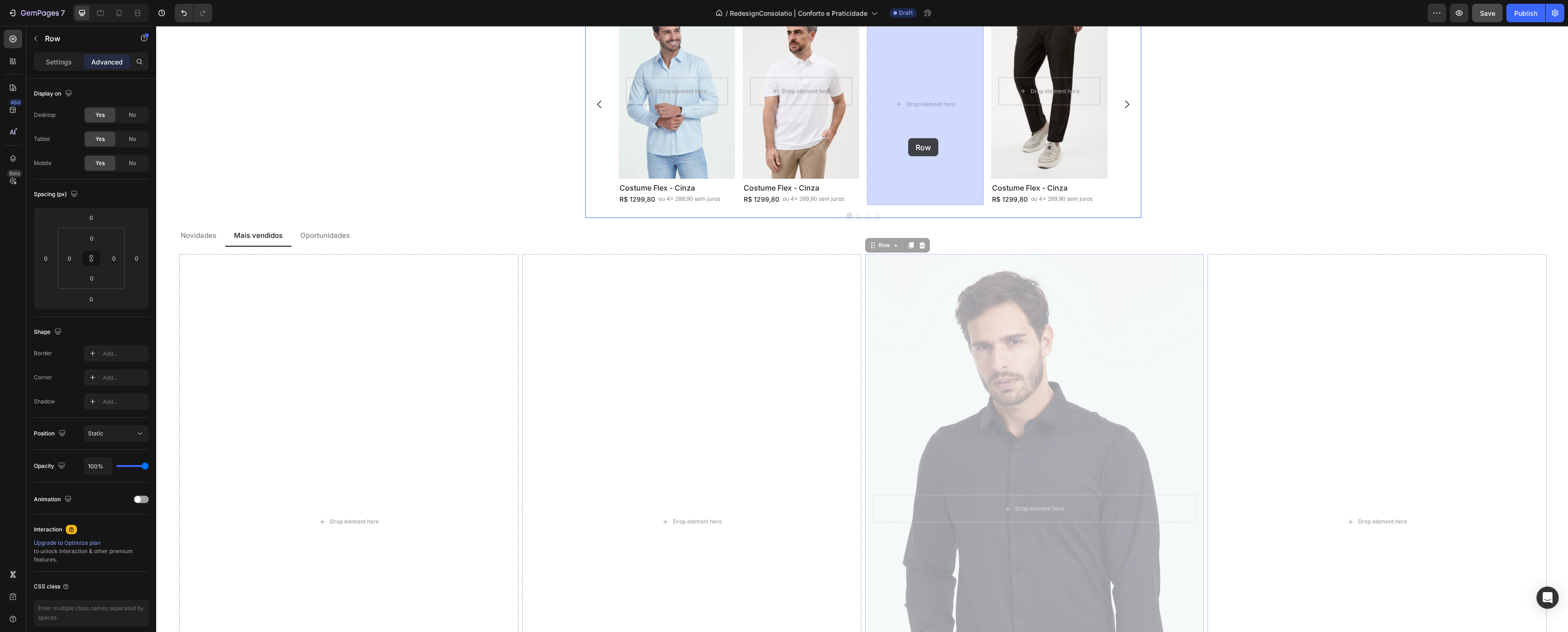
drag, startPoint x: 870, startPoint y: 247, endPoint x: 908, endPoint y: 138, distance: 115.4
click at [908, 138] on div "Header Costume Flex - Cinza Mescla Heading R$ 1299,80 Text Block ou 4x 289,90 s…" at bounding box center [862, 264] width 1412 height 2904
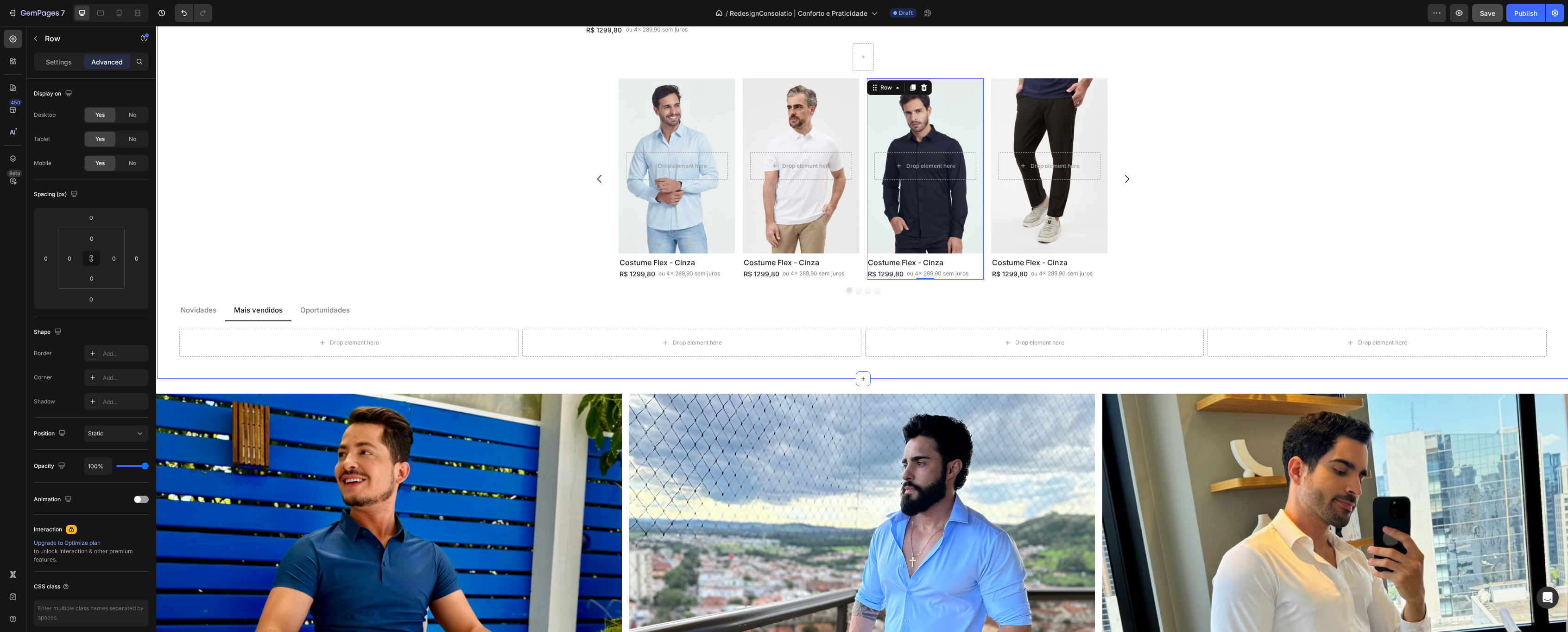
scroll to position [1056, 0]
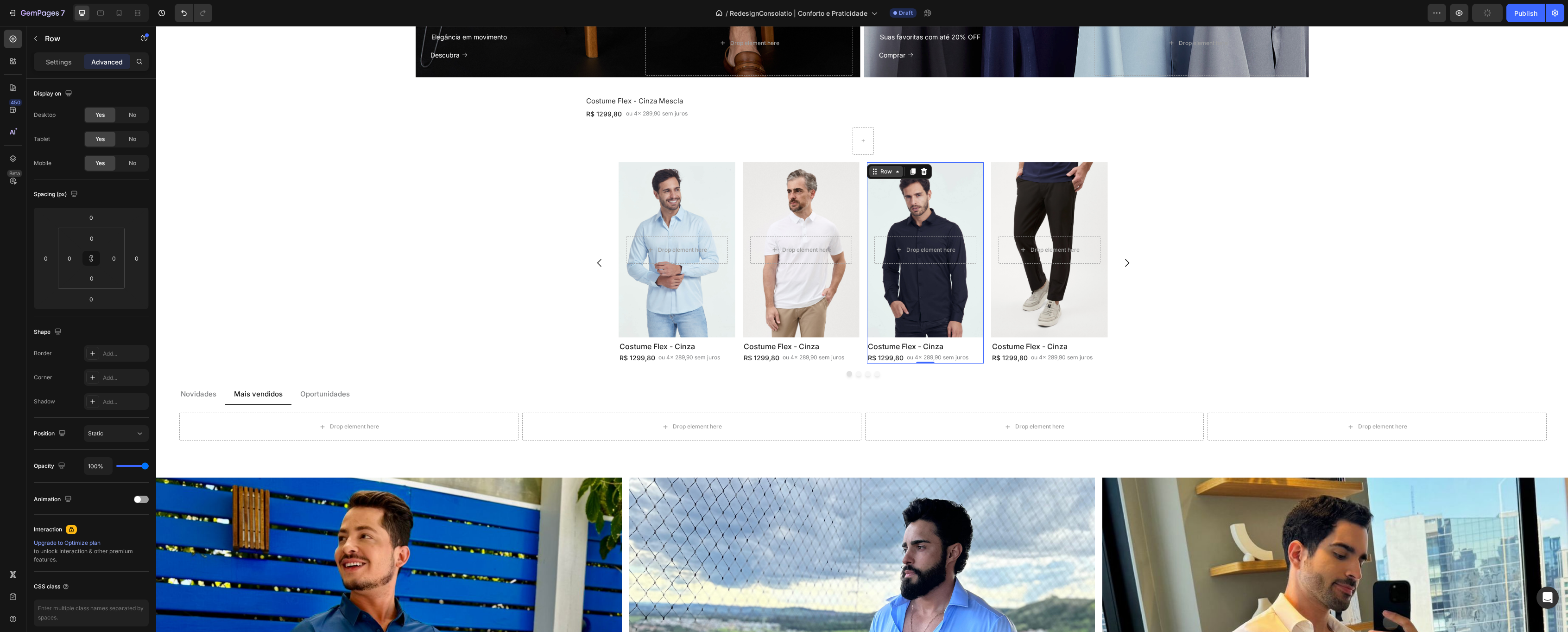
click at [886, 177] on div "Row" at bounding box center [899, 171] width 65 height 15
click at [891, 169] on div "Row" at bounding box center [886, 172] width 15 height 9
click at [529, 432] on div "Drop element here" at bounding box center [691, 426] width 339 height 28
click at [236, 403] on icon at bounding box center [237, 404] width 6 height 7
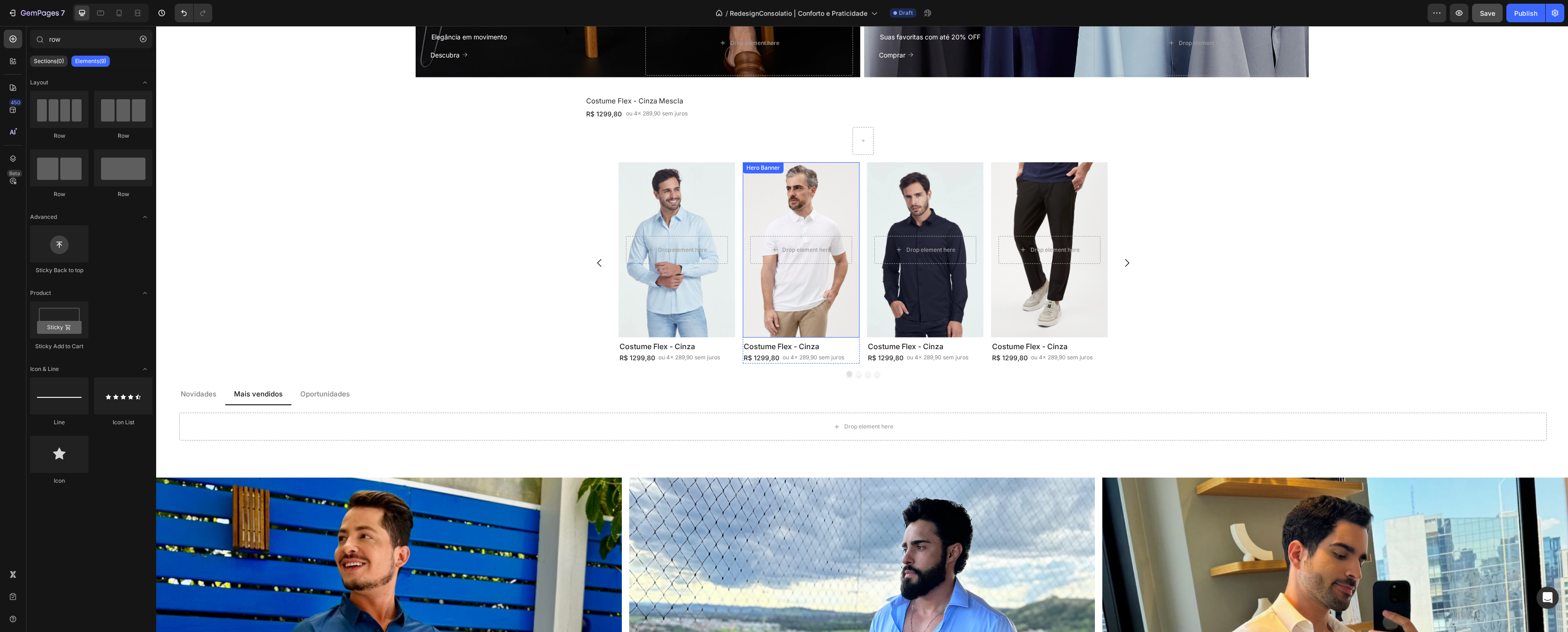
click at [744, 192] on div "Background Image" at bounding box center [801, 250] width 123 height 184
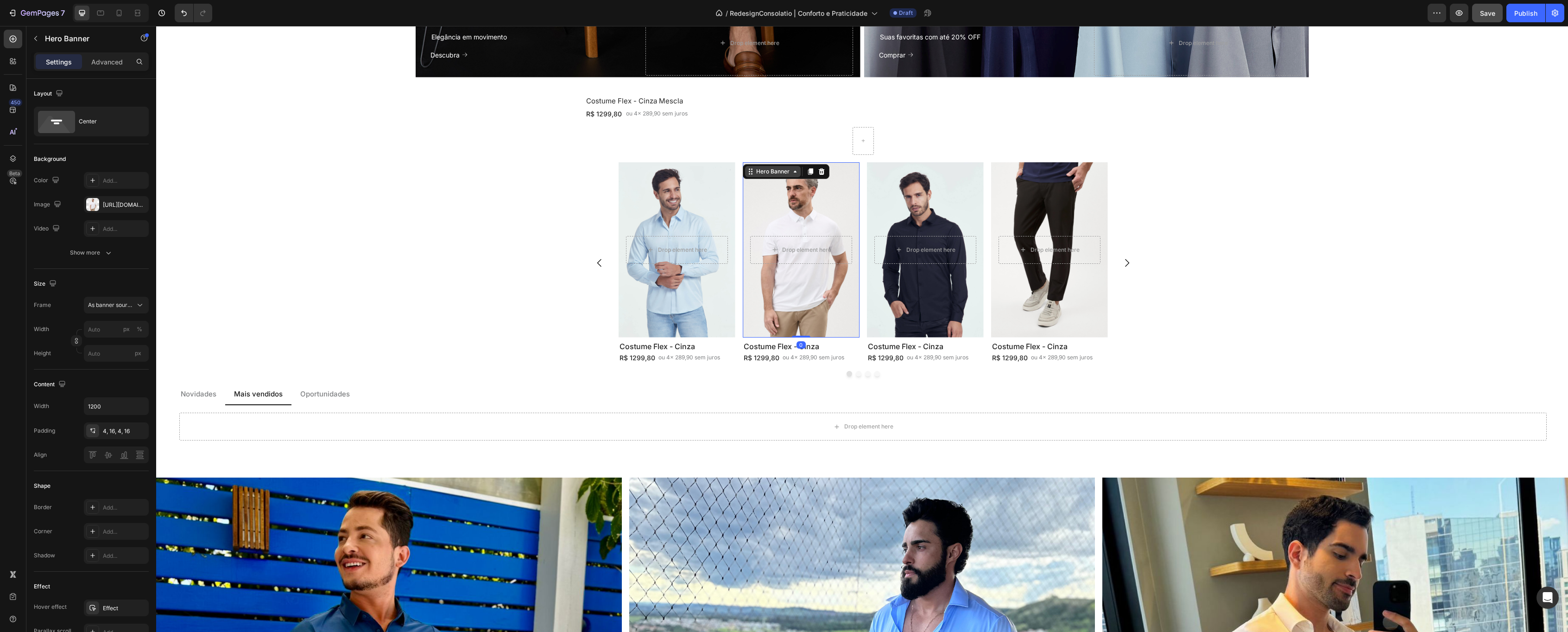
click at [763, 170] on div "Hero Banner" at bounding box center [772, 172] width 37 height 9
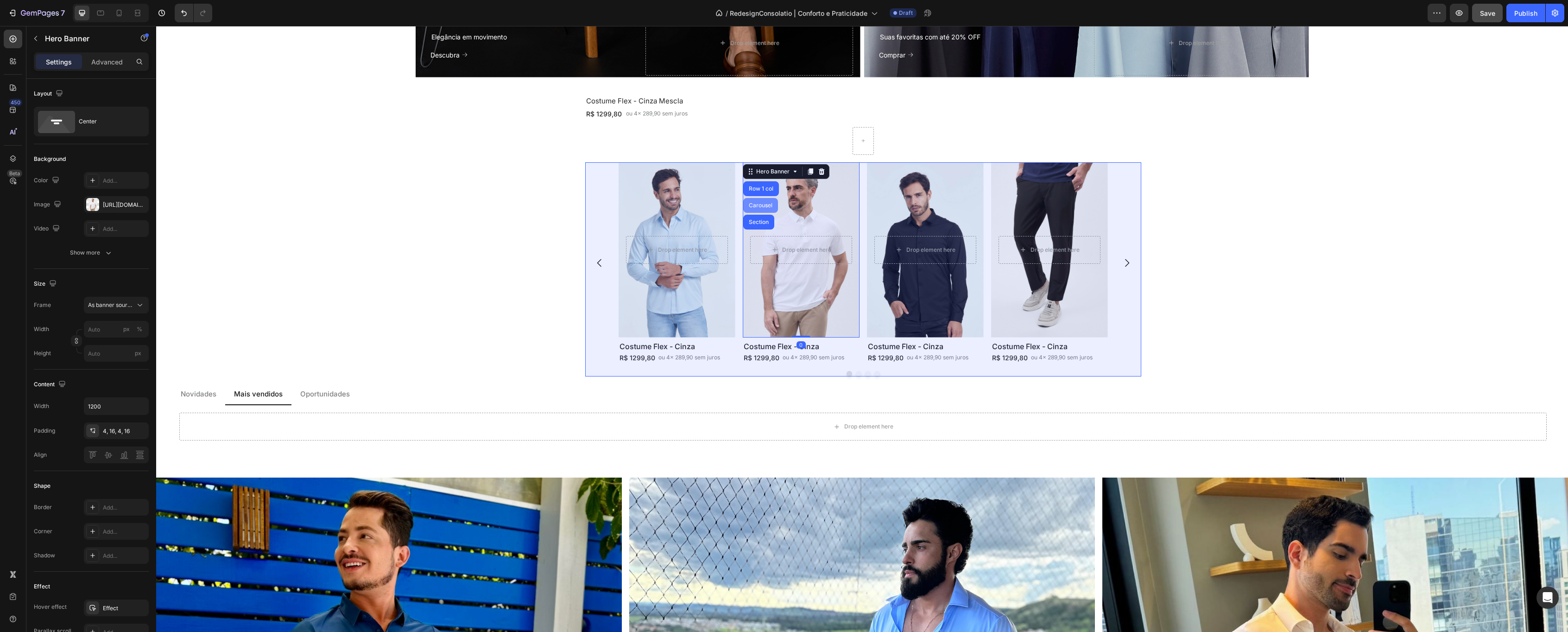
click at [761, 209] on div "Carousel" at bounding box center [760, 205] width 35 height 15
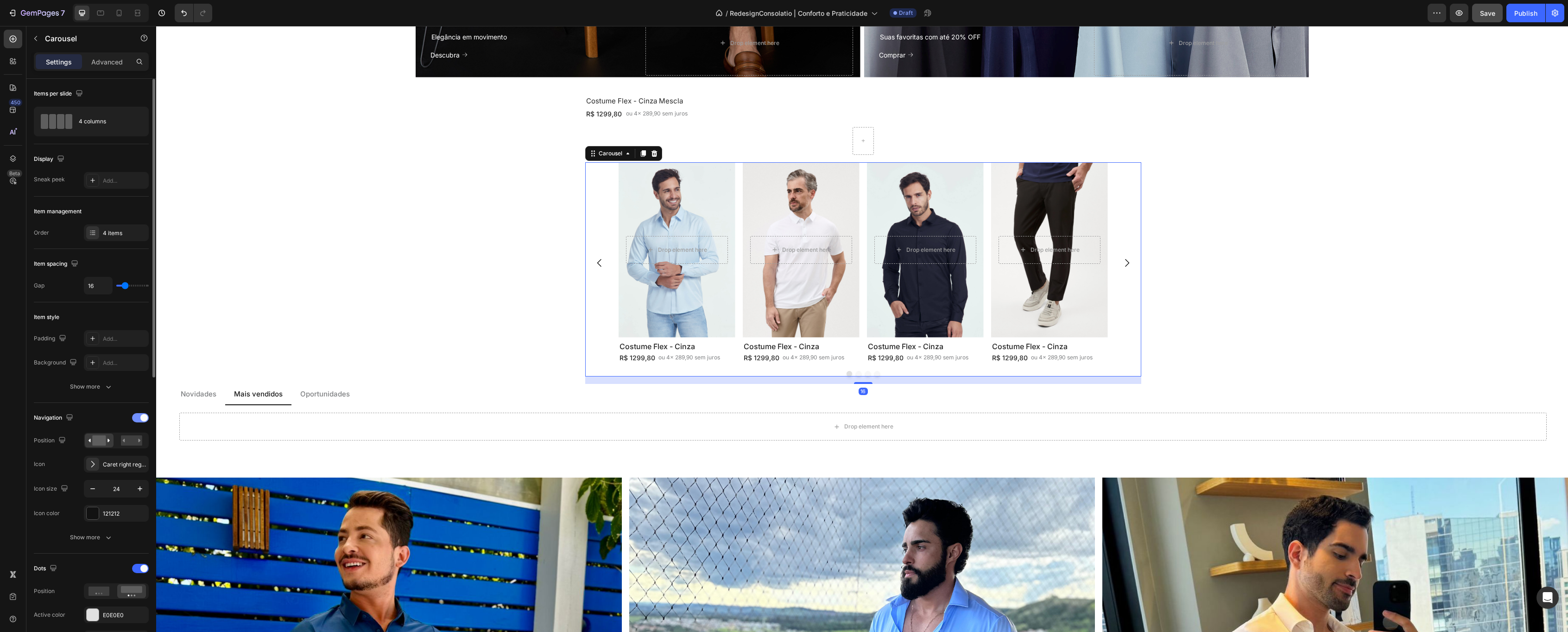
click at [144, 414] on div at bounding box center [140, 417] width 16 height 9
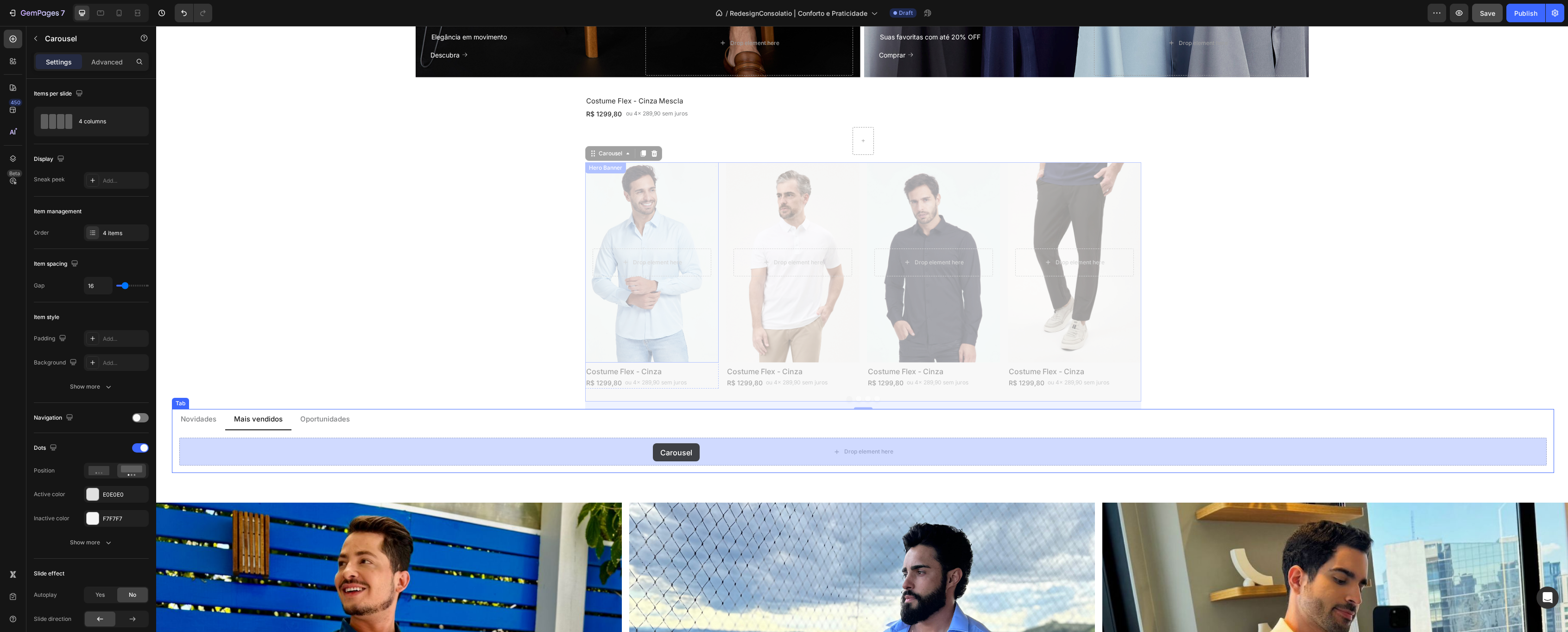
drag, startPoint x: 593, startPoint y: 152, endPoint x: 651, endPoint y: 438, distance: 291.8
click at [653, 443] on div "Header Social Heading Elegância em movimento Text Block Descubra Button Drop el…" at bounding box center [862, 181] width 1412 height 2422
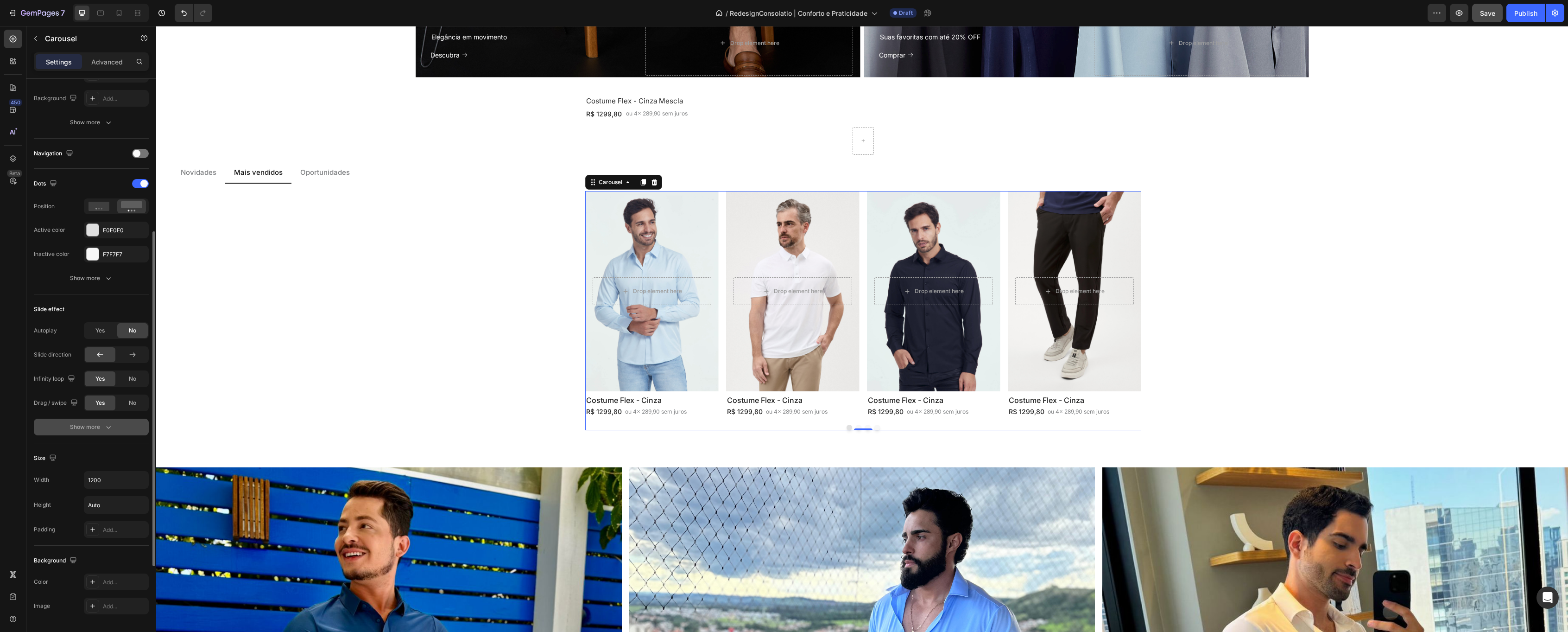
scroll to position [317, 0]
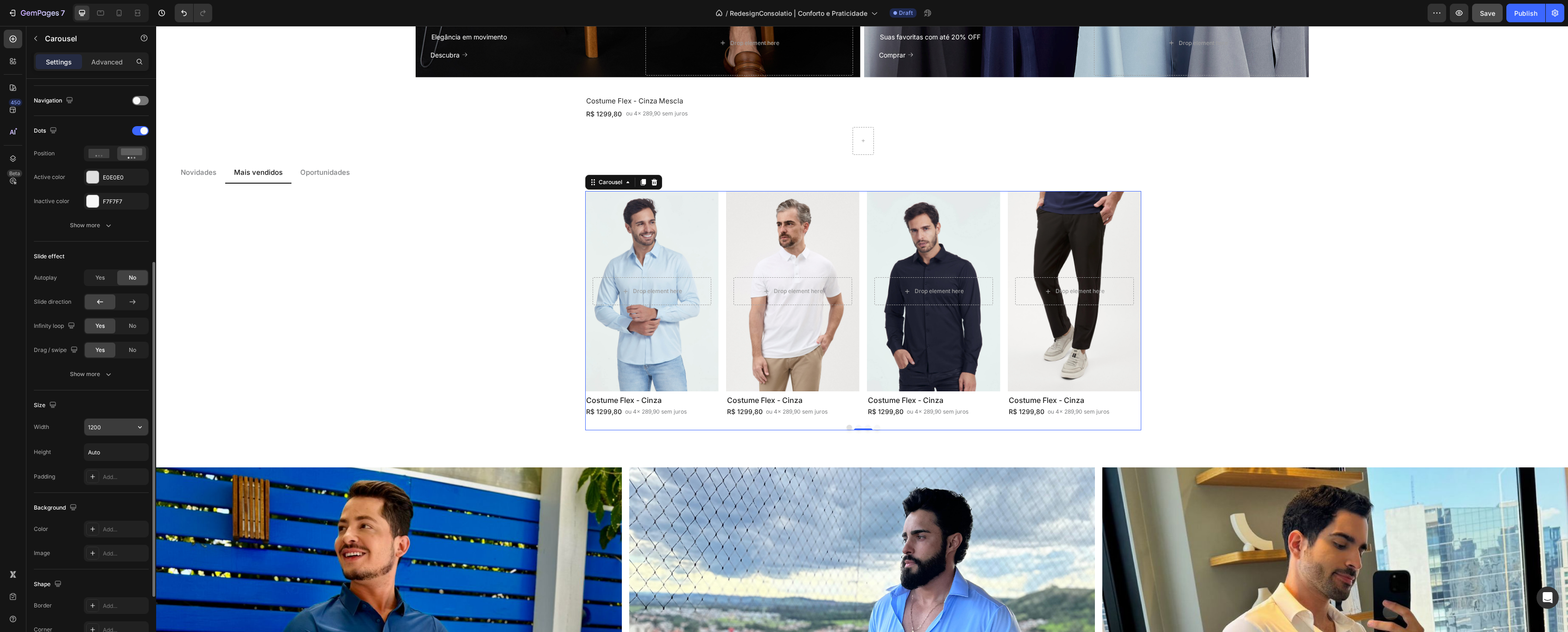
click at [141, 427] on icon "button" at bounding box center [139, 426] width 9 height 9
click at [121, 468] on p "Full 100%" at bounding box center [114, 468] width 53 height 9
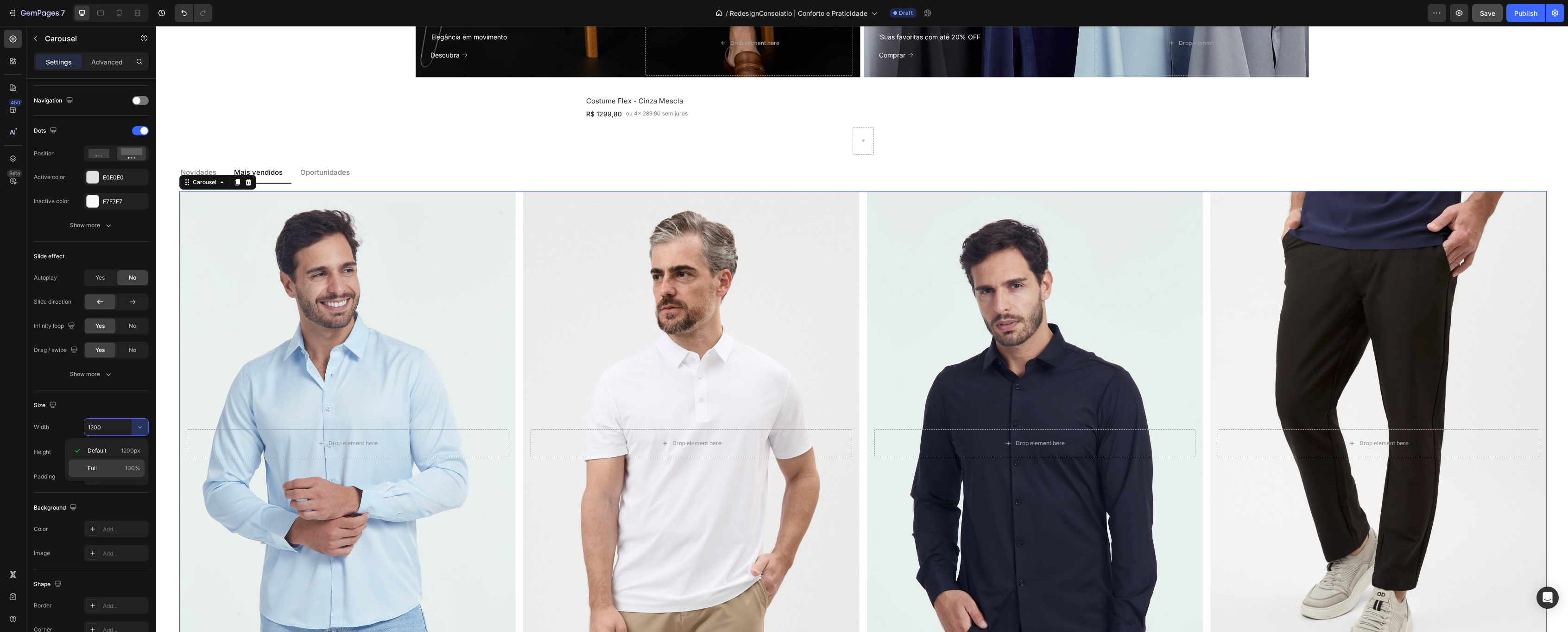
type input "100%"
click at [324, 172] on p "Oportunidades" at bounding box center [324, 173] width 49 height 11
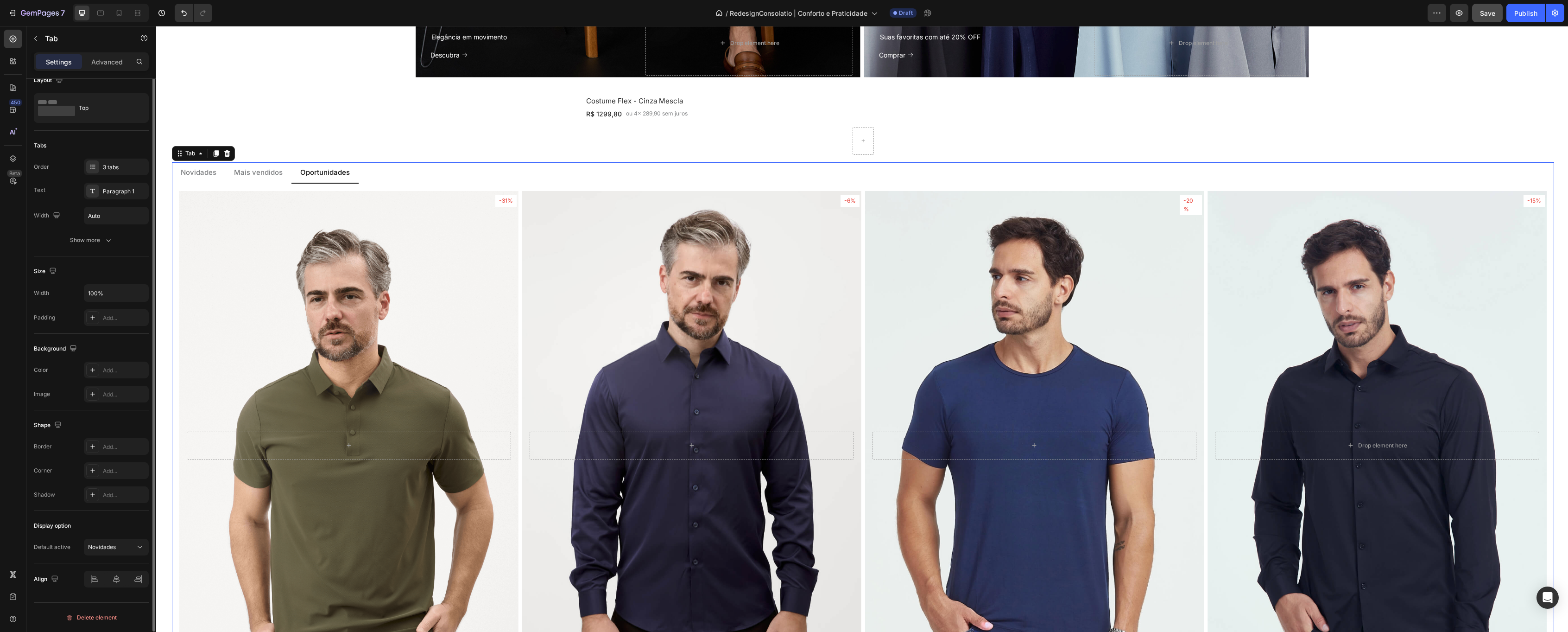
scroll to position [0, 0]
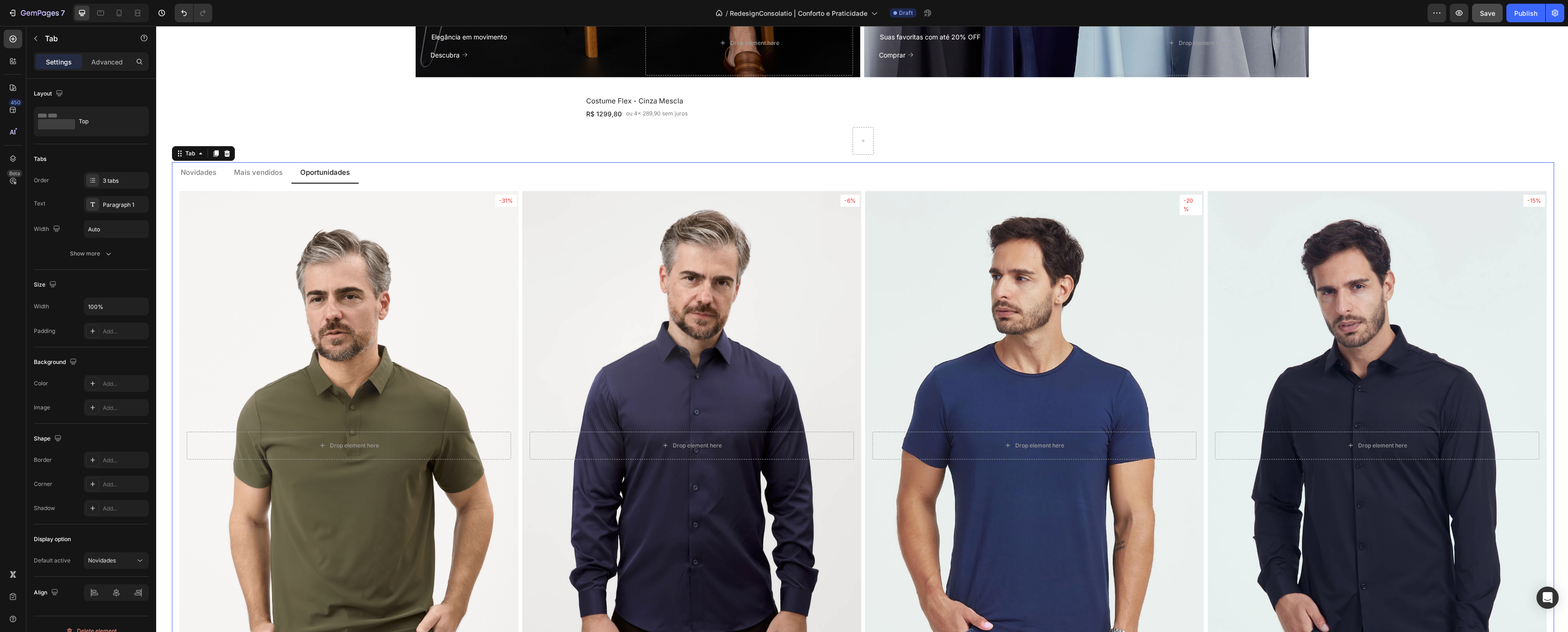
click at [42, 49] on div "Tab" at bounding box center [79, 38] width 106 height 24
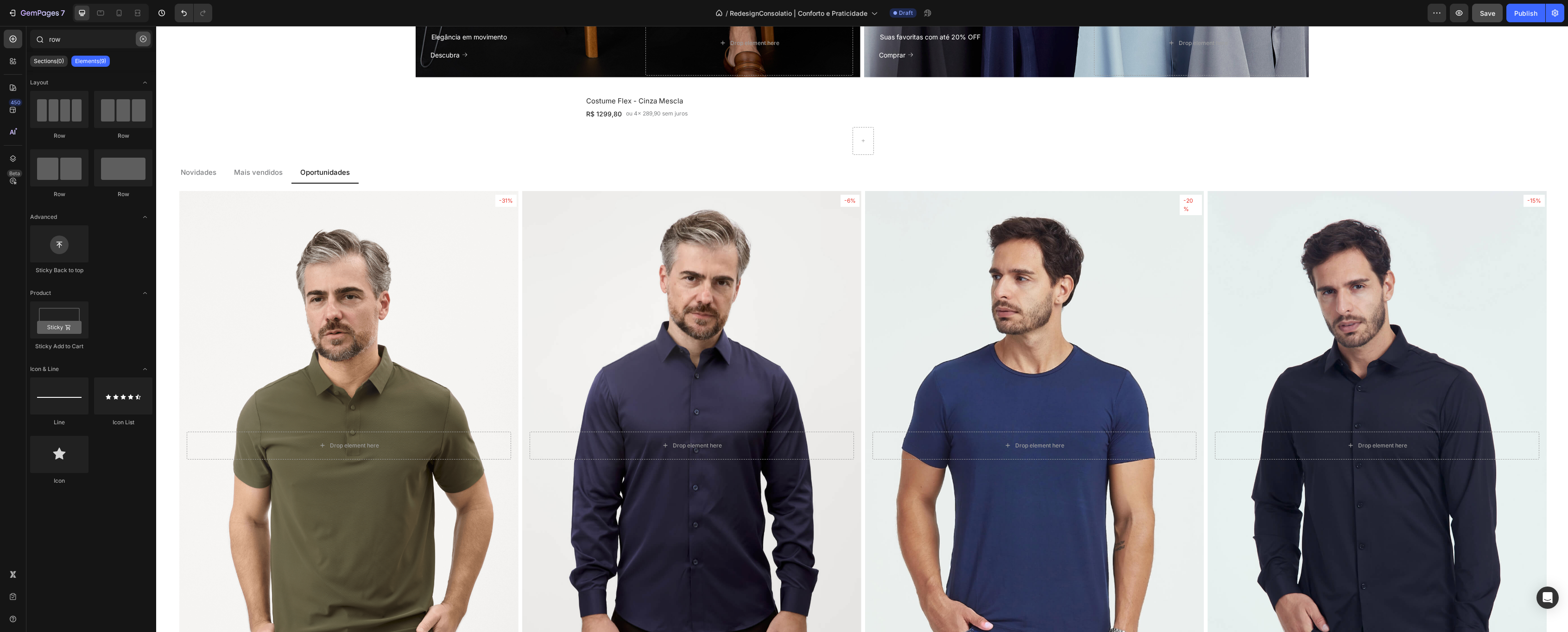
click at [144, 40] on icon "button" at bounding box center [143, 39] width 7 height 7
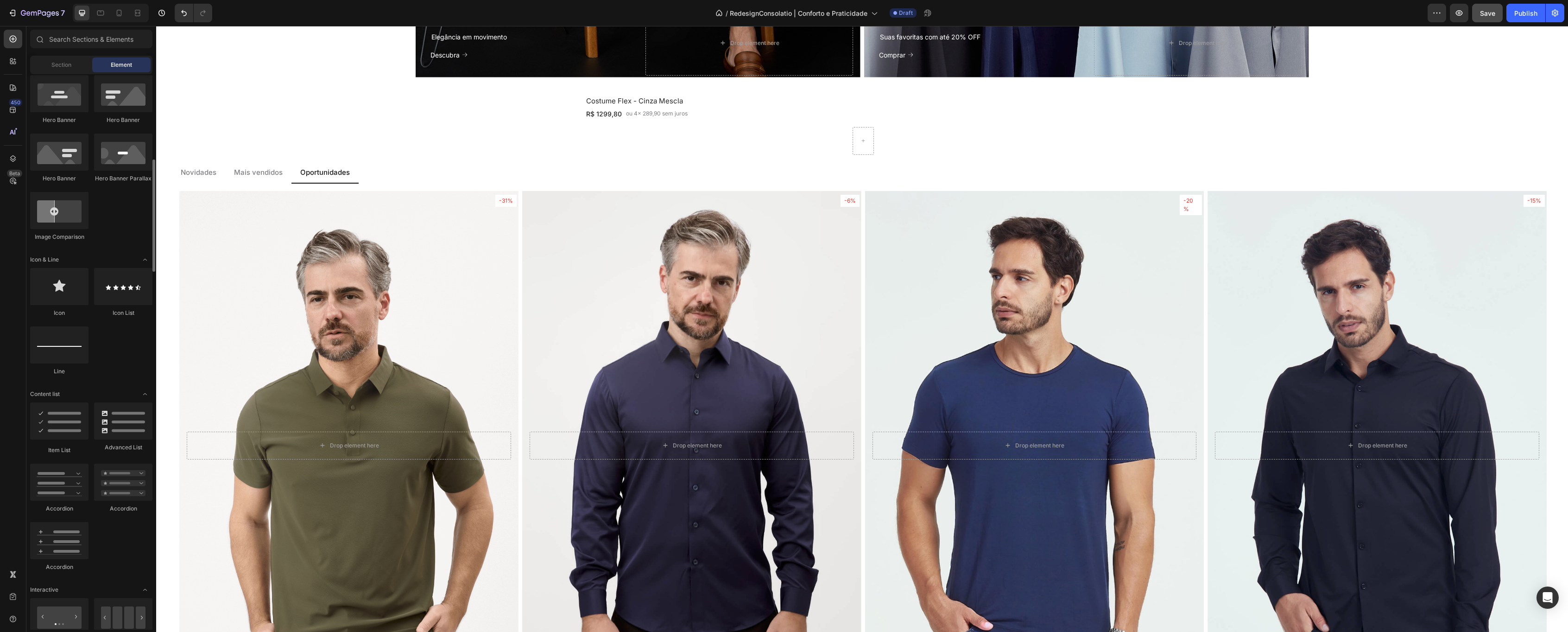
scroll to position [581, 0]
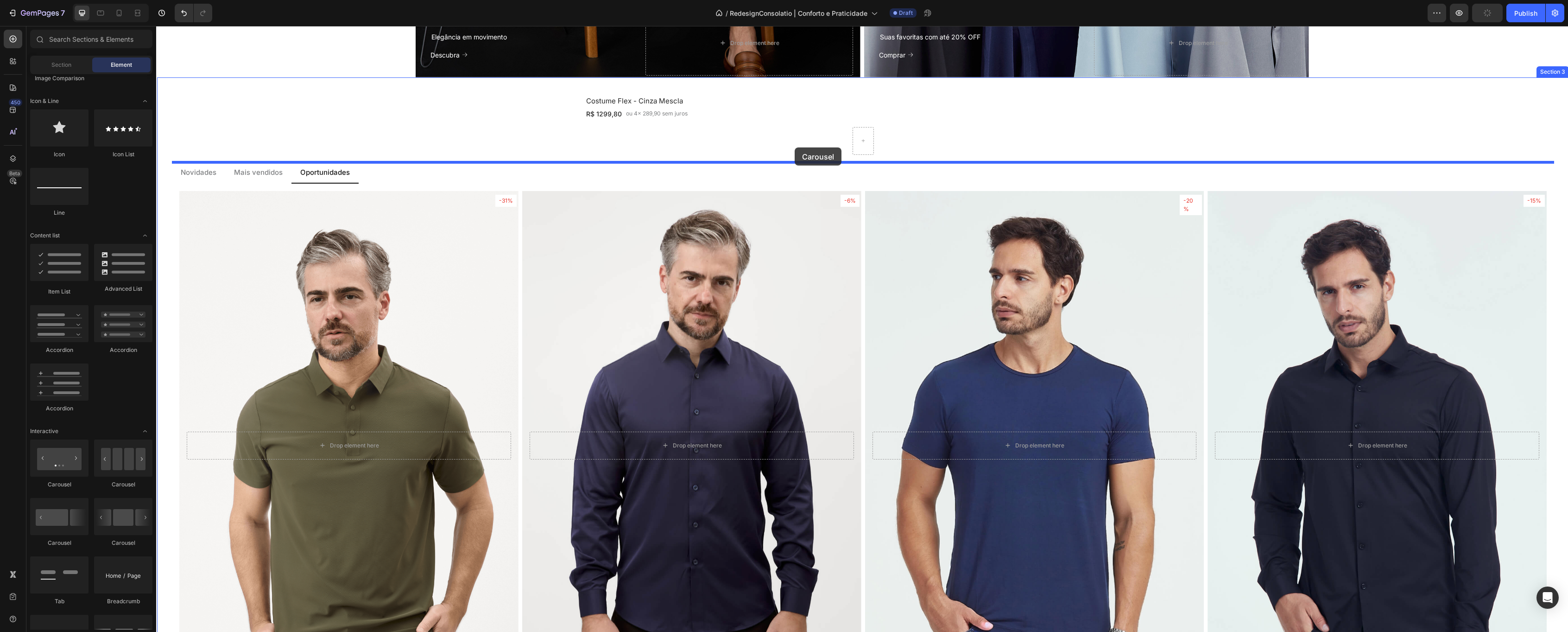
drag, startPoint x: 281, startPoint y: 482, endPoint x: 795, endPoint y: 147, distance: 613.5
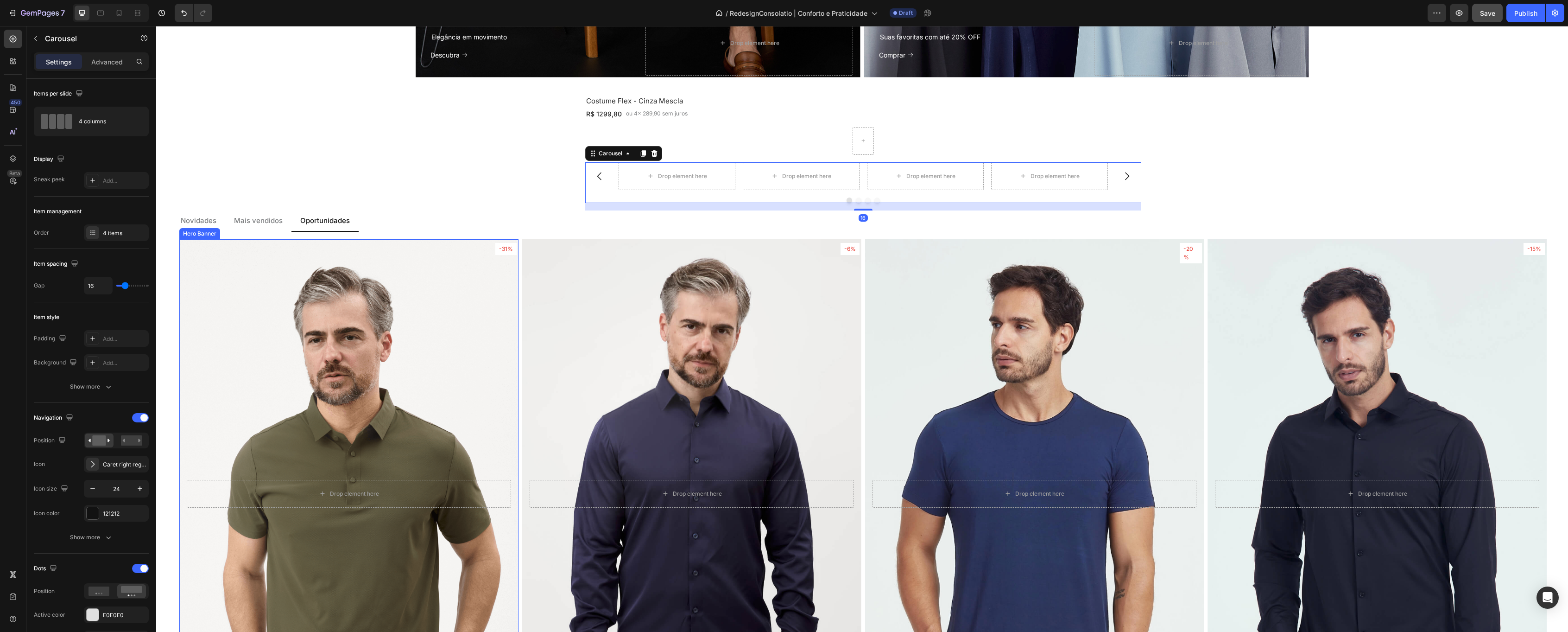
click at [394, 321] on div "Overlay" at bounding box center [349, 494] width 339 height 509
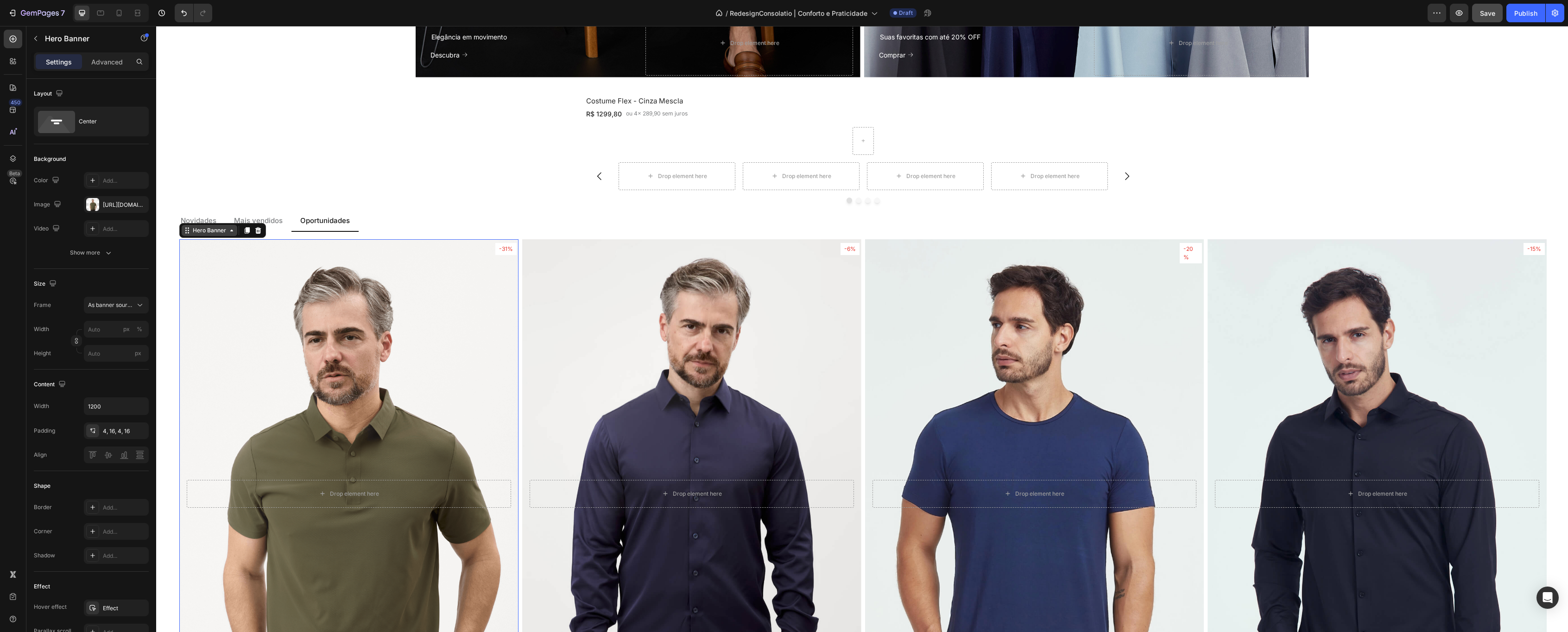
click at [199, 233] on div "Hero Banner" at bounding box center [209, 230] width 37 height 9
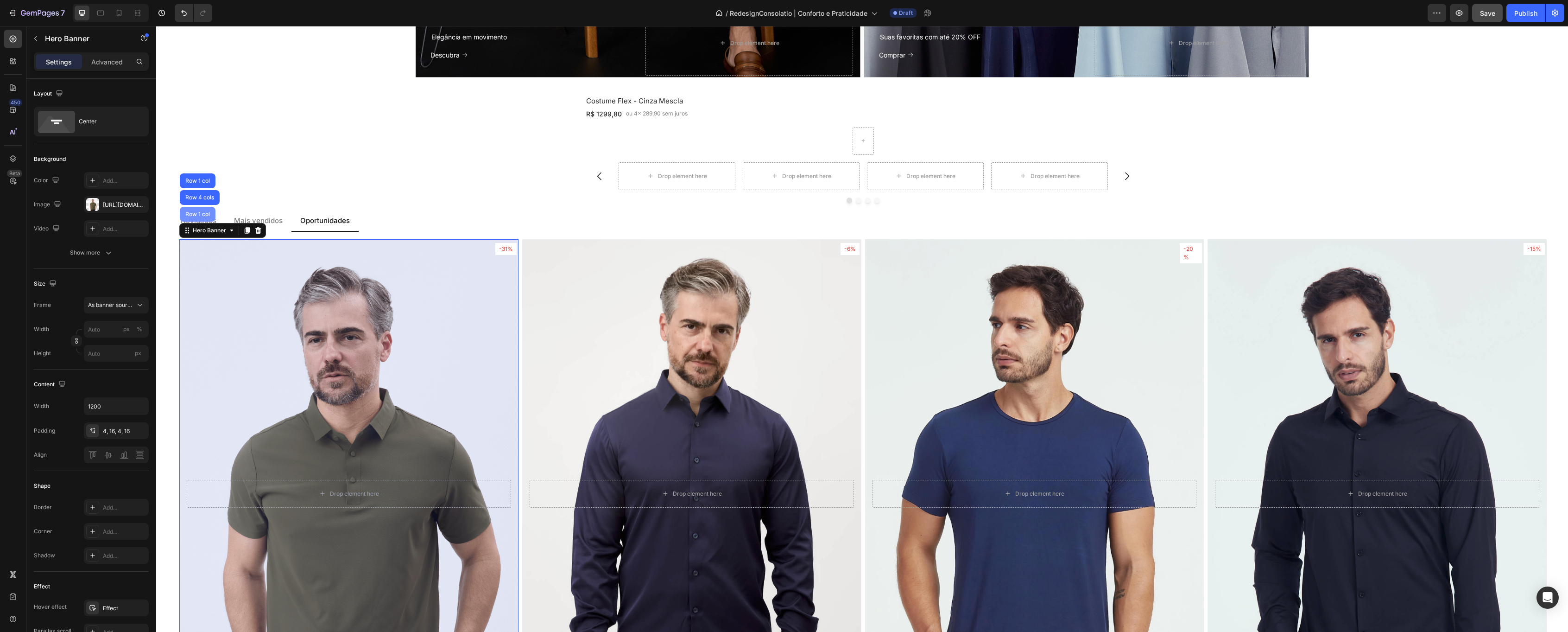
click at [195, 214] on div "Row 1 col" at bounding box center [197, 214] width 28 height 5
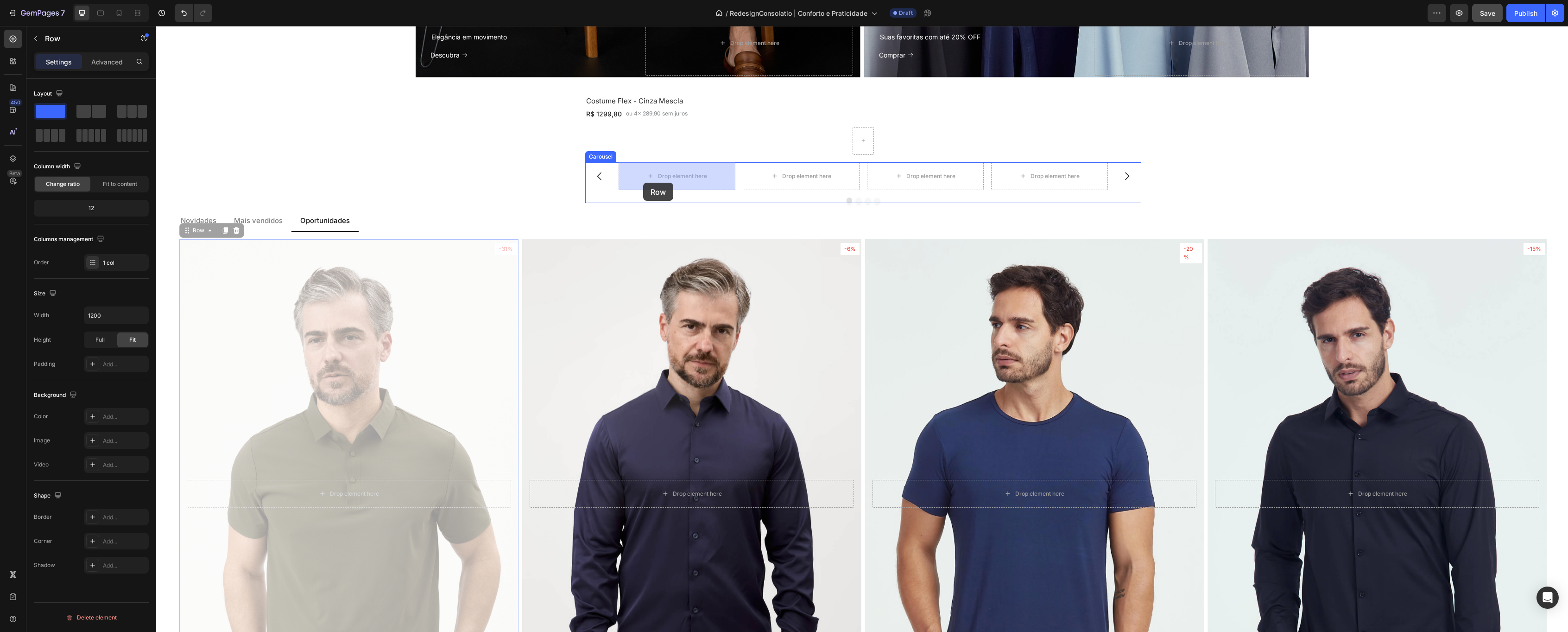
drag, startPoint x: 187, startPoint y: 230, endPoint x: 643, endPoint y: 183, distance: 458.4
click at [643, 183] on div "Header Social Heading Elegância em movimento Text Block Descubra Button Drop el…" at bounding box center [862, 354] width 1412 height 2768
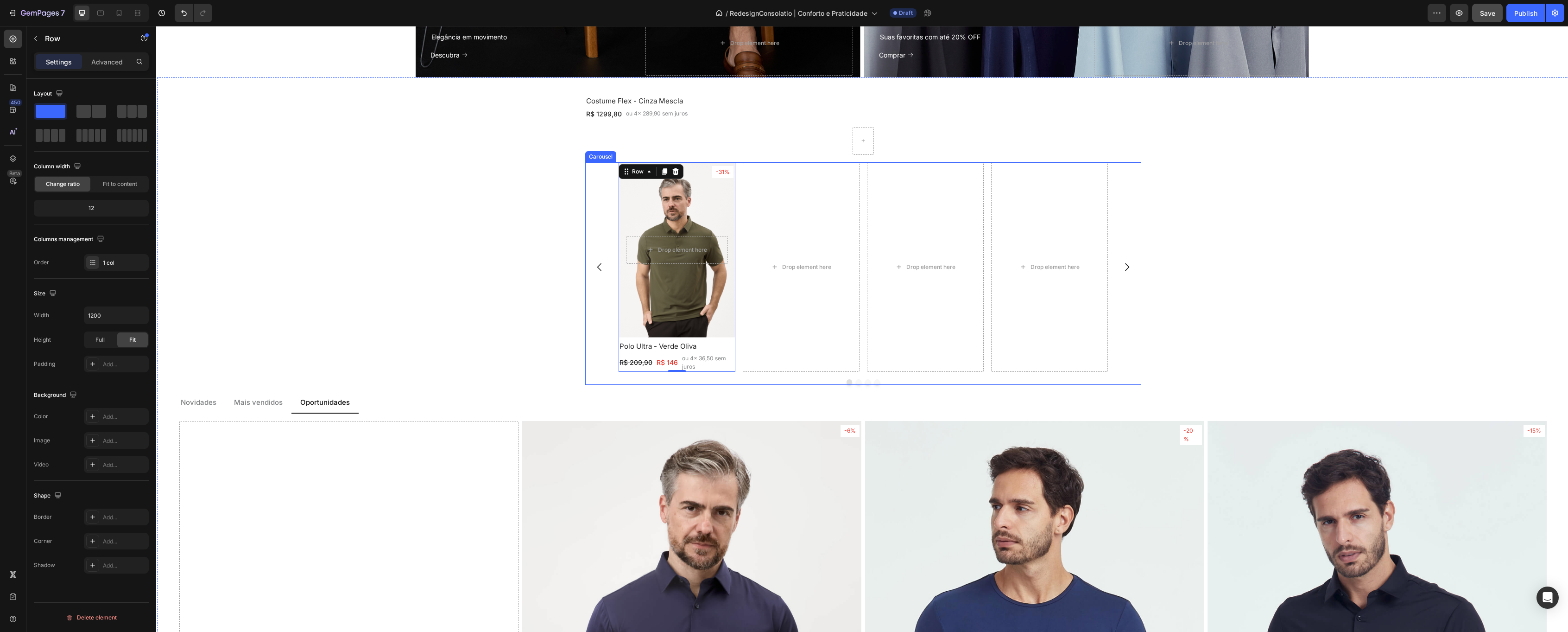
click at [606, 303] on div "-31% Text Block Row Row Drop element here Hero Banner Polo Ultra - Verde [PERSO…" at bounding box center [863, 267] width 556 height 209
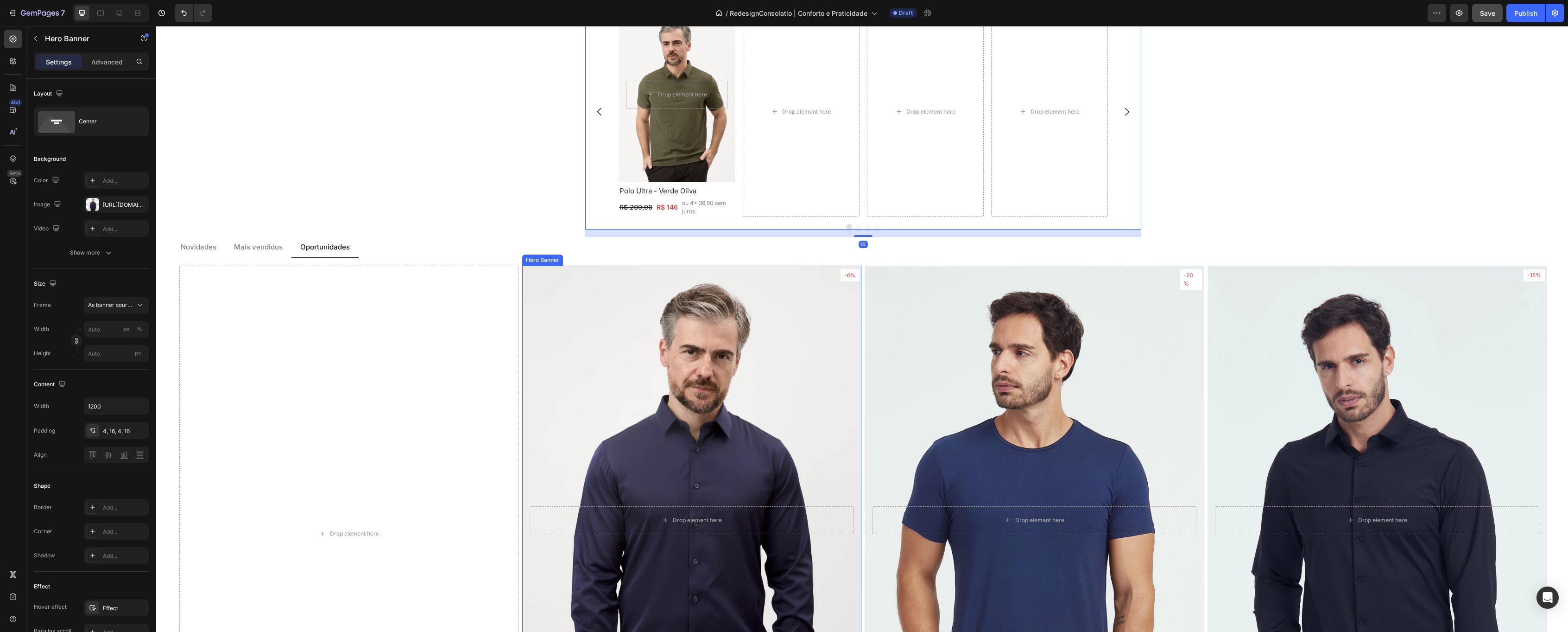
click at [645, 360] on div "Background Image" at bounding box center [691, 519] width 339 height 509
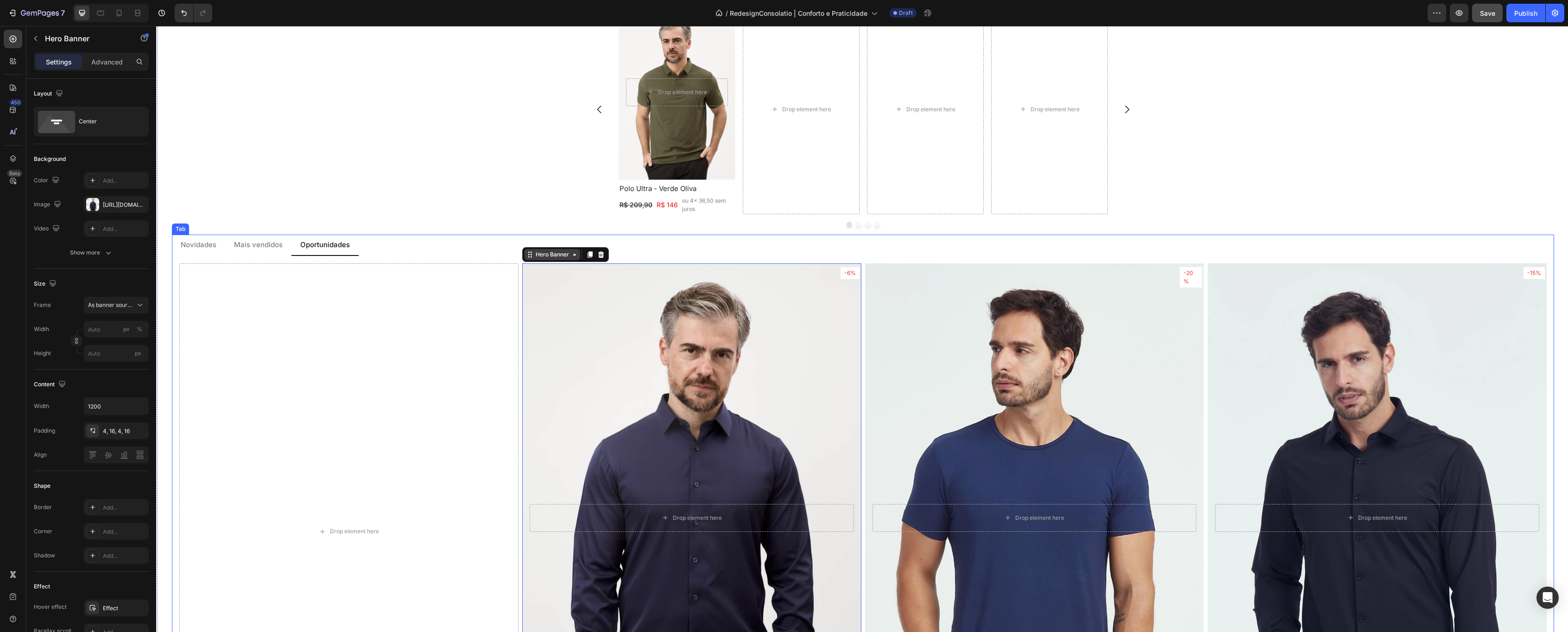
click at [548, 253] on div "Hero Banner" at bounding box center [552, 255] width 37 height 9
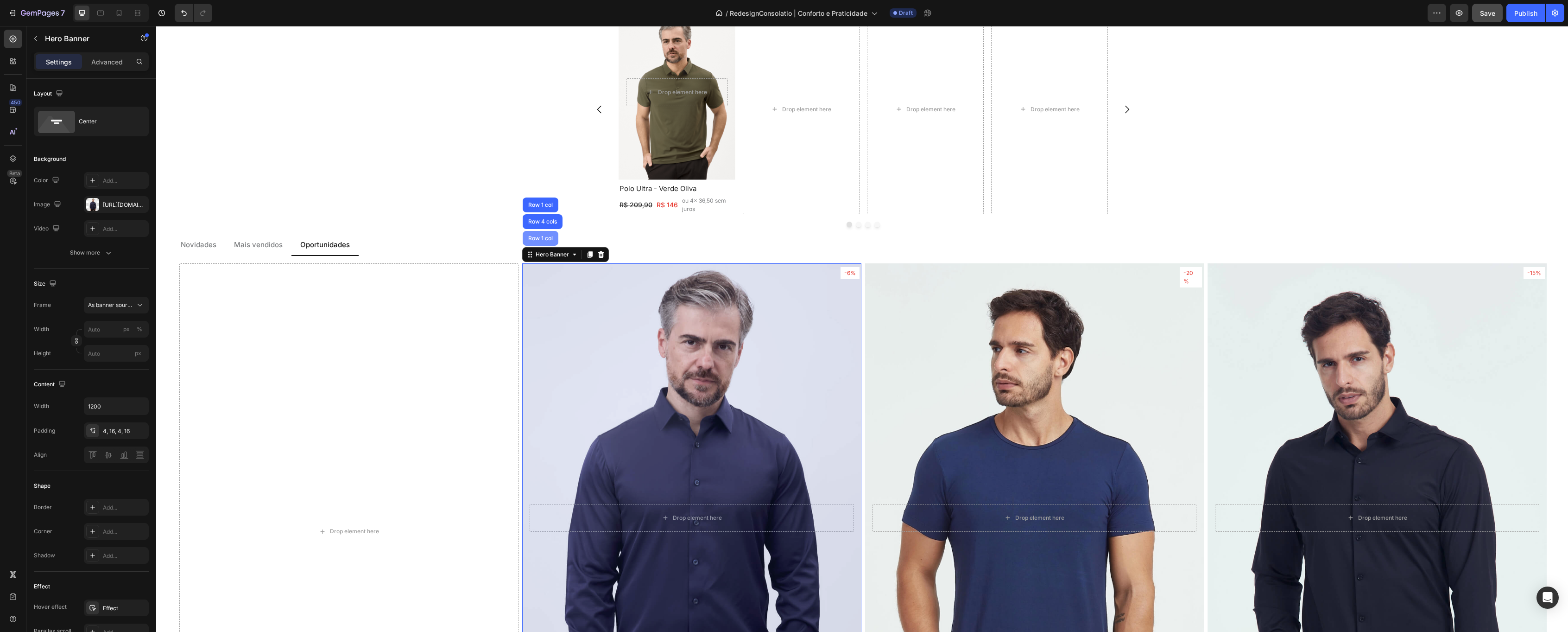
click at [542, 236] on div "Row 1 col" at bounding box center [541, 238] width 36 height 15
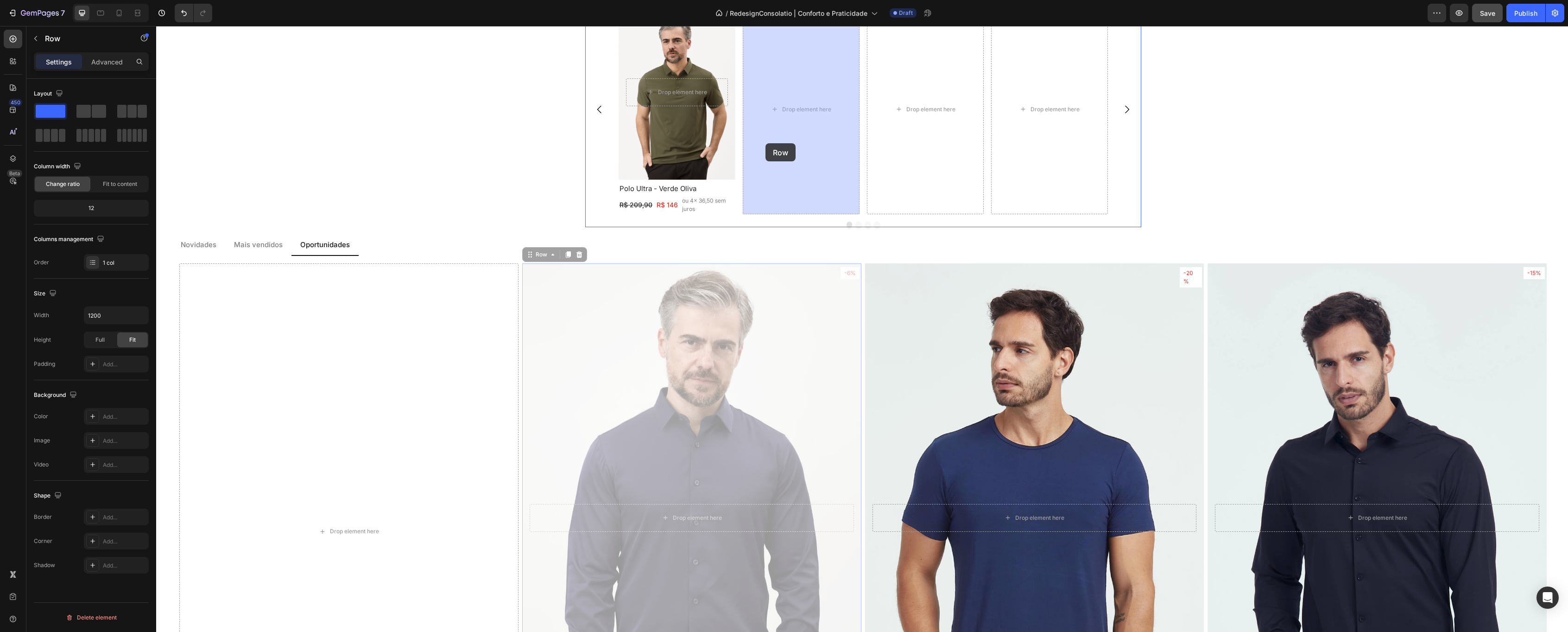
drag, startPoint x: 531, startPoint y: 255, endPoint x: 768, endPoint y: 143, distance: 262.1
click at [768, 143] on div "Header Costume Flex - Cinza Mescla Heading R$ 1299,80 Text Block ou 4x 289,90 s…" at bounding box center [862, 287] width 1412 height 2949
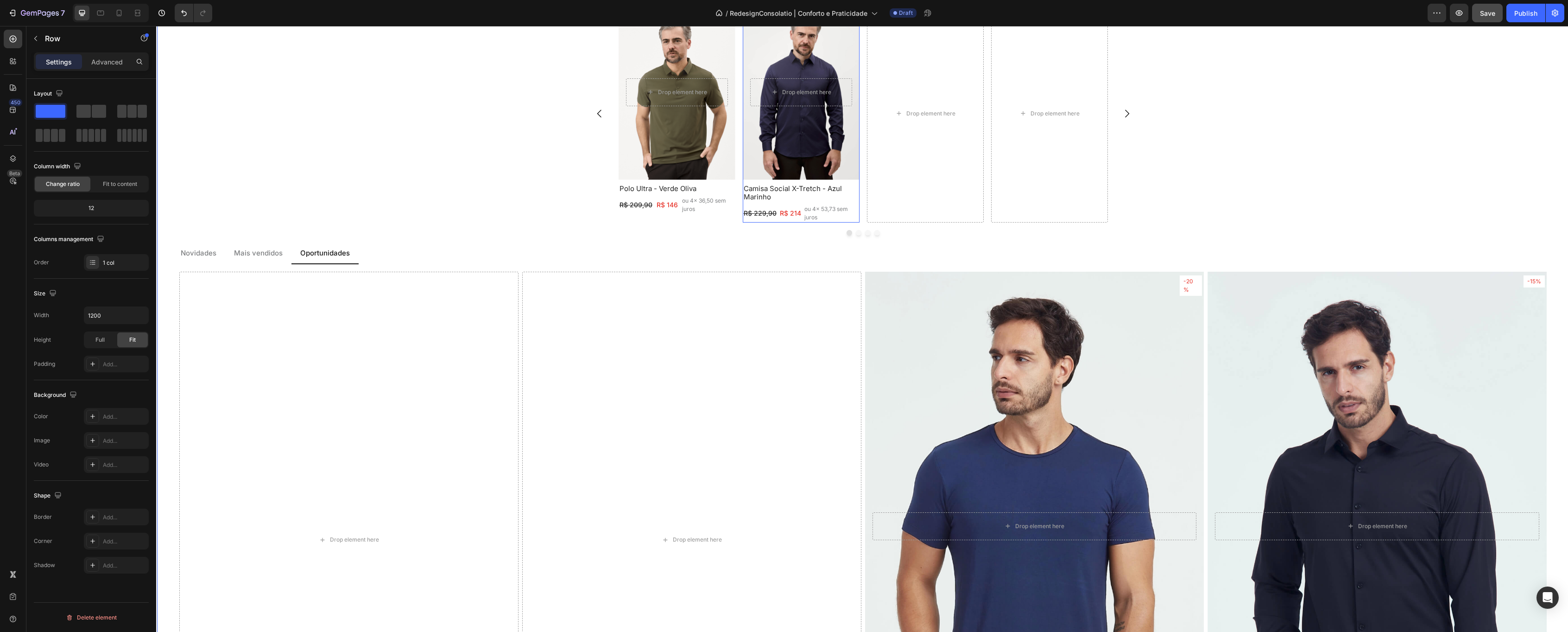
scroll to position [1218, 0]
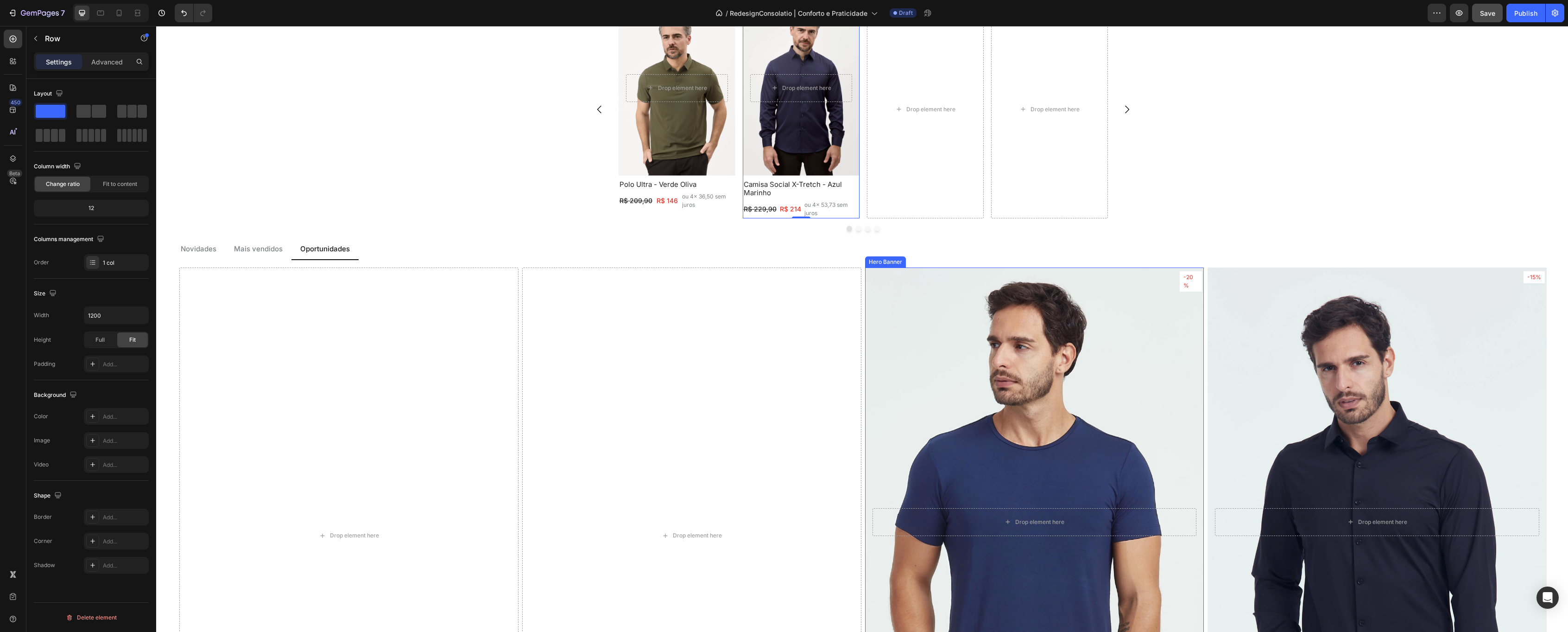
click at [982, 358] on div "Background Image" at bounding box center [1034, 522] width 356 height 535
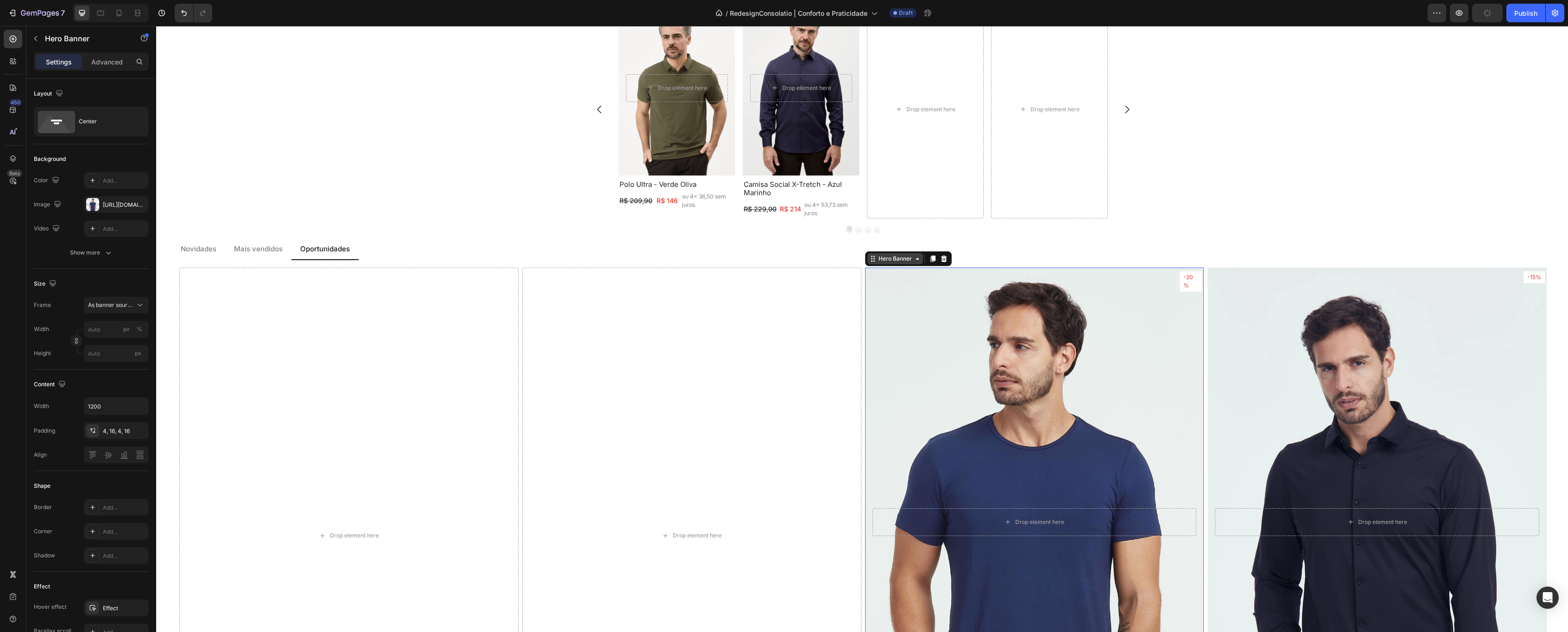
click at [886, 262] on div "Hero Banner" at bounding box center [895, 259] width 55 height 11
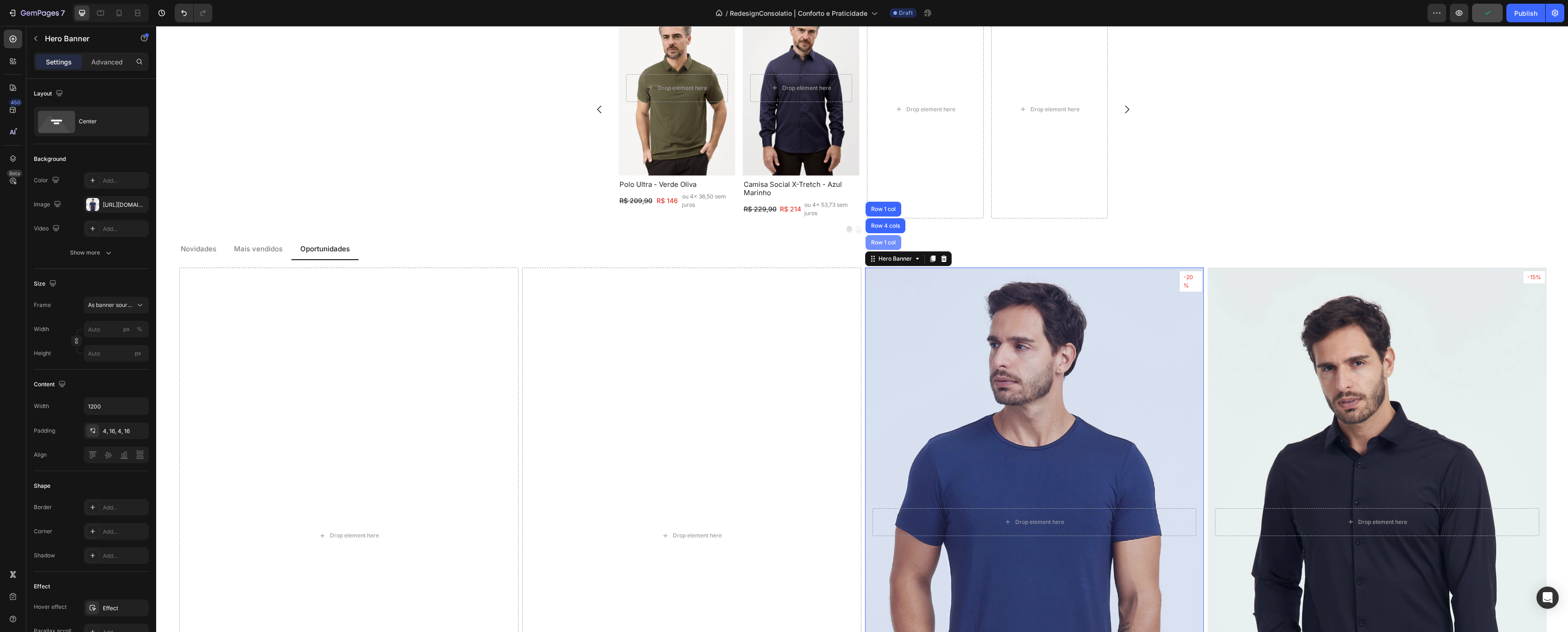
click at [884, 242] on div "Row 1 col" at bounding box center [883, 242] width 28 height 5
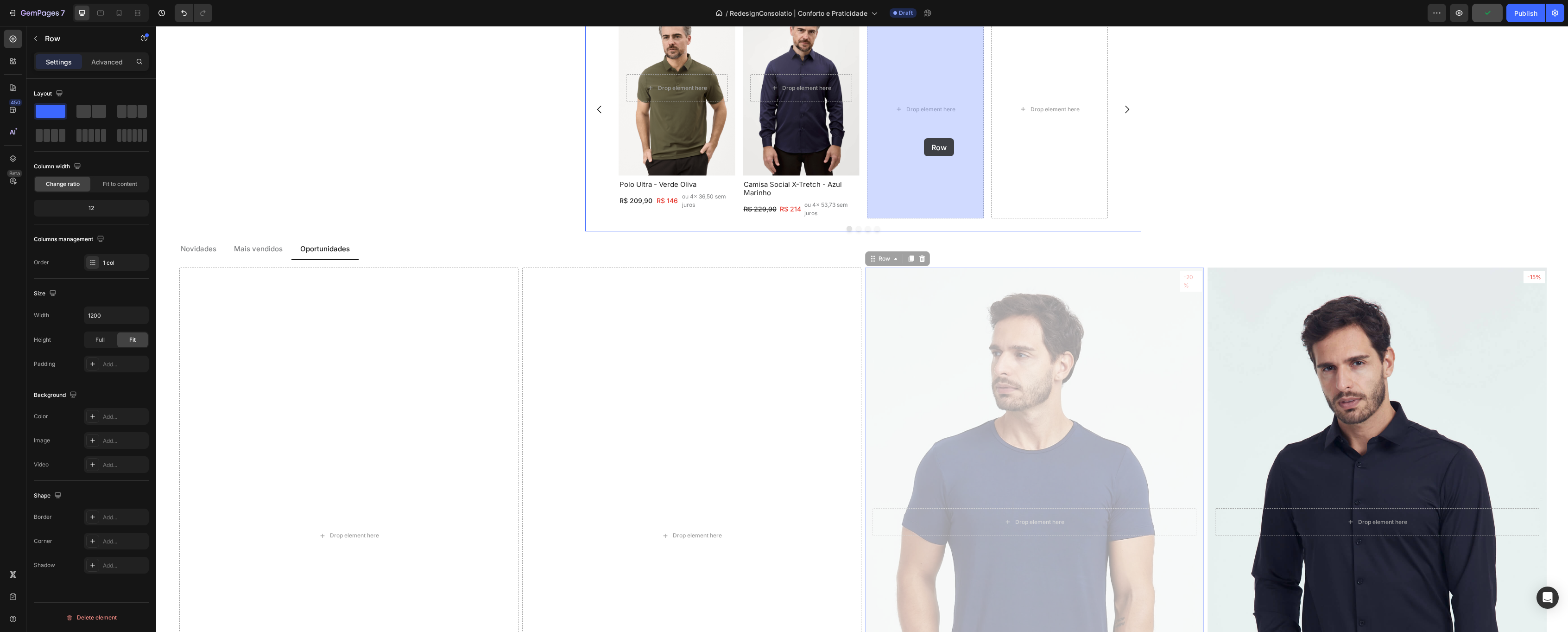
drag, startPoint x: 873, startPoint y: 262, endPoint x: 924, endPoint y: 138, distance: 134.1
click at [924, 138] on div "Header Costume Flex - Cinza Mescla Heading R$ 1299,80 Text Block ou 4x 289,90 s…" at bounding box center [862, 287] width 1412 height 2958
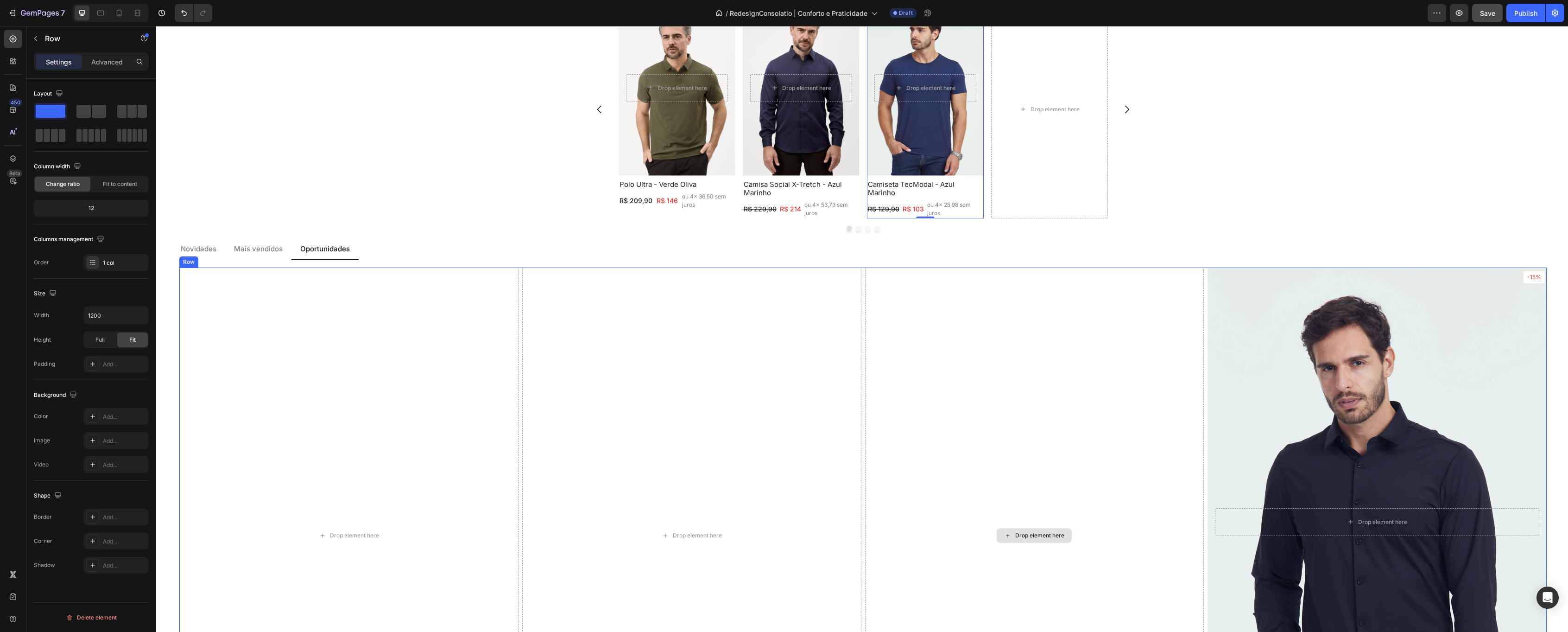
click at [1265, 316] on div "Background Image" at bounding box center [1377, 522] width 339 height 509
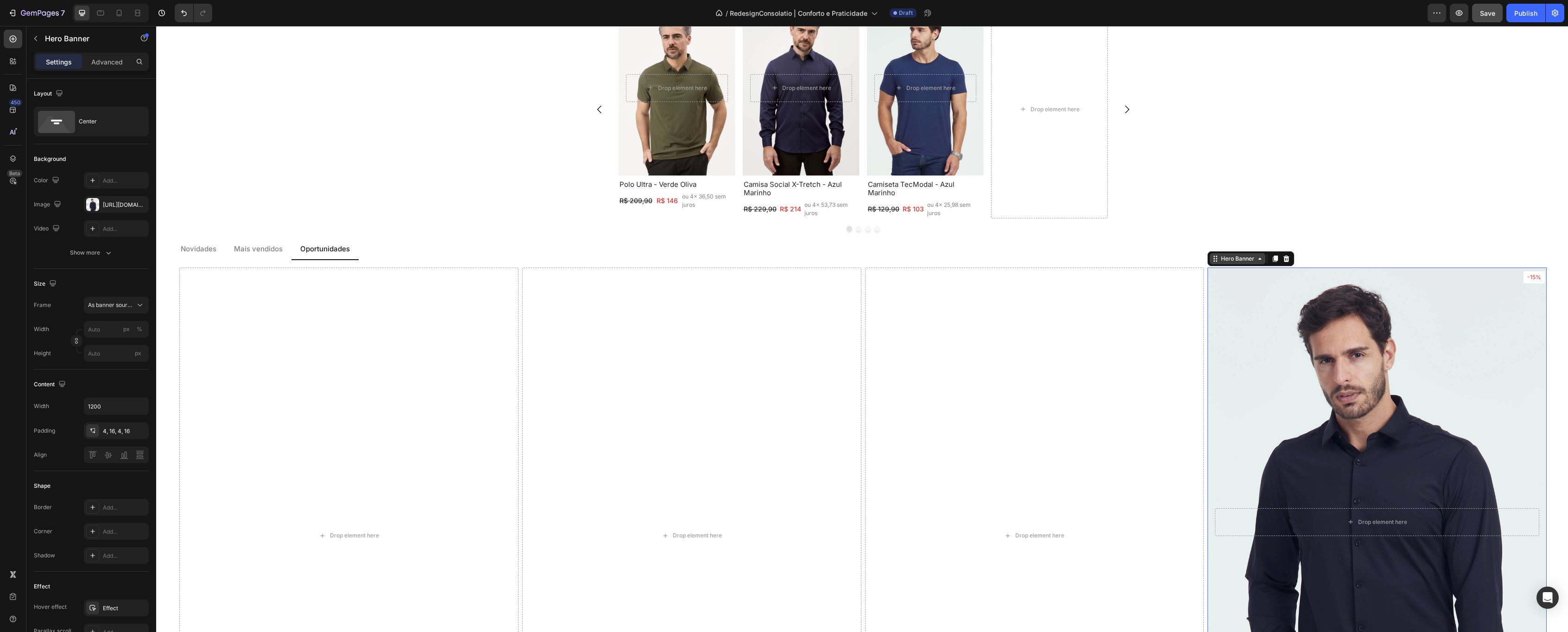
click at [1234, 257] on div "Hero Banner" at bounding box center [1237, 259] width 37 height 9
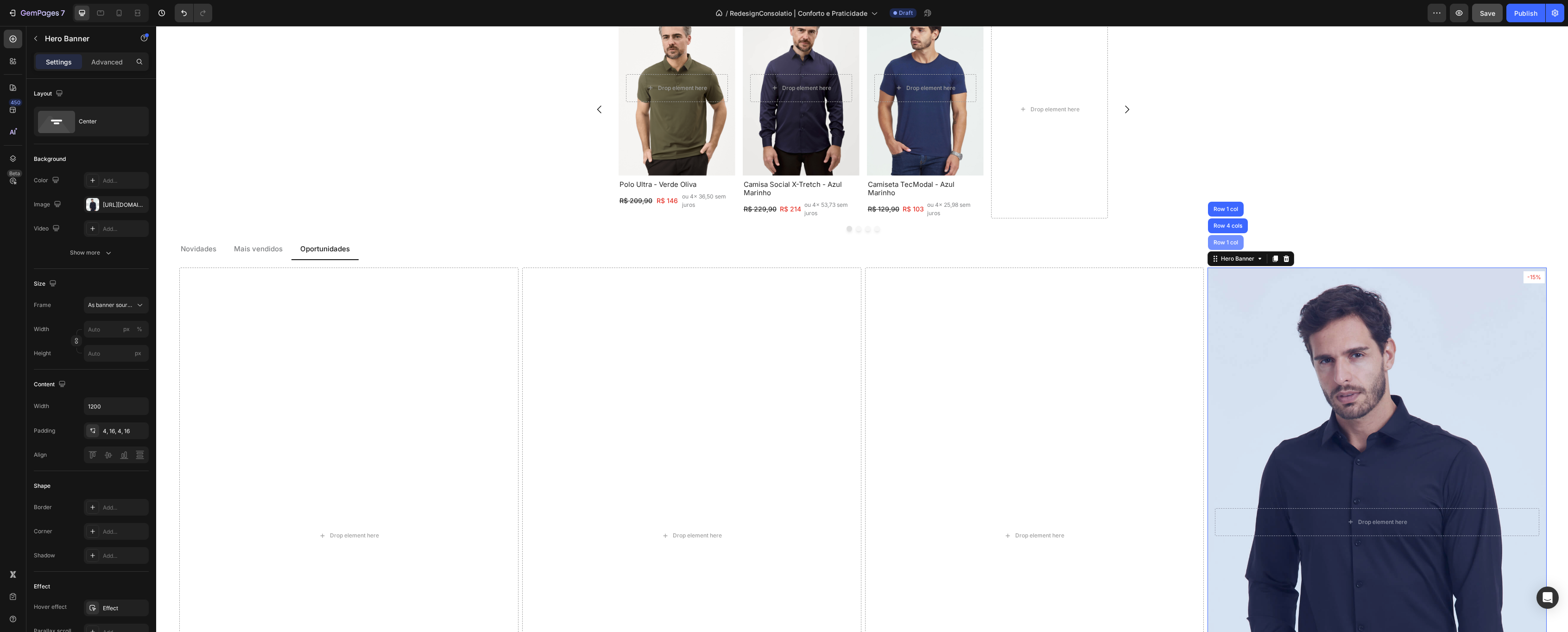
click at [1228, 242] on div "Row 1 col" at bounding box center [1226, 242] width 28 height 5
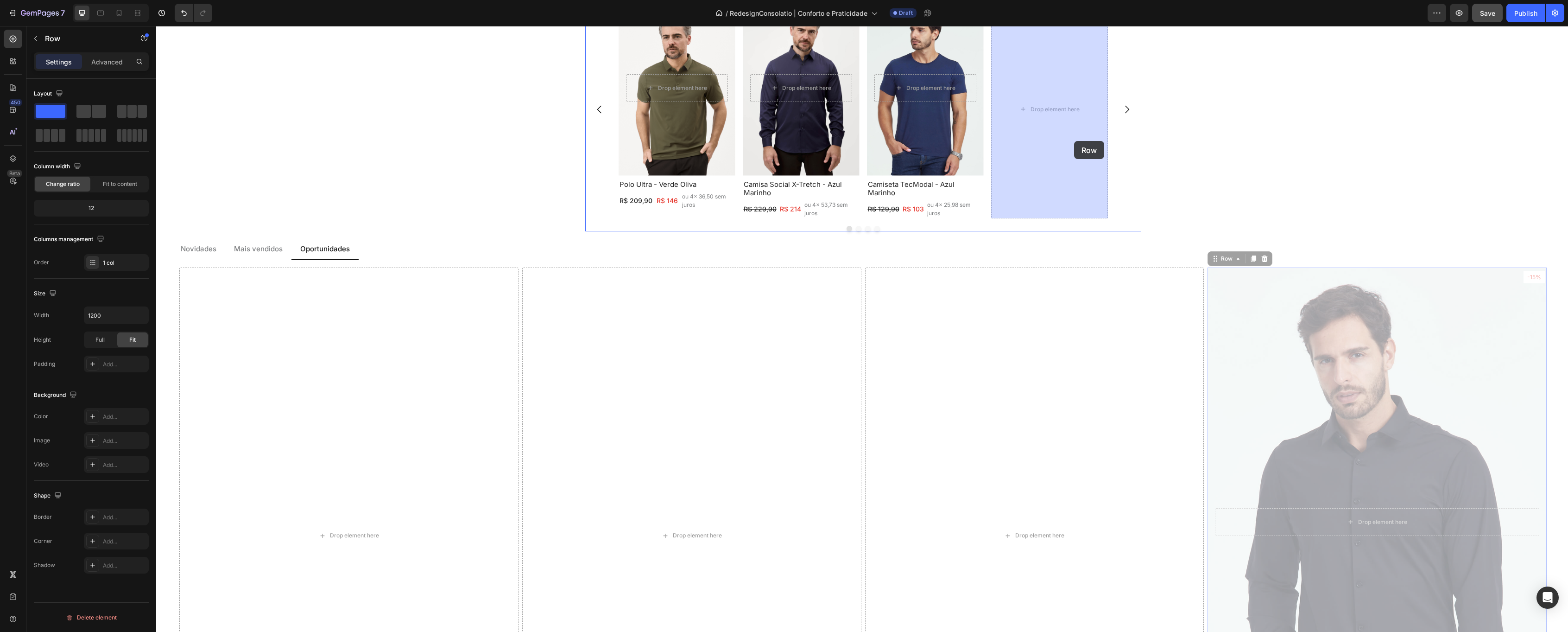
drag, startPoint x: 1212, startPoint y: 261, endPoint x: 1087, endPoint y: 150, distance: 167.2
click at [1074, 141] on div "Header Costume Flex - Cinza Mescla Heading R$ 1299,80 Text Block ou 4x 289,90 s…" at bounding box center [862, 287] width 1412 height 2958
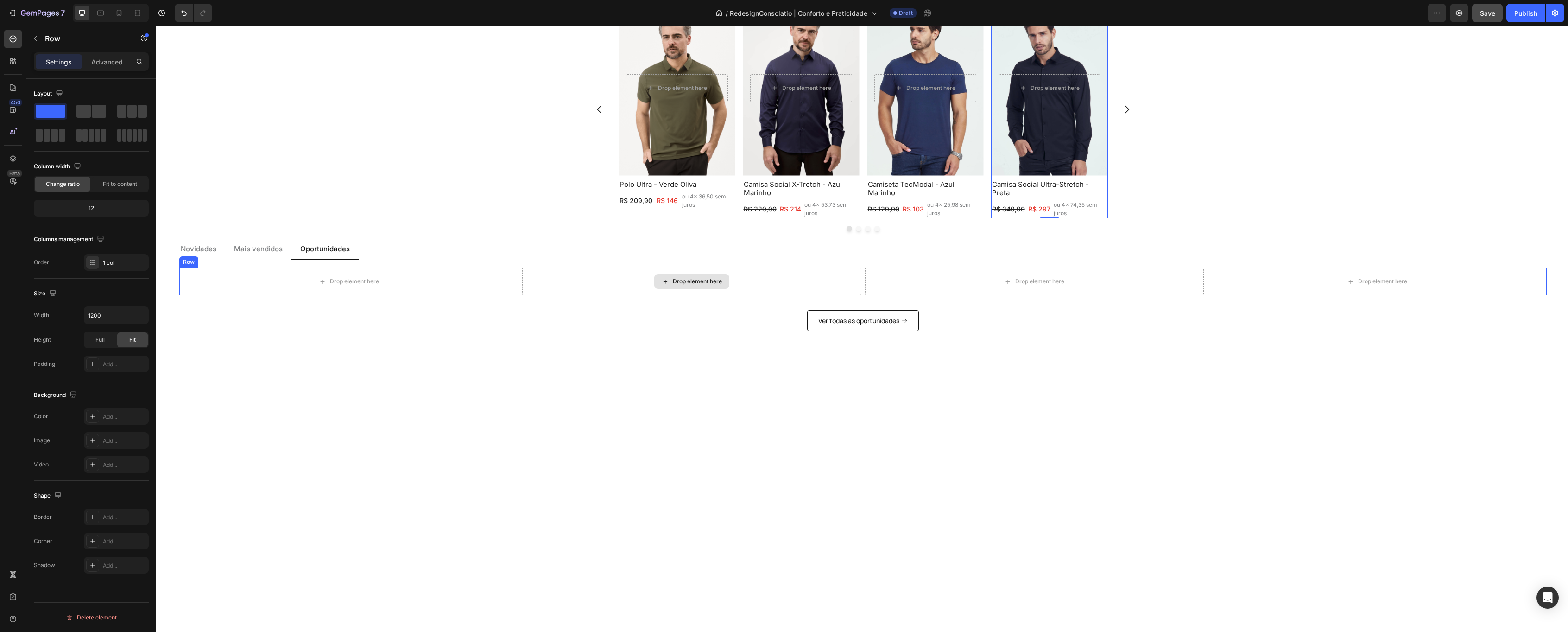
click at [542, 290] on div "Drop element here" at bounding box center [691, 281] width 339 height 28
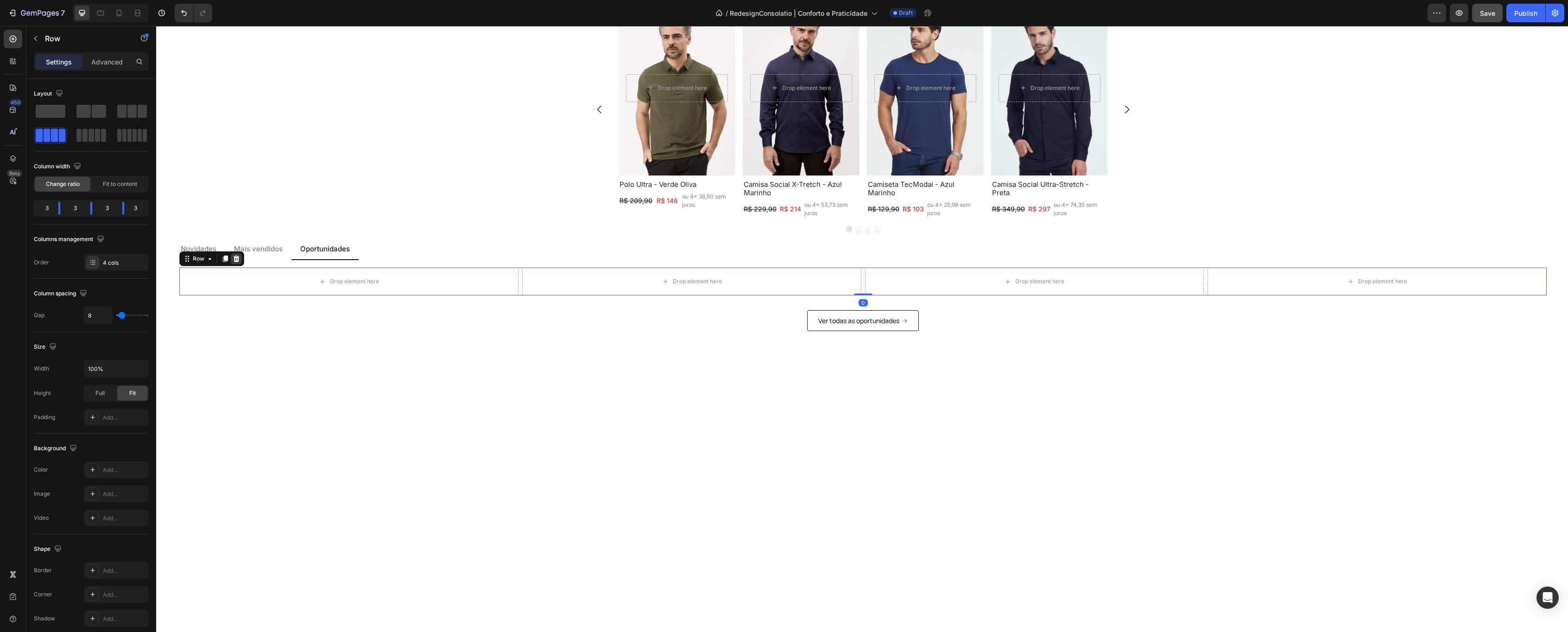
click at [234, 259] on icon at bounding box center [237, 258] width 6 height 7
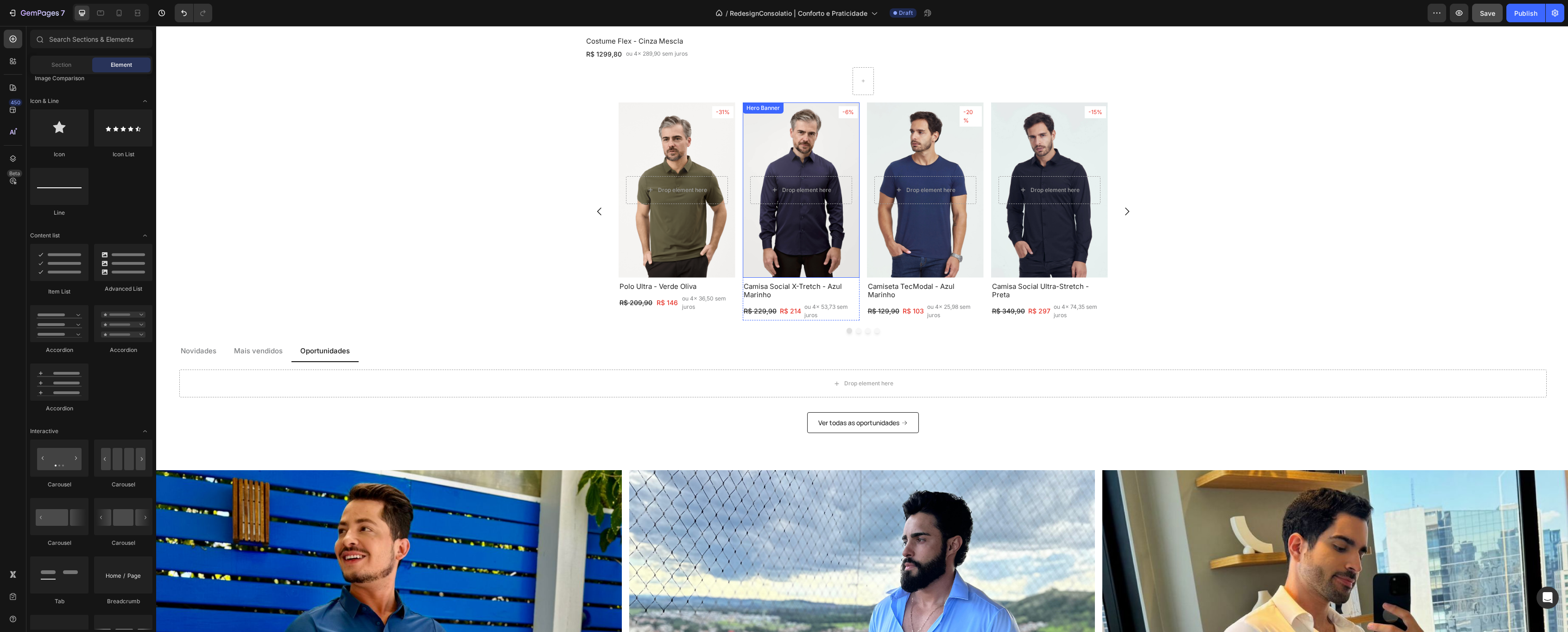
scroll to position [1112, 0]
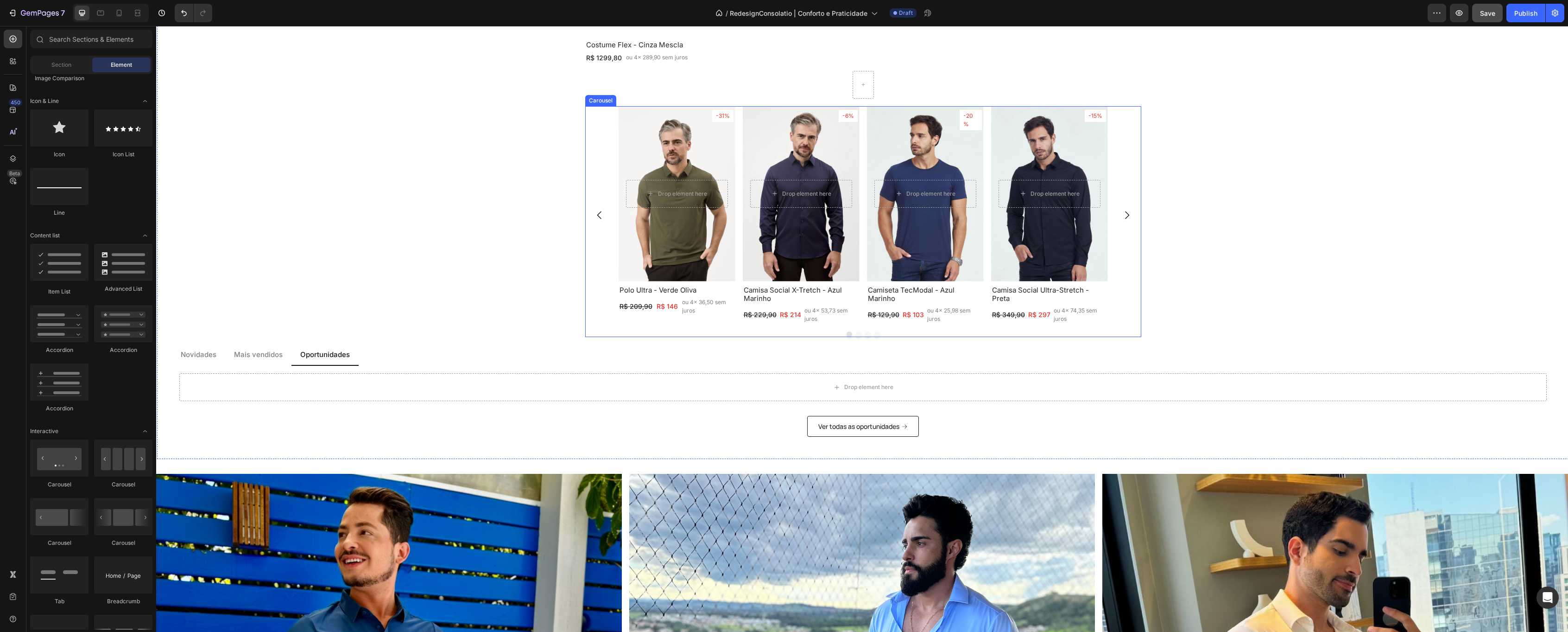
click at [737, 159] on div "-31% Text Block Row Row Drop element here Hero Banner Polo Ultra - Verde [PERSO…" at bounding box center [863, 215] width 489 height 218
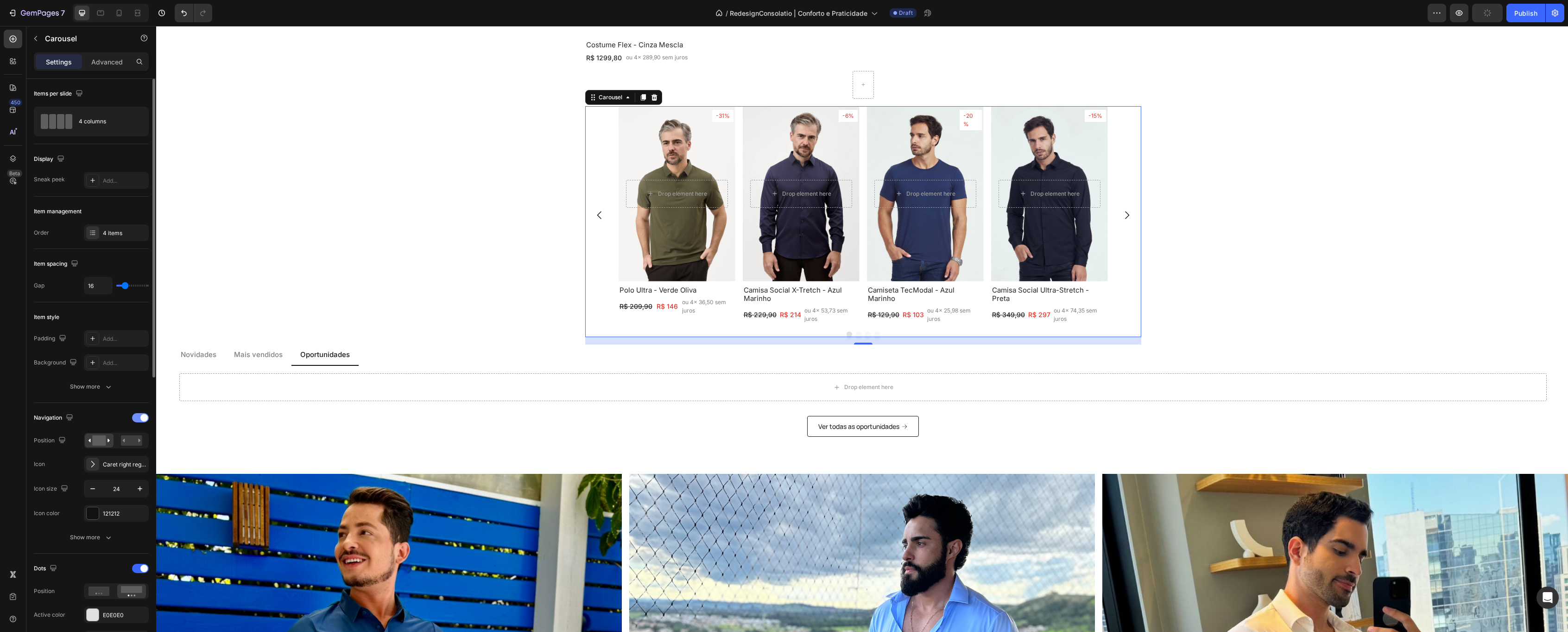
click at [140, 417] on div at bounding box center [140, 417] width 16 height 9
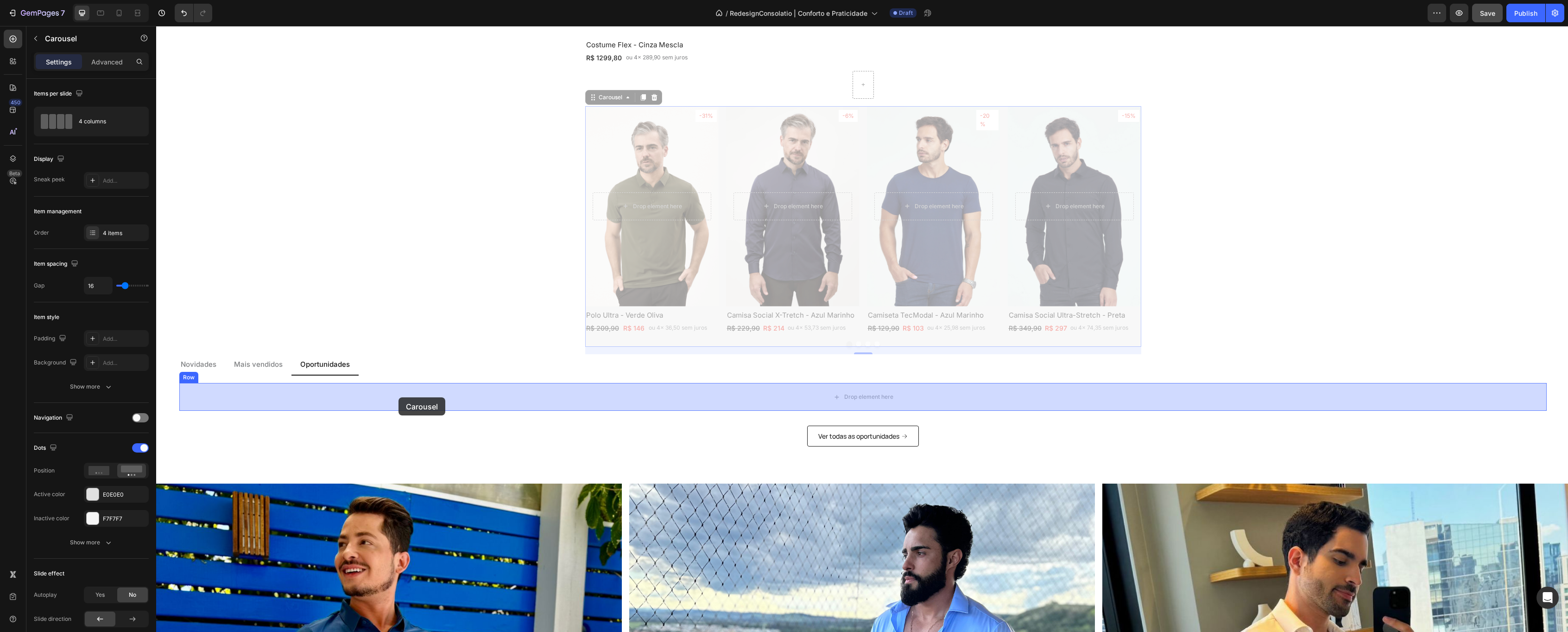
drag, startPoint x: 576, startPoint y: 124, endPoint x: 399, endPoint y: 397, distance: 325.4
click at [399, 397] on div "Header Costume Flex - Cinza Mescla Heading R$ 1299,80 Text Block ou 4x 289,90 s…" at bounding box center [862, 143] width 1412 height 2459
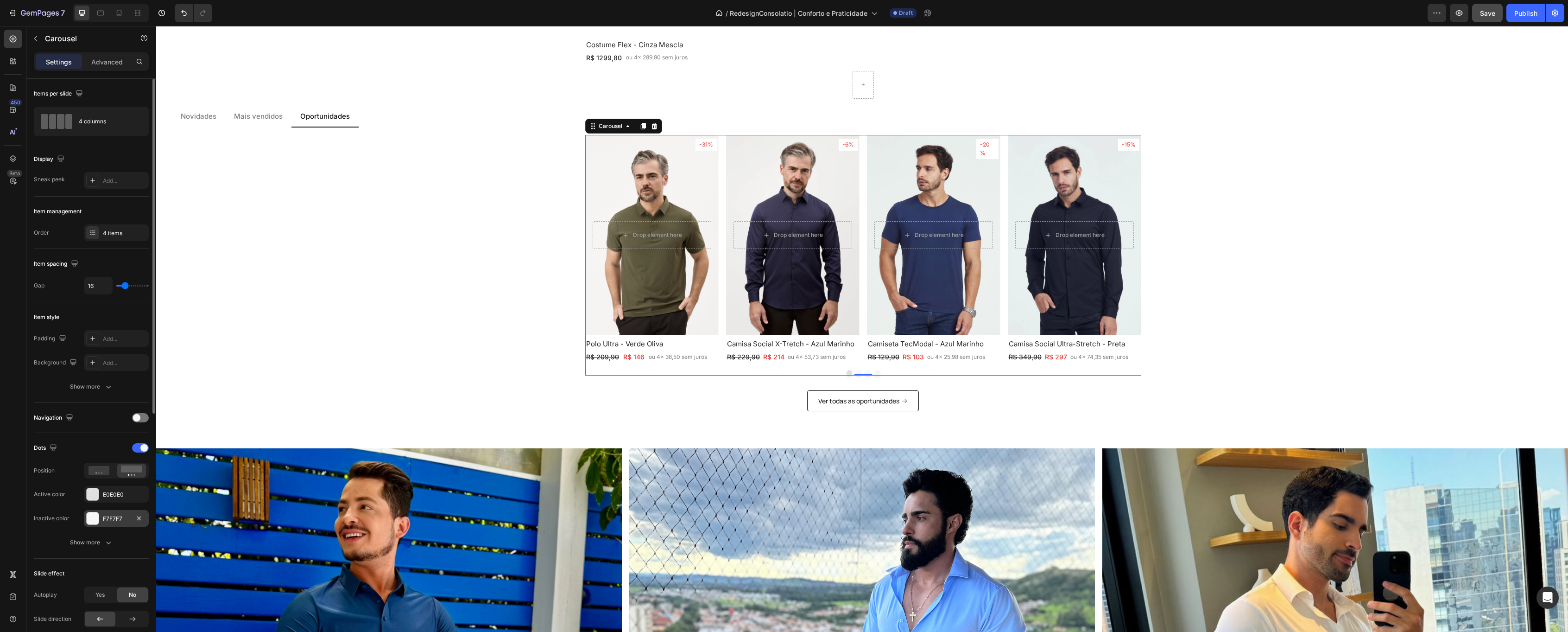
scroll to position [53, 0]
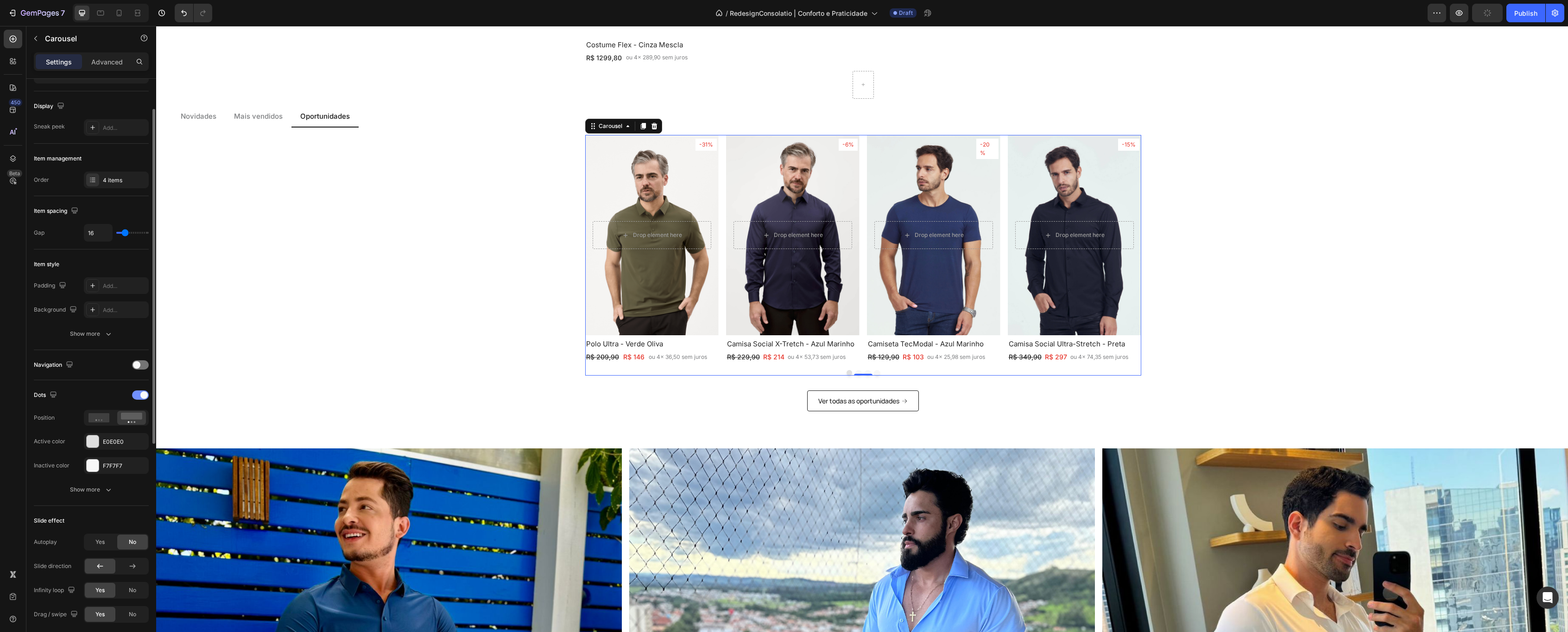
click at [139, 391] on div at bounding box center [140, 395] width 16 height 9
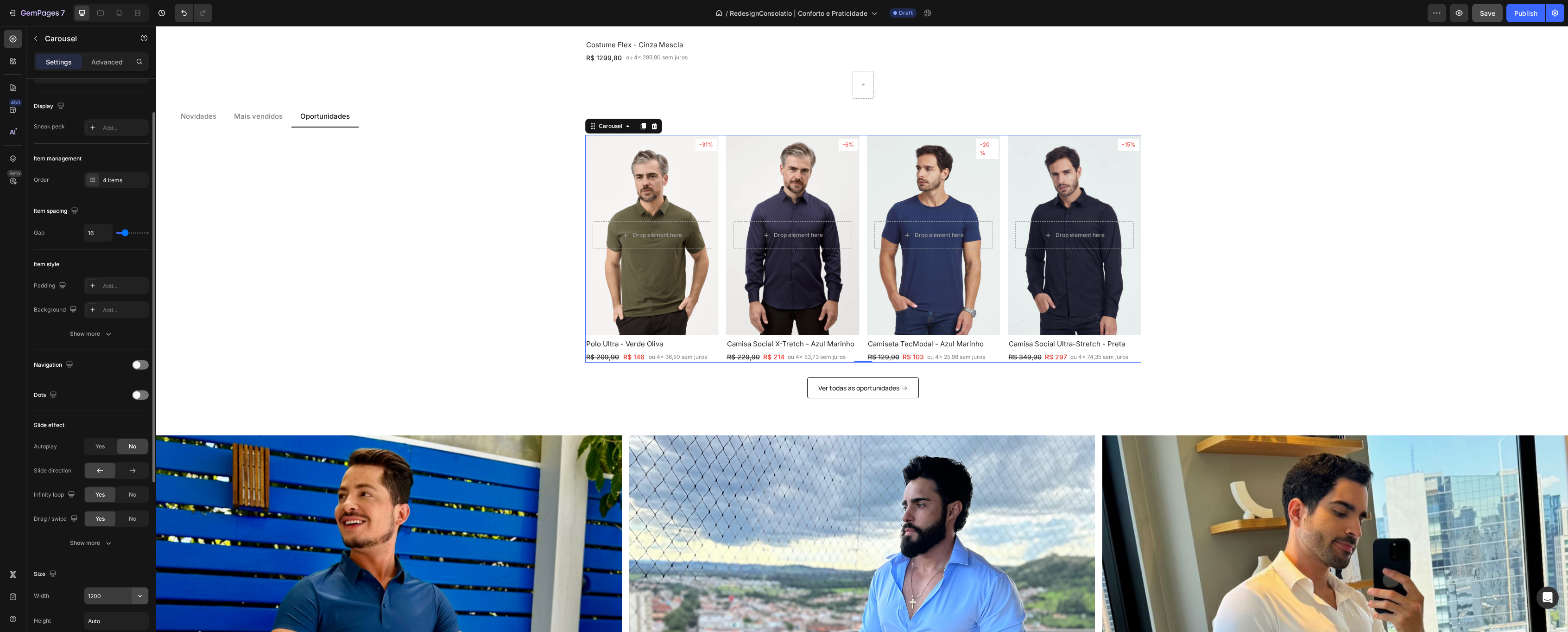
click at [139, 598] on icon "button" at bounding box center [139, 595] width 9 height 9
click at [108, 570] on p "Full 100%" at bounding box center [114, 570] width 53 height 9
type input "100%"
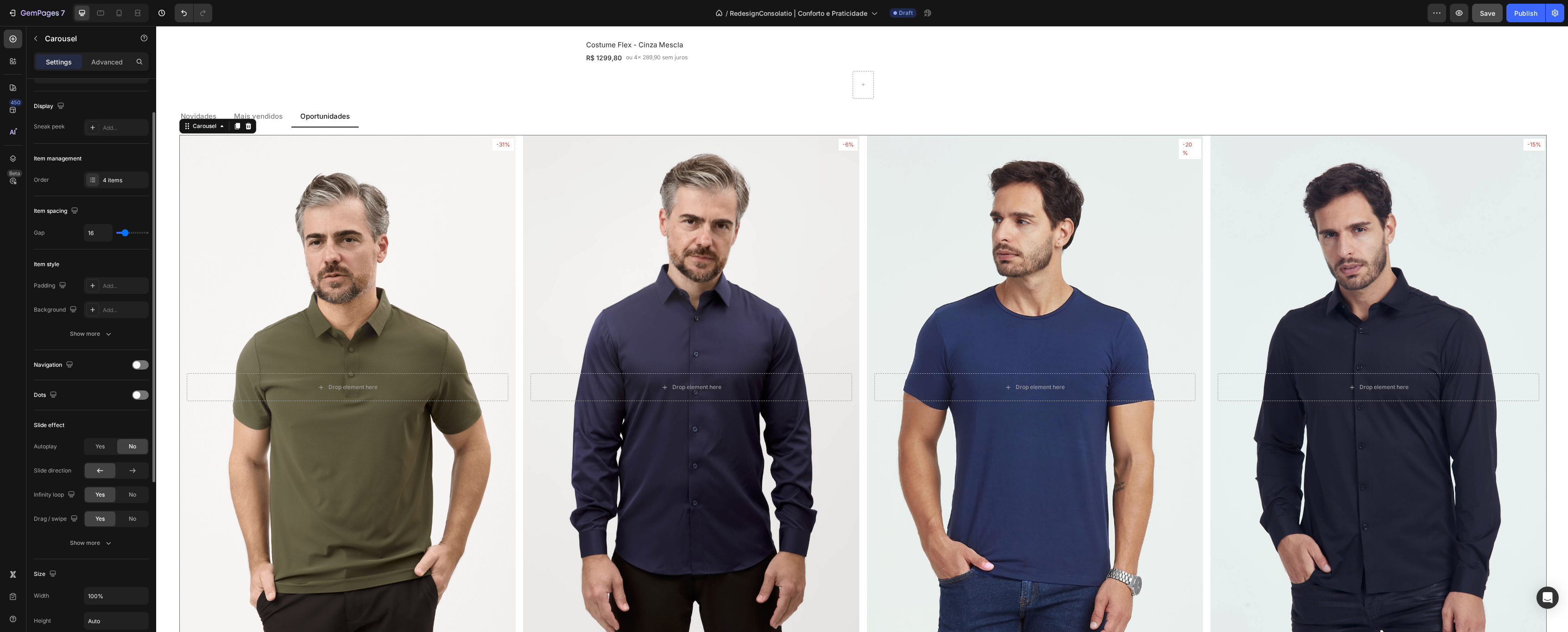
scroll to position [106, 0]
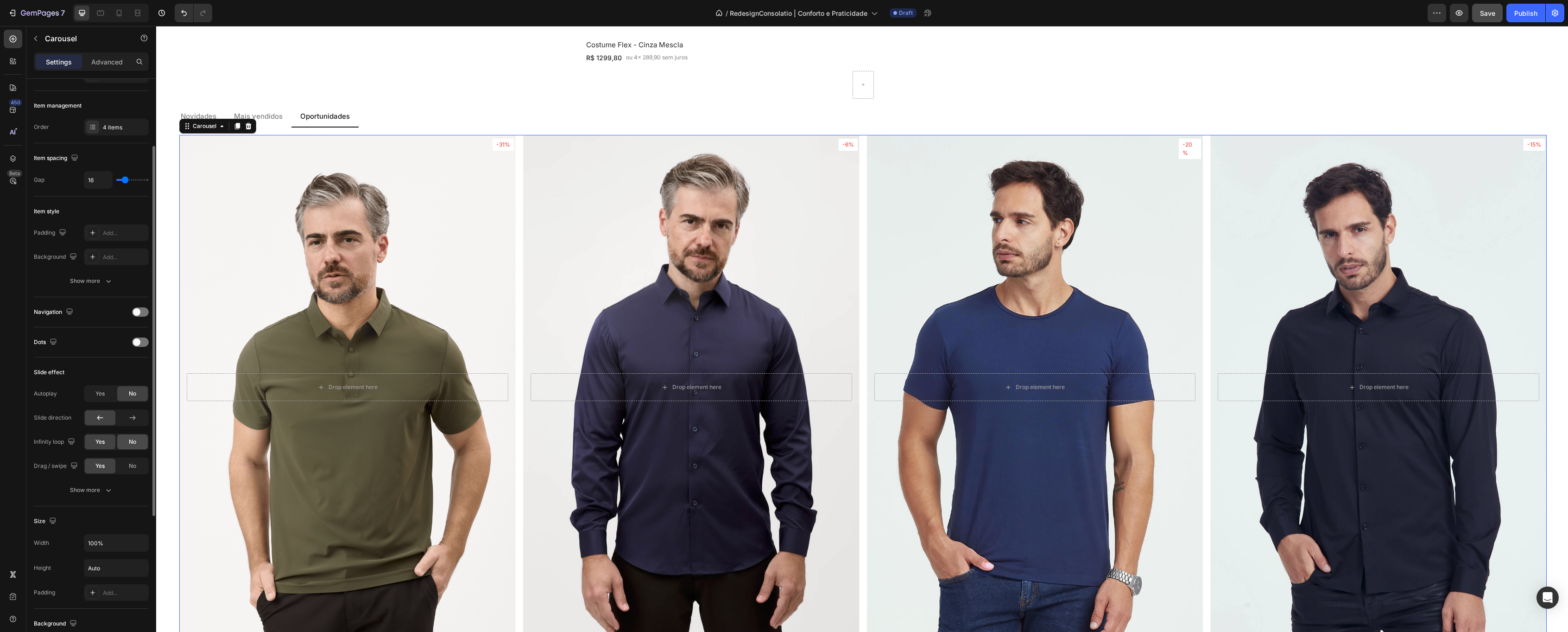
click at [139, 444] on div "No" at bounding box center [133, 441] width 30 height 15
click at [279, 114] on p "Mais vendidos" at bounding box center [258, 117] width 49 height 11
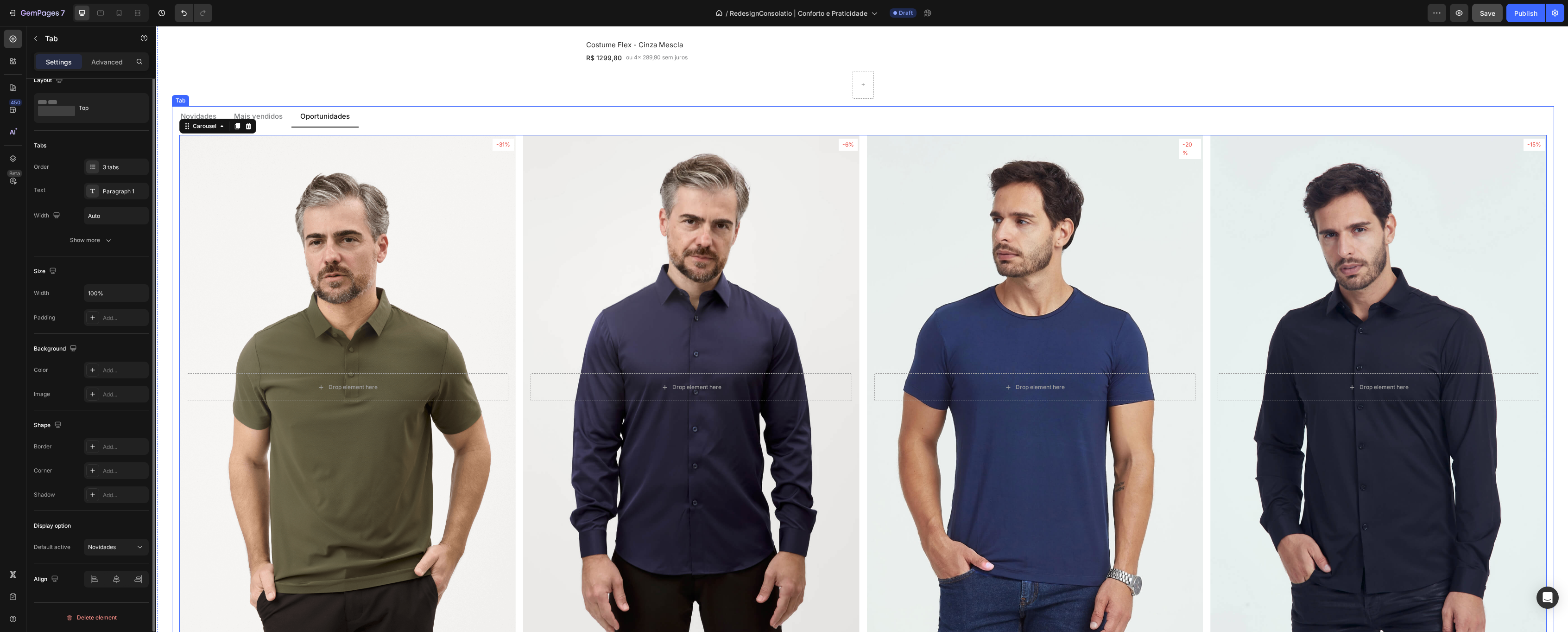
scroll to position [0, 0]
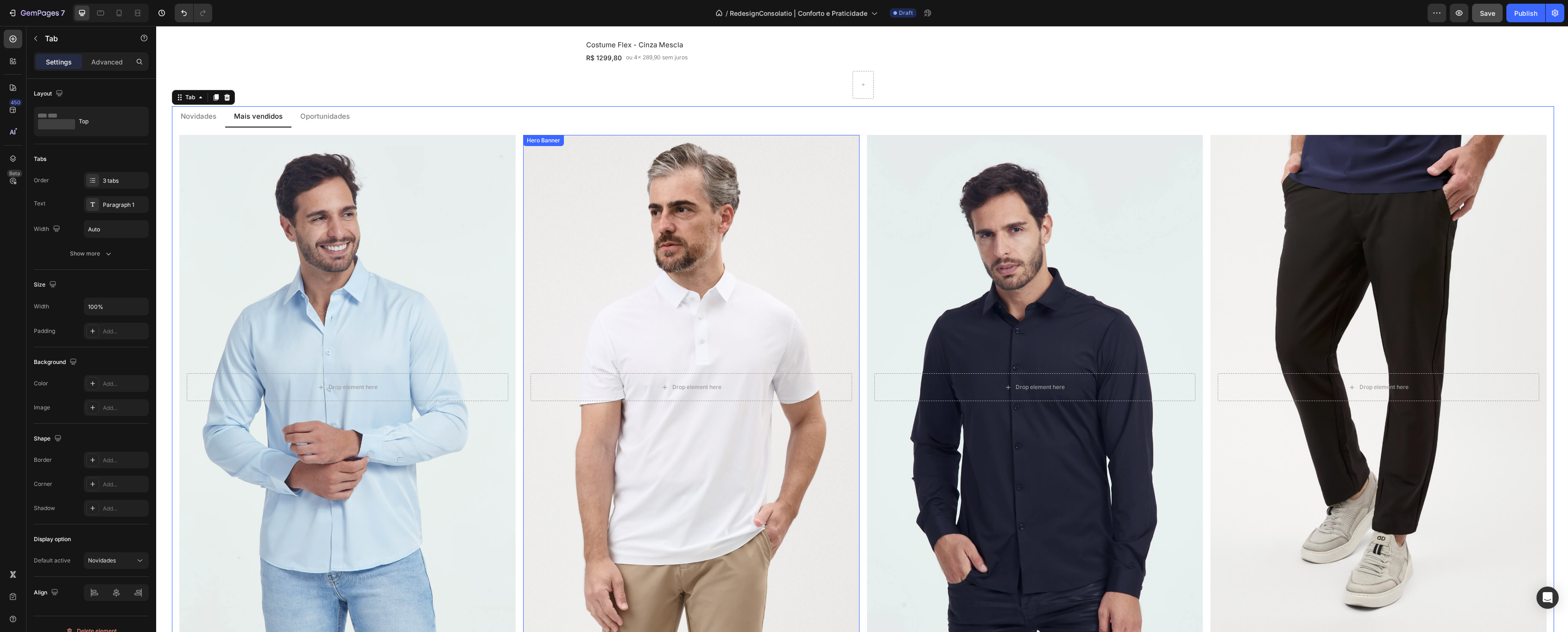
click at [522, 225] on div "Drop element here Hero Banner Costume Flex - Cinza Heading R$ 1299,80 Text Bloc…" at bounding box center [863, 401] width 1367 height 531
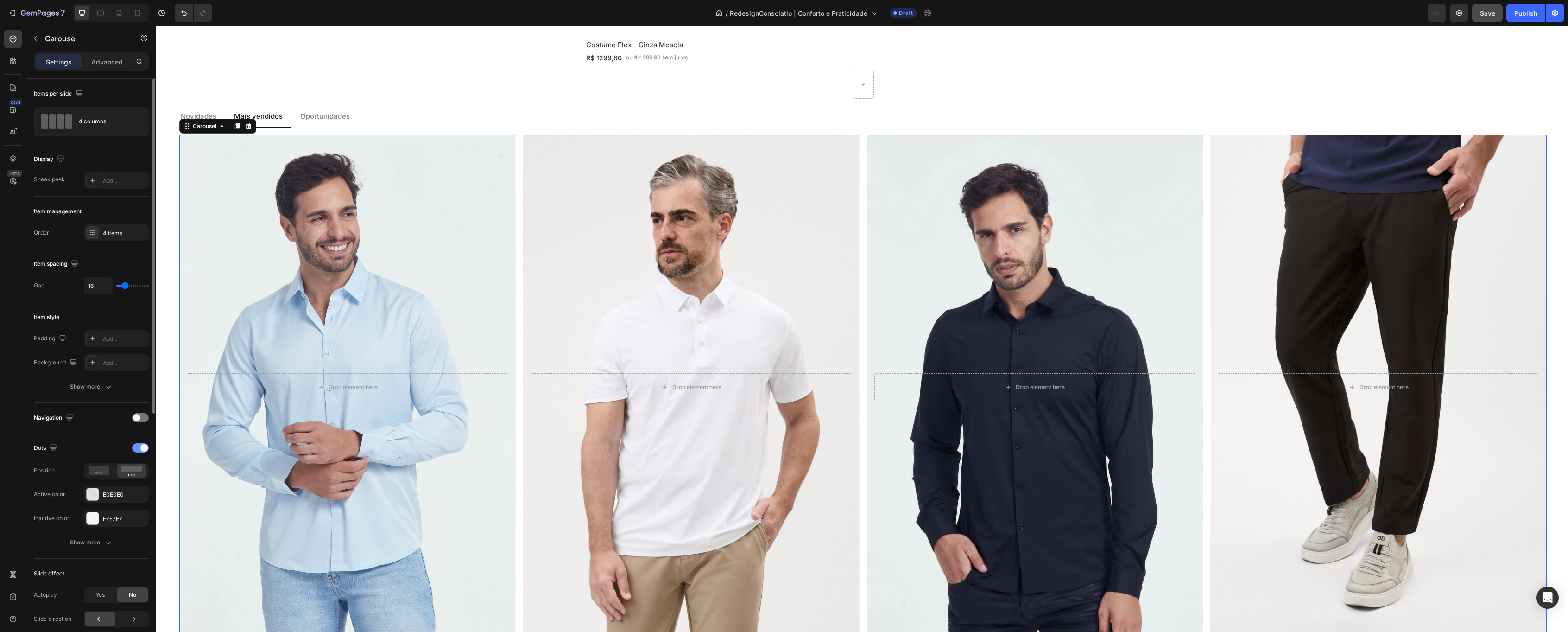
click at [142, 445] on span at bounding box center [144, 448] width 7 height 7
click at [133, 546] on span "No" at bounding box center [133, 547] width 7 height 9
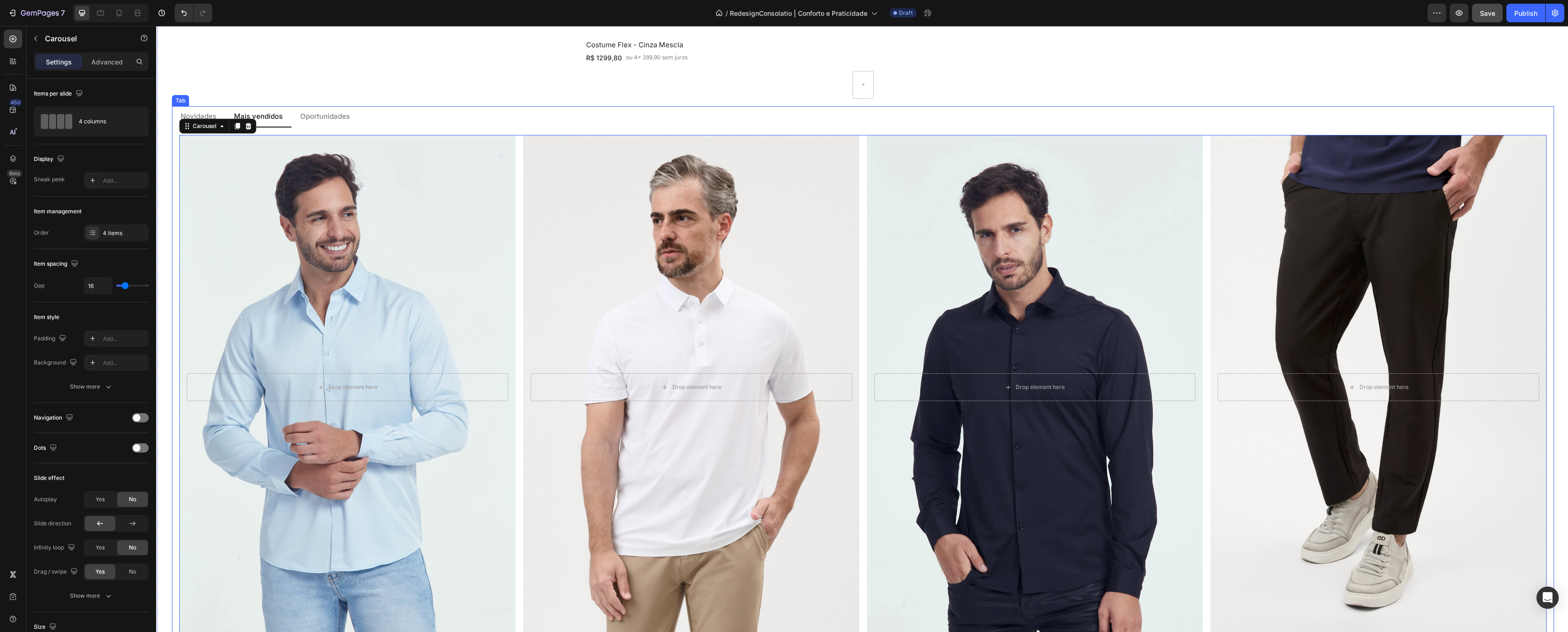
click at [192, 113] on p "Novidades" at bounding box center [198, 117] width 36 height 11
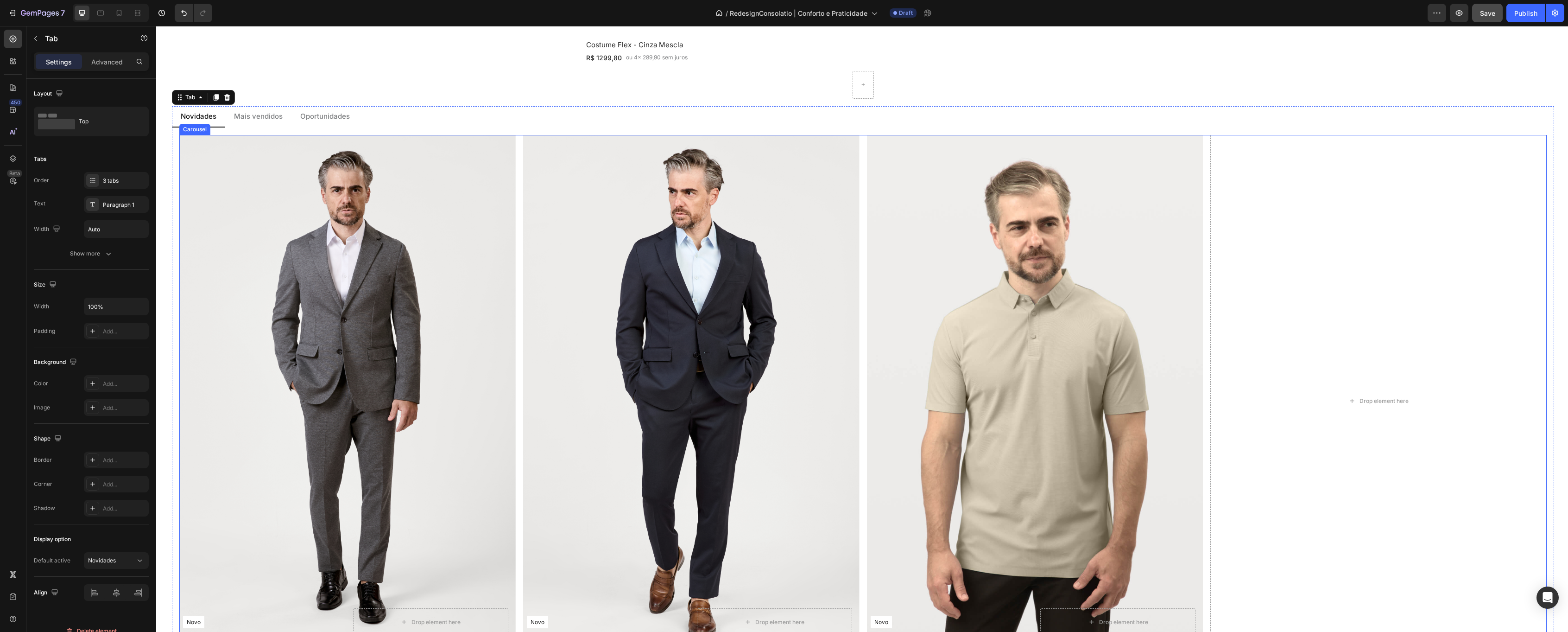
click at [521, 244] on div "Novo Text Block Row Row Drop element here Hero Banner Costume Flex - Cinza Mesc…" at bounding box center [863, 401] width 1367 height 532
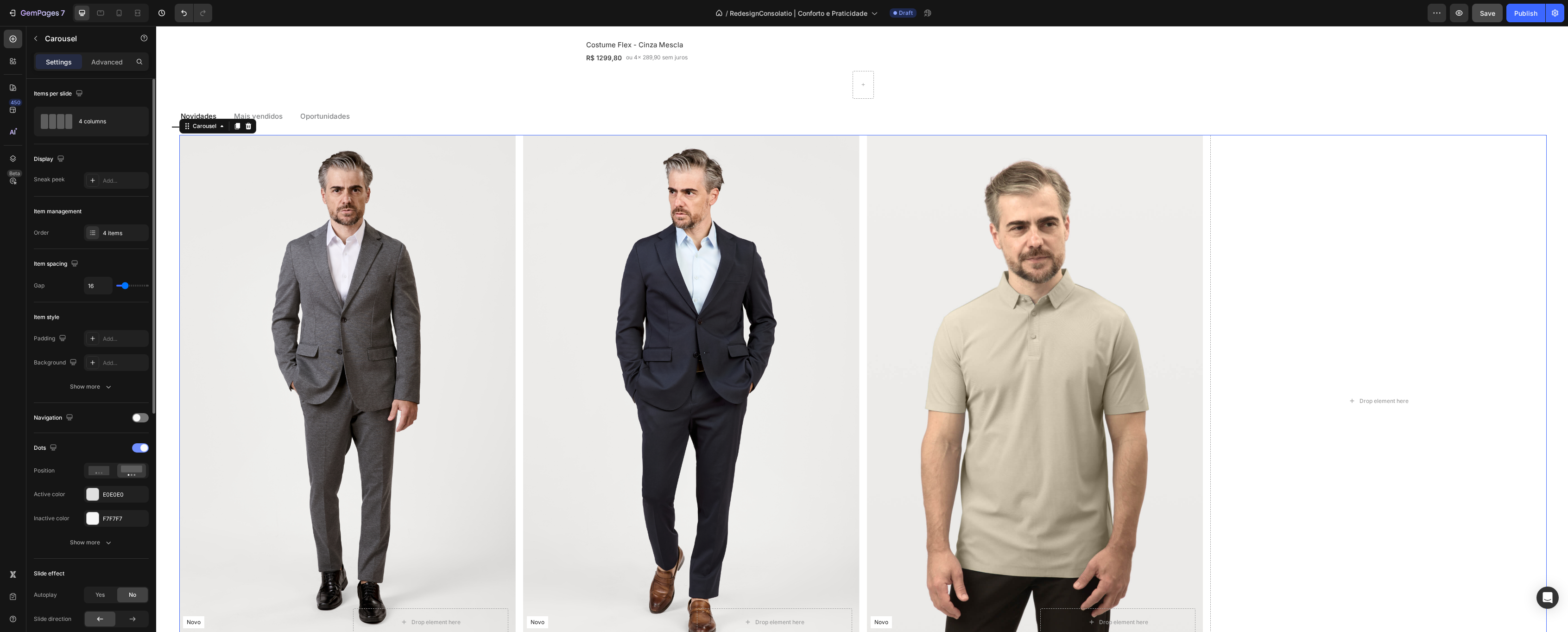
click at [144, 451] on div at bounding box center [140, 448] width 16 height 9
click at [135, 547] on span "No" at bounding box center [133, 547] width 7 height 9
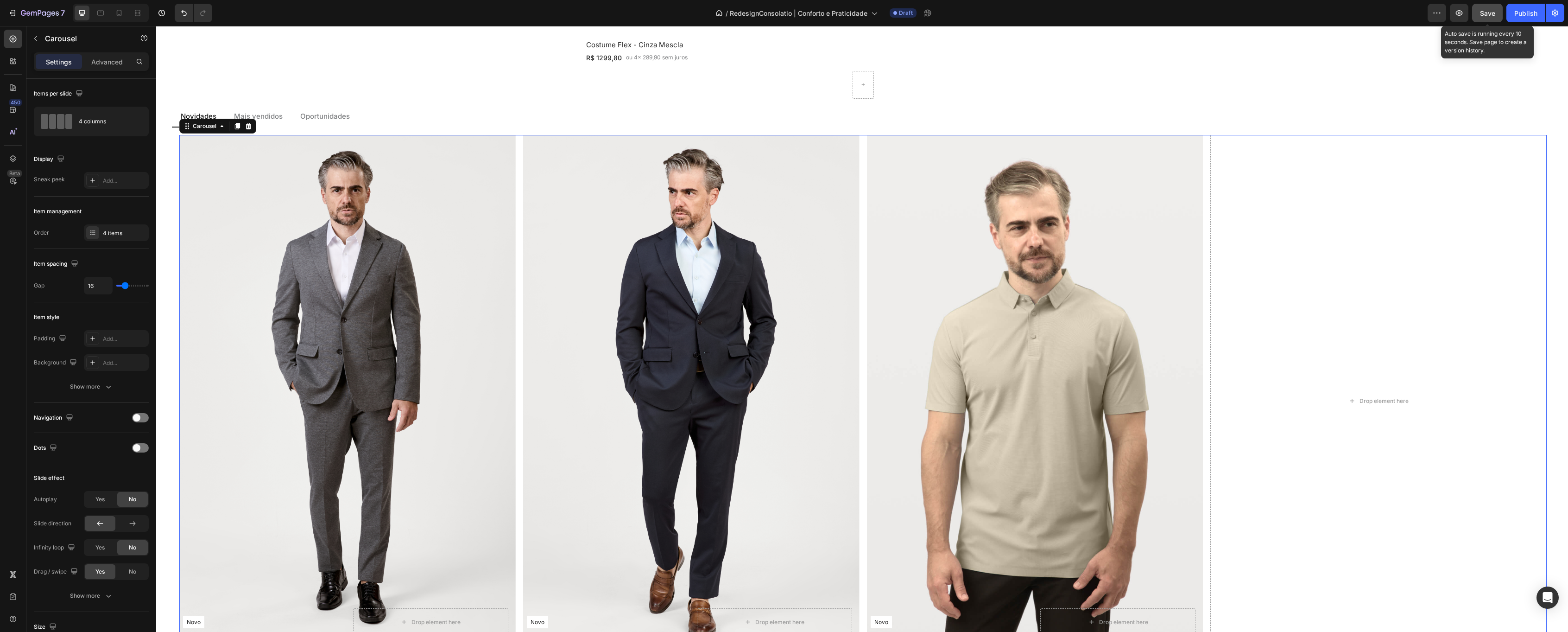
click at [1488, 15] on span "Save" at bounding box center [1487, 13] width 15 height 8
click at [117, 15] on icon at bounding box center [119, 13] width 5 height 7
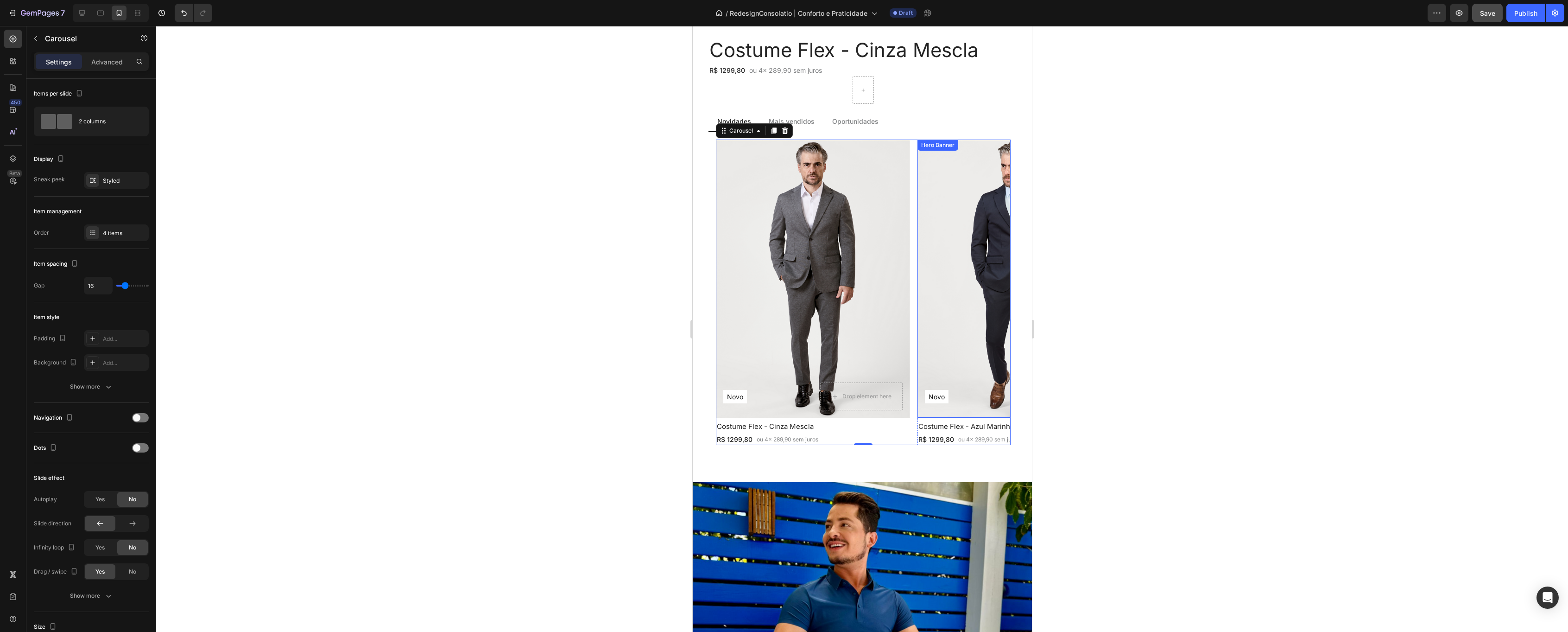
scroll to position [878, 0]
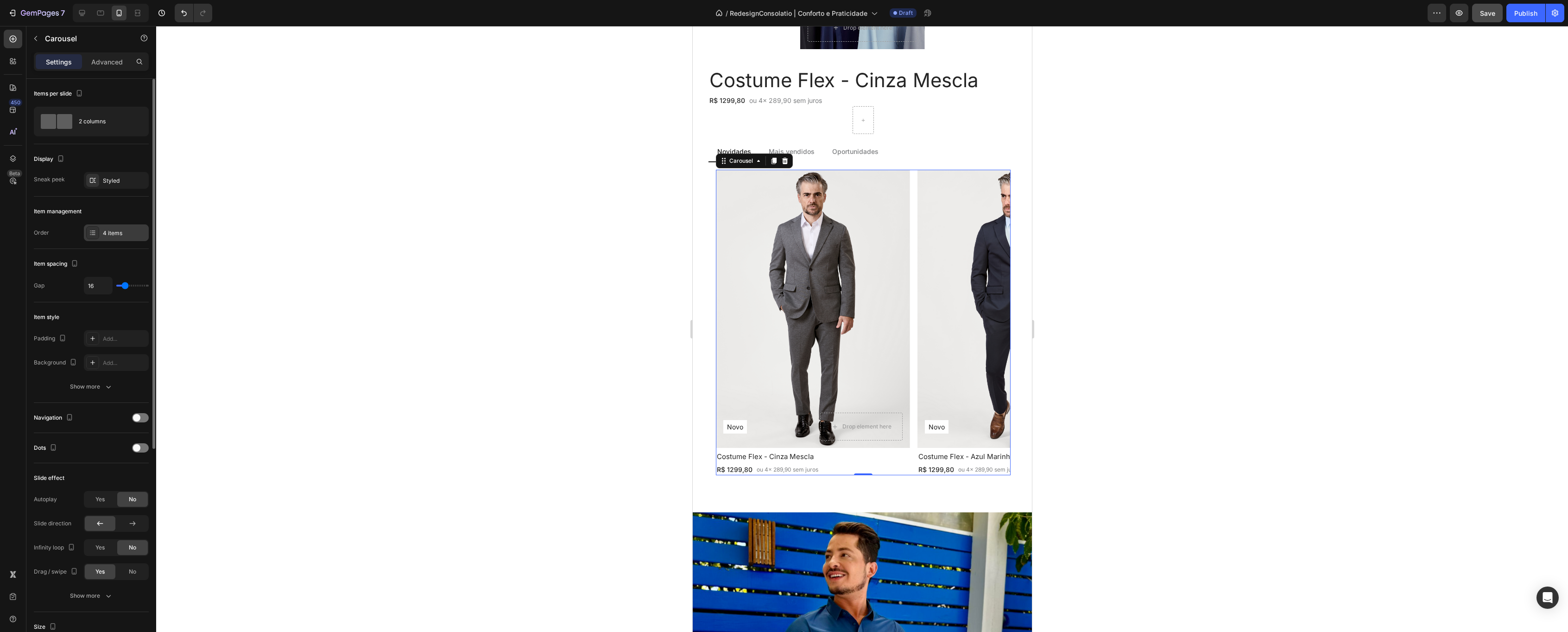
click at [125, 226] on div "4 items" at bounding box center [116, 232] width 65 height 16
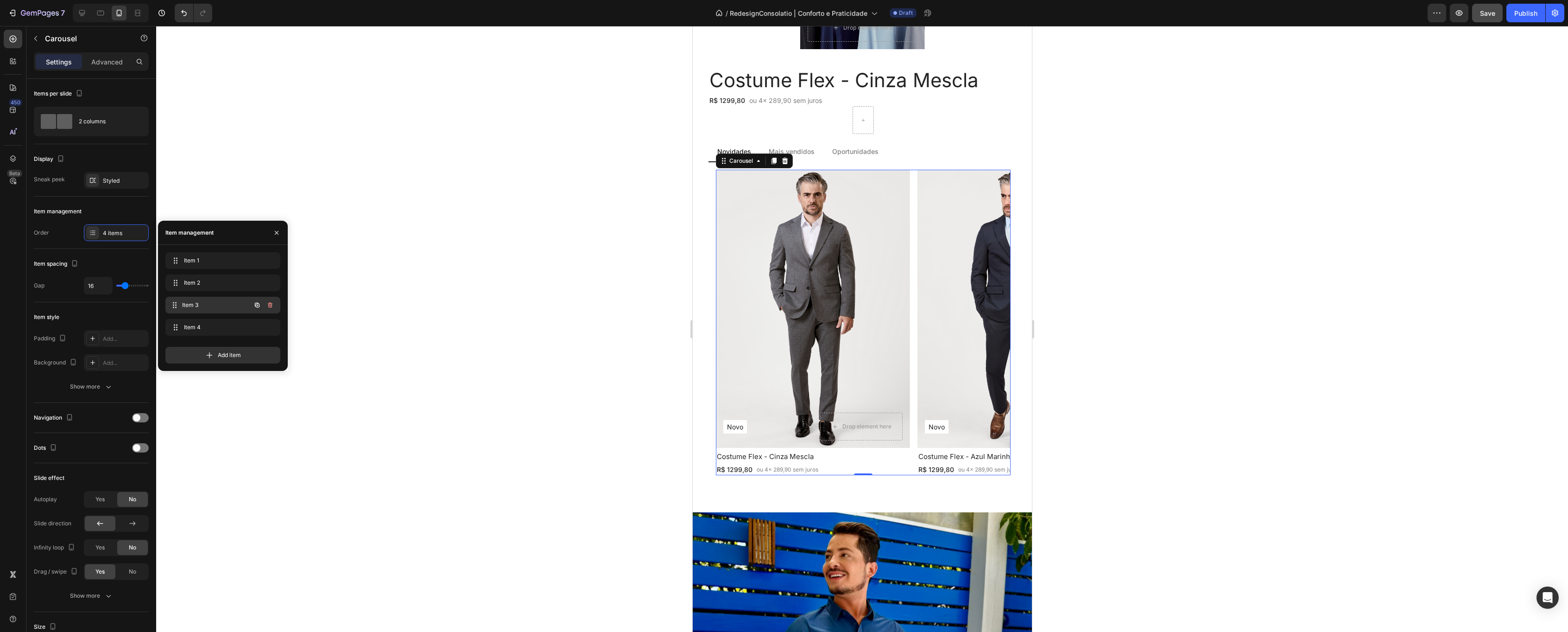
click at [203, 303] on span "Item 3" at bounding box center [216, 305] width 69 height 9
click at [203, 304] on span "Item 3" at bounding box center [210, 305] width 52 height 9
click at [202, 304] on span "Item 3" at bounding box center [210, 305] width 52 height 9
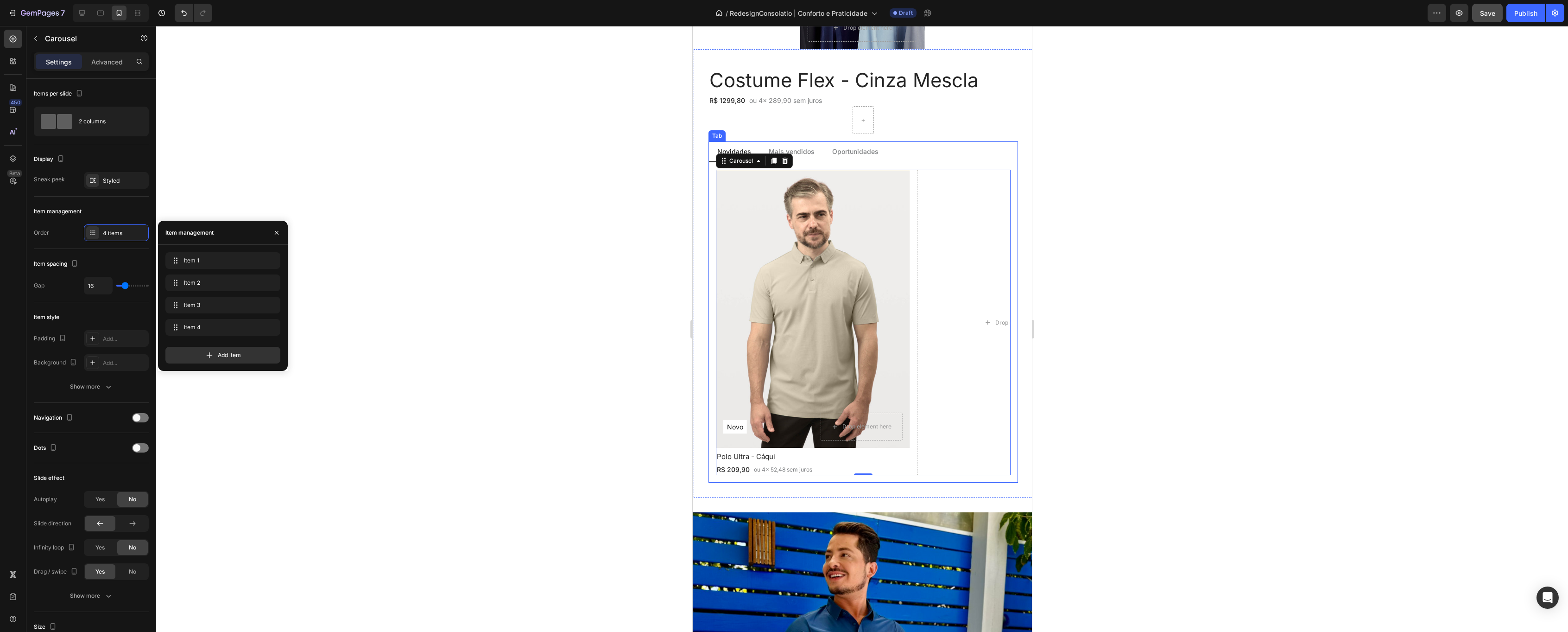
click at [803, 149] on p "Mais vendidos" at bounding box center [791, 152] width 46 height 10
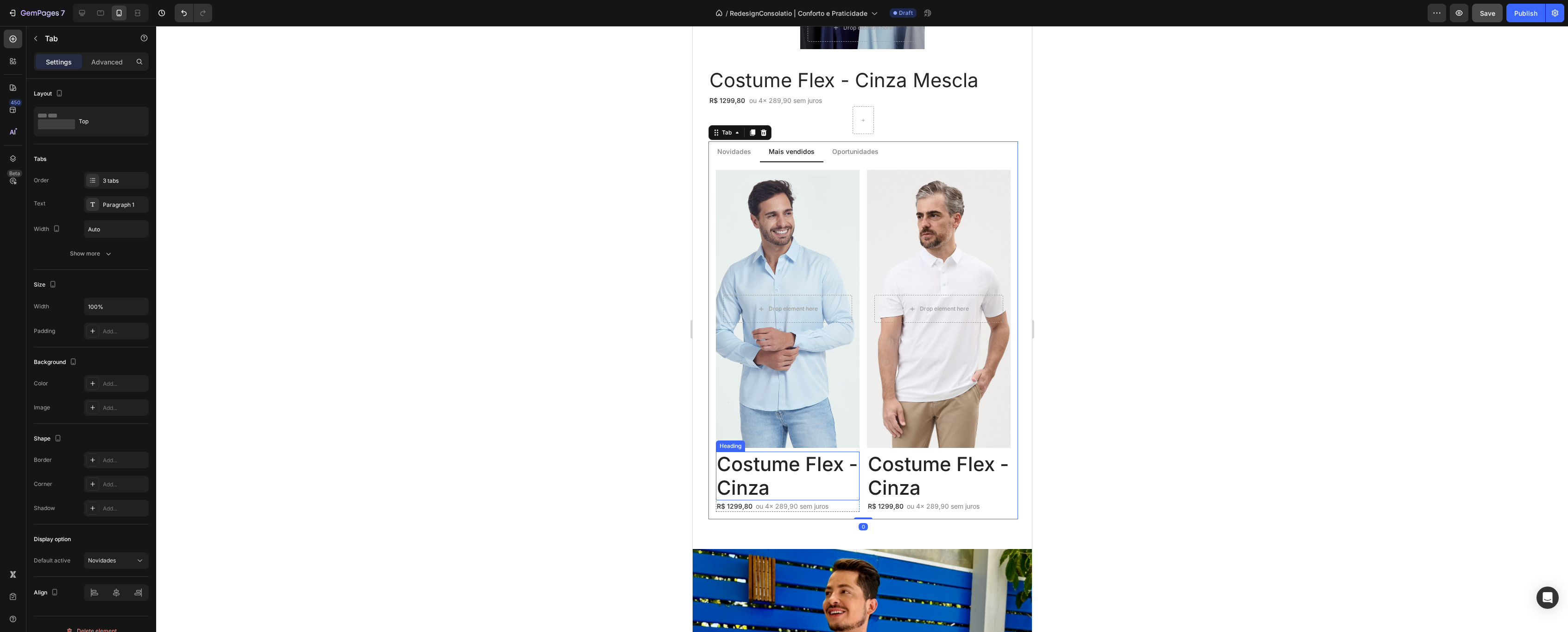
click at [765, 467] on h2 "Costume Flex - Cinza" at bounding box center [787, 476] width 144 height 49
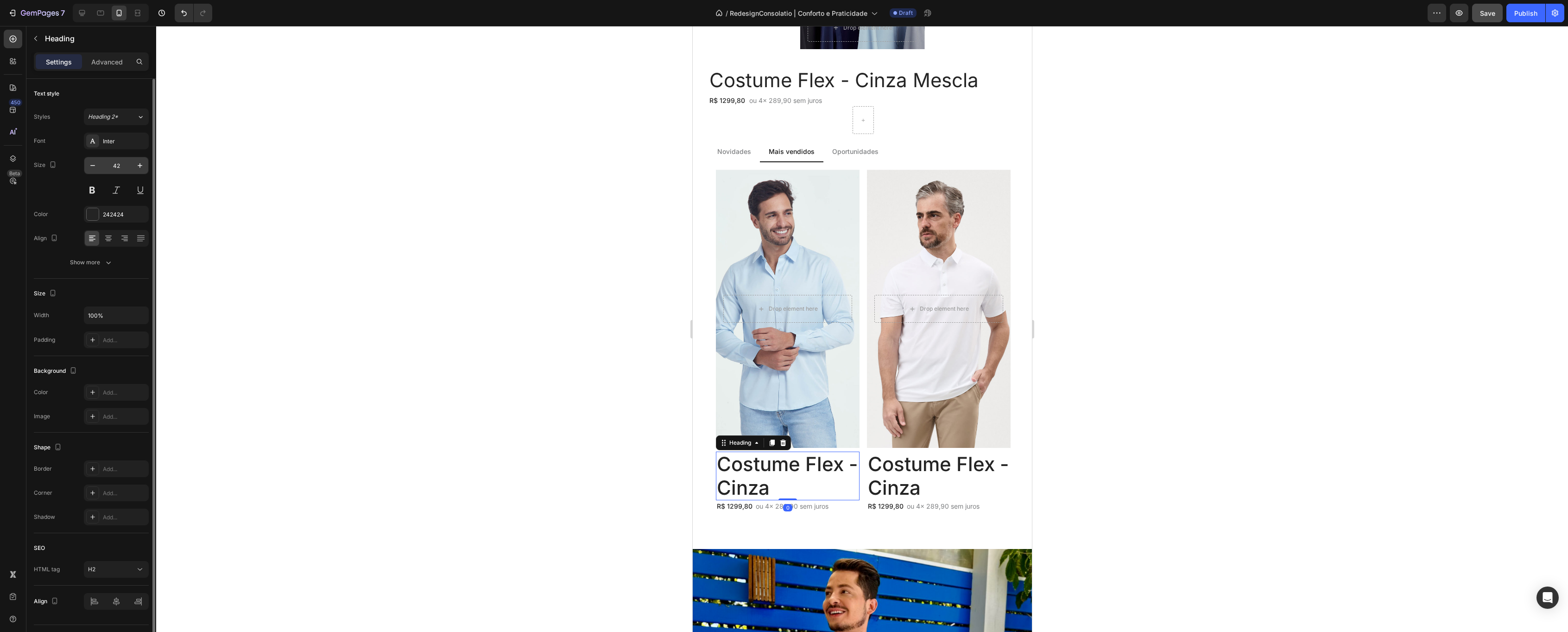
click at [116, 170] on input "42" at bounding box center [116, 165] width 30 height 16
type input "15"
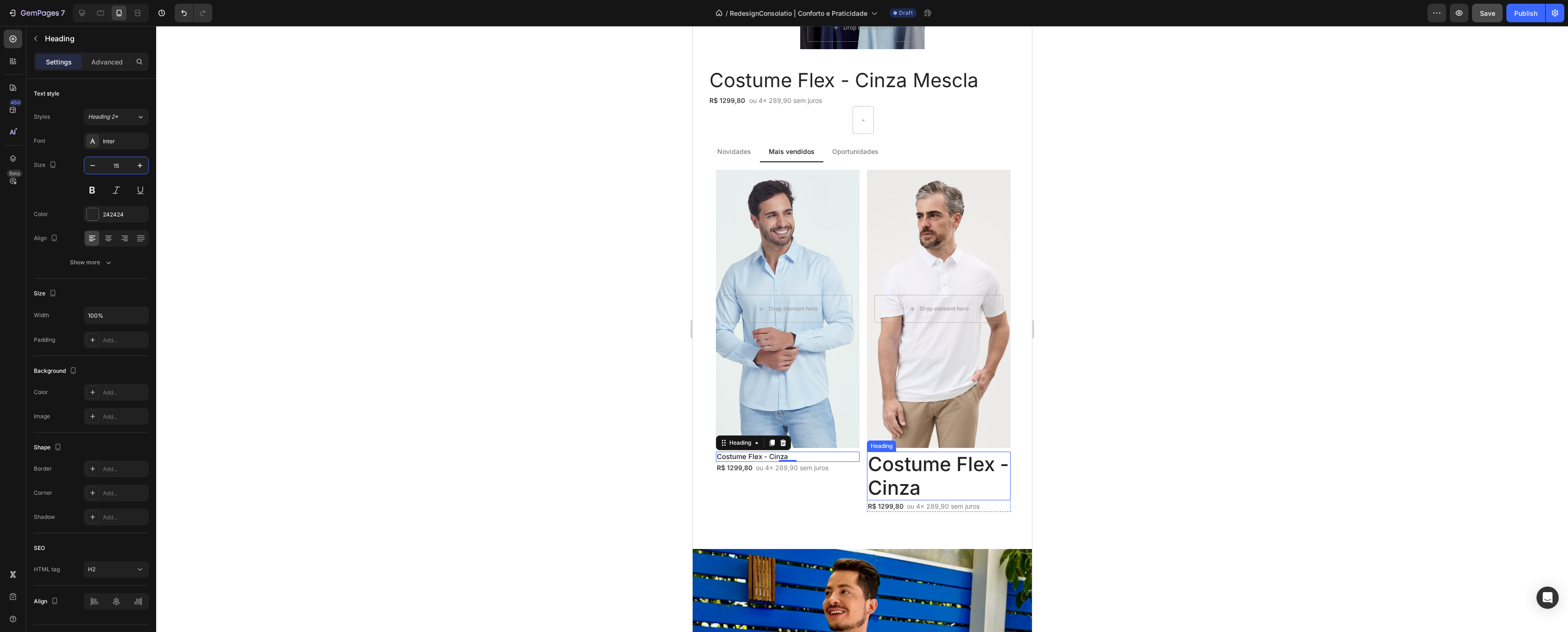
click at [926, 472] on h2 "Costume Flex - Cinza" at bounding box center [938, 476] width 144 height 49
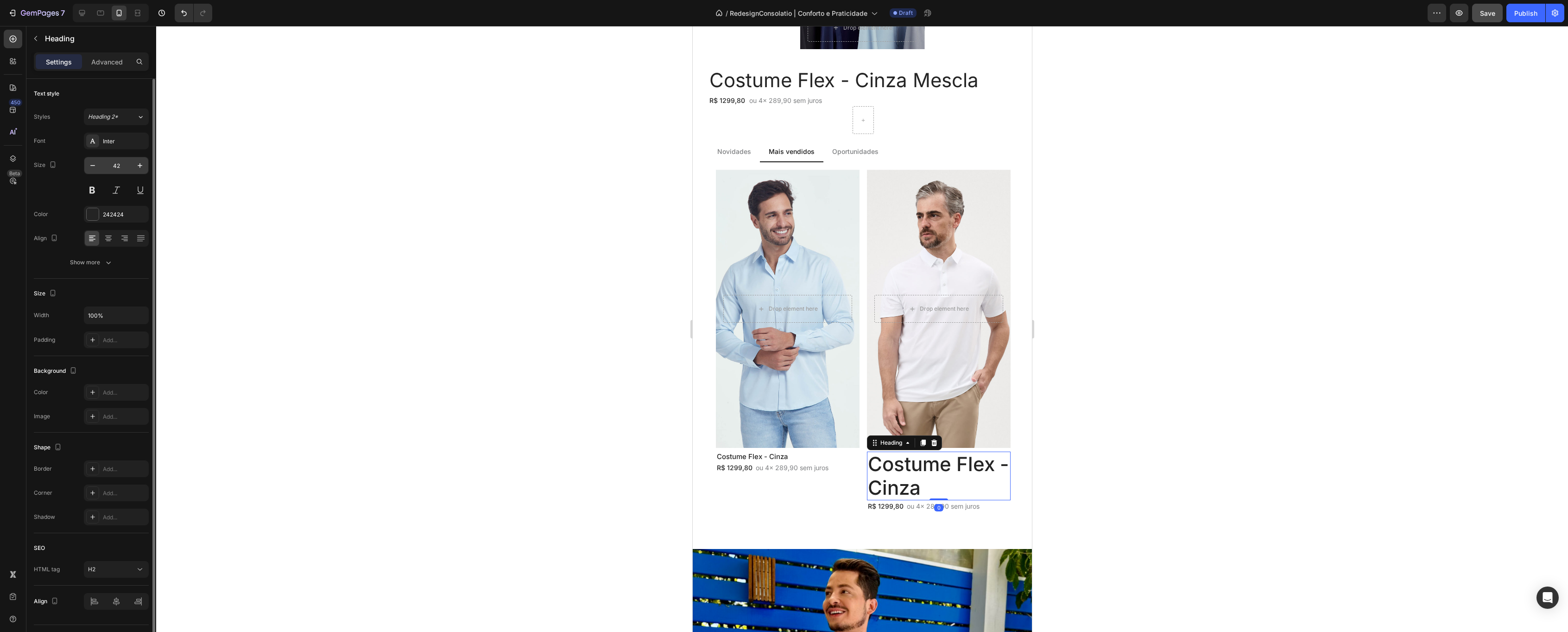
click at [110, 167] on input "42" at bounding box center [116, 165] width 30 height 16
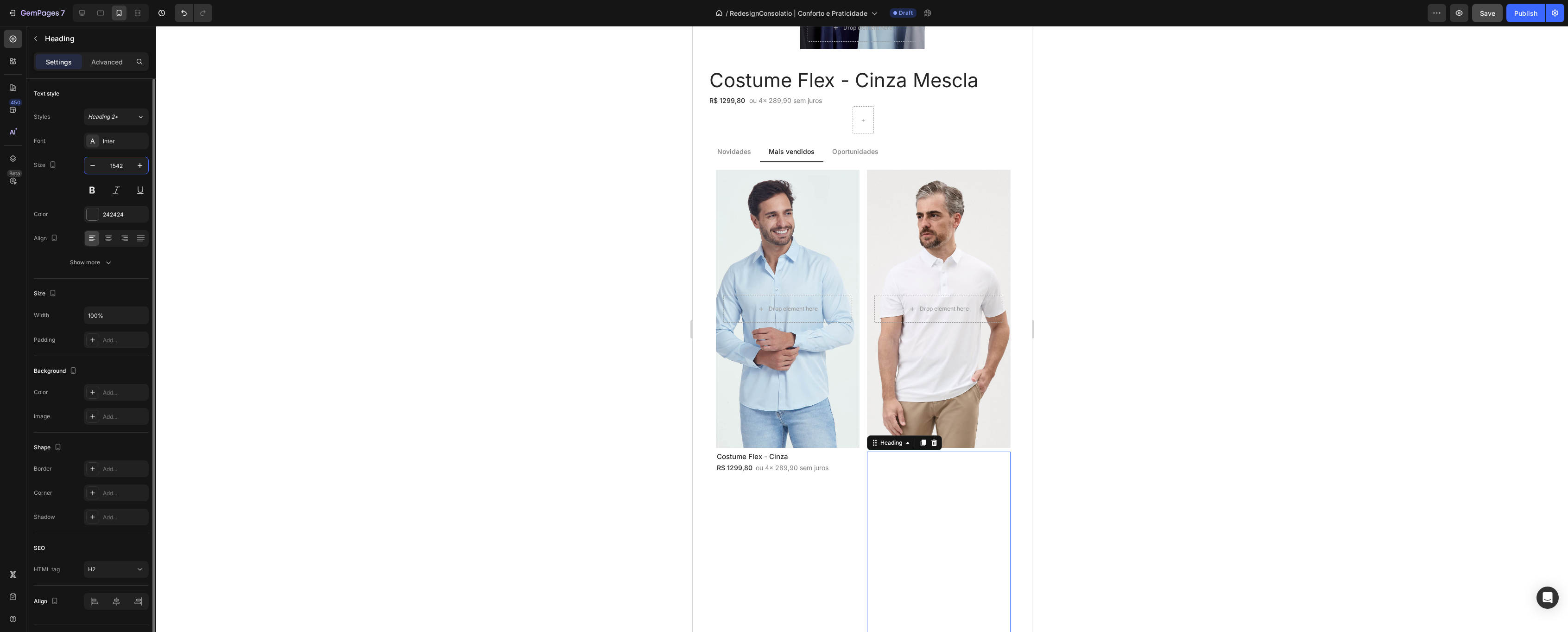
click at [119, 167] on input "1542" at bounding box center [116, 165] width 30 height 16
type input "15"
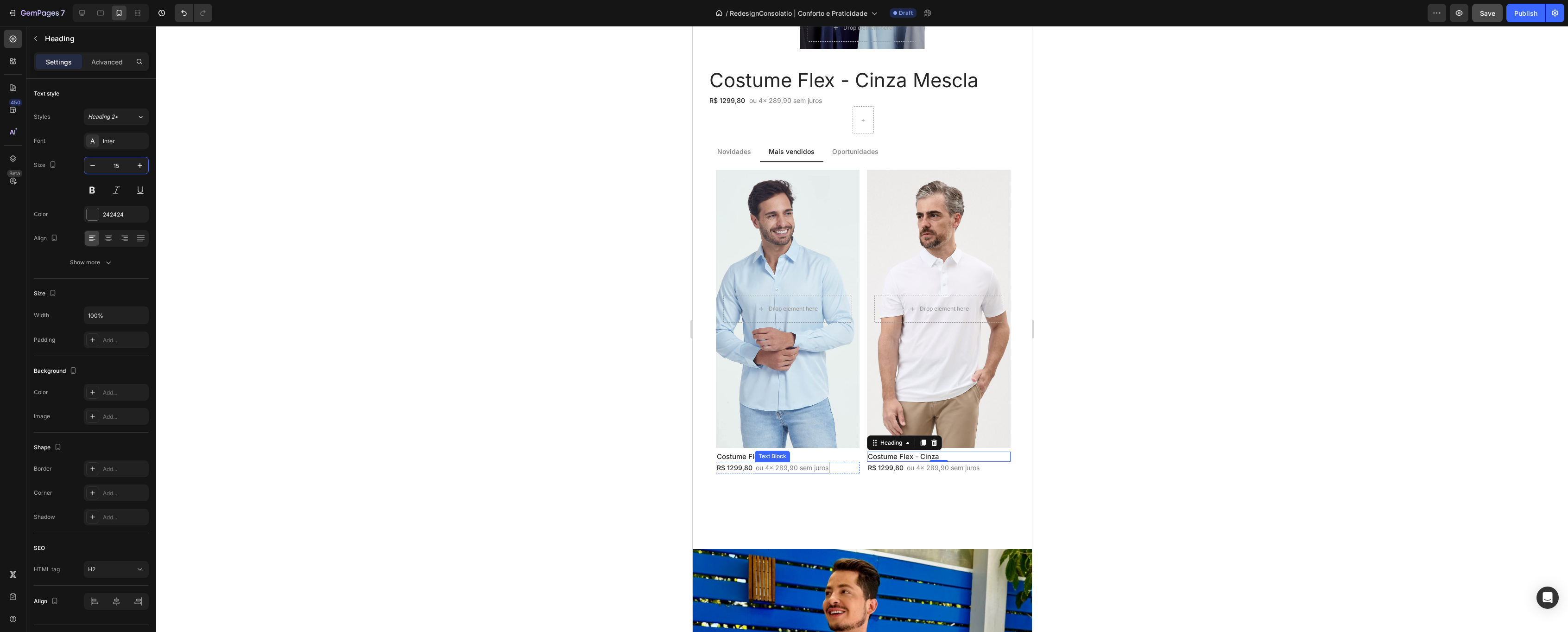
click at [796, 466] on p "ou 4x 289,90 sem juros" at bounding box center [792, 468] width 73 height 10
click at [97, 167] on button "button" at bounding box center [93, 165] width 16 height 16
click at [97, 167] on icon "button" at bounding box center [93, 165] width 9 height 9
type input "12"
click at [942, 465] on p "ou 4x 289,90 sem juros" at bounding box center [943, 468] width 73 height 10
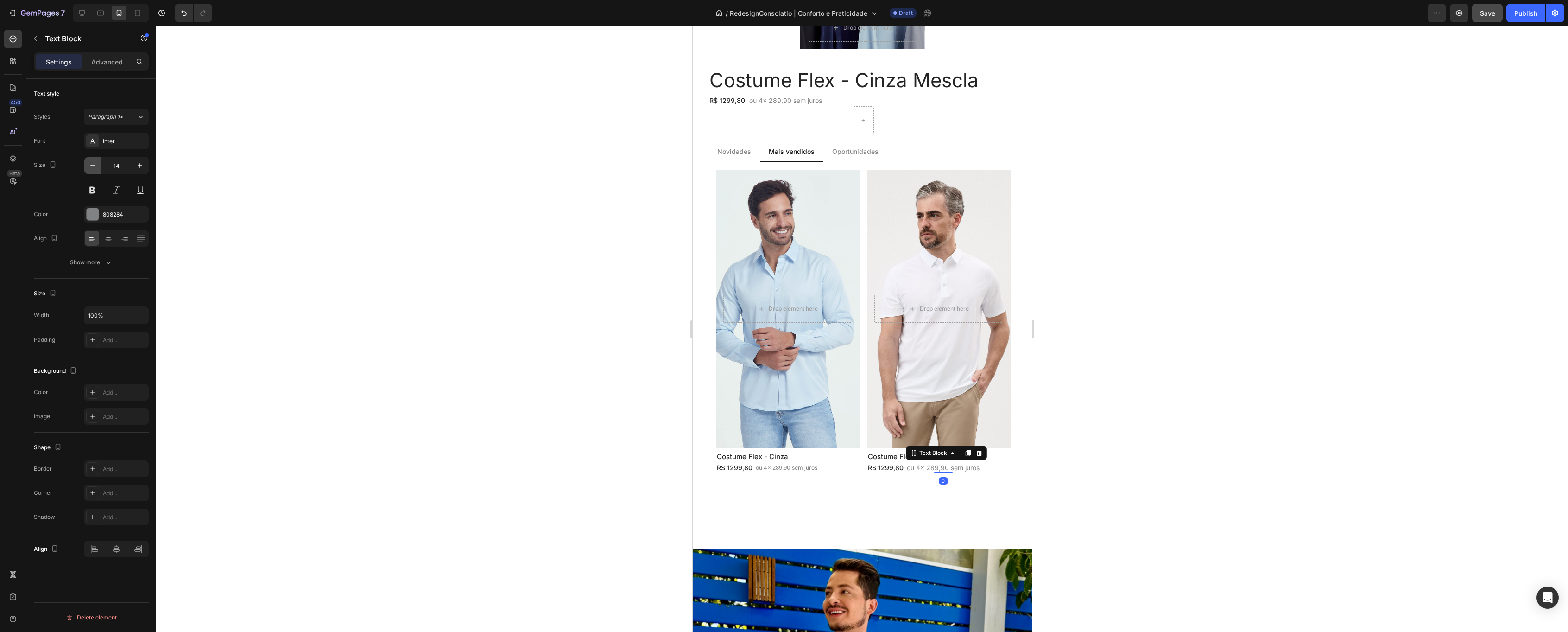
click at [96, 162] on icon "button" at bounding box center [93, 165] width 9 height 9
type input "12"
click at [863, 217] on div "Drop element here Hero Banner Costume Flex - Cinza Heading R$ 1299,80 Text Bloc…" at bounding box center [863, 341] width 295 height 342
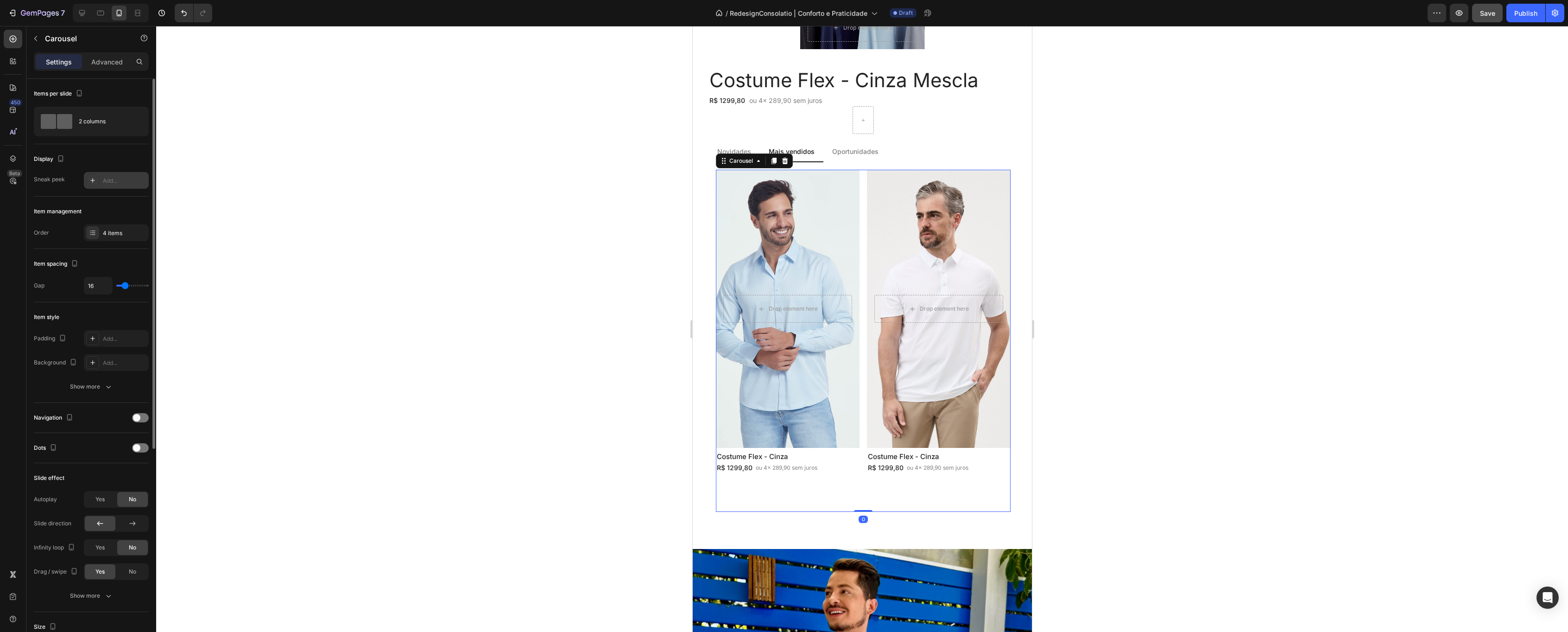
click at [97, 188] on div "Add..." at bounding box center [116, 180] width 65 height 16
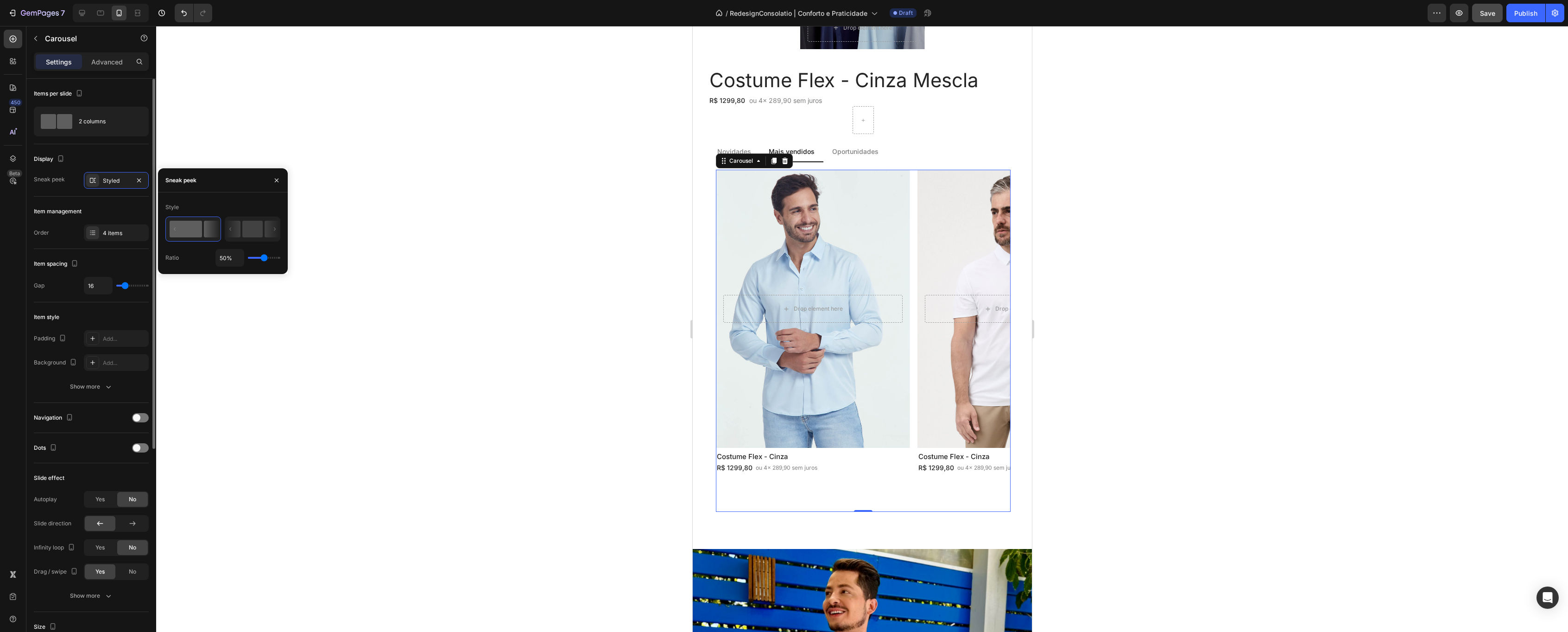
click at [117, 155] on div "Display" at bounding box center [91, 159] width 115 height 15
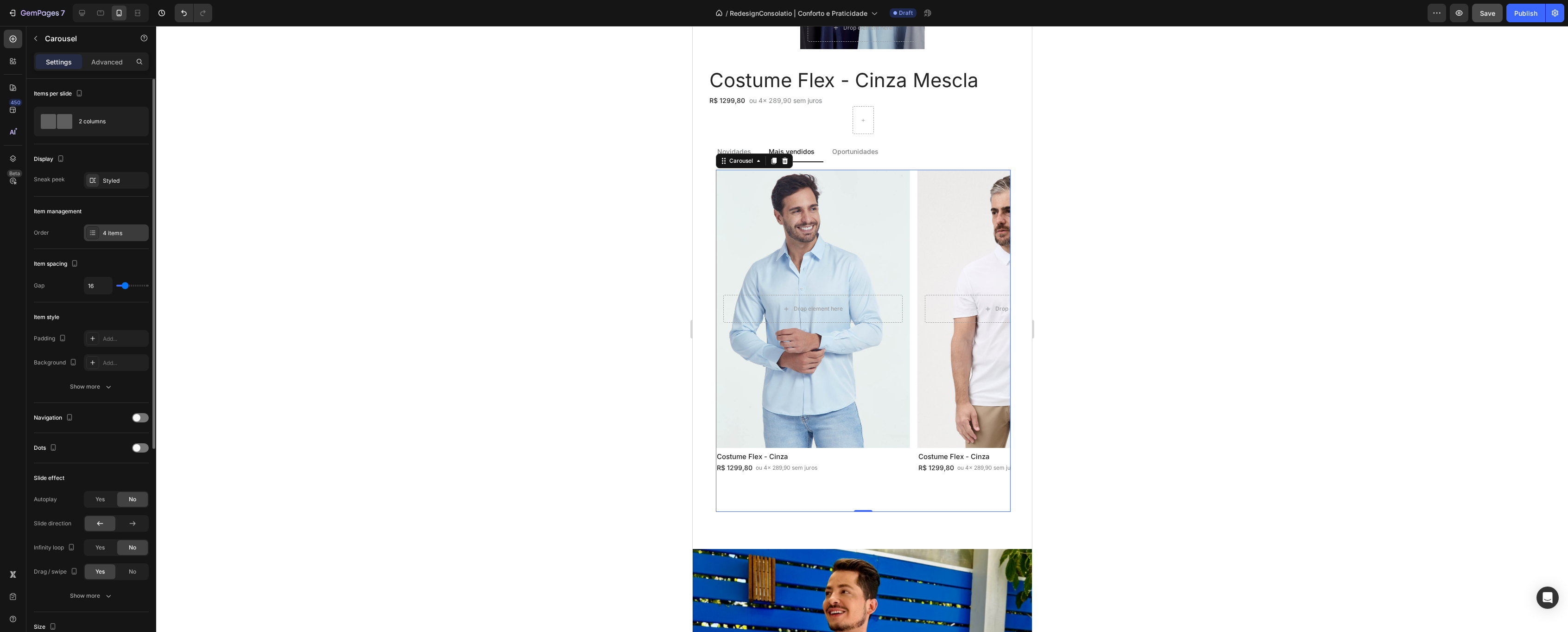
click at [111, 233] on div "4 items" at bounding box center [125, 233] width 44 height 9
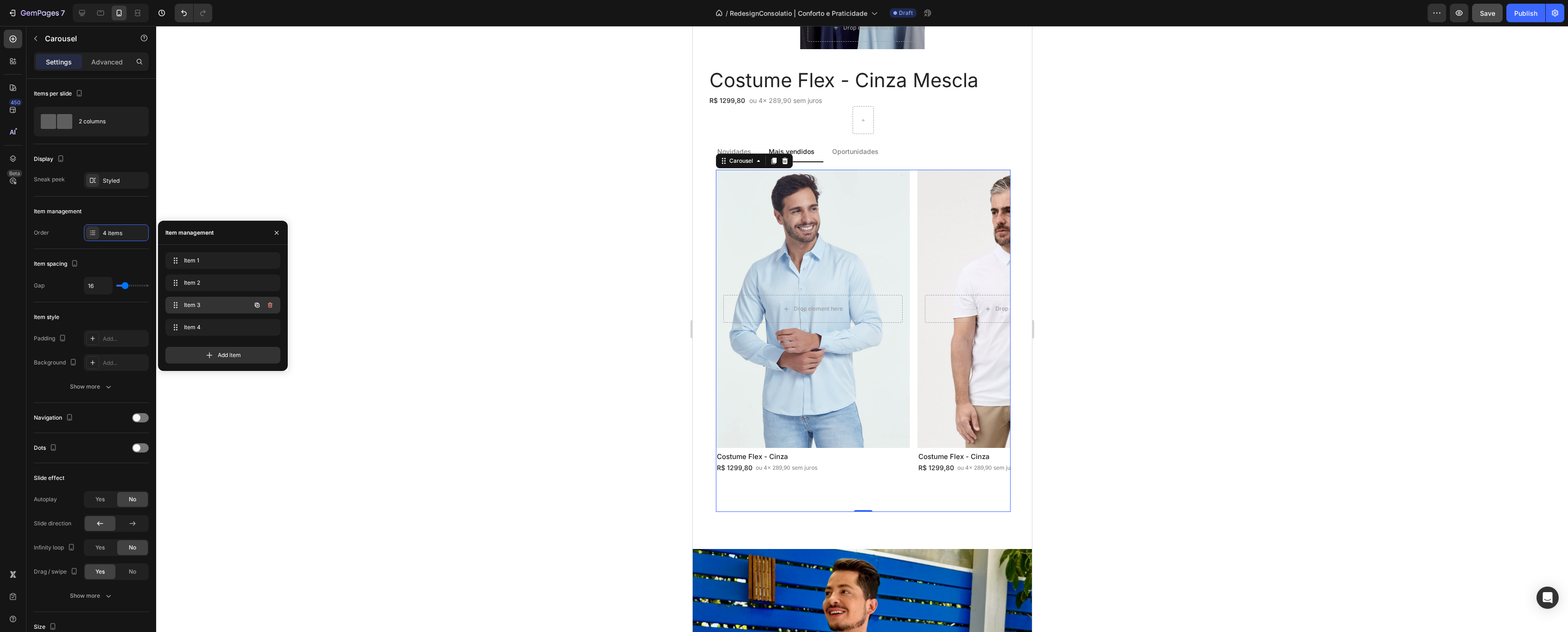
click at [211, 304] on span "Item 3" at bounding box center [210, 305] width 52 height 9
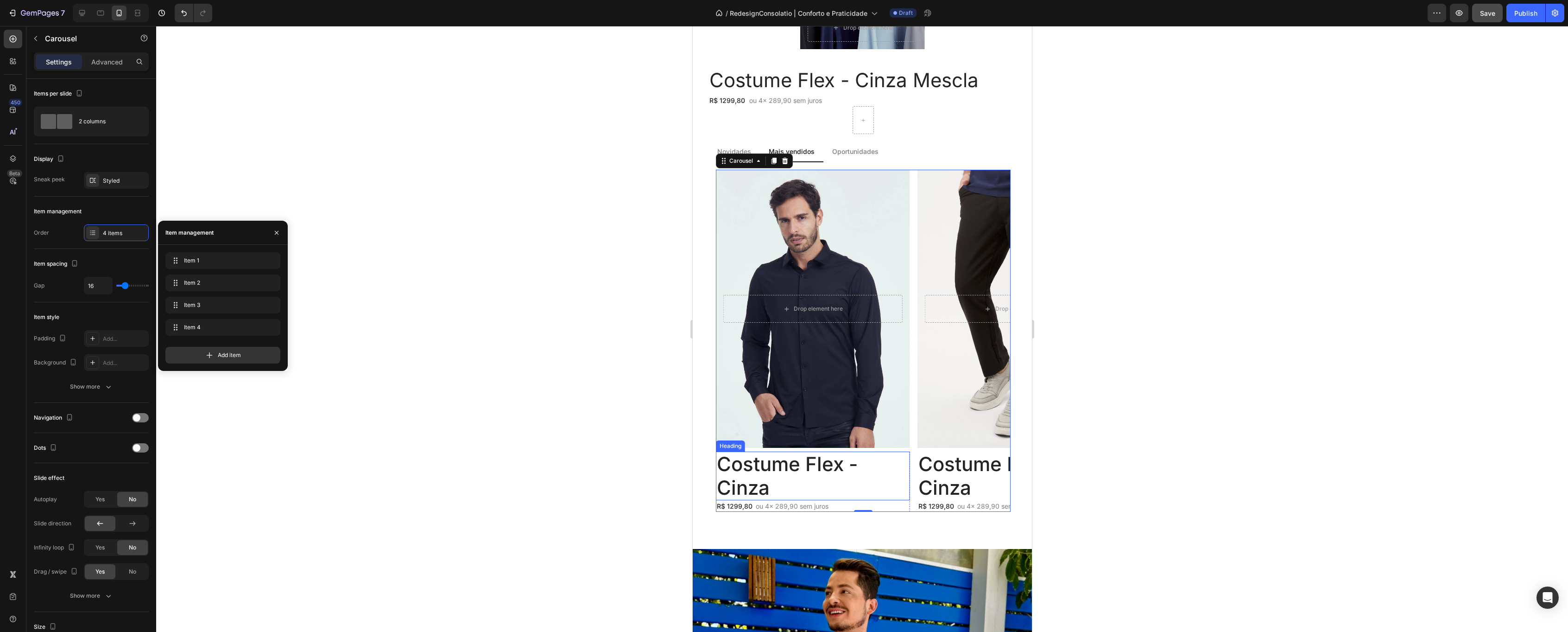
click at [783, 468] on h2 "Costume Flex - Cinza" at bounding box center [812, 476] width 194 height 49
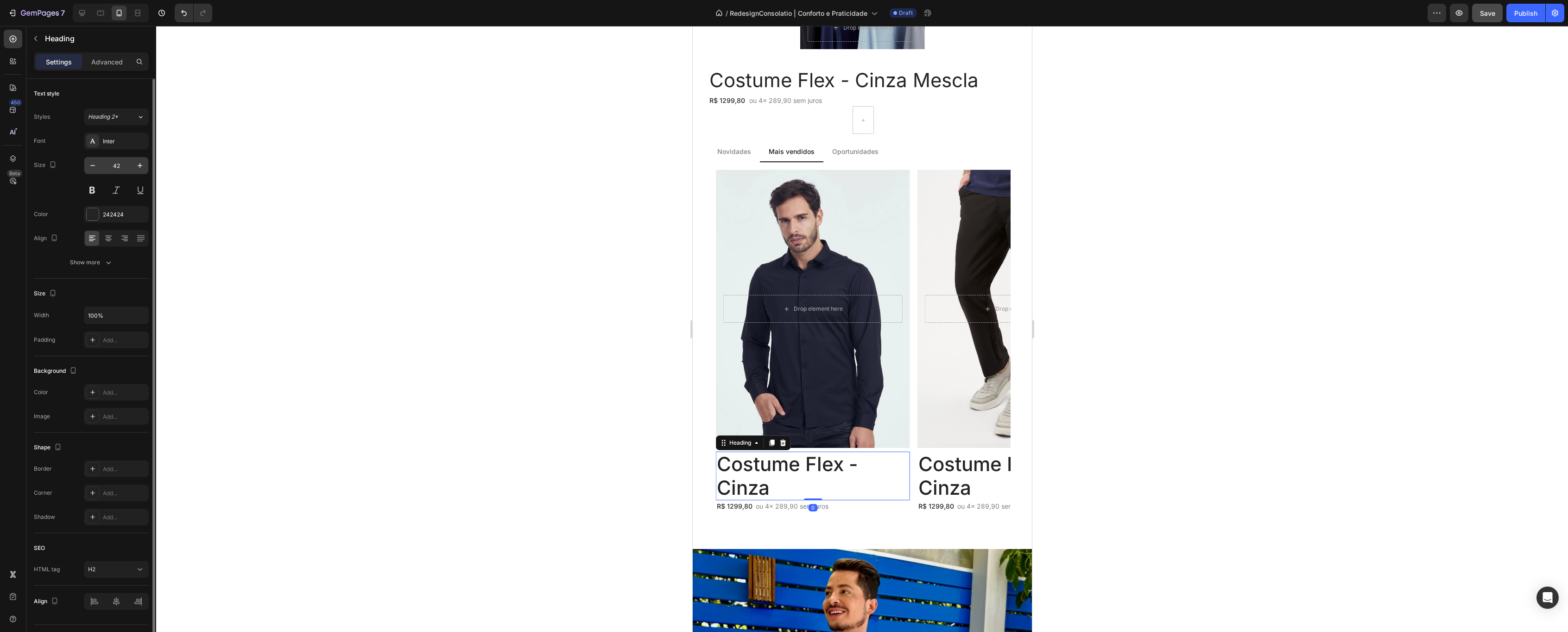
click at [117, 164] on input "42" at bounding box center [116, 165] width 30 height 16
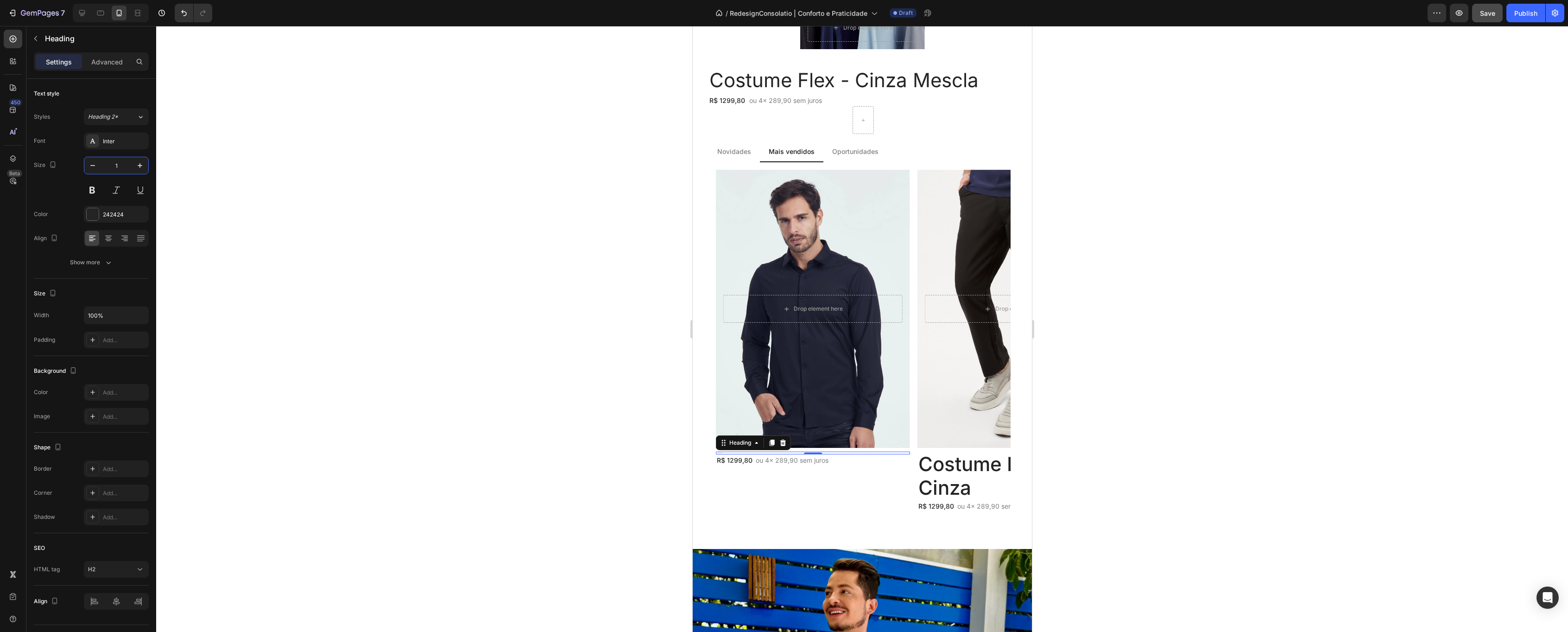
type input "15"
click at [801, 468] on p "ou 4x 289,90 sem juros" at bounding box center [792, 468] width 73 height 10
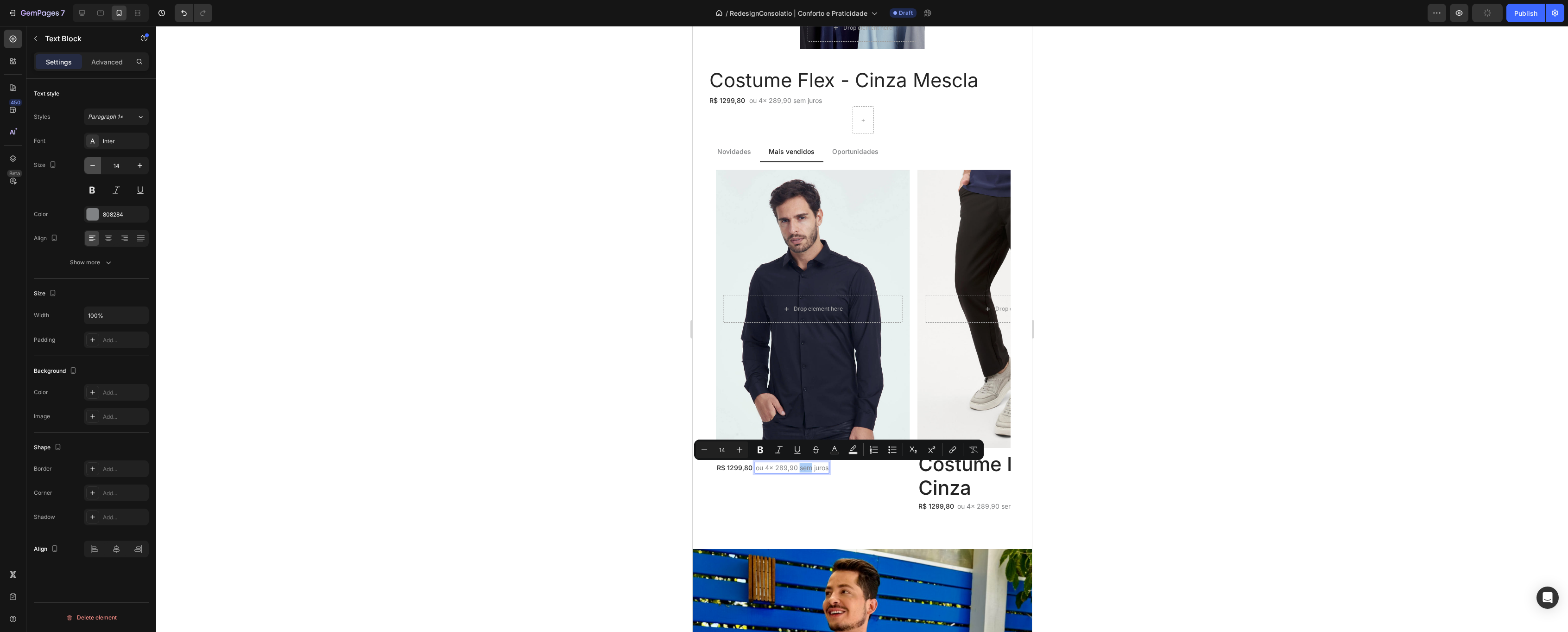
click at [86, 167] on button "button" at bounding box center [93, 165] width 16 height 16
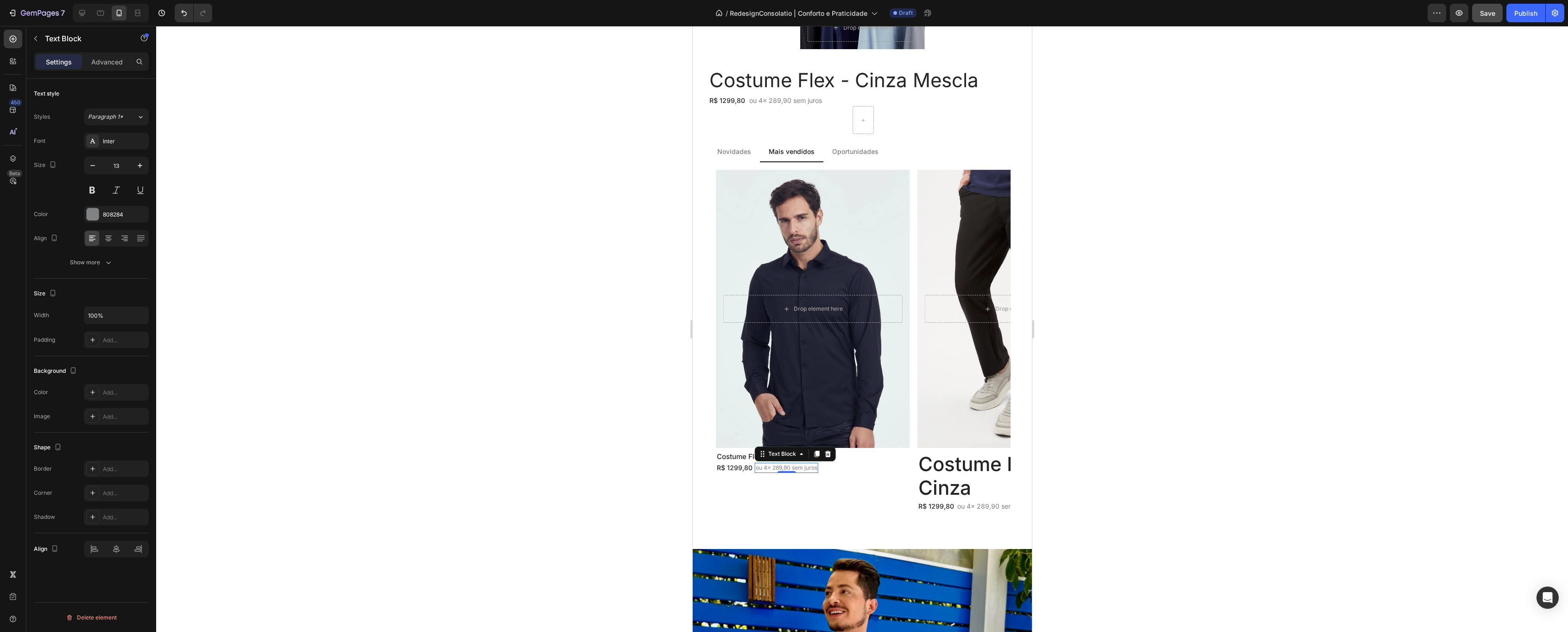
type input "12"
click at [963, 466] on h2 "Costume Flex - Cinza" at bounding box center [1013, 476] width 194 height 49
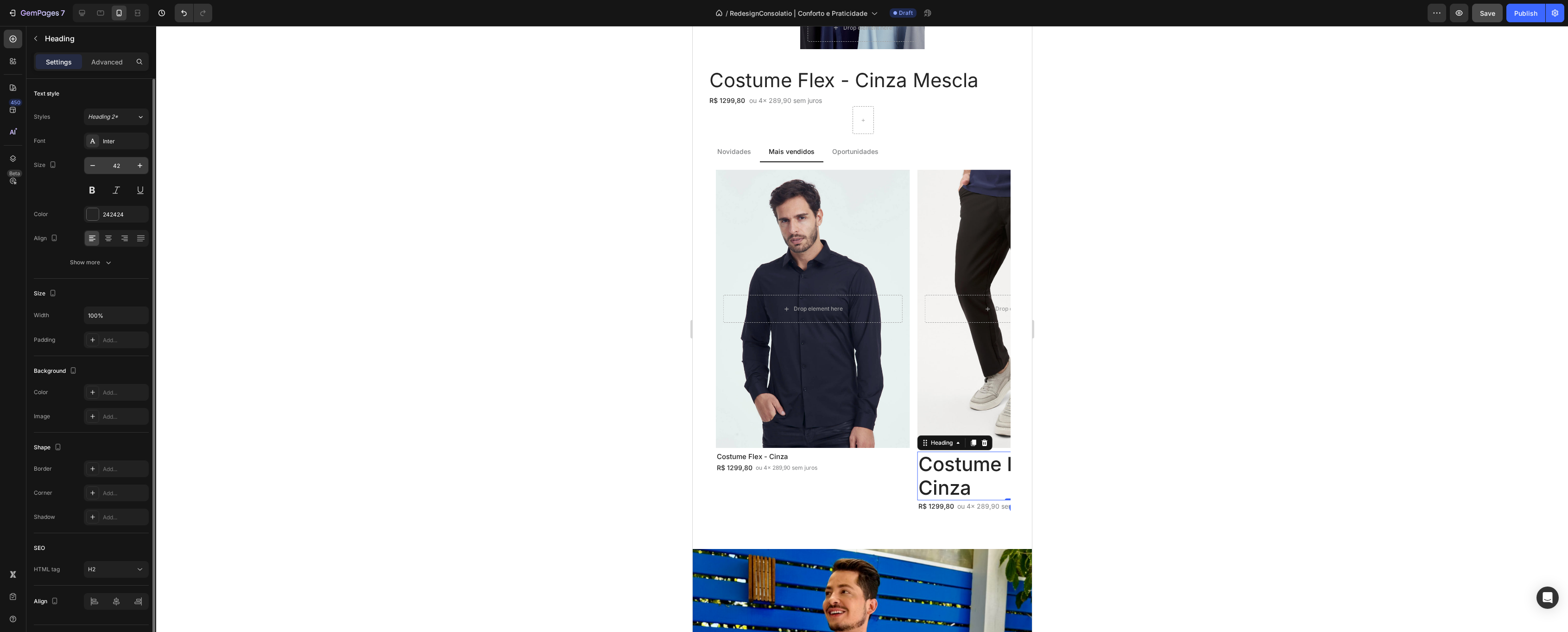
click at [121, 164] on input "42" at bounding box center [116, 165] width 30 height 16
type input "15"
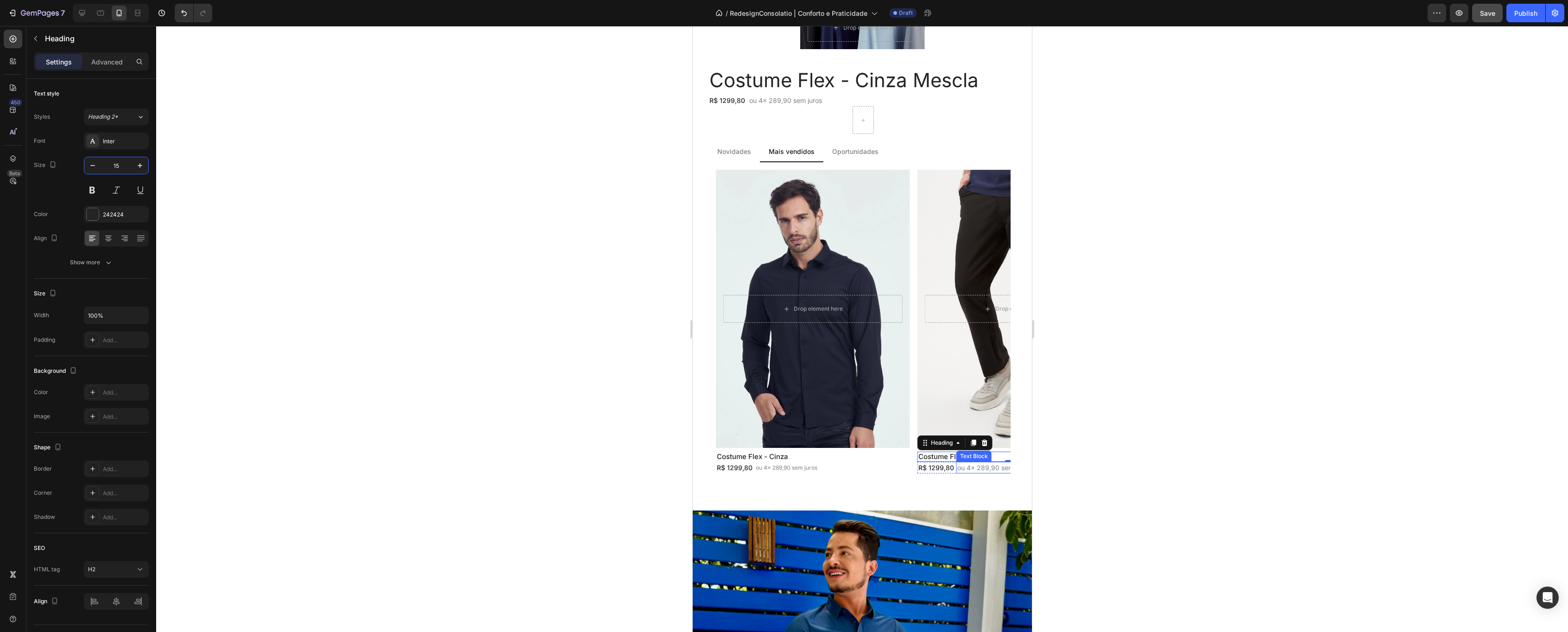
click at [987, 468] on p "ou 4x 289,90 sem juros" at bounding box center [993, 468] width 73 height 10
click at [90, 168] on icon "button" at bounding box center [93, 165] width 9 height 9
type input "12"
click at [911, 287] on div "Drop element here Hero Banner Costume Flex - Cinza Heading R$ 1299,80 Text Bloc…" at bounding box center [863, 321] width 295 height 304
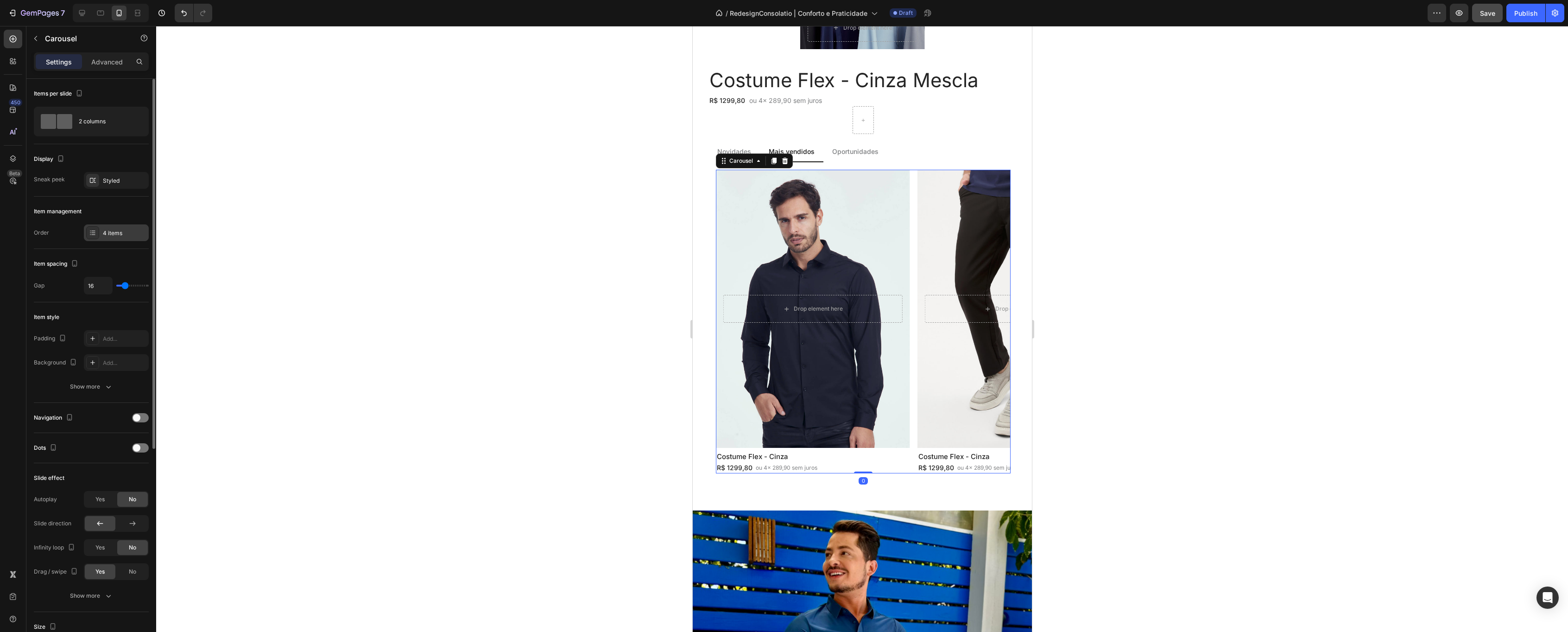
click at [103, 228] on div "4 items" at bounding box center [116, 232] width 65 height 16
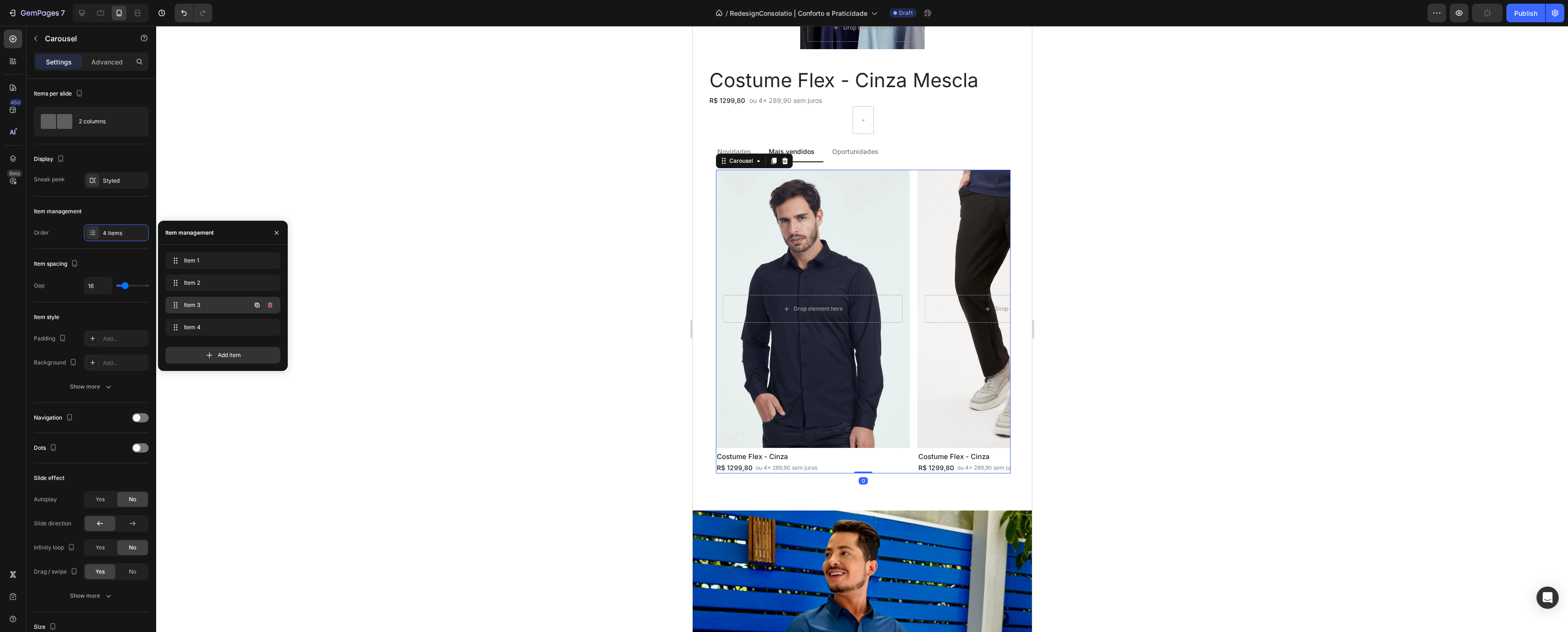
click at [205, 306] on span "Item 3" at bounding box center [210, 305] width 52 height 9
click at [197, 306] on span "Item 3" at bounding box center [210, 305] width 52 height 9
click at [200, 324] on span "Item 4" at bounding box center [210, 328] width 52 height 9
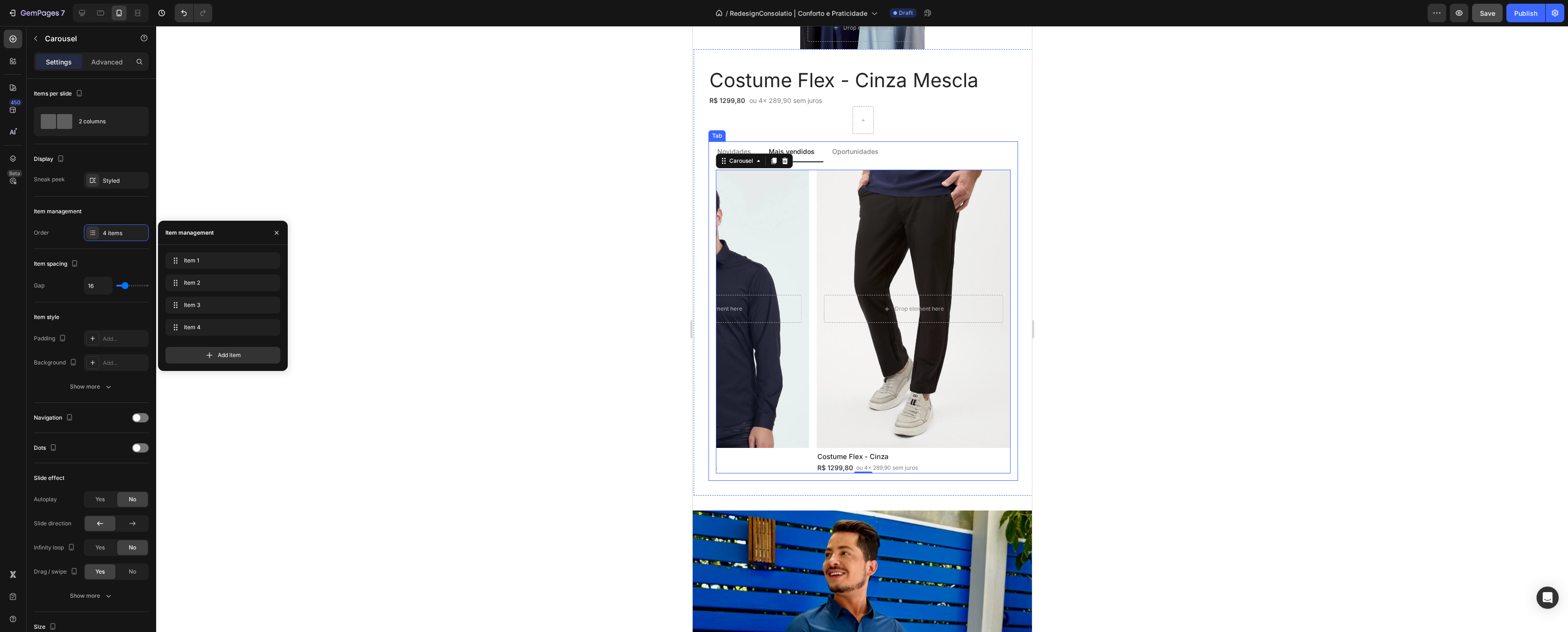
click at [855, 153] on p "Oportunidades" at bounding box center [855, 152] width 46 height 10
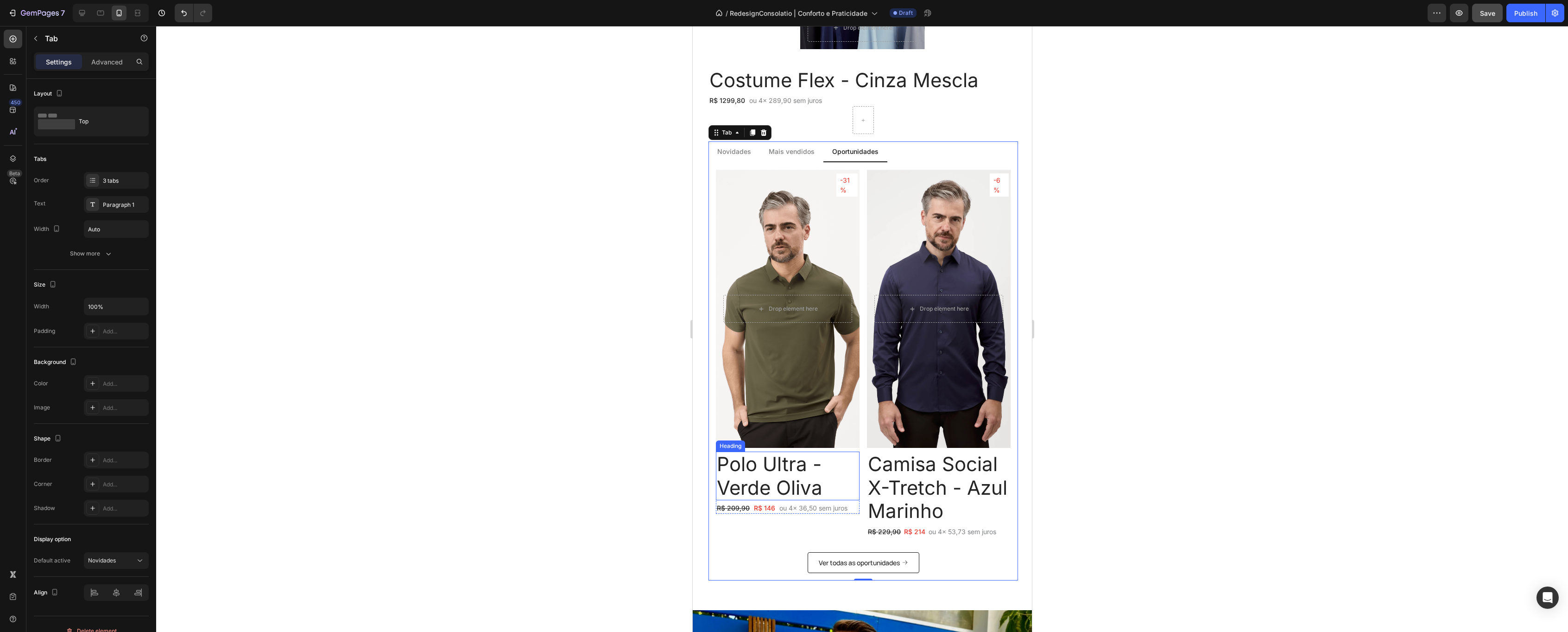
click at [799, 469] on h2 "Polo Ultra - Verde Oliva" at bounding box center [787, 476] width 144 height 49
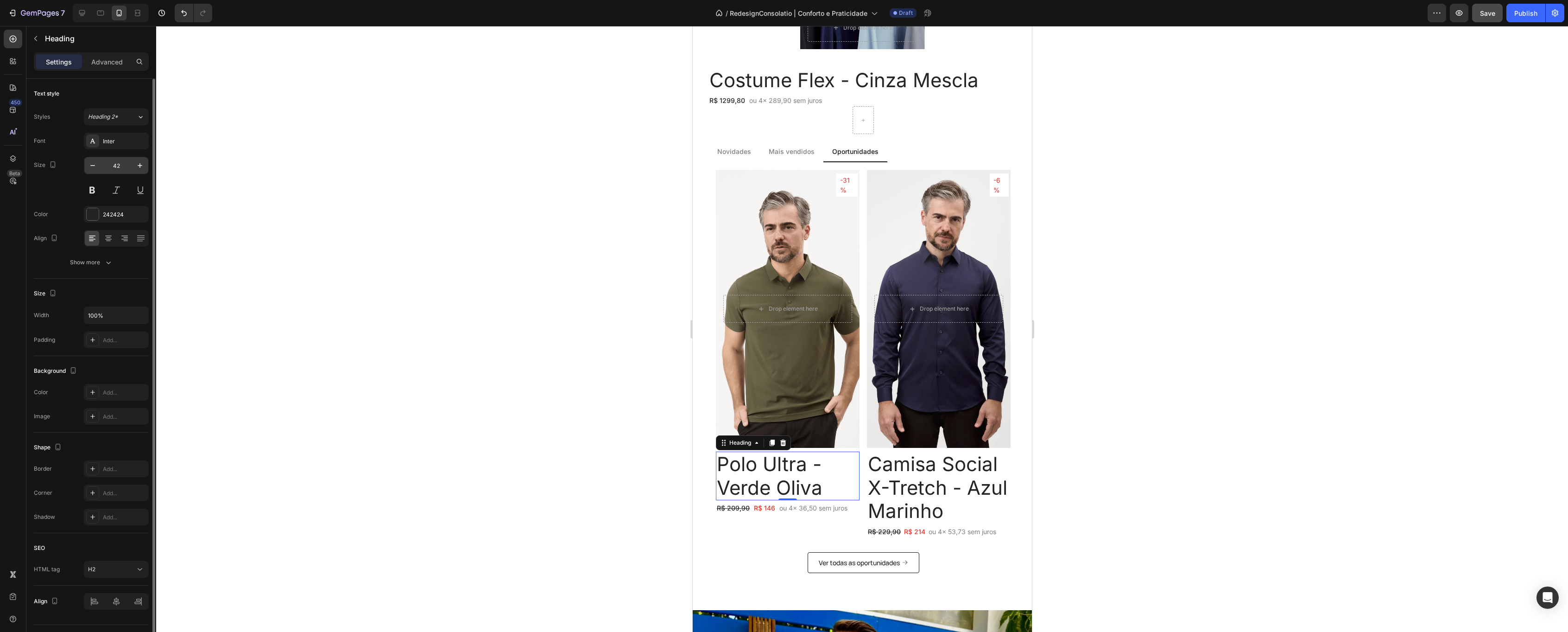
click at [116, 174] on div "42" at bounding box center [116, 165] width 65 height 18
click at [116, 171] on input "42" at bounding box center [116, 165] width 30 height 16
type input "15"
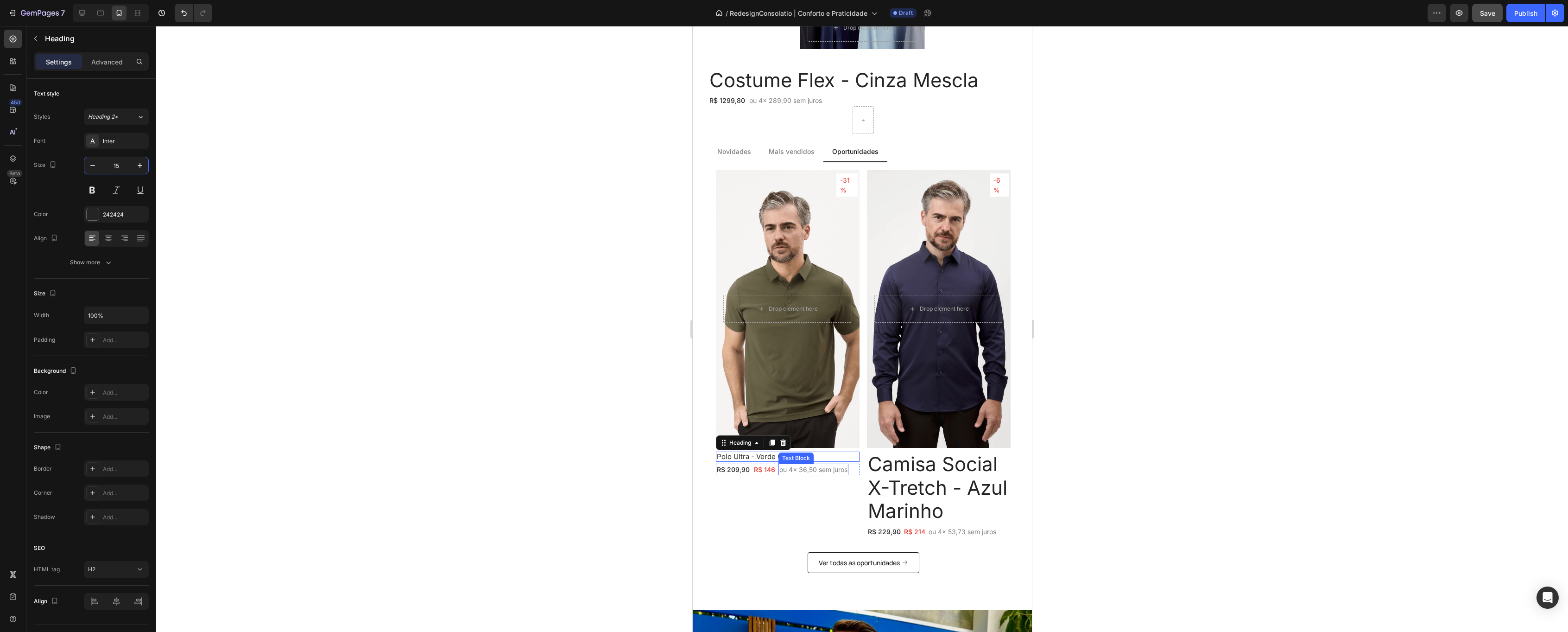
click at [805, 471] on p "ou 4x 36,50 sem juros" at bounding box center [813, 469] width 68 height 10
click at [98, 166] on button "button" at bounding box center [93, 165] width 16 height 16
click at [98, 166] on button "button" at bounding box center [93, 165] width 16 height 16
type input "12"
click at [929, 474] on h2 "Camisa Social X-Tretch - Azul Marinho" at bounding box center [938, 487] width 144 height 72
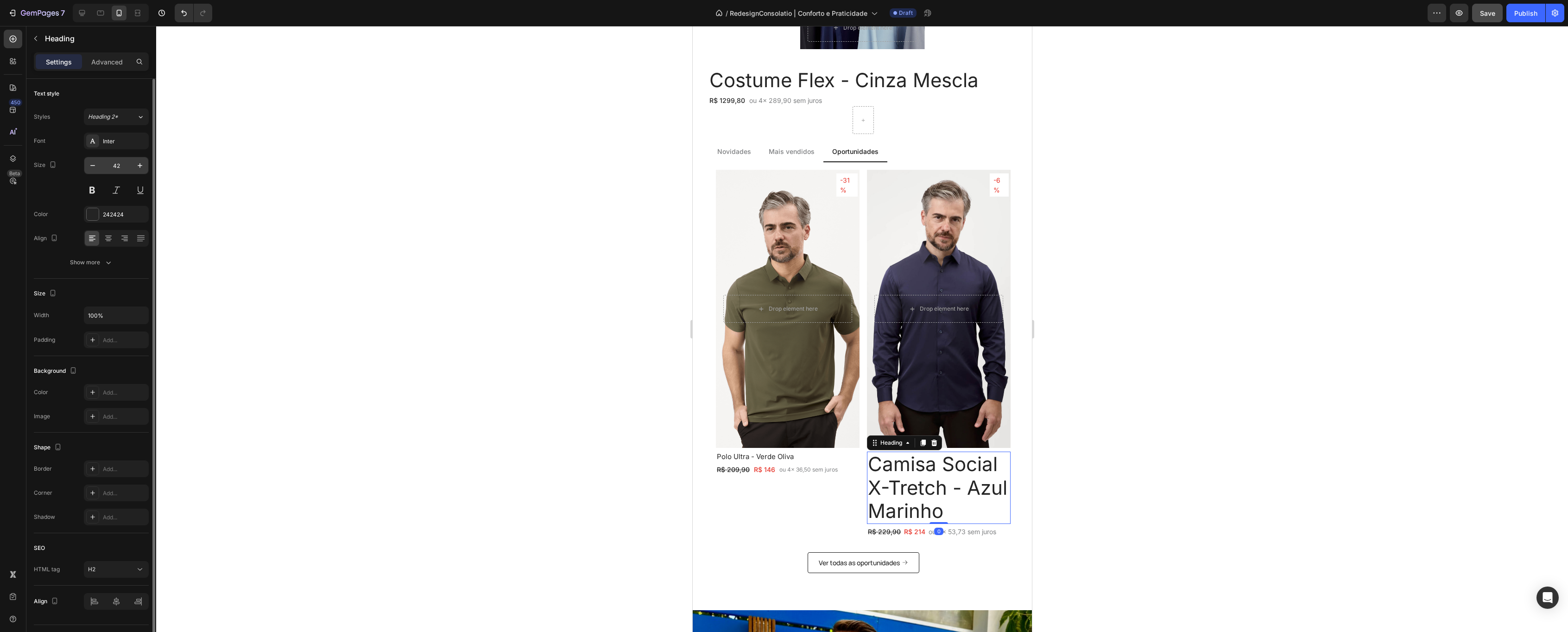
click at [109, 168] on input "42" at bounding box center [116, 165] width 30 height 16
type input "15"
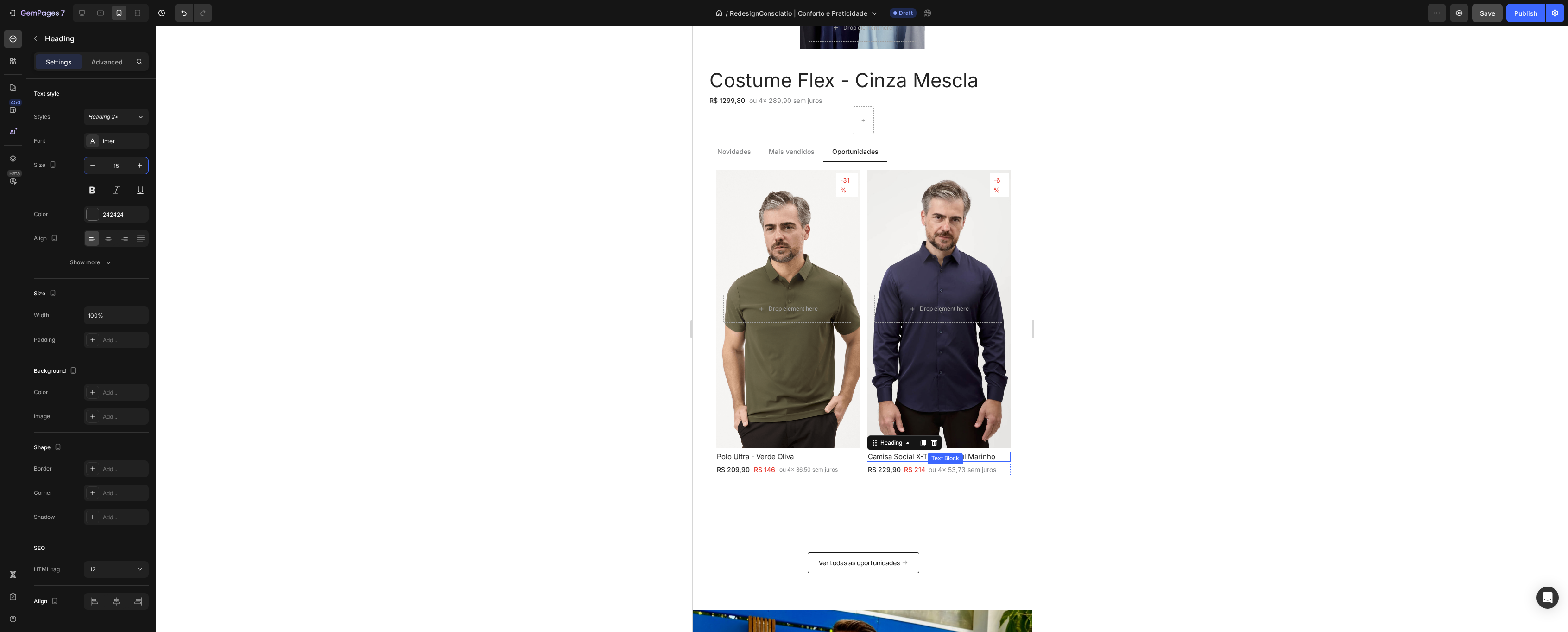
click at [967, 473] on p "ou 4x 53,73 sem juros" at bounding box center [962, 469] width 68 height 10
click at [95, 168] on icon "button" at bounding box center [93, 165] width 9 height 9
type input "12"
click at [866, 235] on div "-31% Text Block Row Row Drop element here Hero Banner Polo Ultra - Verde [PERSO…" at bounding box center [863, 353] width 295 height 367
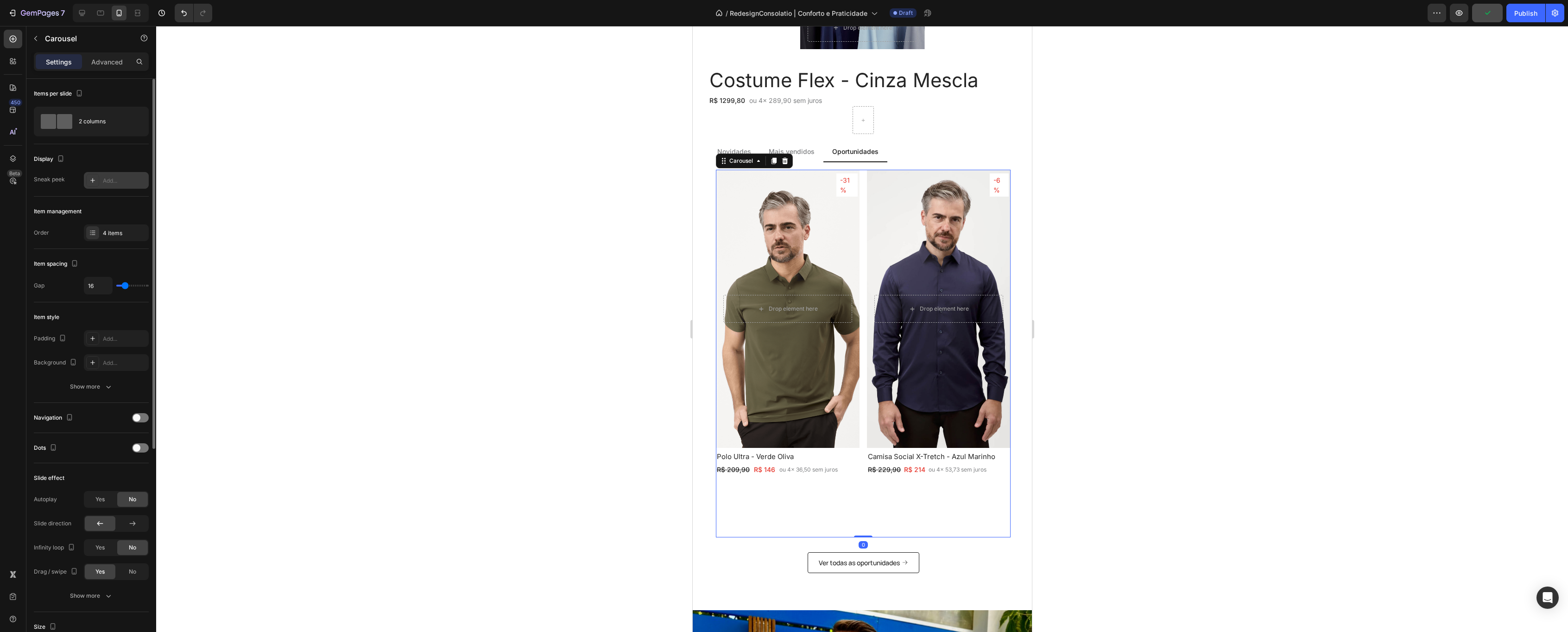
click at [91, 181] on icon at bounding box center [93, 180] width 7 height 7
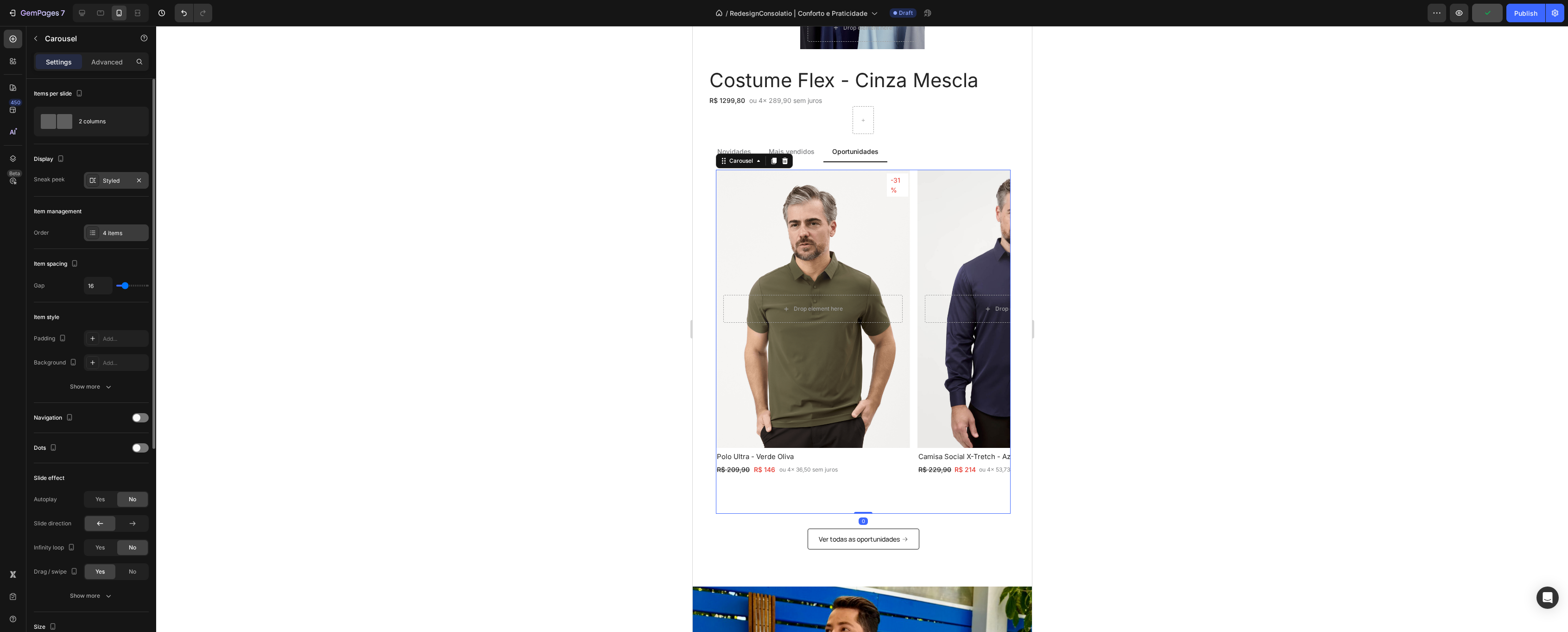
click at [113, 230] on div "4 items" at bounding box center [125, 233] width 44 height 9
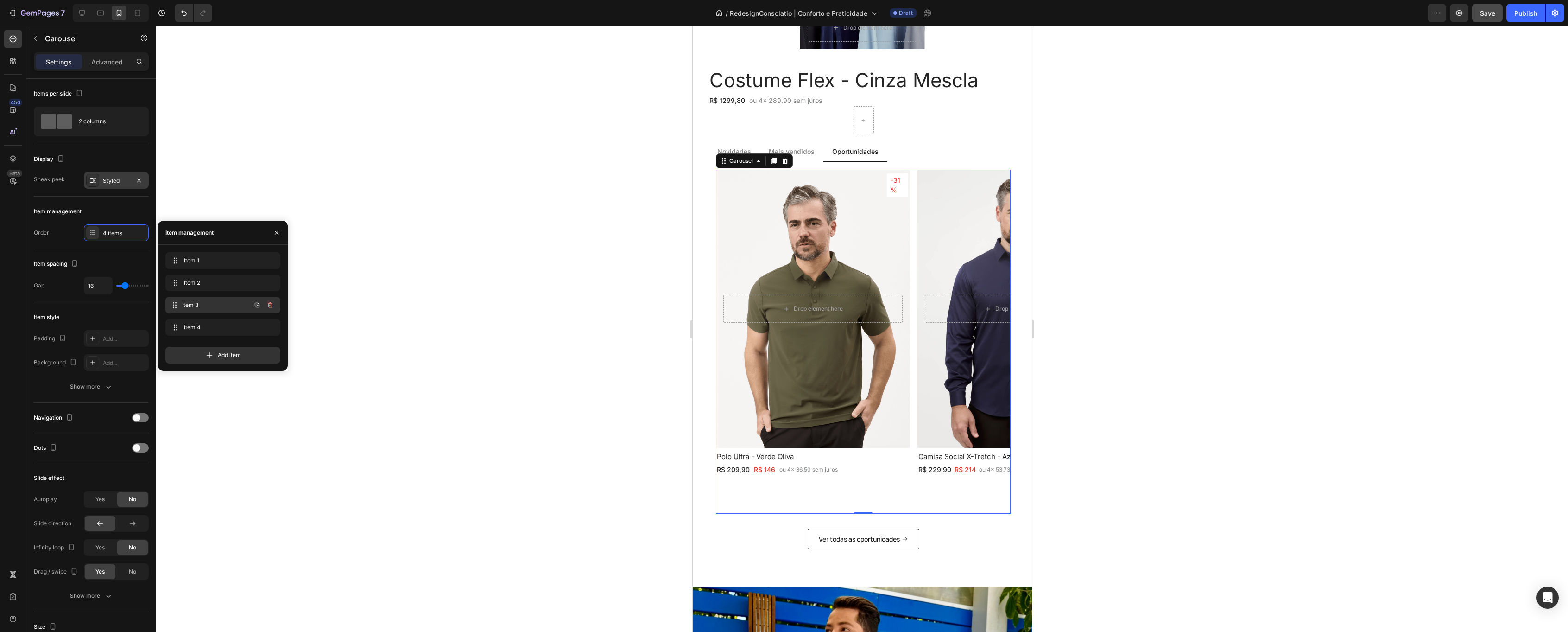
click at [204, 309] on span "Item 3" at bounding box center [216, 305] width 69 height 9
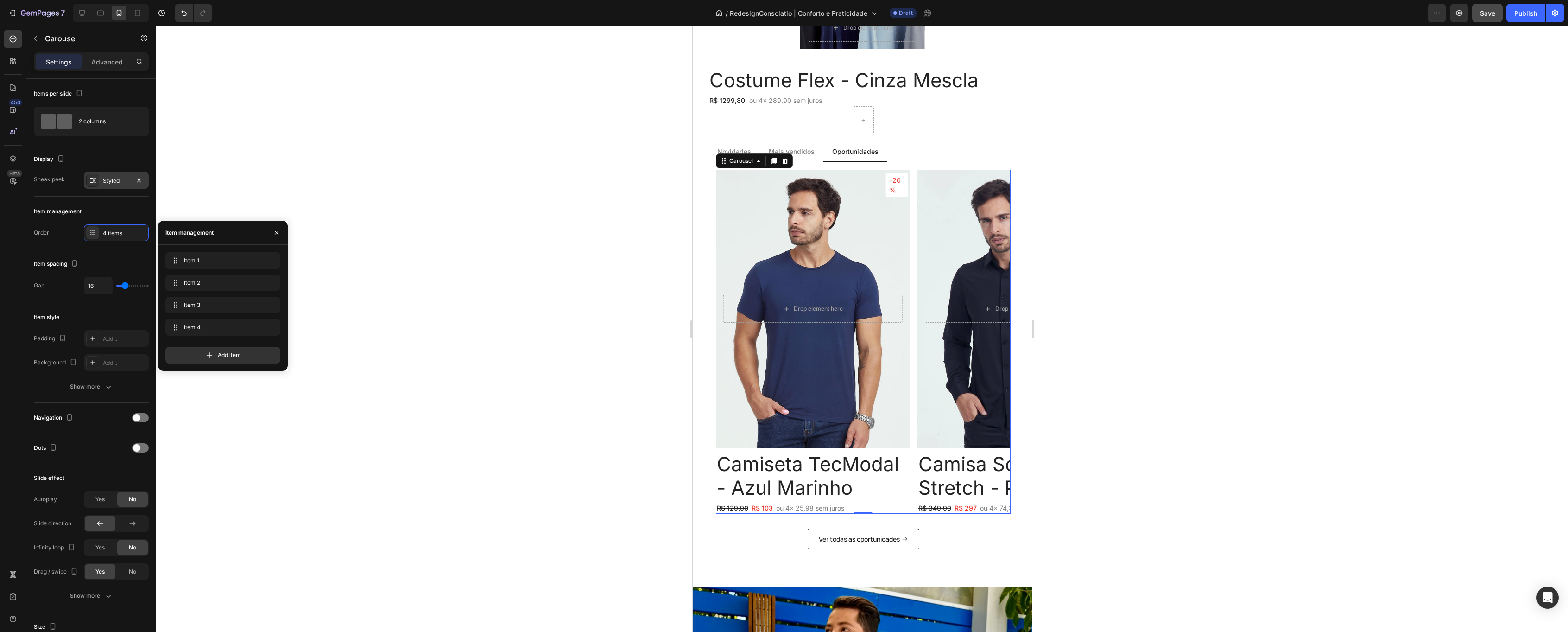
click at [803, 477] on h2 "Camiseta TecModal - Azul Marinho" at bounding box center [812, 476] width 194 height 49
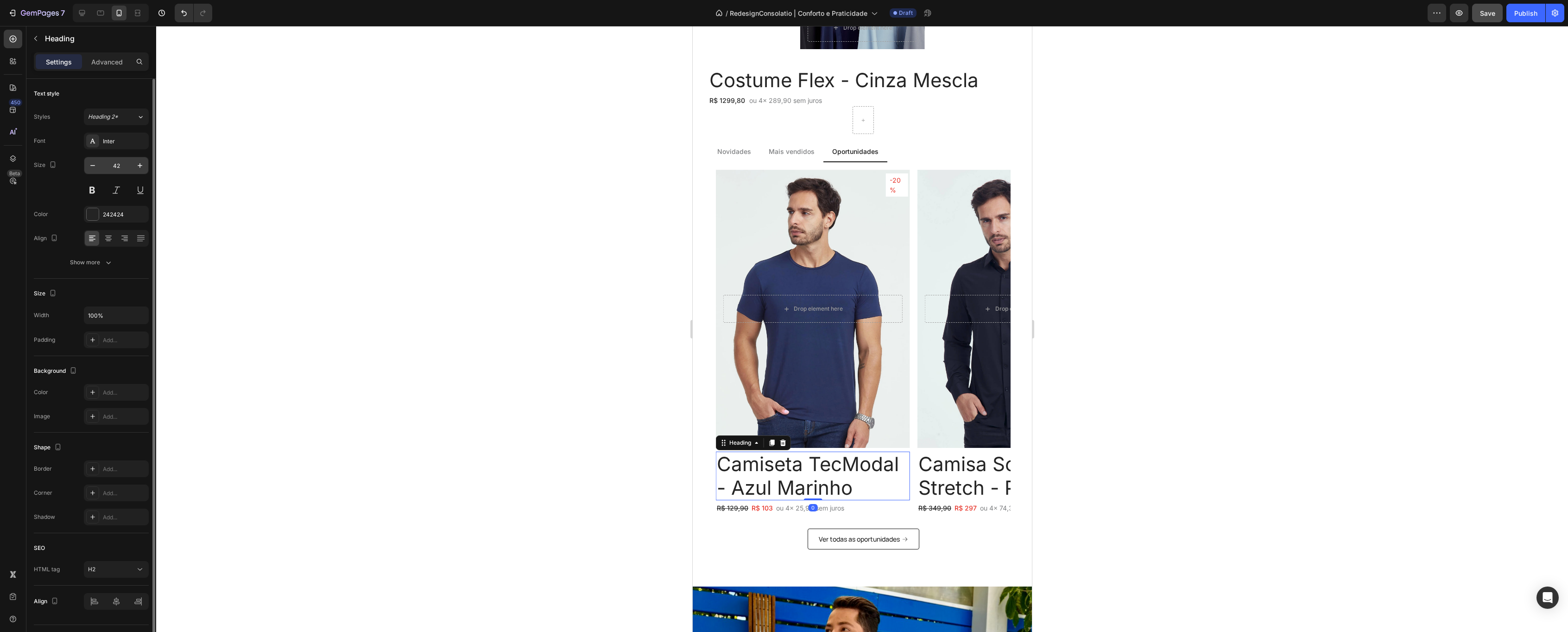
click at [117, 168] on input "42" at bounding box center [116, 165] width 30 height 16
type input "15"
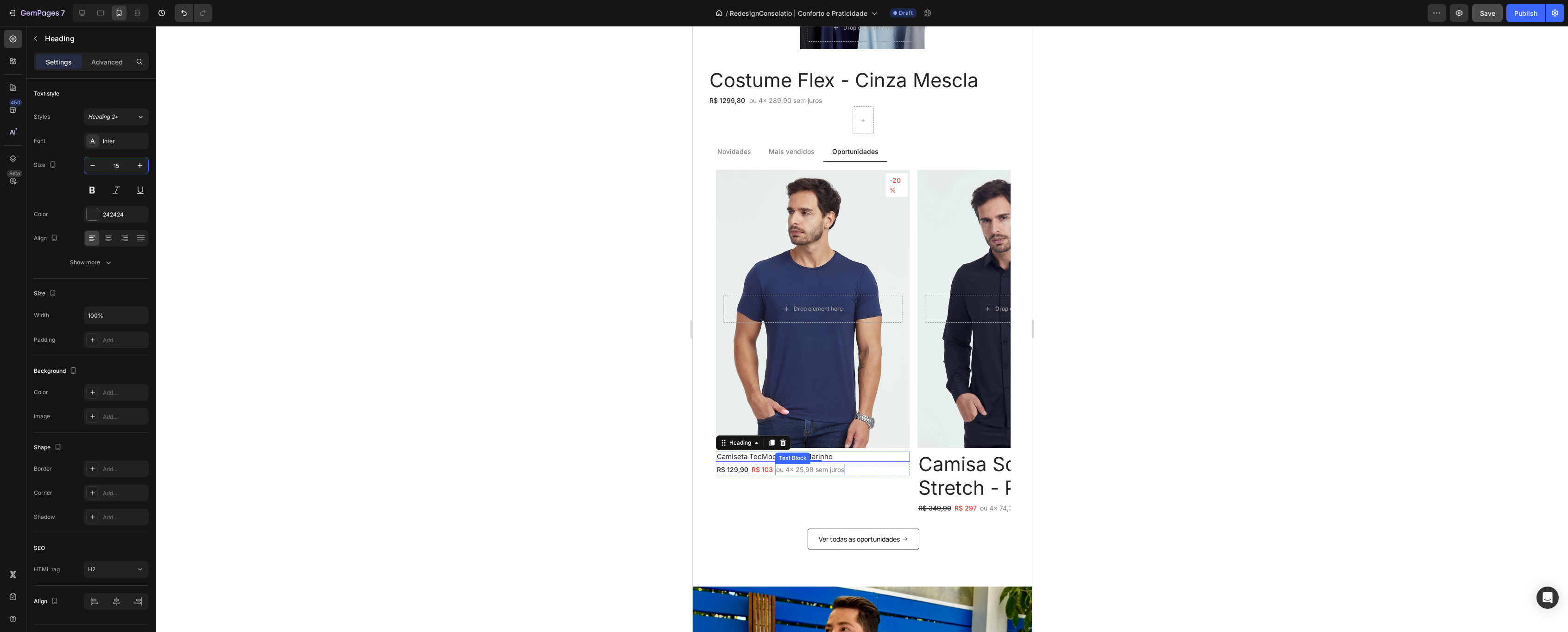
click at [802, 469] on p "ou 4x 25,98 sem juros" at bounding box center [810, 469] width 68 height 10
click at [96, 163] on icon "button" at bounding box center [93, 165] width 9 height 9
type input "12"
click at [1000, 505] on p "ou 4x 74,35 sem juros" at bounding box center [1013, 508] width 67 height 10
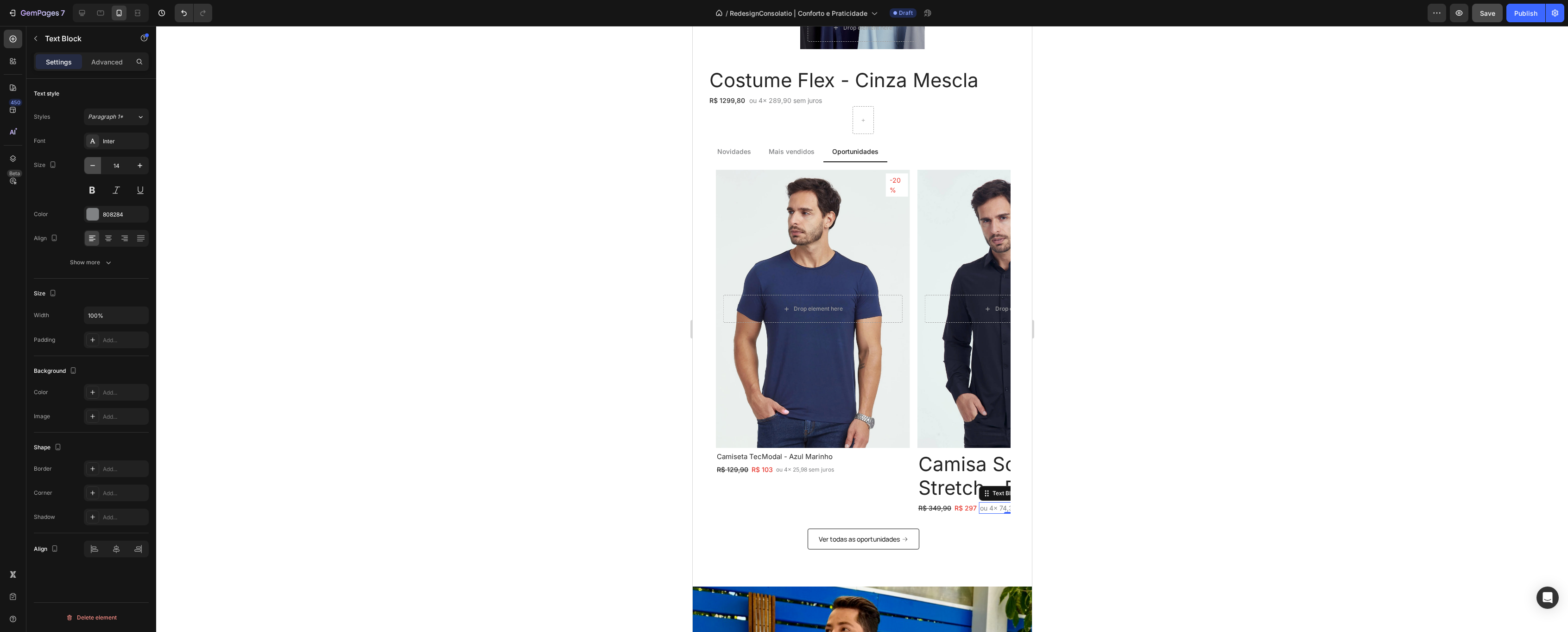
click at [96, 167] on icon "button" at bounding box center [93, 165] width 9 height 9
type input "12"
click at [963, 474] on h2 "Camisa Social Ultra-Stretch - Preta" at bounding box center [1013, 476] width 194 height 49
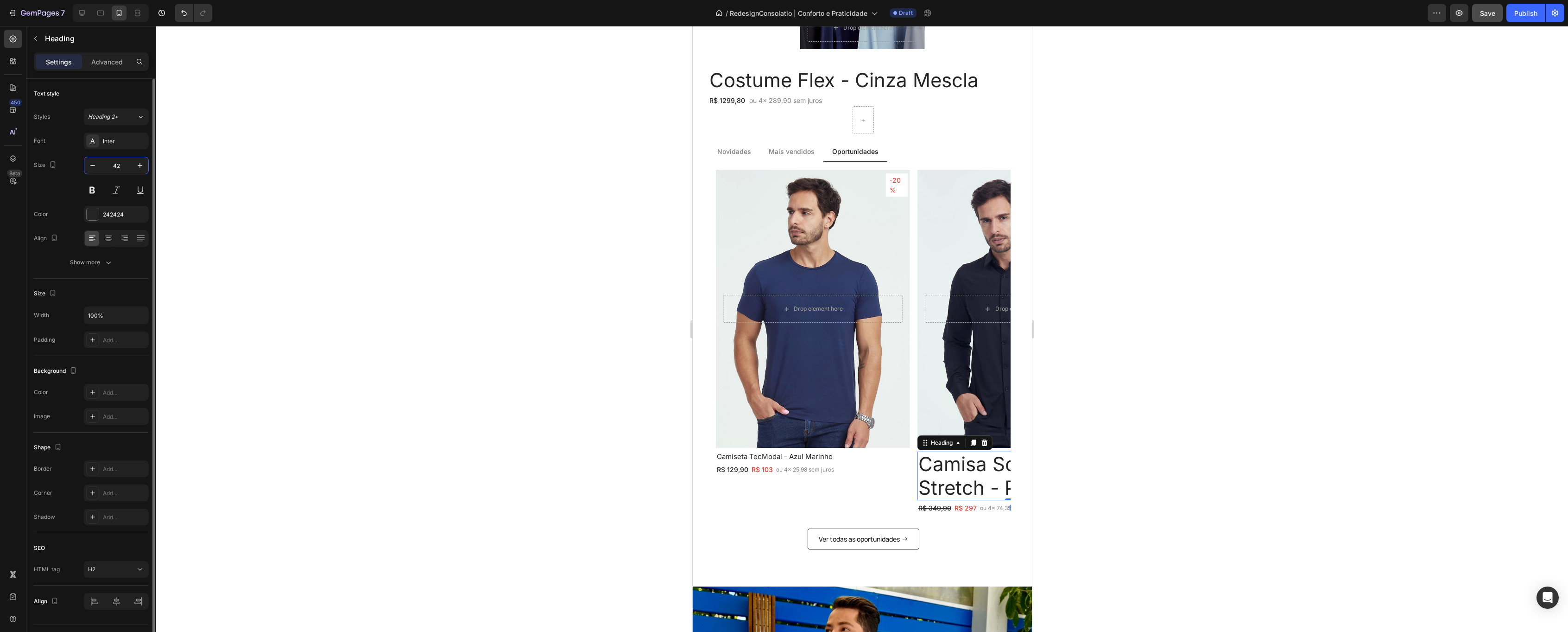
click at [114, 164] on input "42" at bounding box center [116, 165] width 30 height 16
type input "15"
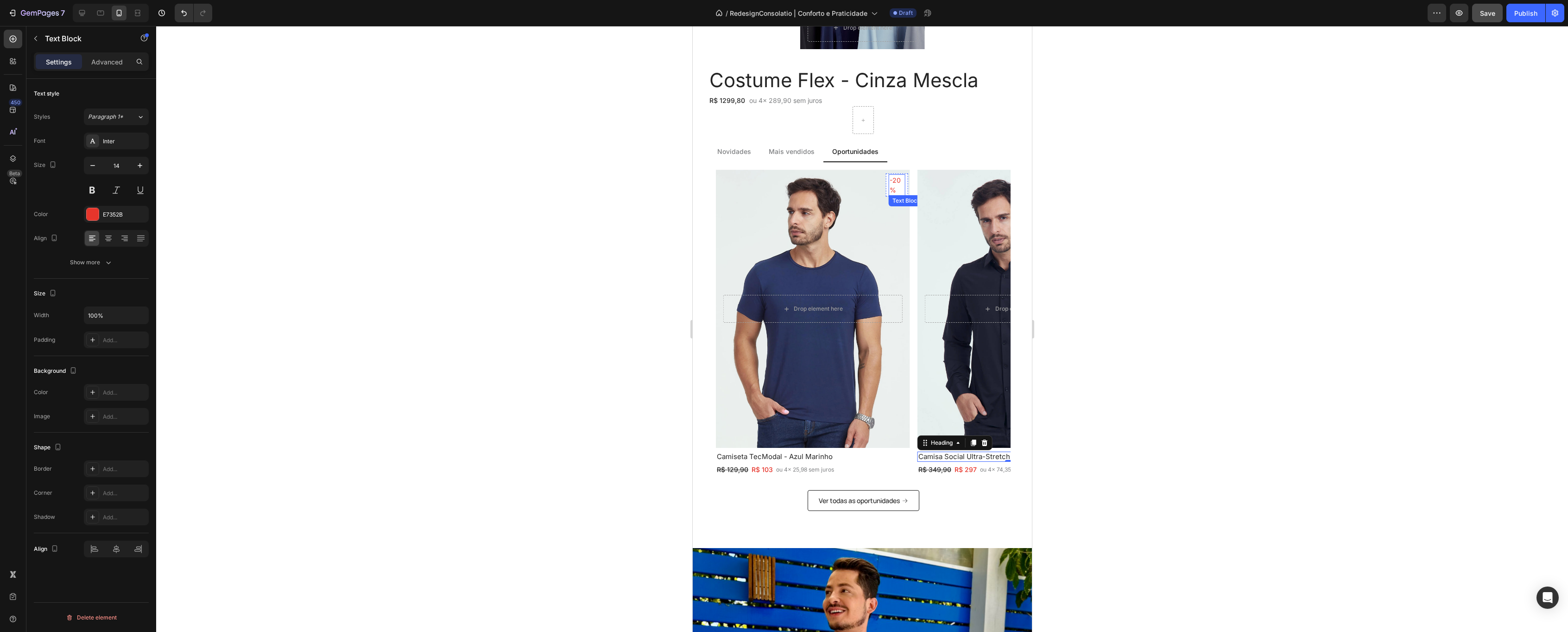
click at [892, 188] on p "-20%" at bounding box center [897, 185] width 15 height 19
click at [89, 166] on icon "button" at bounding box center [93, 165] width 9 height 9
type input "12"
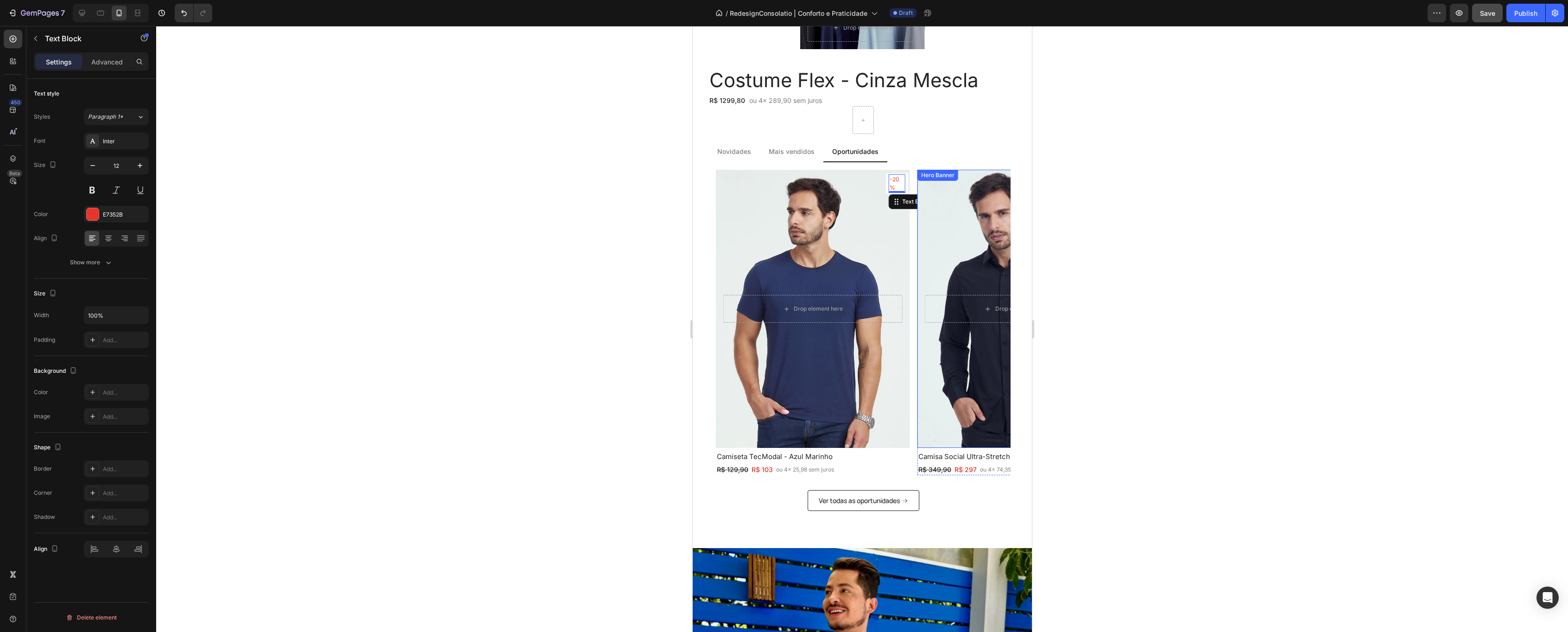
click at [986, 228] on div "Background Image" at bounding box center [1013, 309] width 204 height 292
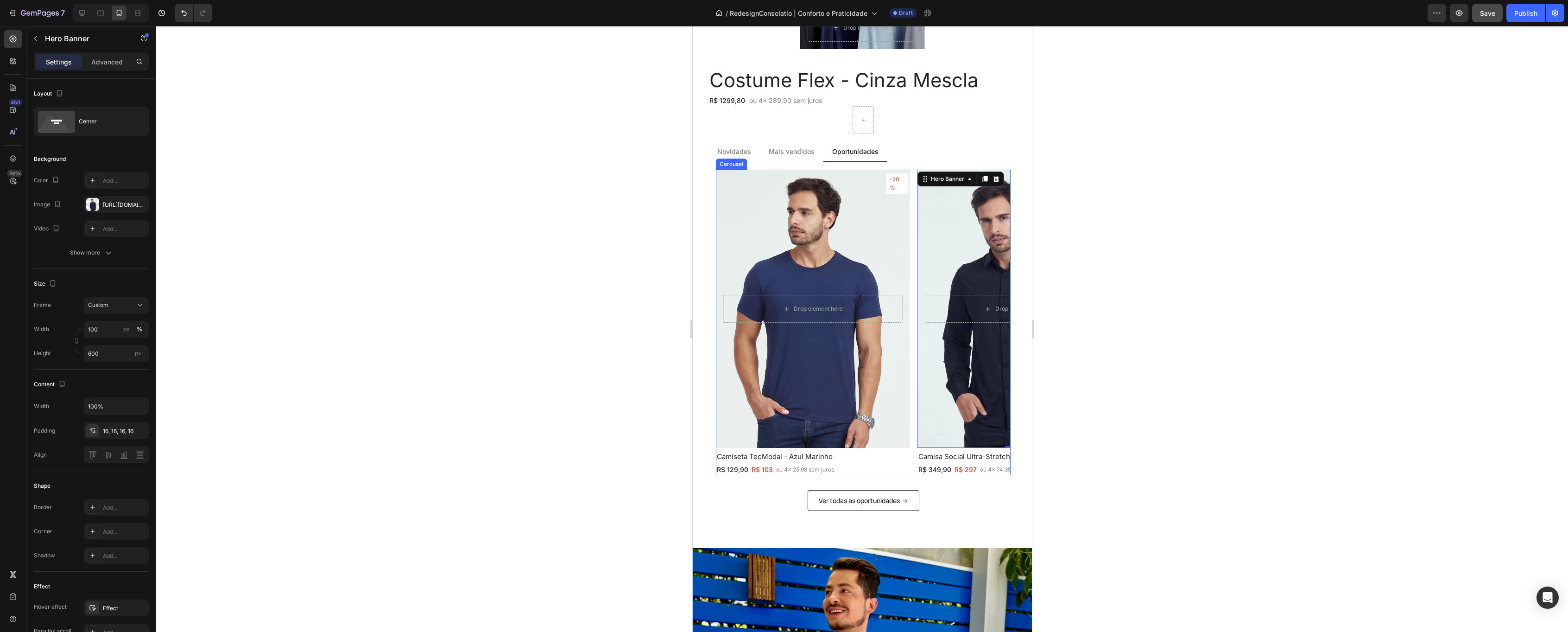
click at [913, 198] on div "-31% Text Block Row Row Drop element here Hero Banner Polo Ultra - Verde [PERSO…" at bounding box center [863, 323] width 295 height 306
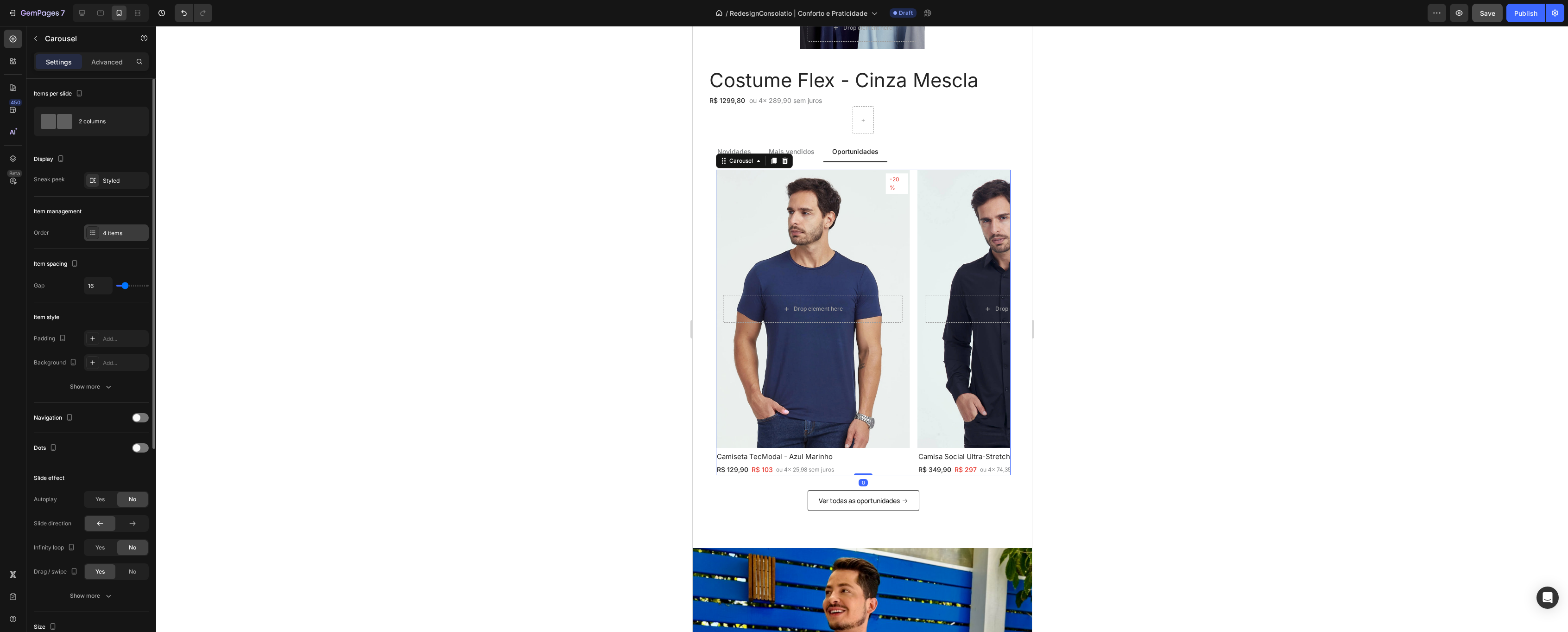
click at [104, 236] on div "4 items" at bounding box center [125, 233] width 44 height 9
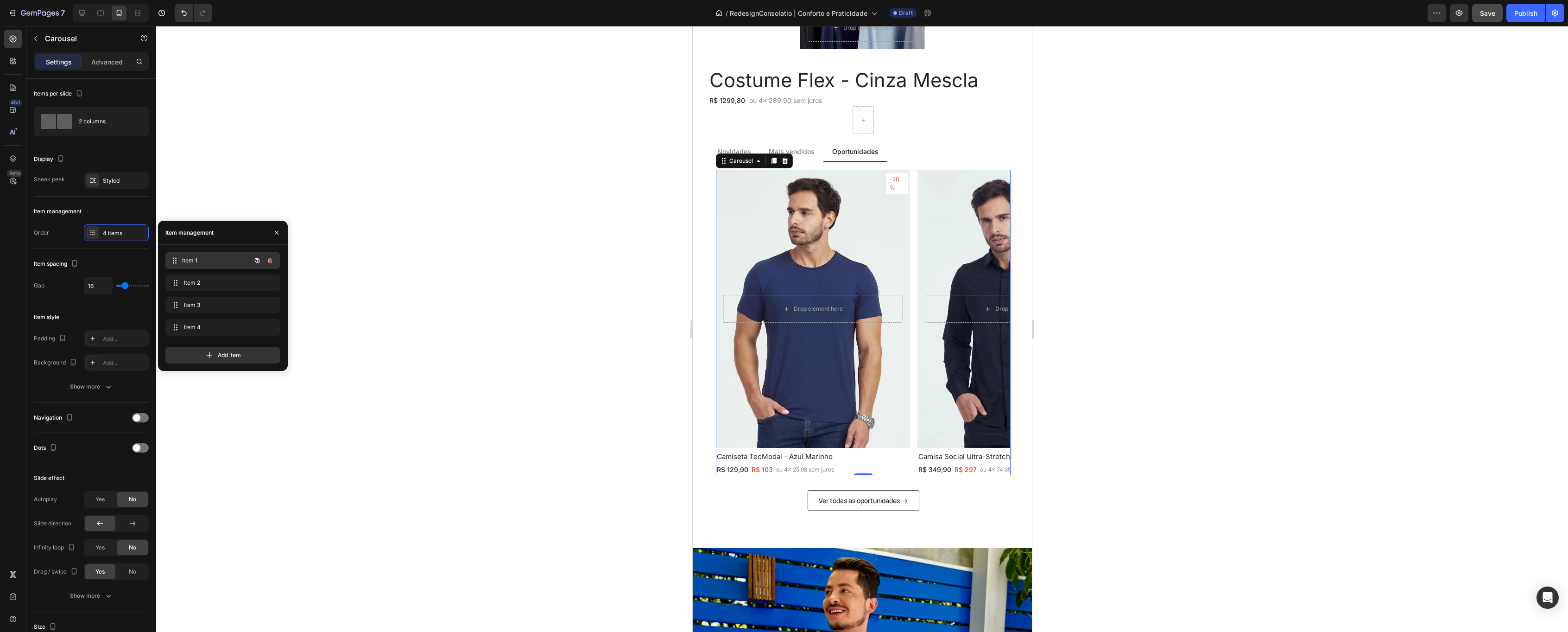
click at [200, 256] on div "Item 1 Item 1" at bounding box center [210, 260] width 82 height 13
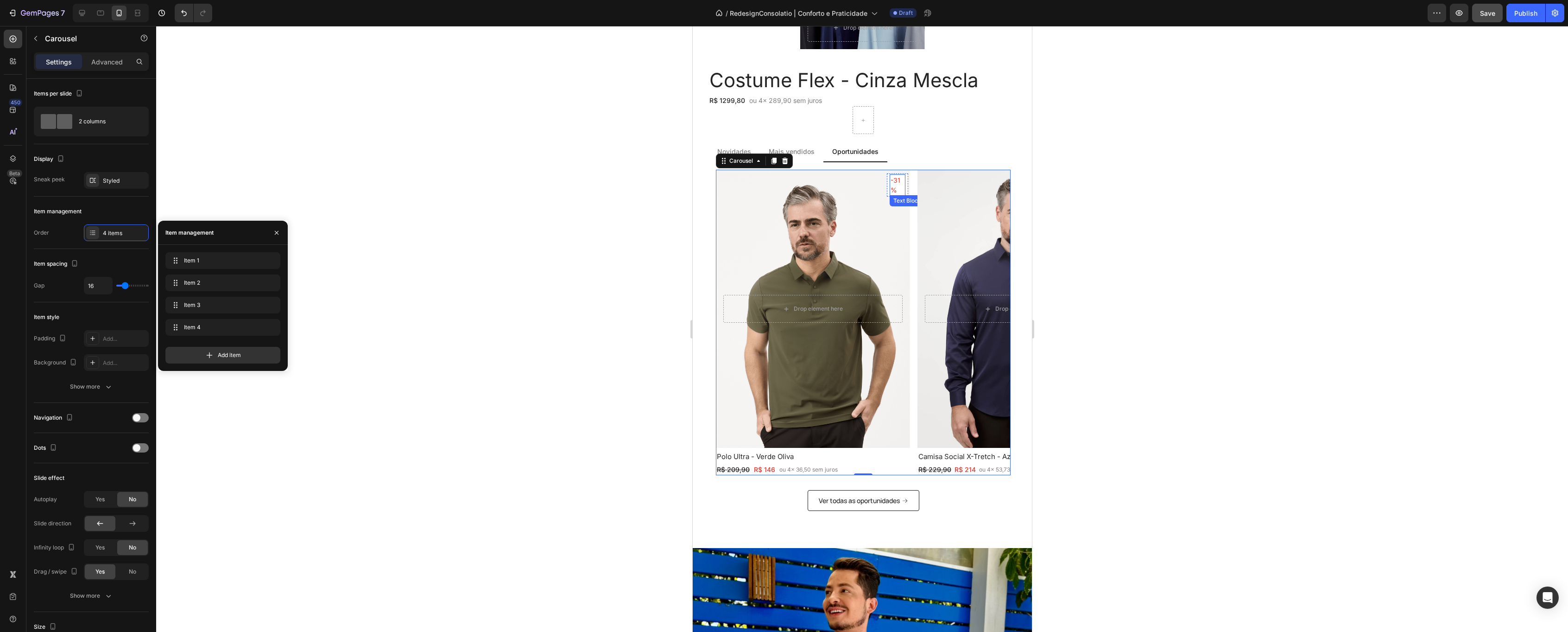
click at [894, 180] on p "-31%" at bounding box center [897, 185] width 14 height 19
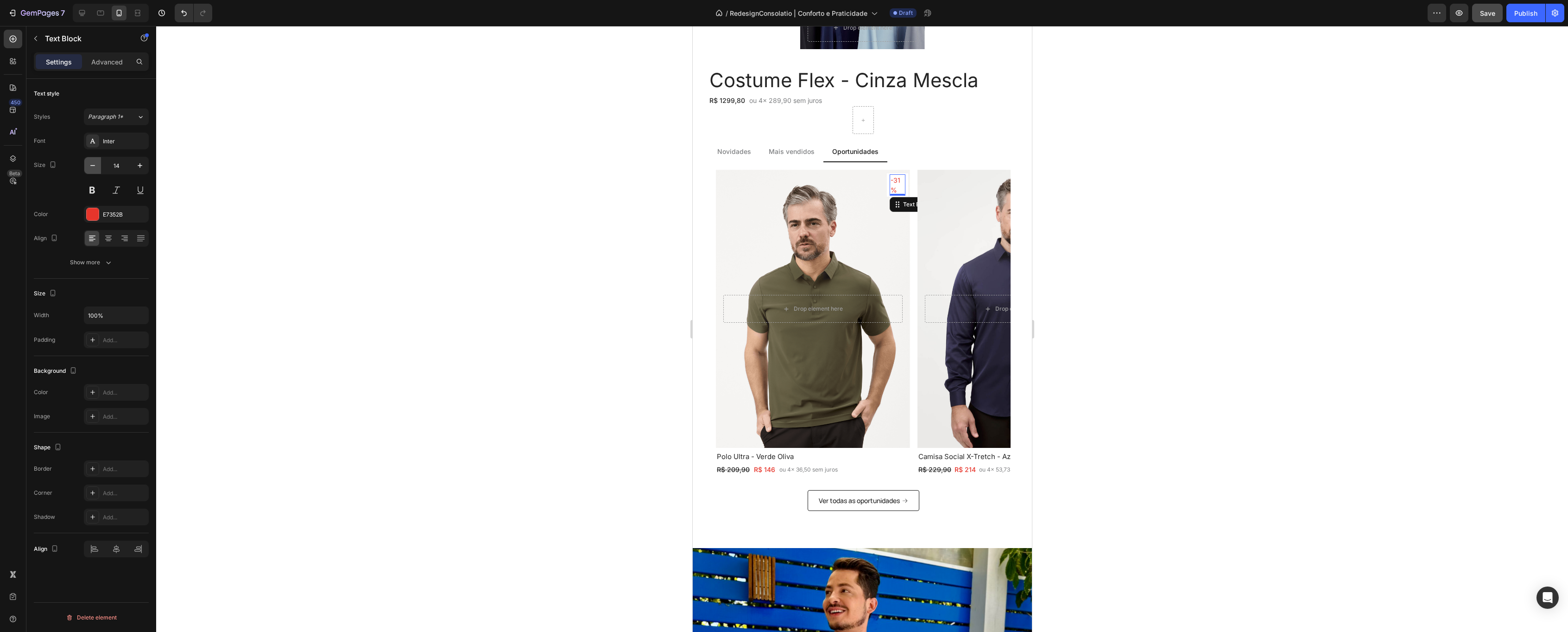
click at [85, 169] on button "button" at bounding box center [93, 165] width 16 height 16
type input "12"
click at [915, 252] on div "-31% Text Block 0 Row Row Drop element here Hero Banner Polo Ultra - Verde [PER…" at bounding box center [863, 323] width 295 height 306
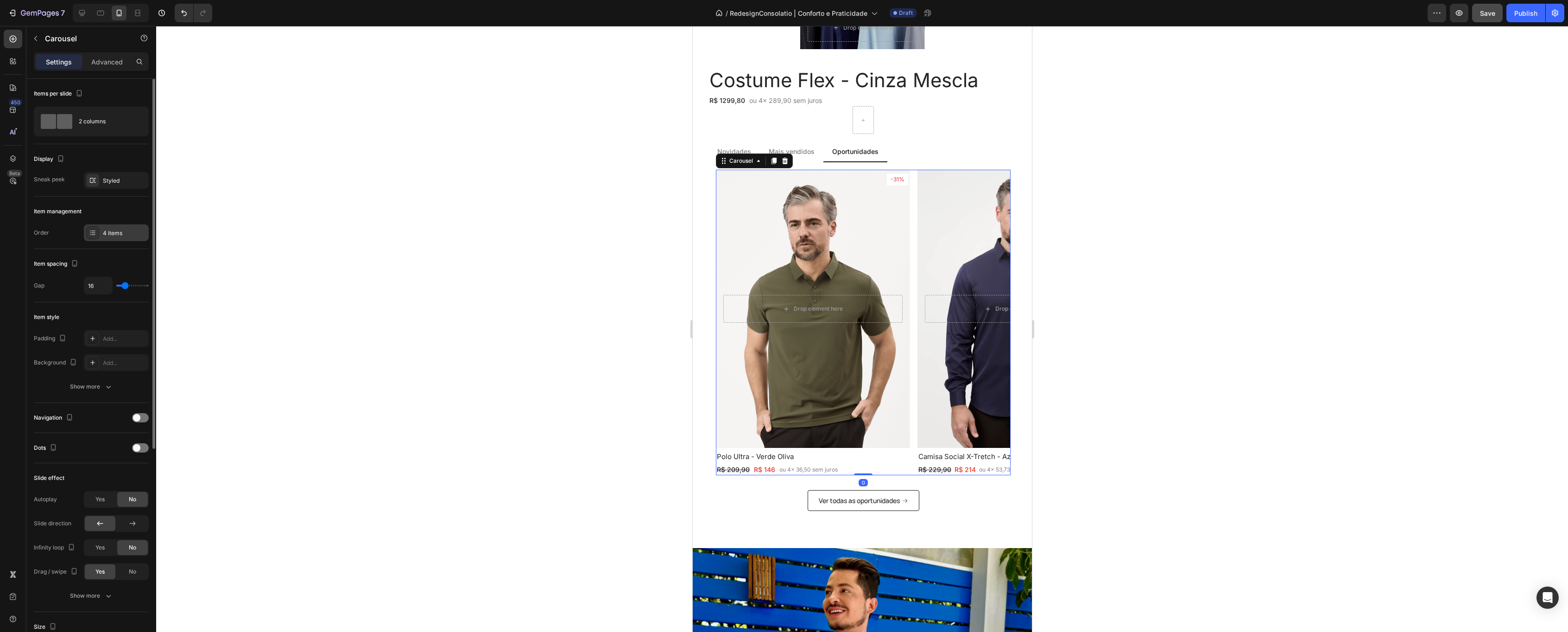
click at [108, 233] on div "4 items" at bounding box center [125, 233] width 44 height 9
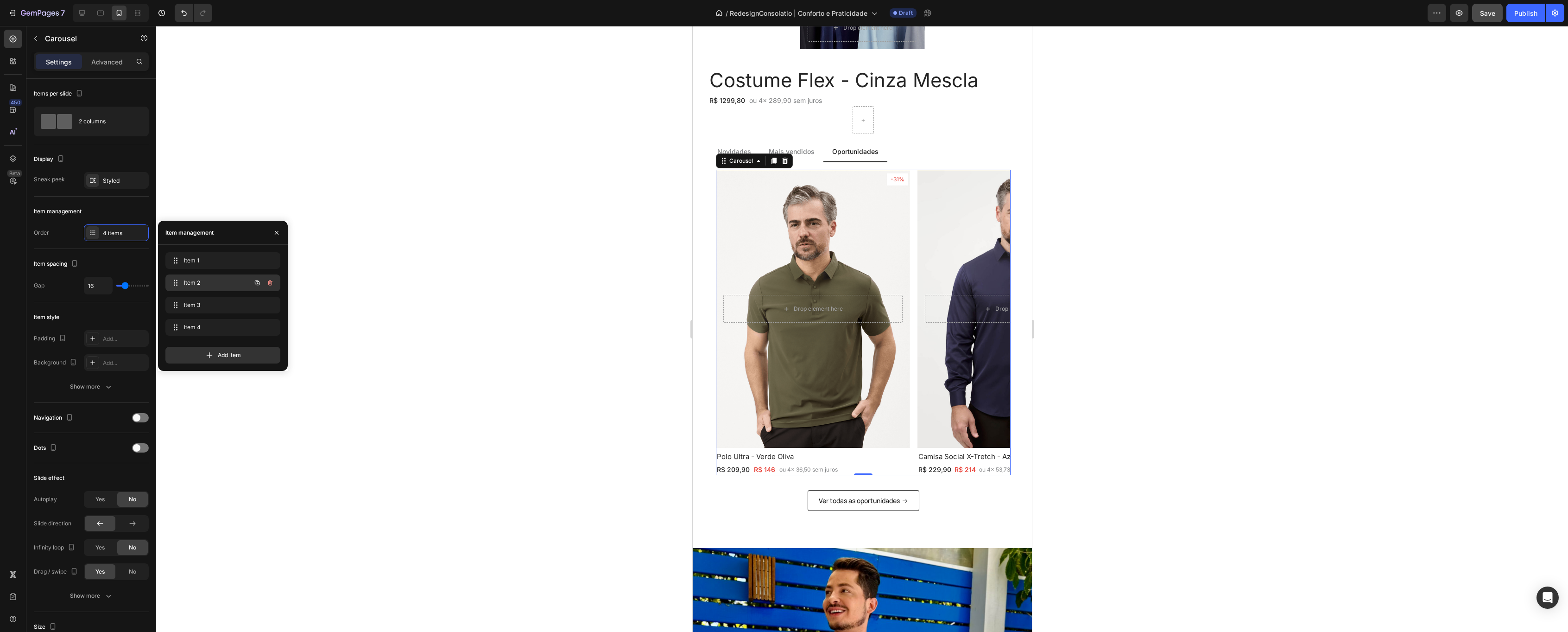
click at [201, 286] on span "Item 2" at bounding box center [210, 283] width 52 height 9
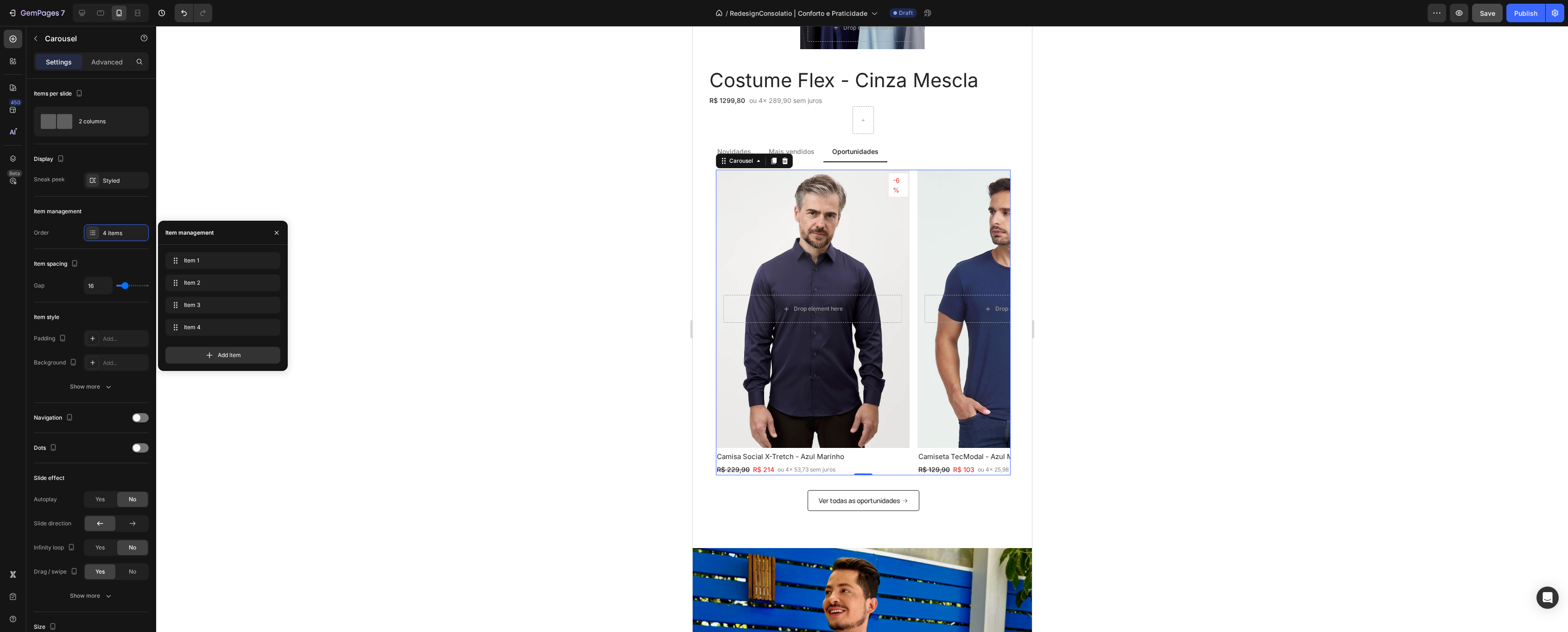
click at [898, 191] on p "-6%" at bounding box center [898, 185] width 12 height 19
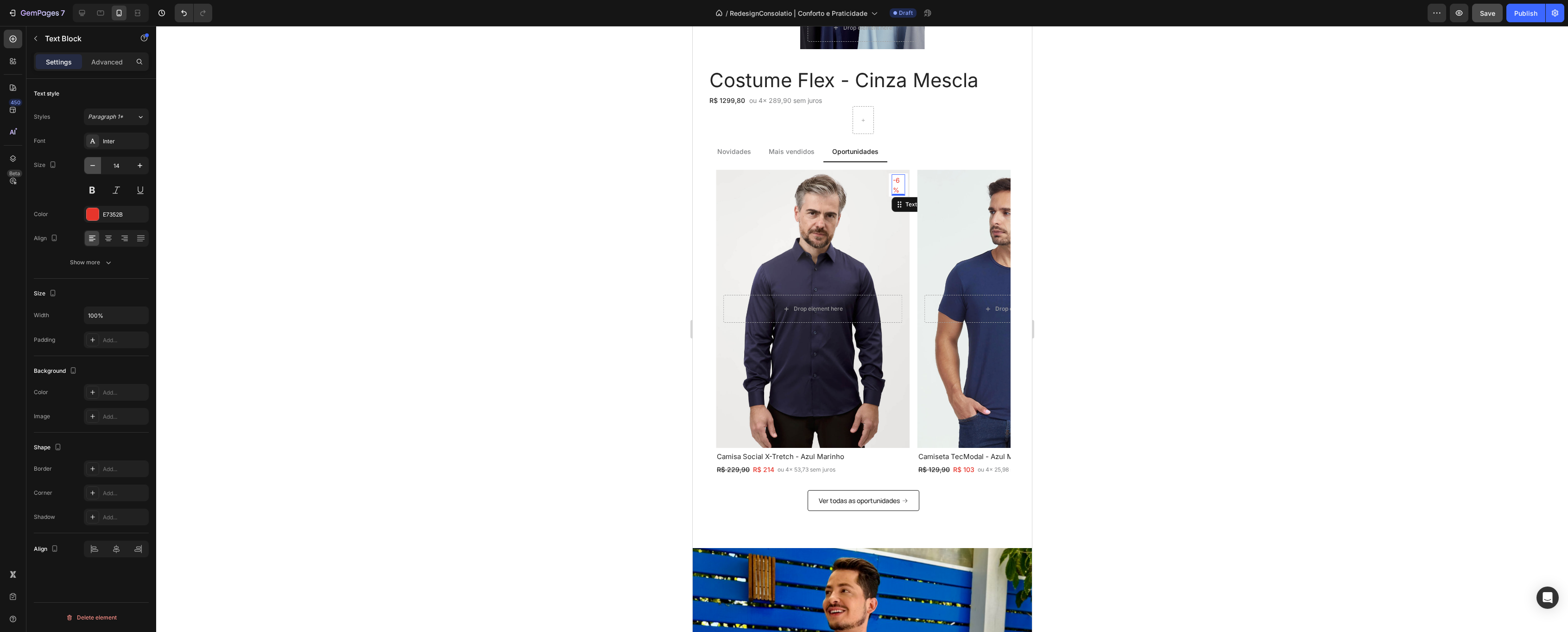
click at [94, 169] on icon "button" at bounding box center [93, 165] width 9 height 9
type input "12"
click at [915, 276] on div "-31% Text Block Row Row Drop element here Hero Banner Polo Ultra - Verde [PERSO…" at bounding box center [863, 323] width 295 height 306
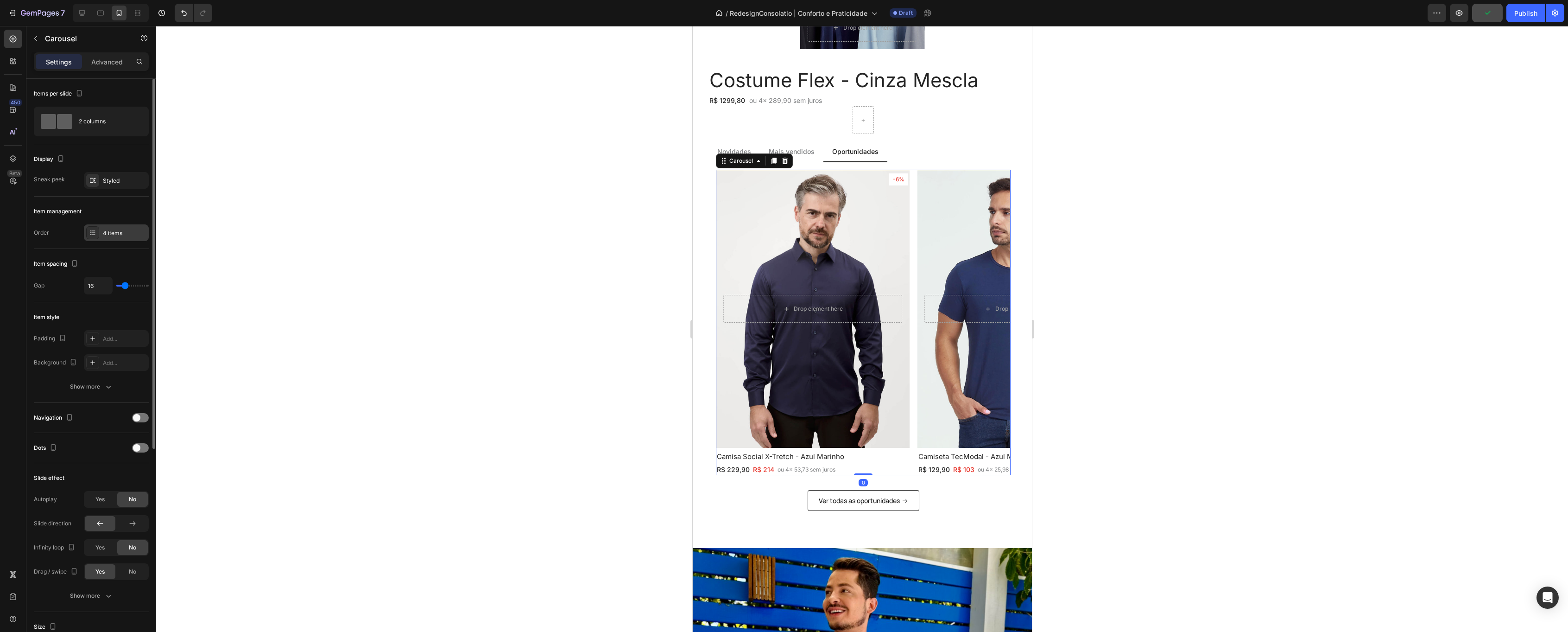
click at [108, 230] on div "4 items" at bounding box center [125, 233] width 44 height 9
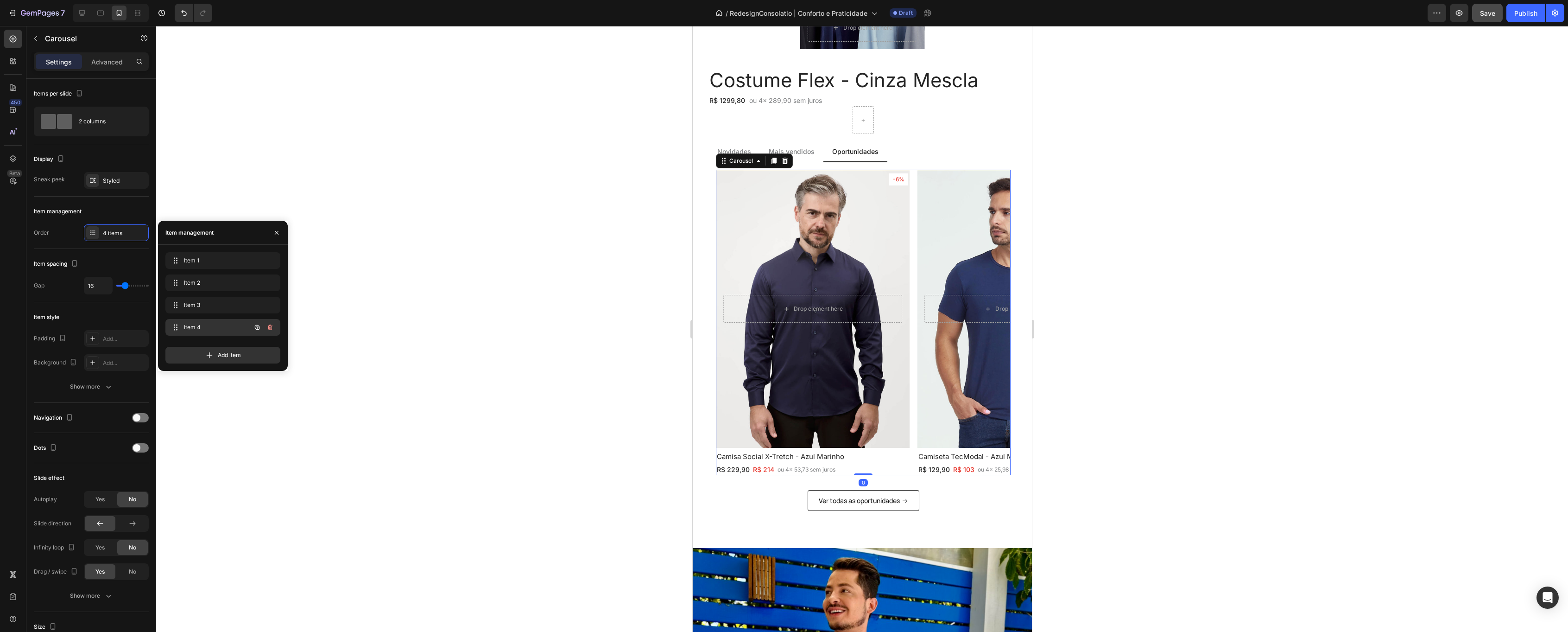
click at [201, 334] on div "Item 4 Item 4" at bounding box center [223, 327] width 115 height 16
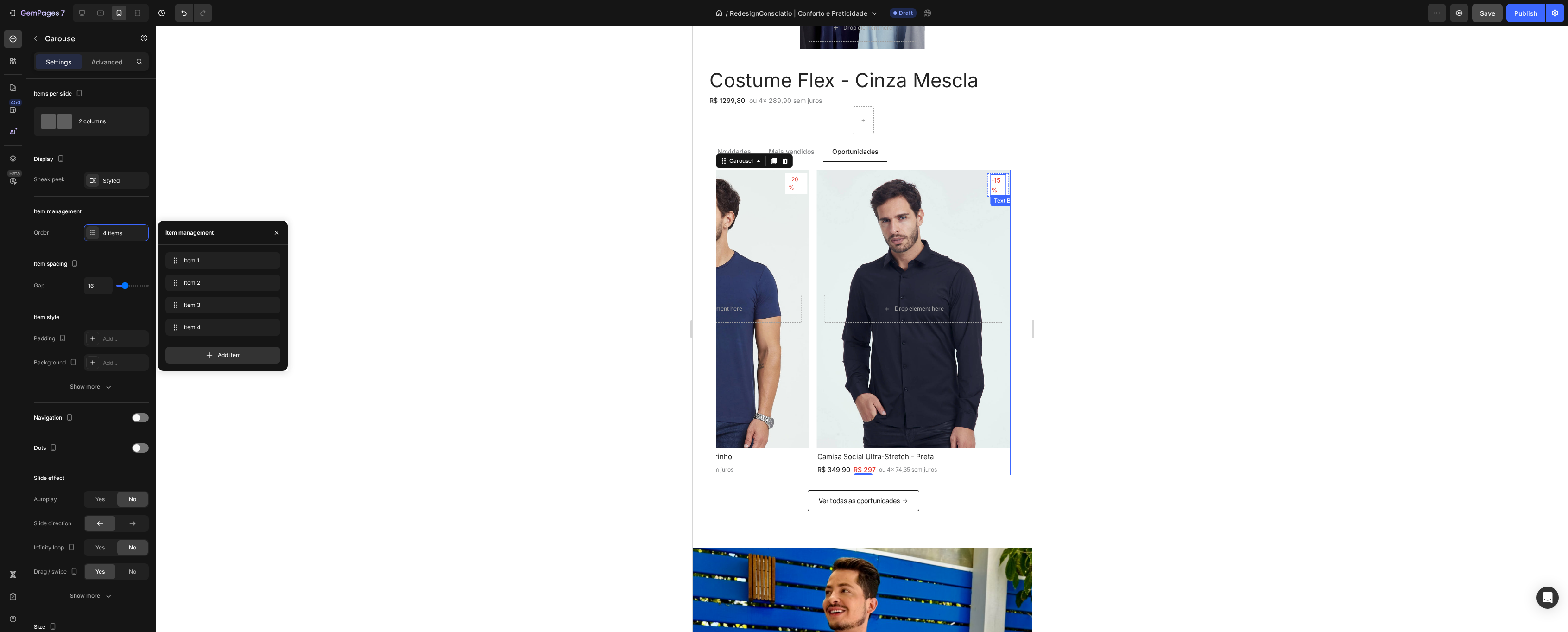
click at [1000, 180] on p "-15%" at bounding box center [998, 185] width 14 height 19
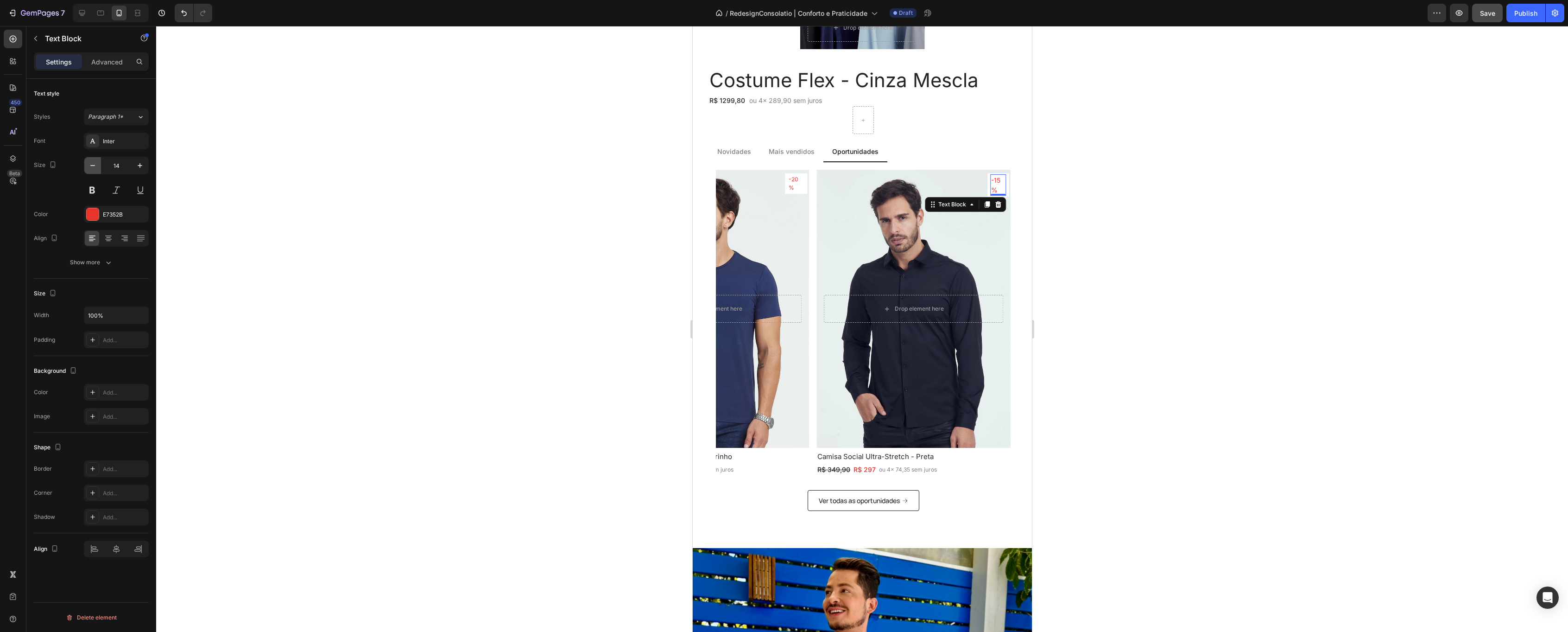
click at [92, 166] on icon "button" at bounding box center [93, 165] width 9 height 9
type input "12"
click at [1488, 20] on button "Save" at bounding box center [1487, 13] width 30 height 18
click at [870, 121] on div at bounding box center [863, 120] width 20 height 15
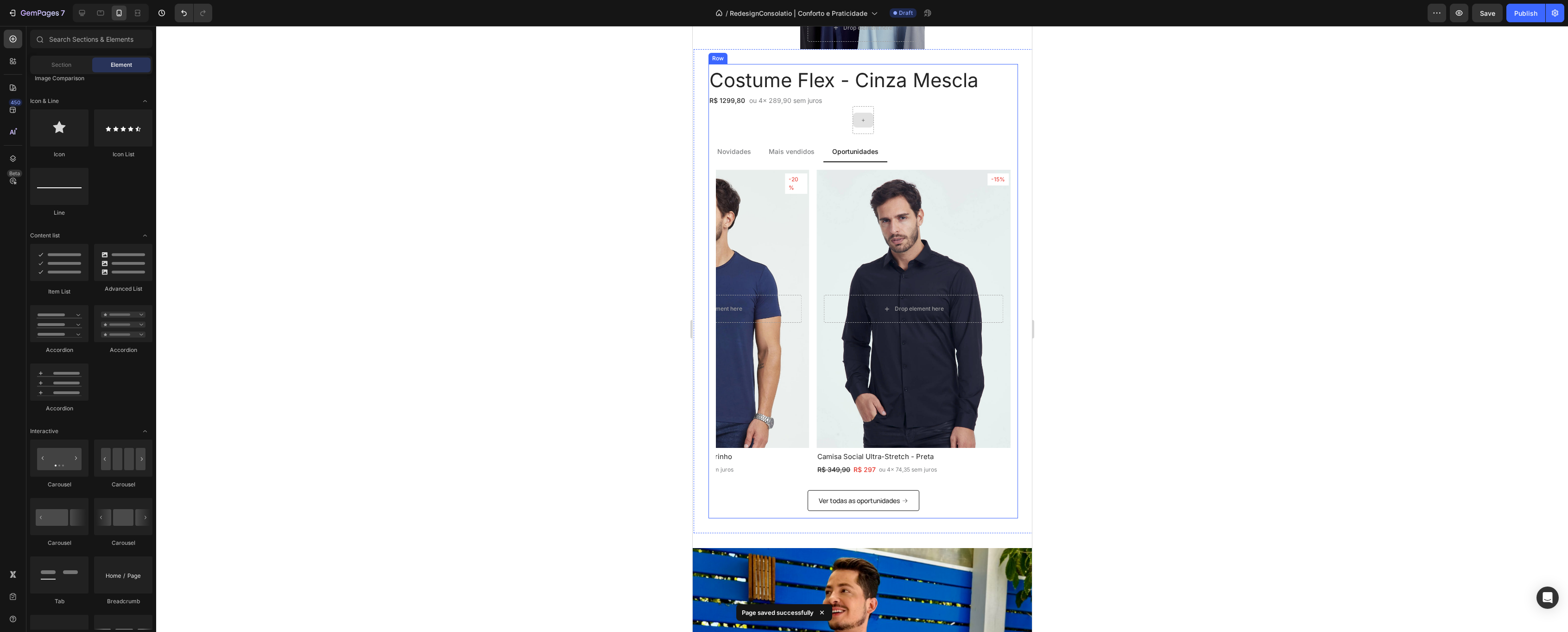
scroll to position [581, 0]
click at [869, 108] on div at bounding box center [863, 120] width 21 height 28
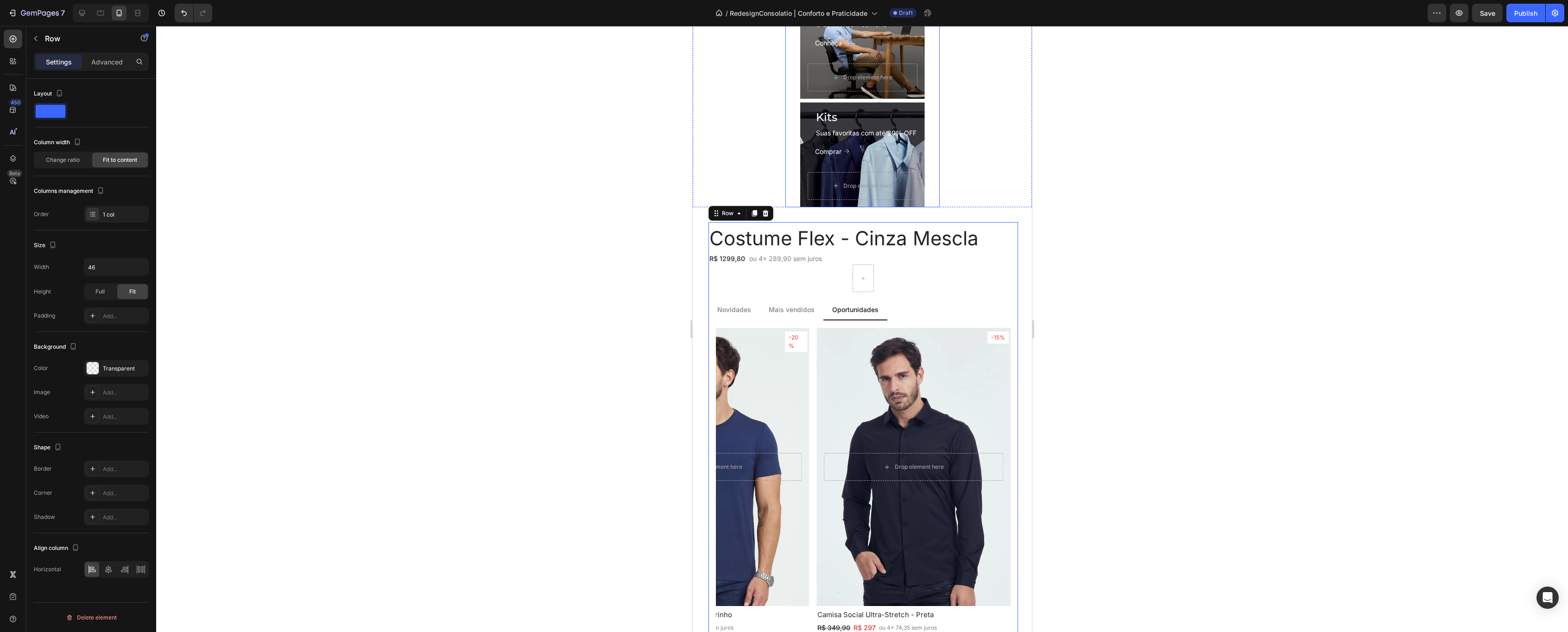
scroll to position [719, 0]
click at [895, 278] on div "Costume Flex - Cinza Mescla Heading R$ 1299,80 Text Block ou 4x 289,90 sem juro…" at bounding box center [863, 449] width 310 height 454
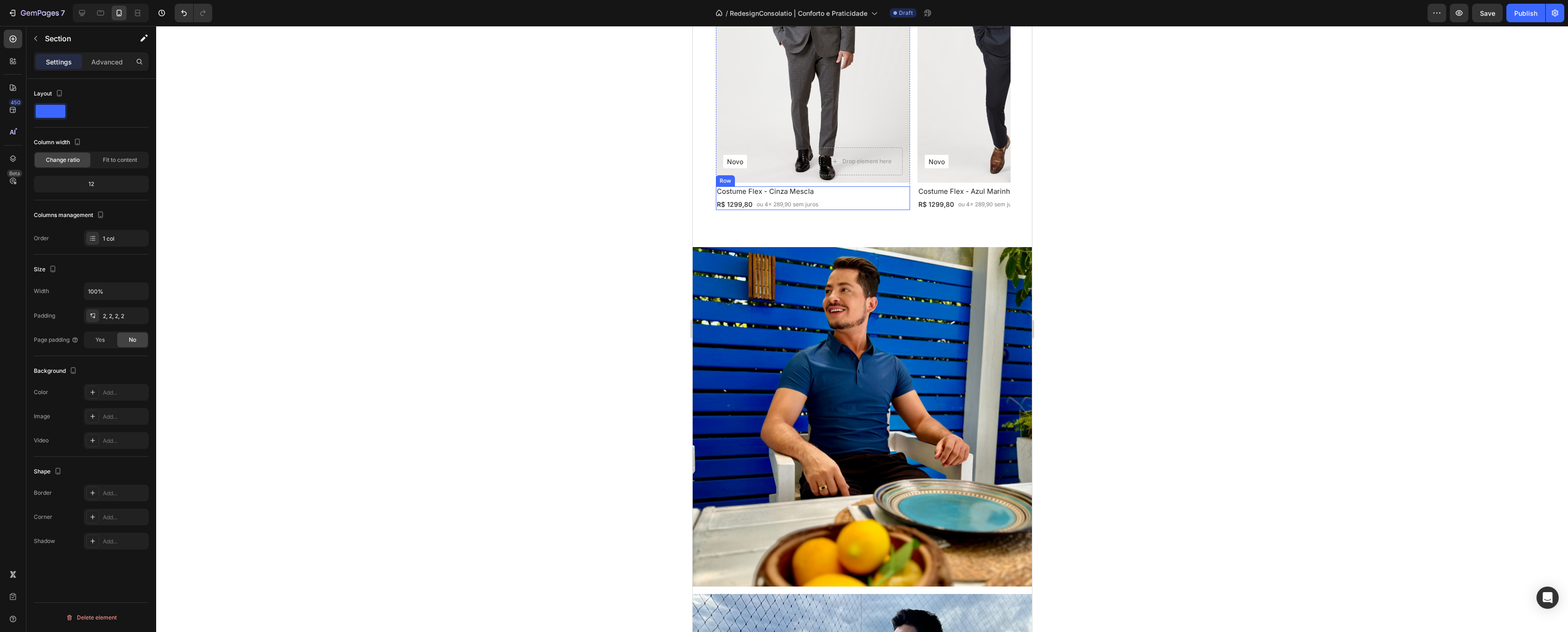
scroll to position [1142, 0]
click at [82, 16] on icon at bounding box center [82, 13] width 9 height 9
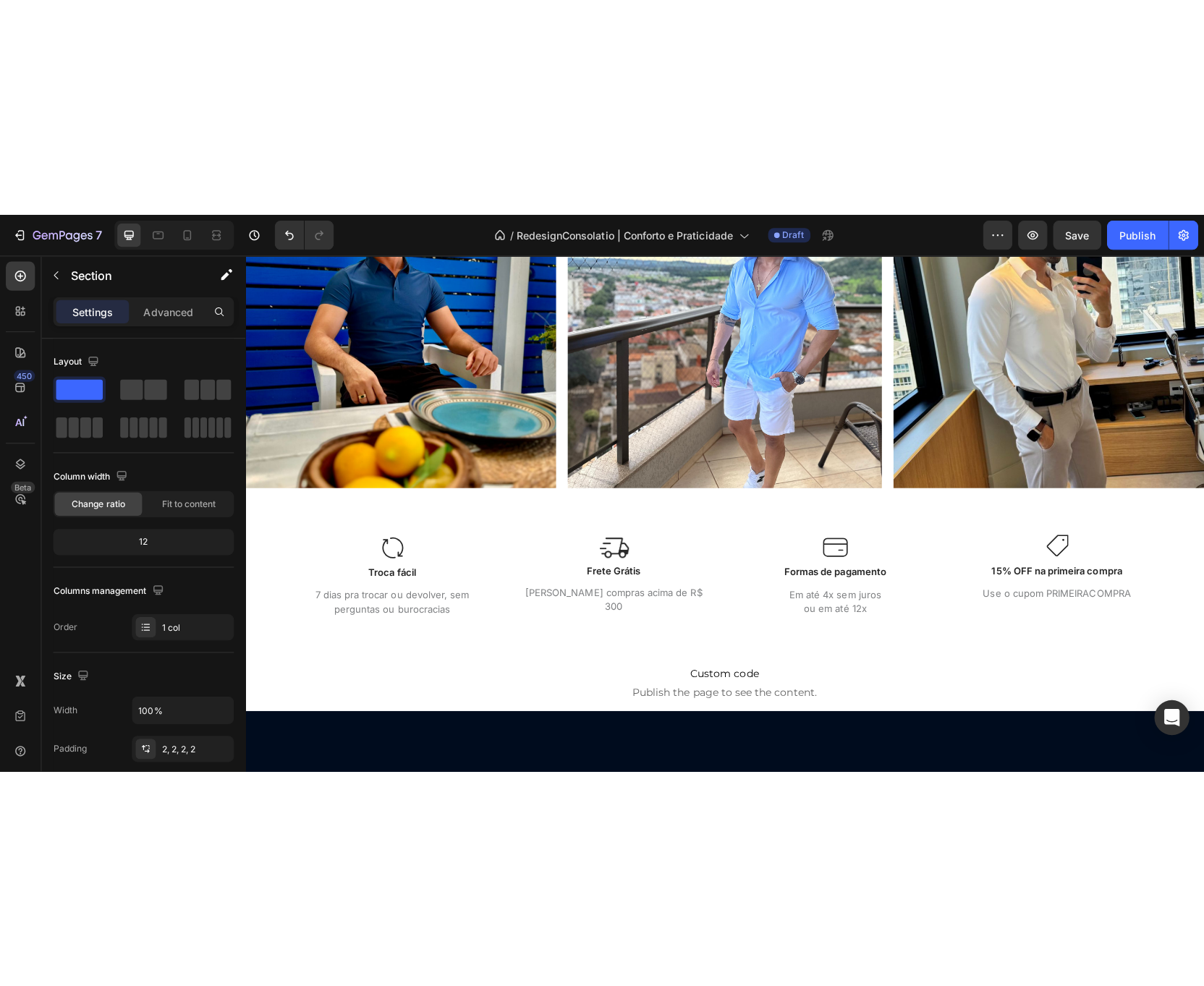
scroll to position [2373, 0]
